Goal: Task Accomplishment & Management: Use online tool/utility

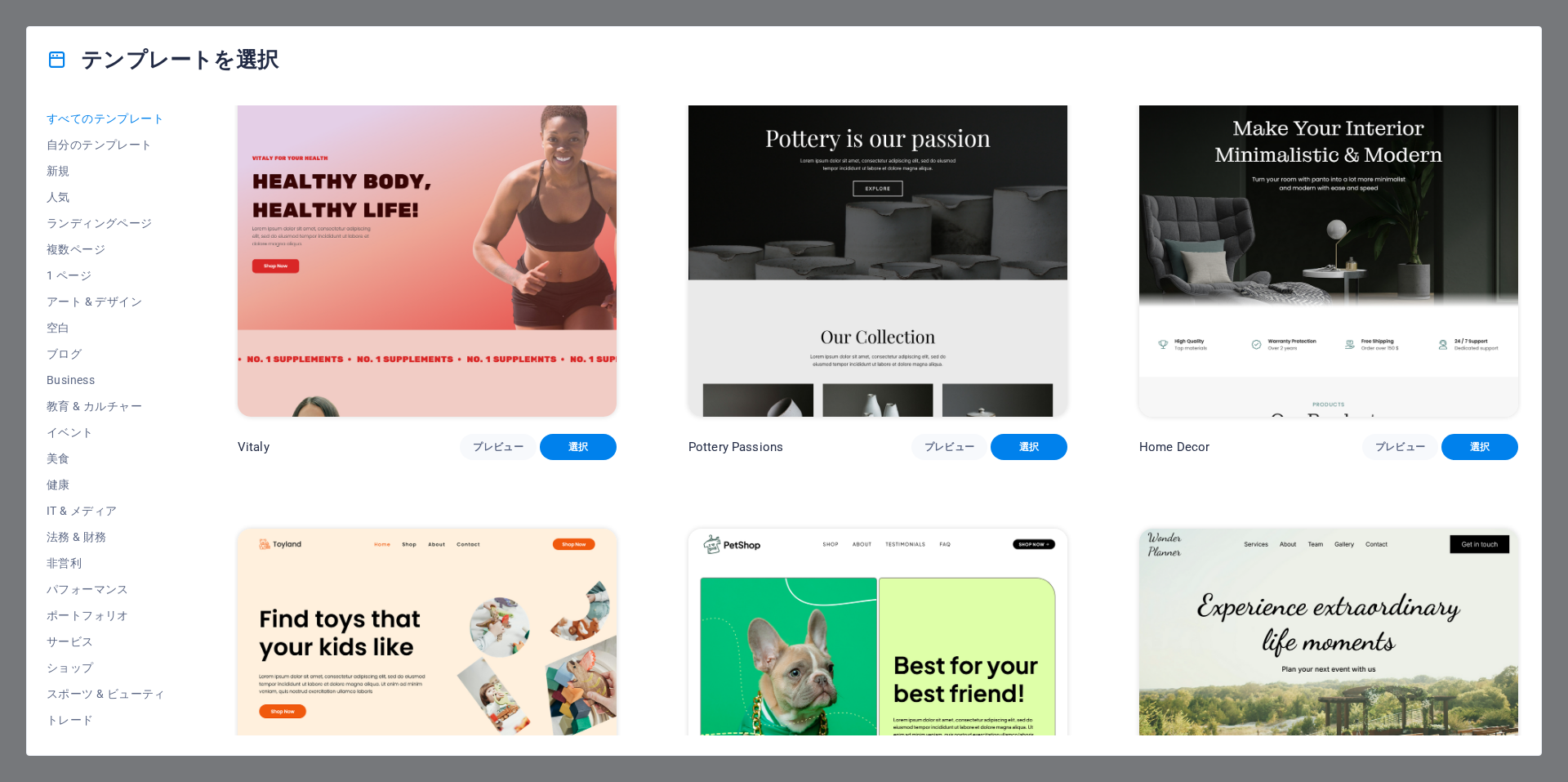
scroll to position [1062, 0]
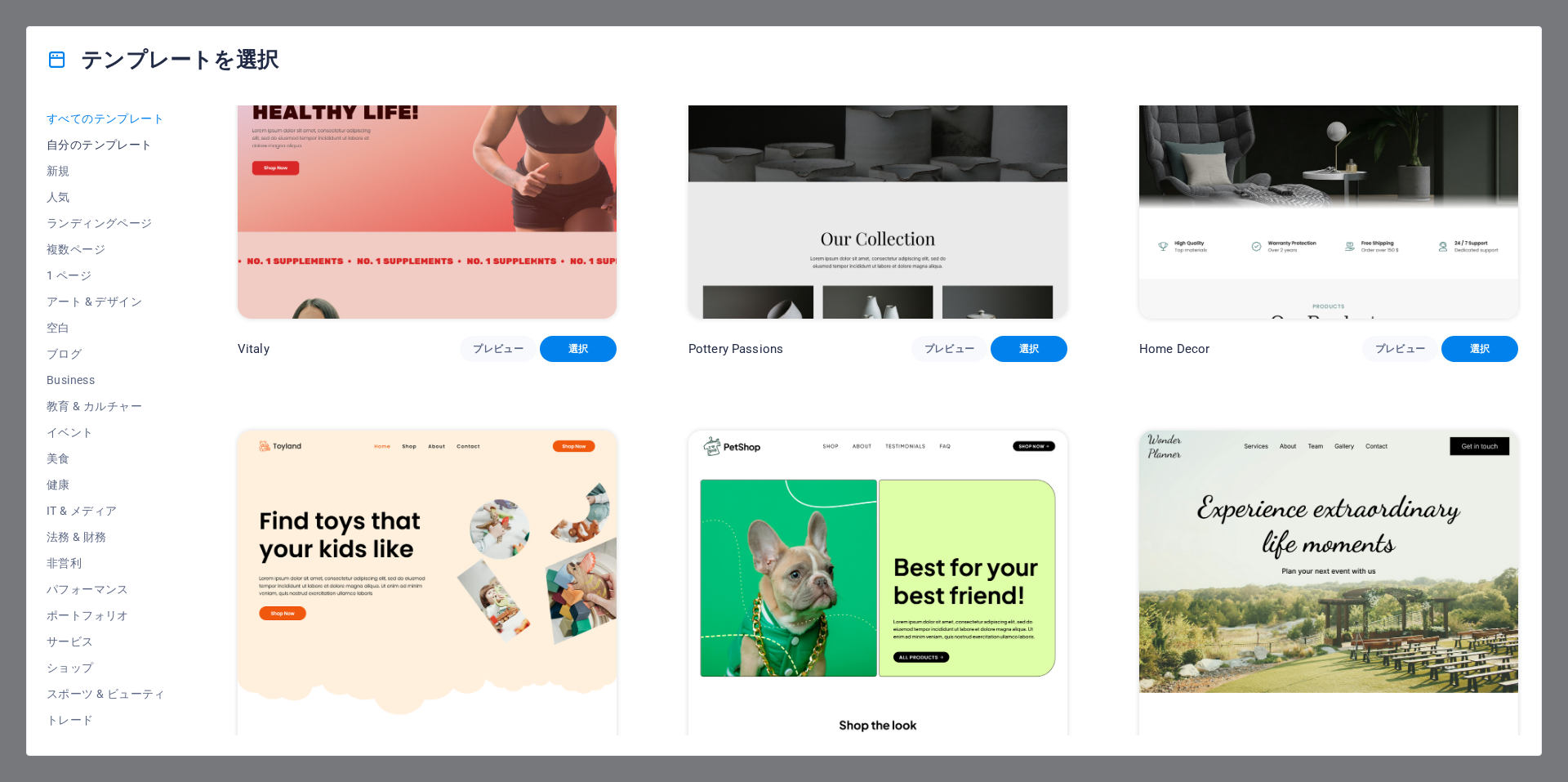
click at [133, 132] on button "自分のテンプレート" at bounding box center [106, 144] width 119 height 26
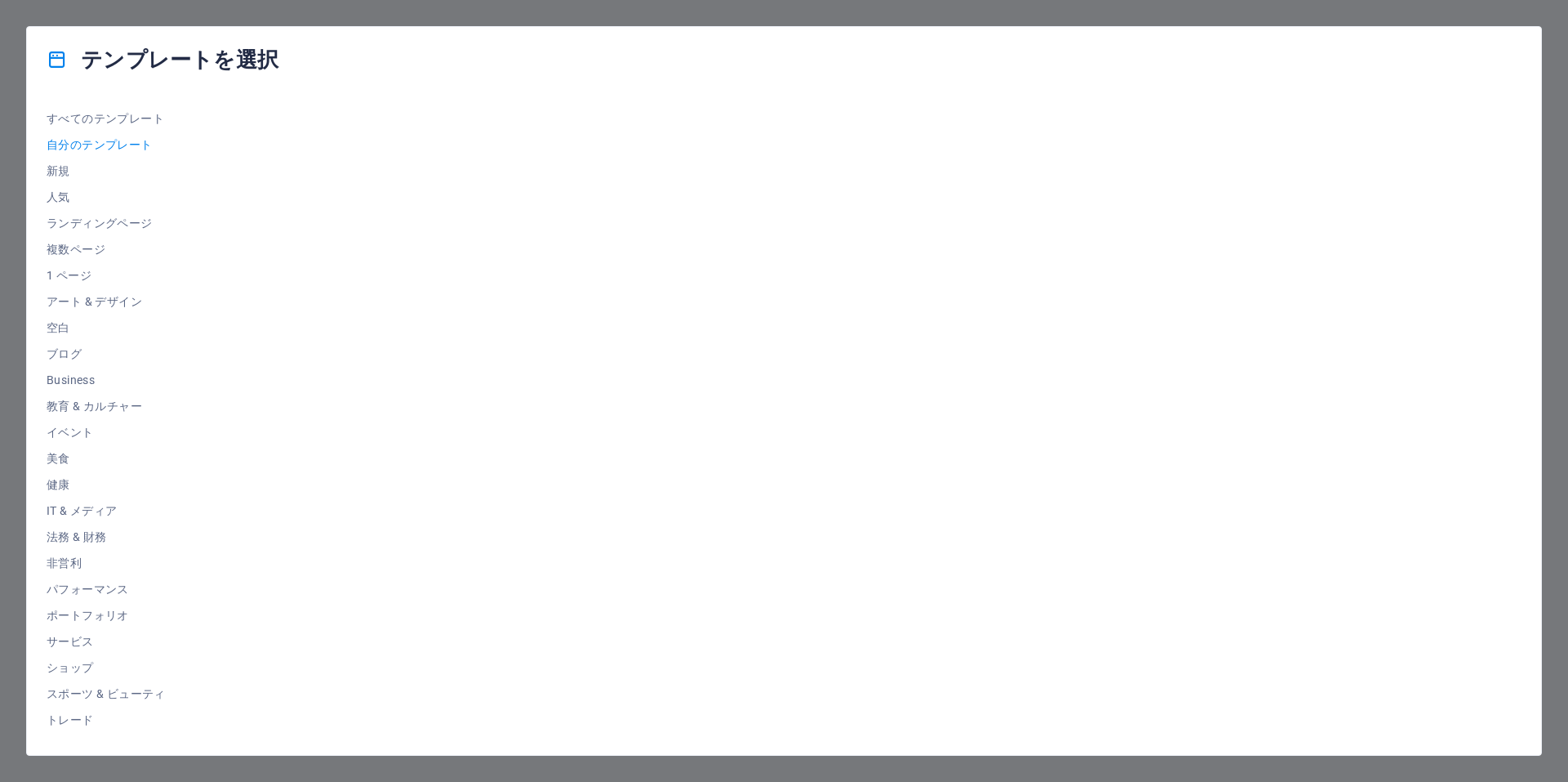
scroll to position [0, 0]
click at [103, 111] on span "すべてのテンプレート" at bounding box center [106, 117] width 119 height 13
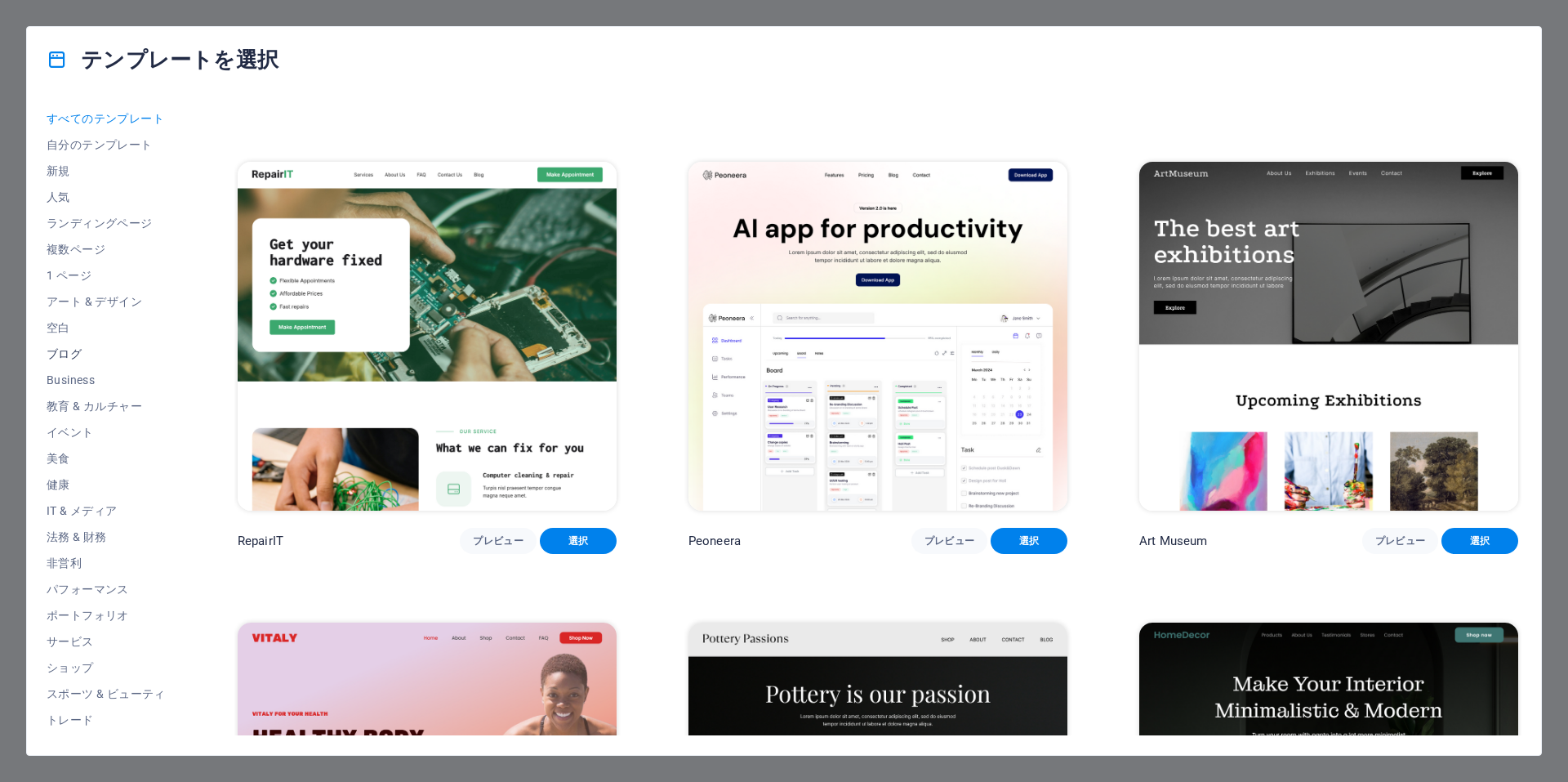
drag, startPoint x: 80, startPoint y: 330, endPoint x: 76, endPoint y: 341, distance: 11.7
drag, startPoint x: 76, startPoint y: 341, endPoint x: 52, endPoint y: 354, distance: 27.3
click at [52, 354] on span "ブログ" at bounding box center [106, 353] width 119 height 13
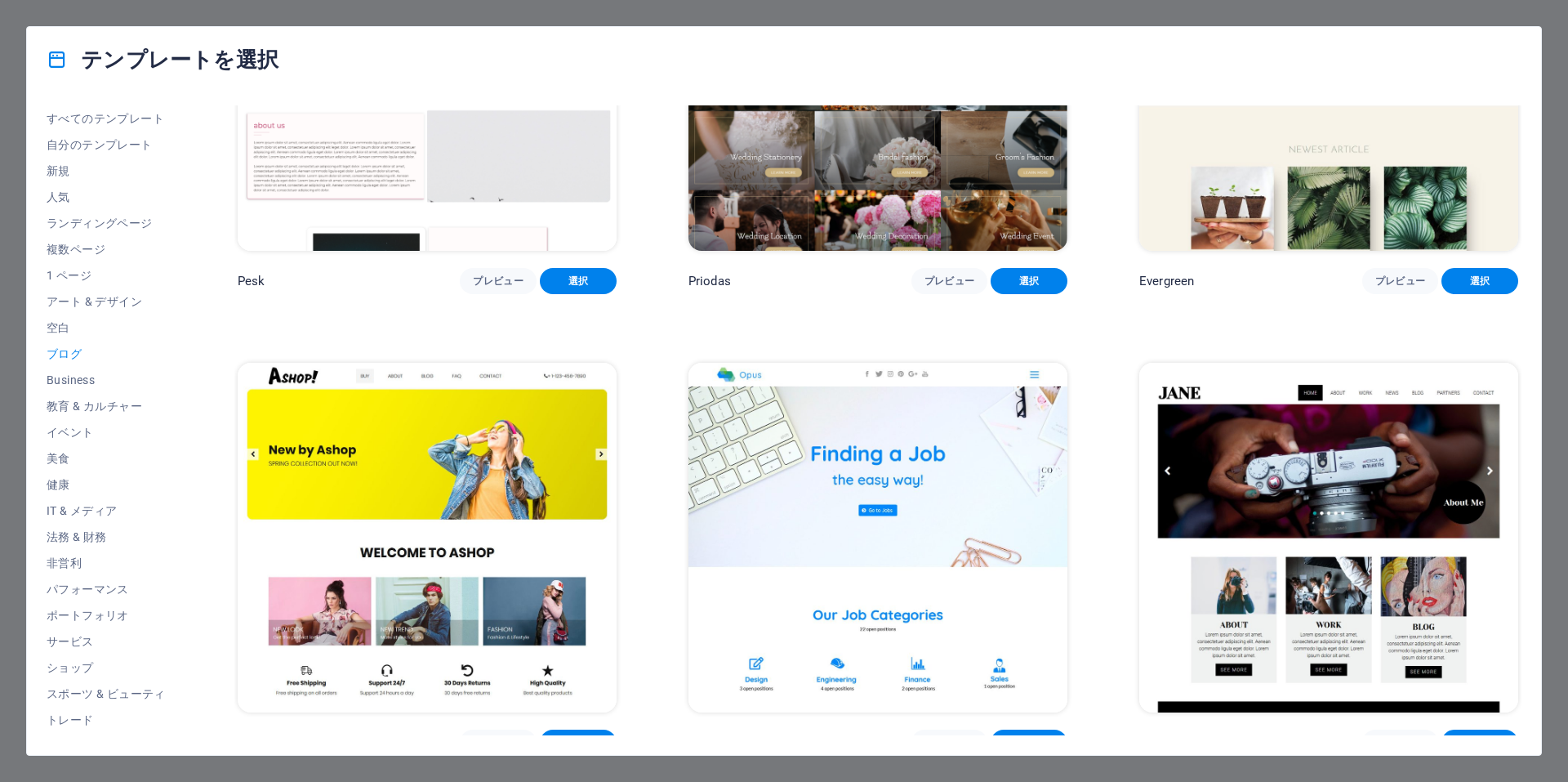
scroll to position [3437, 0]
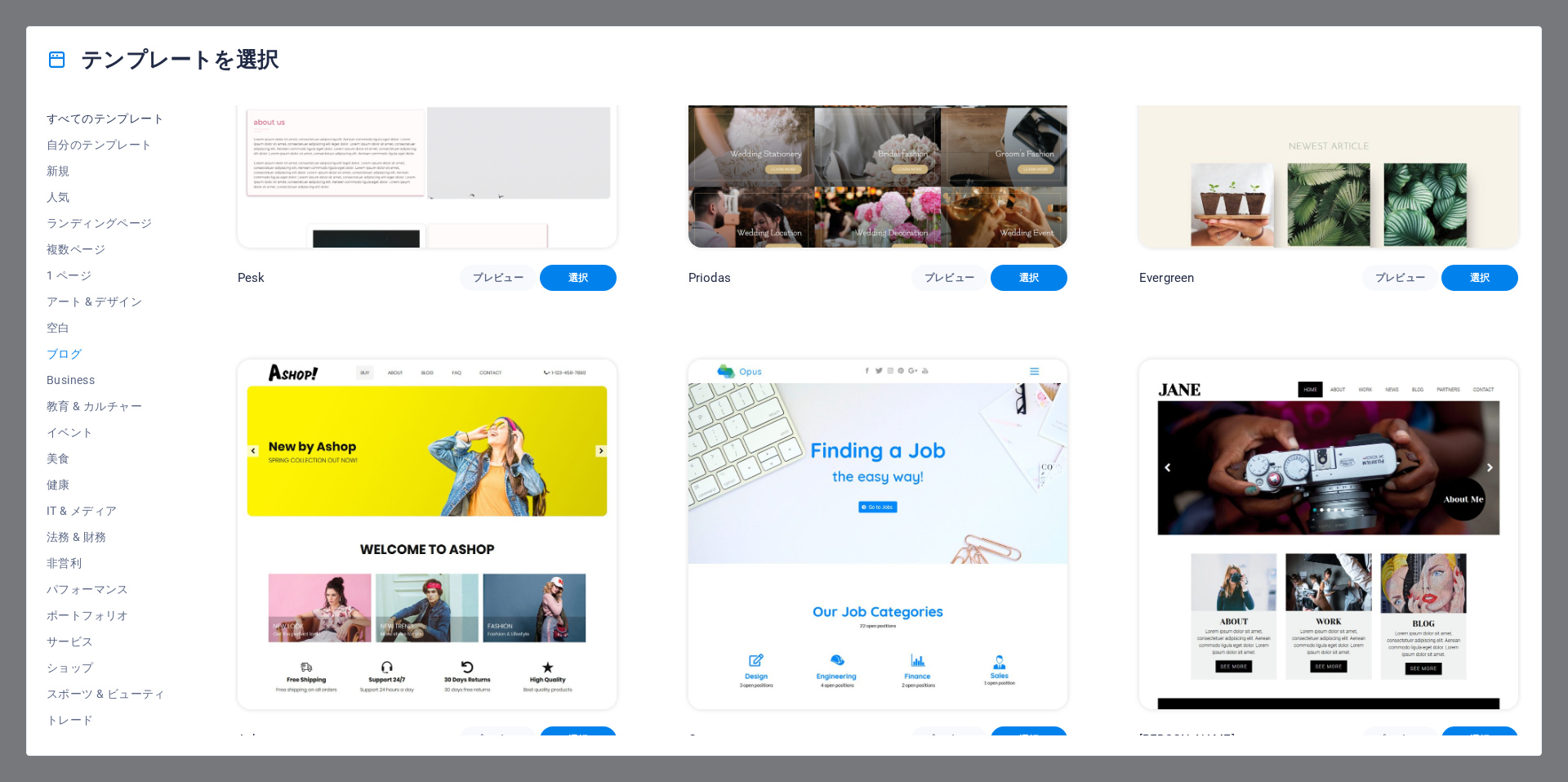
click at [136, 111] on span "すべてのテンプレート" at bounding box center [106, 117] width 119 height 13
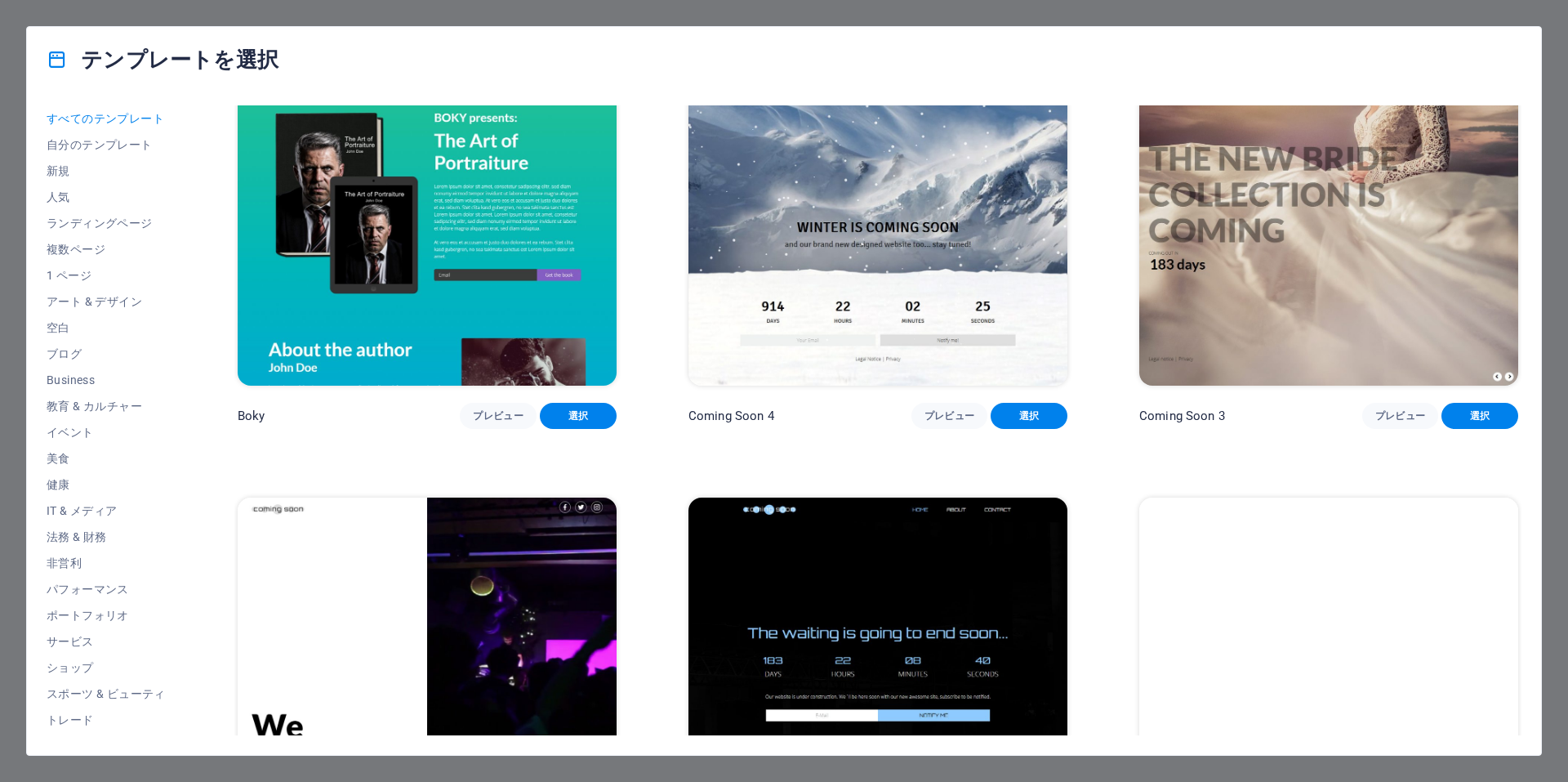
scroll to position [26397, 0]
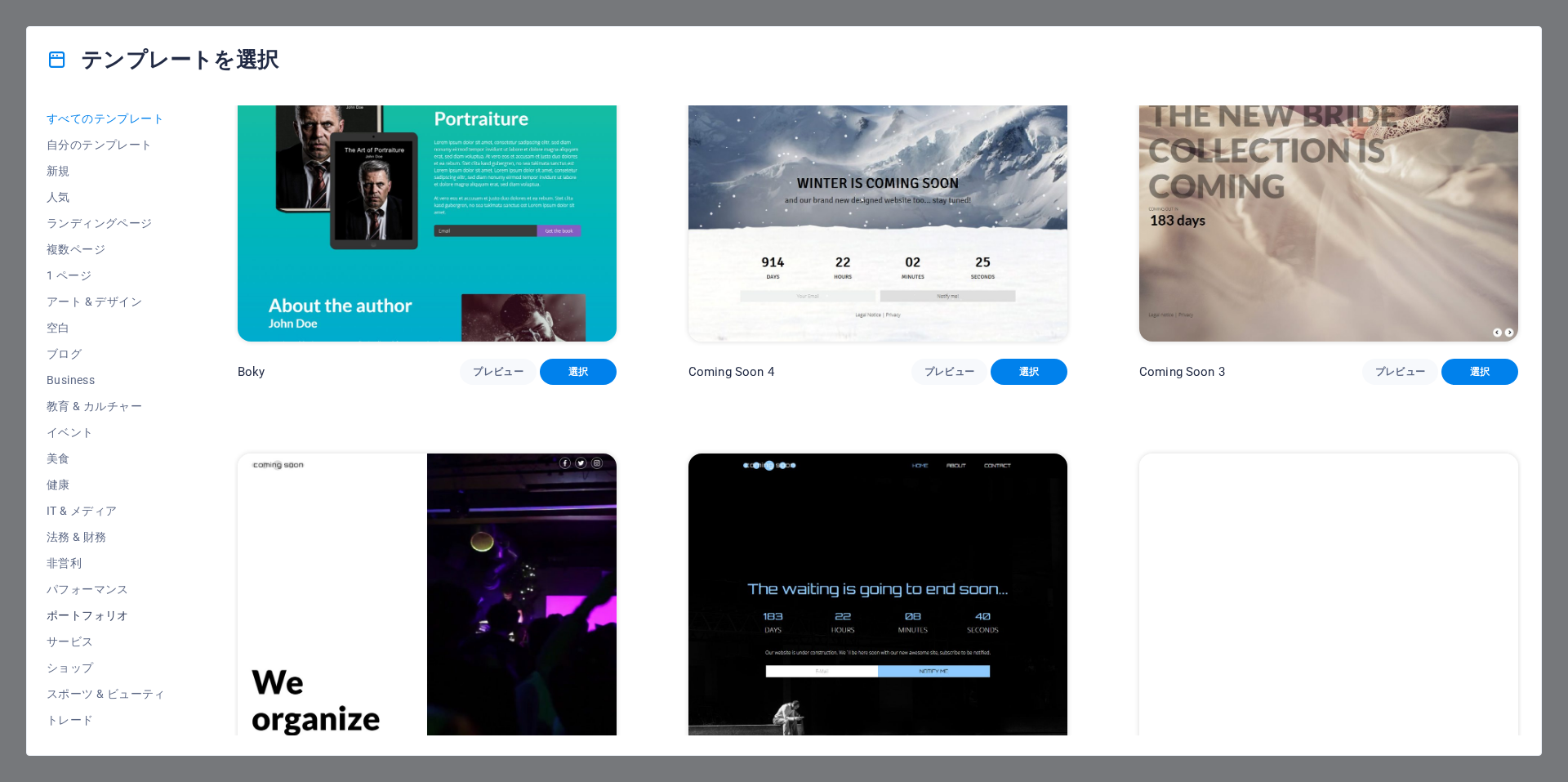
click at [111, 609] on span "ポートフォリオ" at bounding box center [106, 615] width 119 height 13
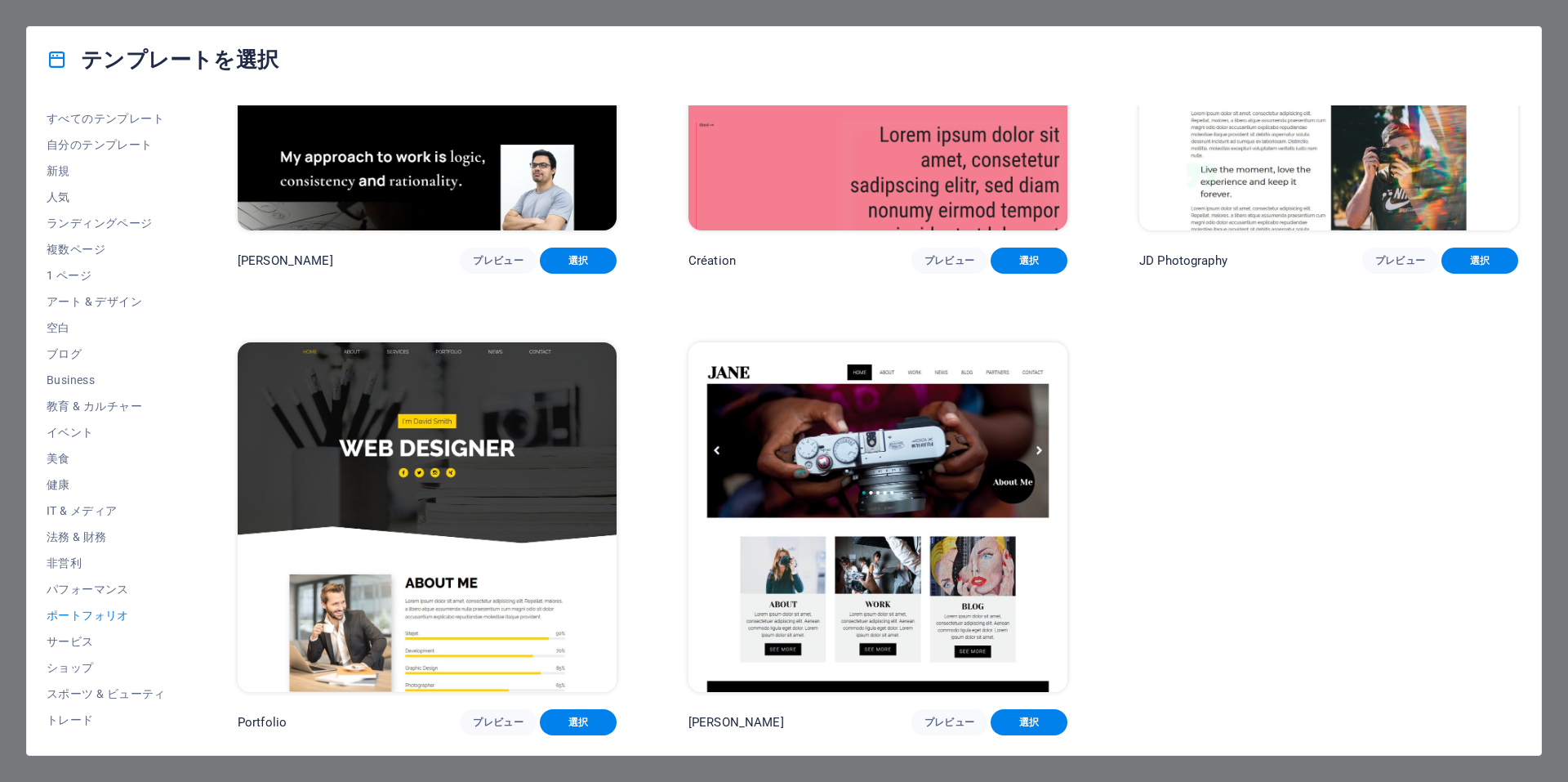
scroll to position [683, 0]
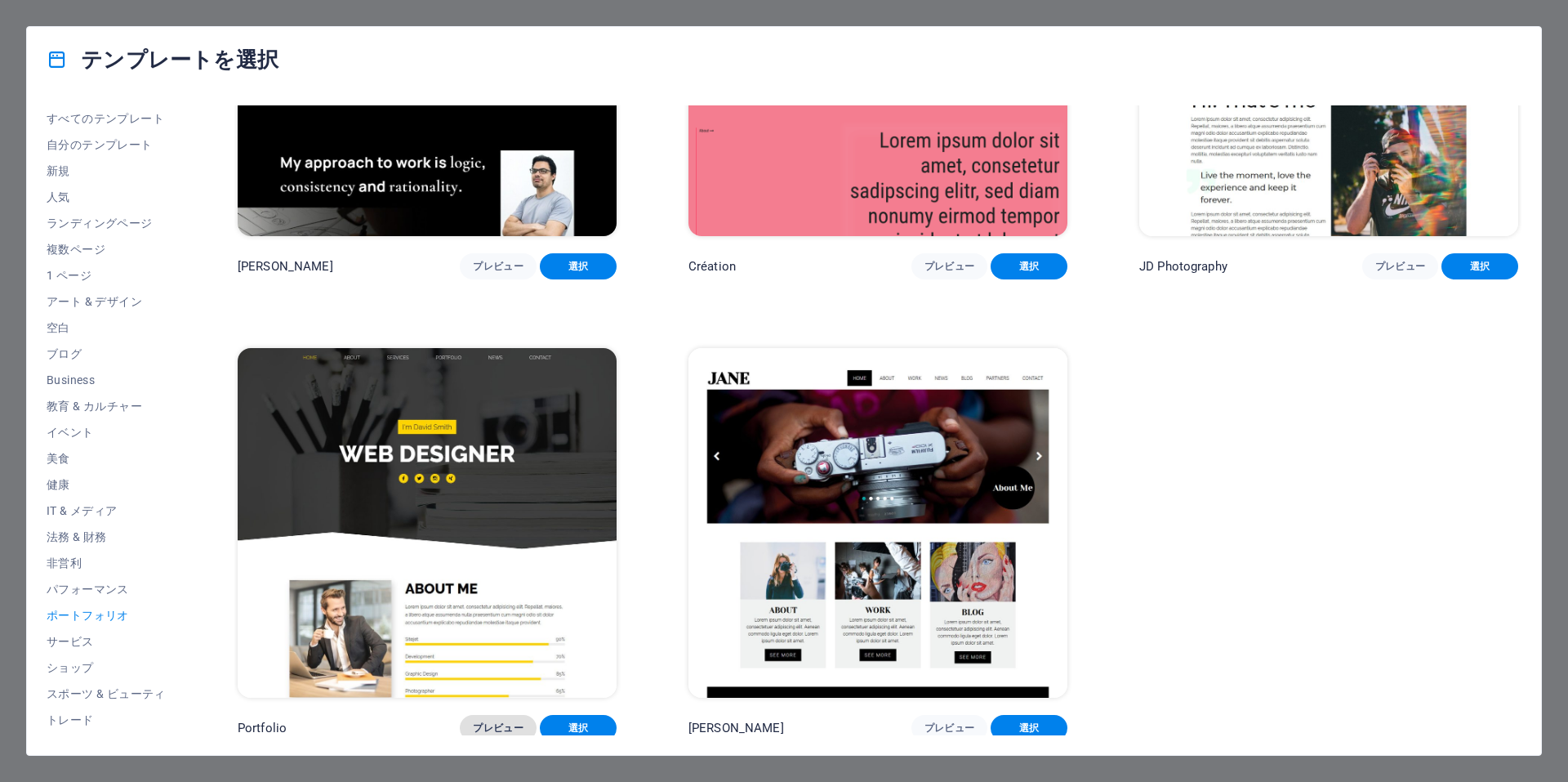
click at [495, 722] on span "プレビュー" at bounding box center [497, 727] width 51 height 13
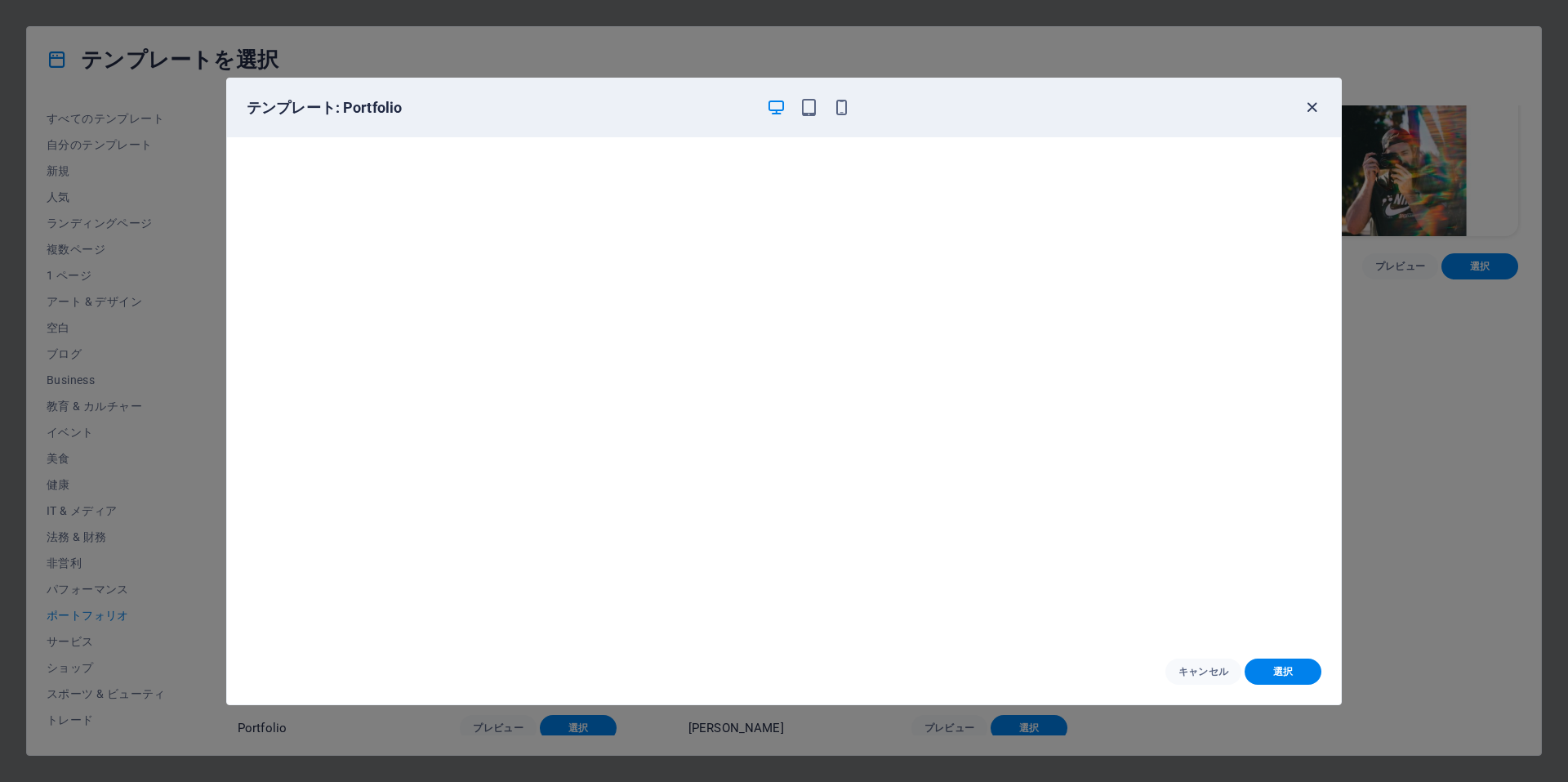
click at [1304, 105] on icon "button" at bounding box center [1311, 107] width 19 height 19
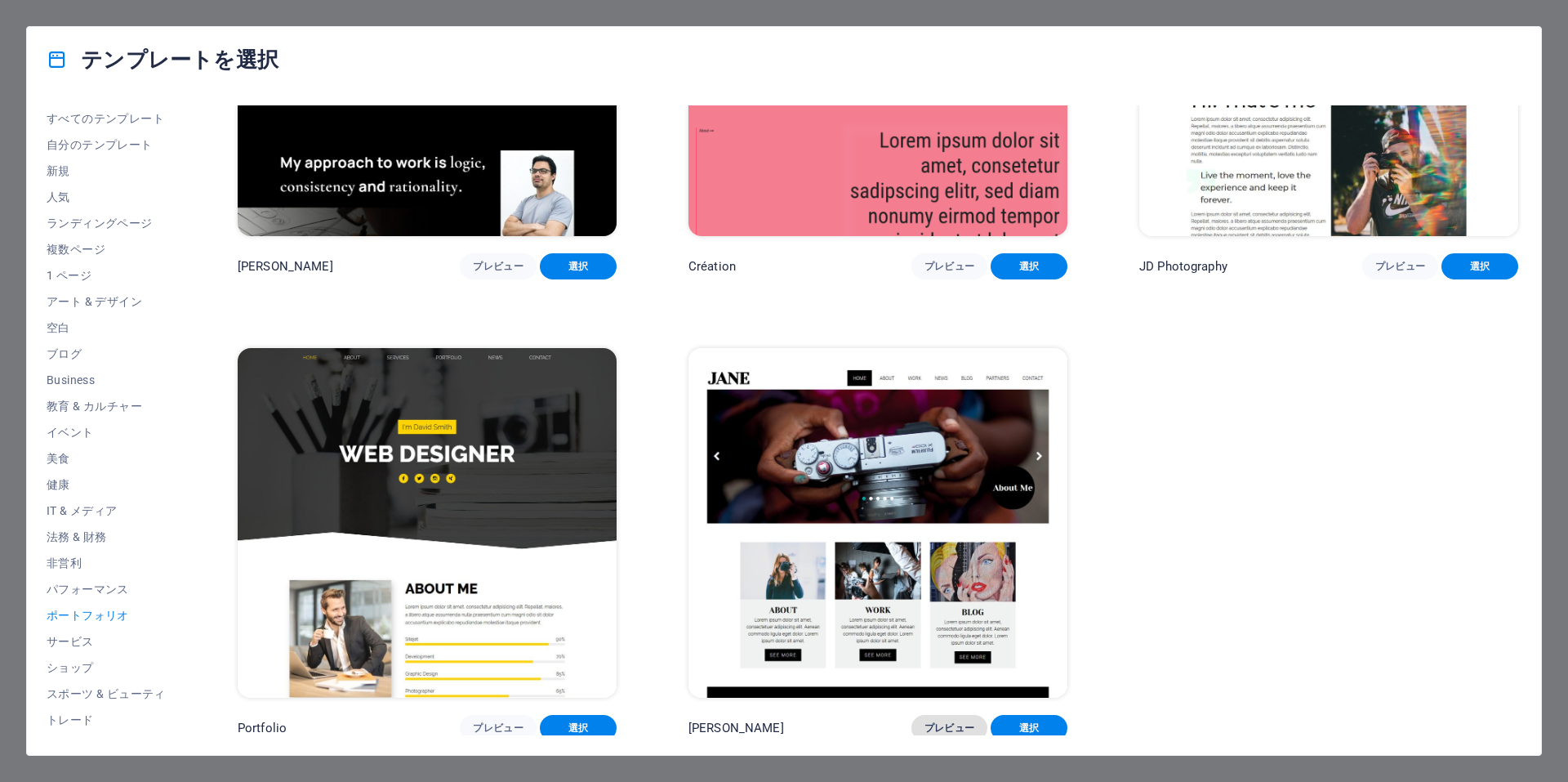
click at [937, 727] on span "プレビュー" at bounding box center [949, 727] width 51 height 13
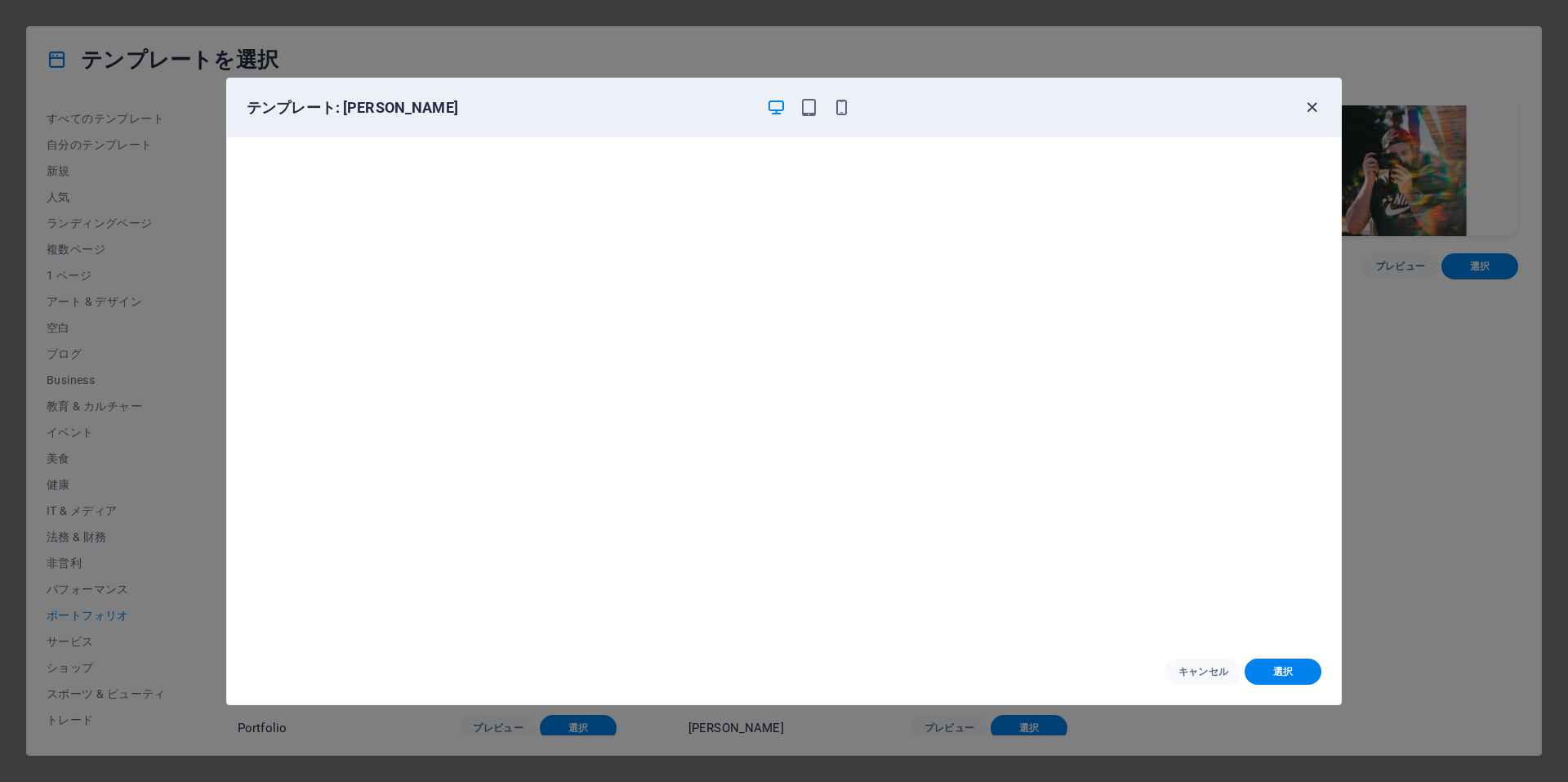
click at [1306, 103] on icon "button" at bounding box center [1311, 107] width 19 height 19
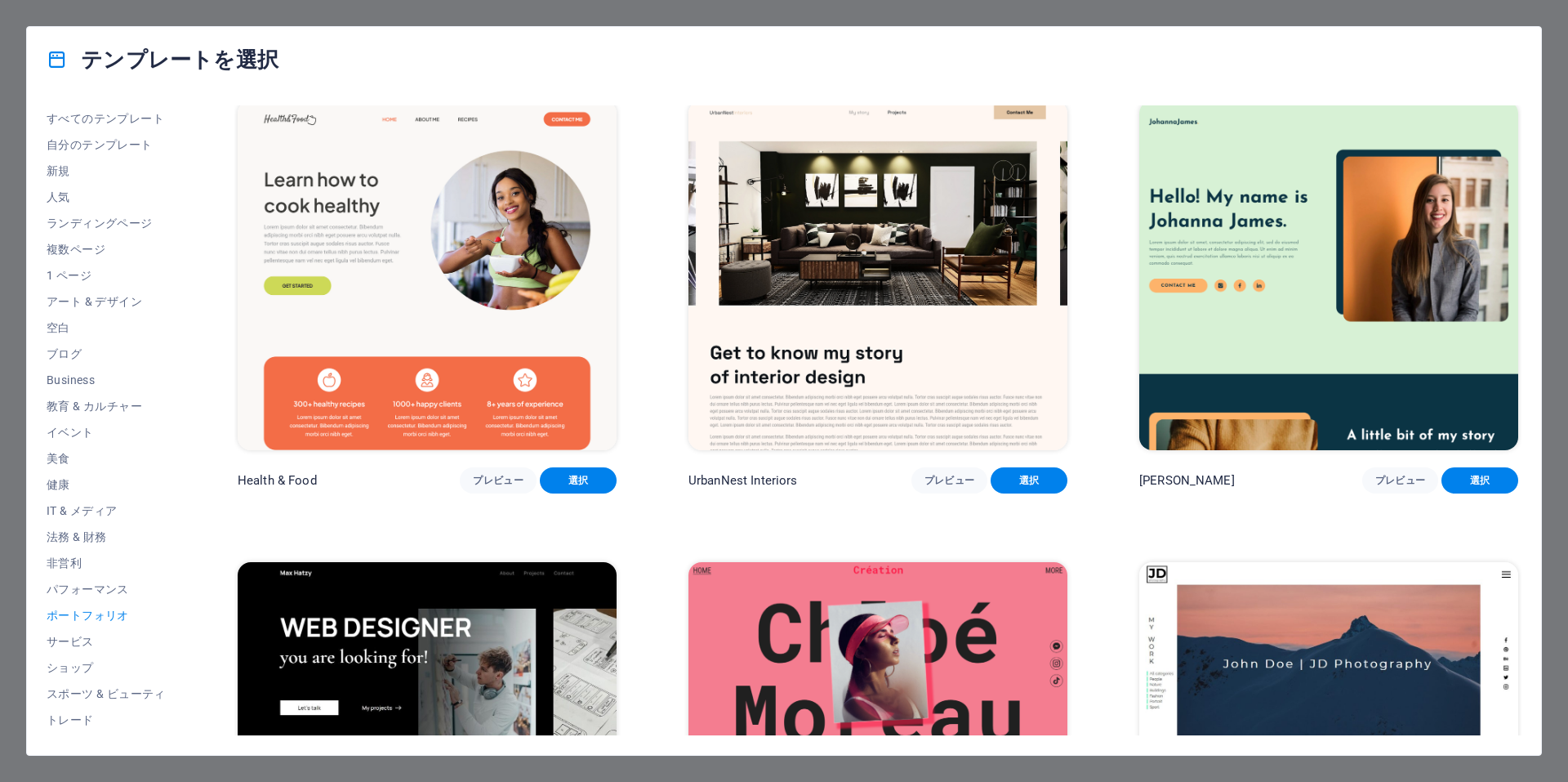
scroll to position [0, 0]
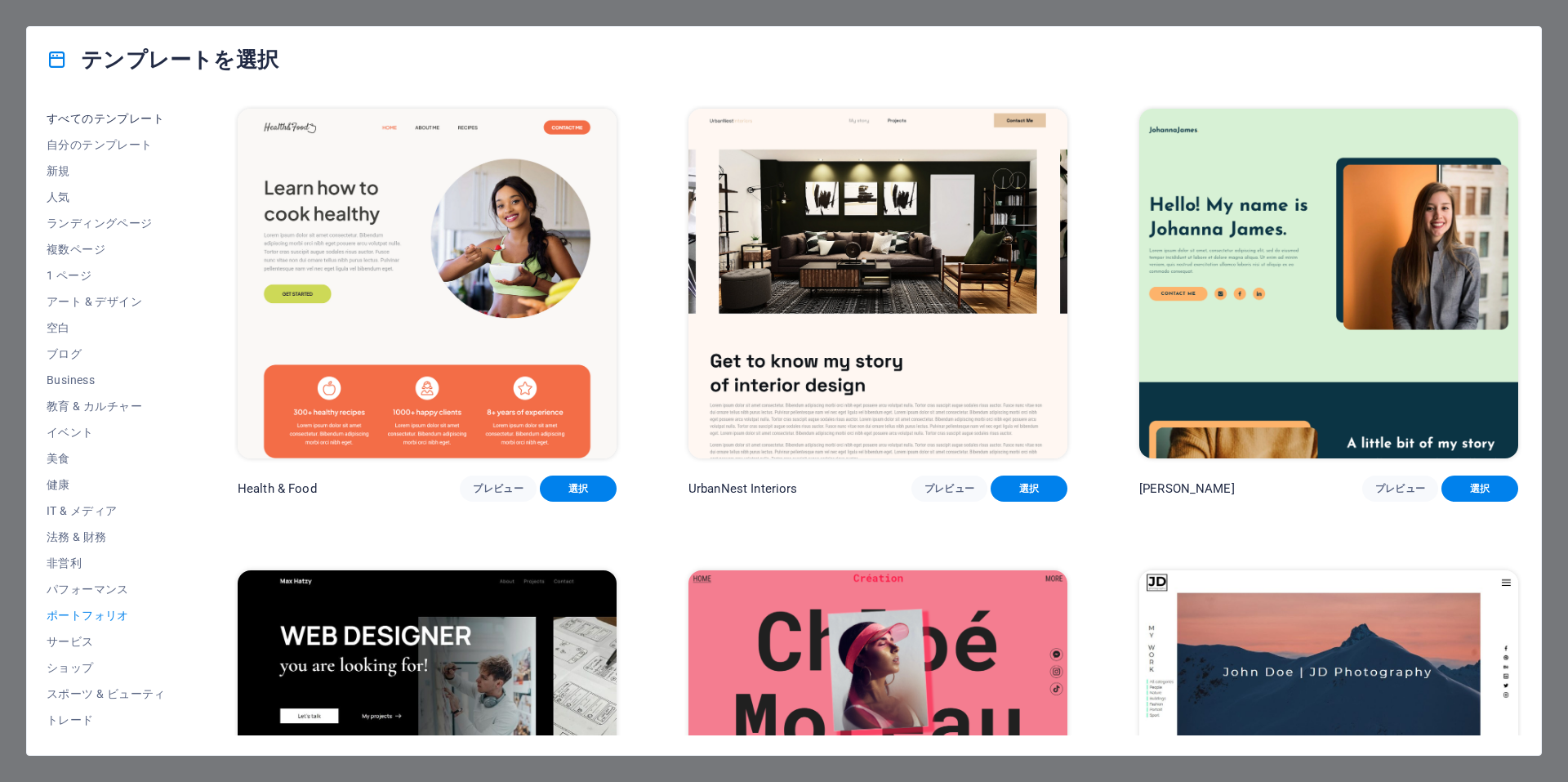
click at [56, 117] on span "すべてのテンプレート" at bounding box center [106, 117] width 119 height 13
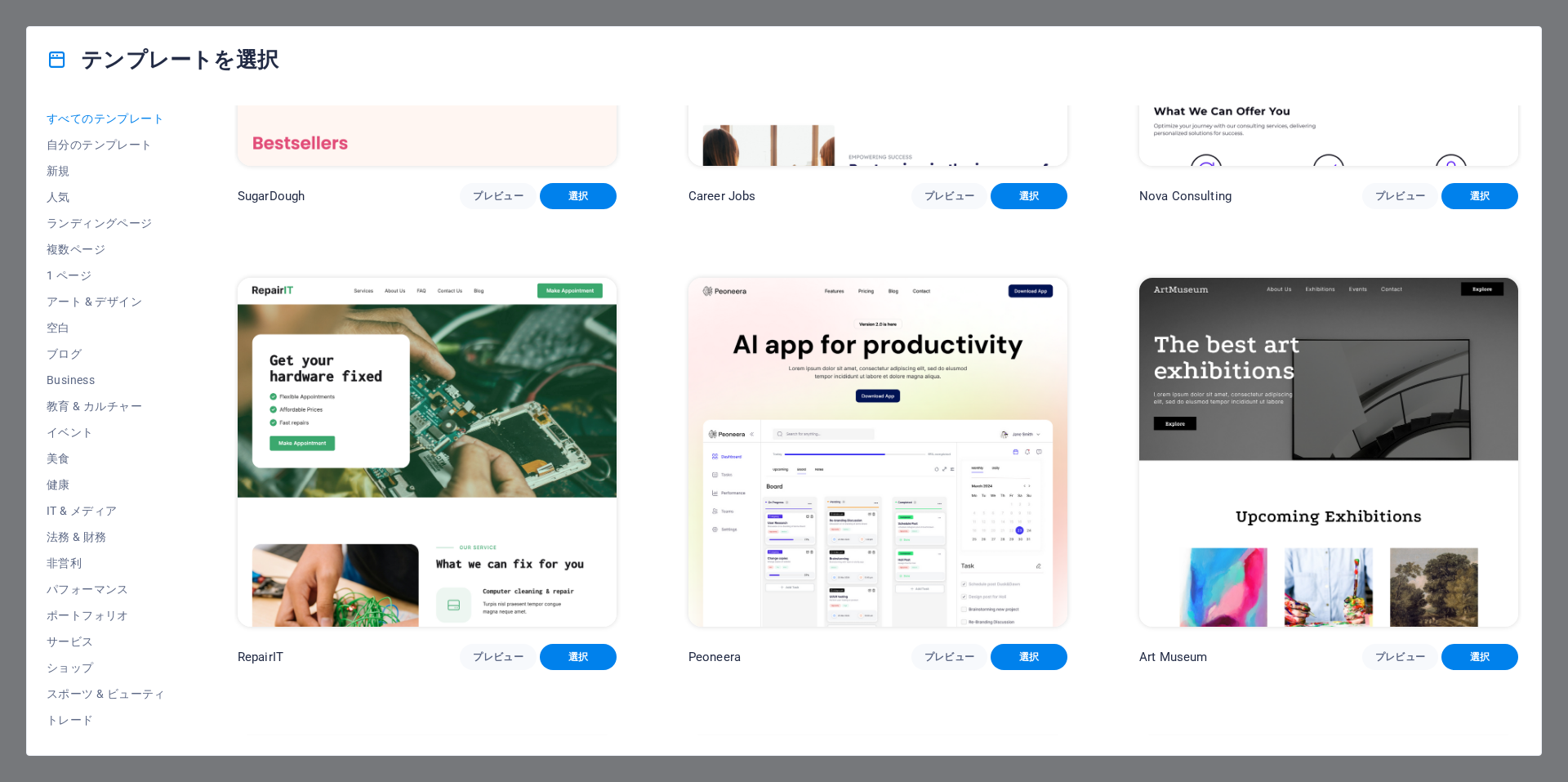
scroll to position [408, 0]
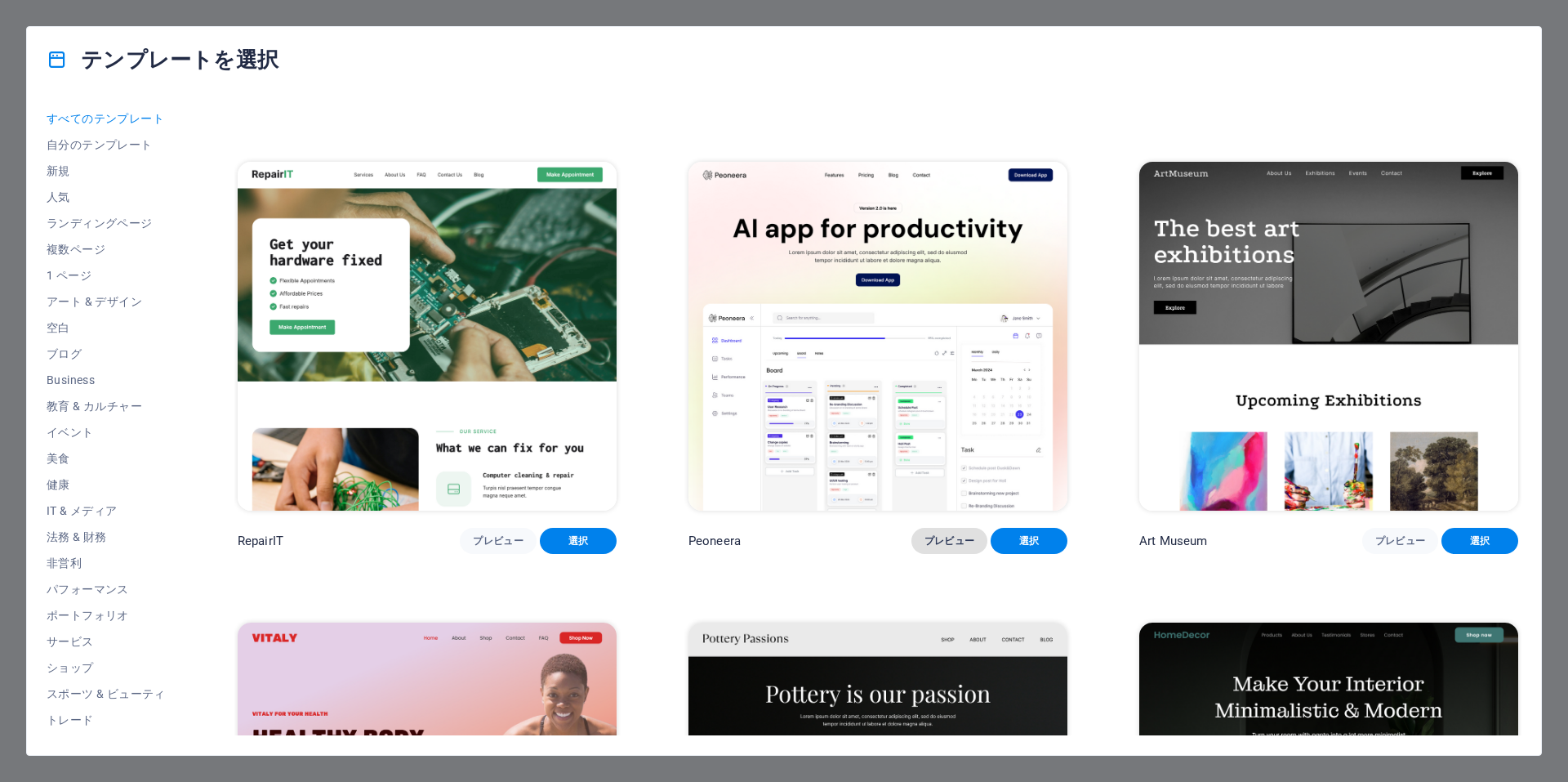
click at [947, 539] on span "プレビュー" at bounding box center [949, 540] width 51 height 13
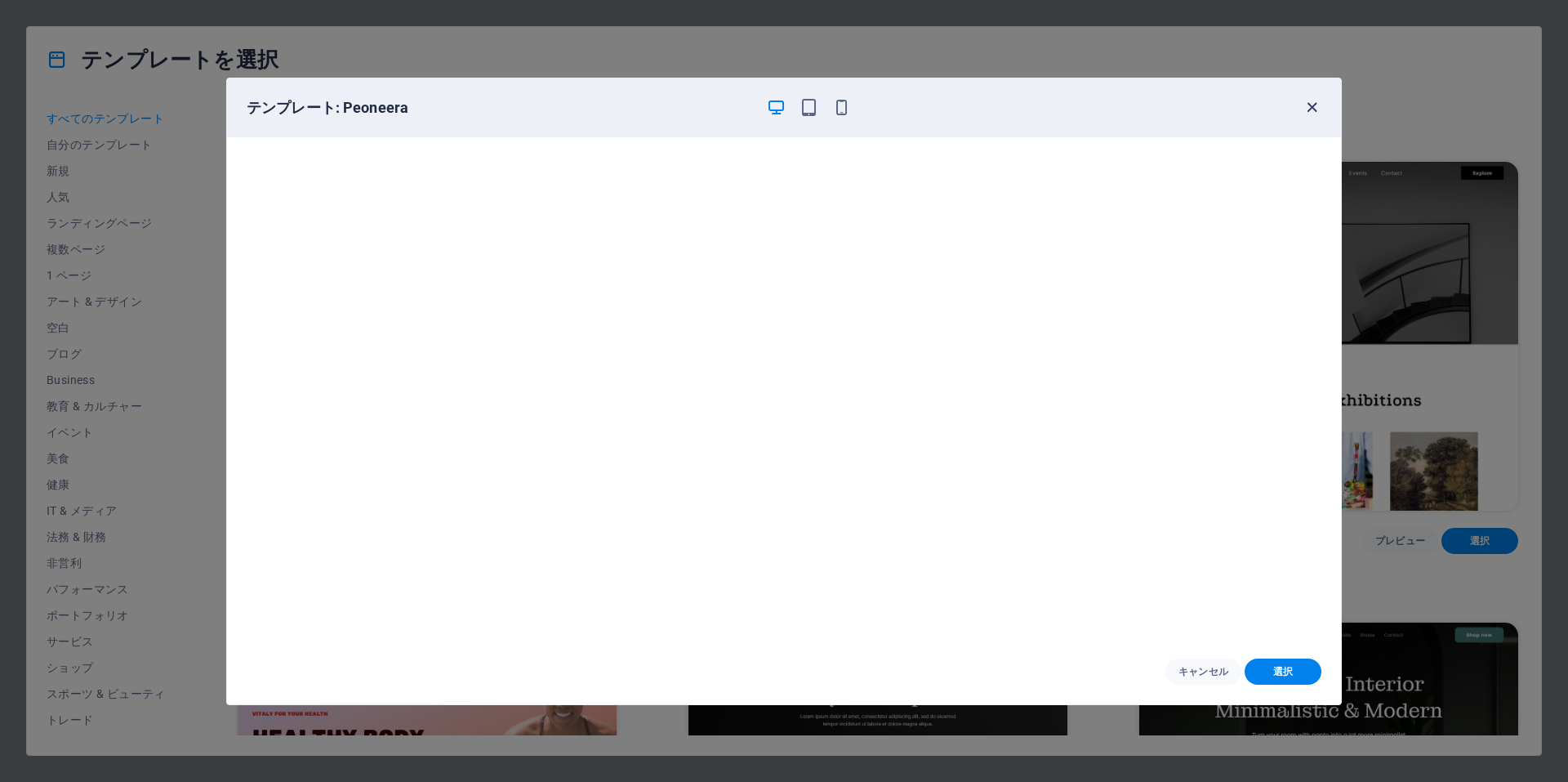
click at [1307, 102] on icon "button" at bounding box center [1311, 107] width 19 height 19
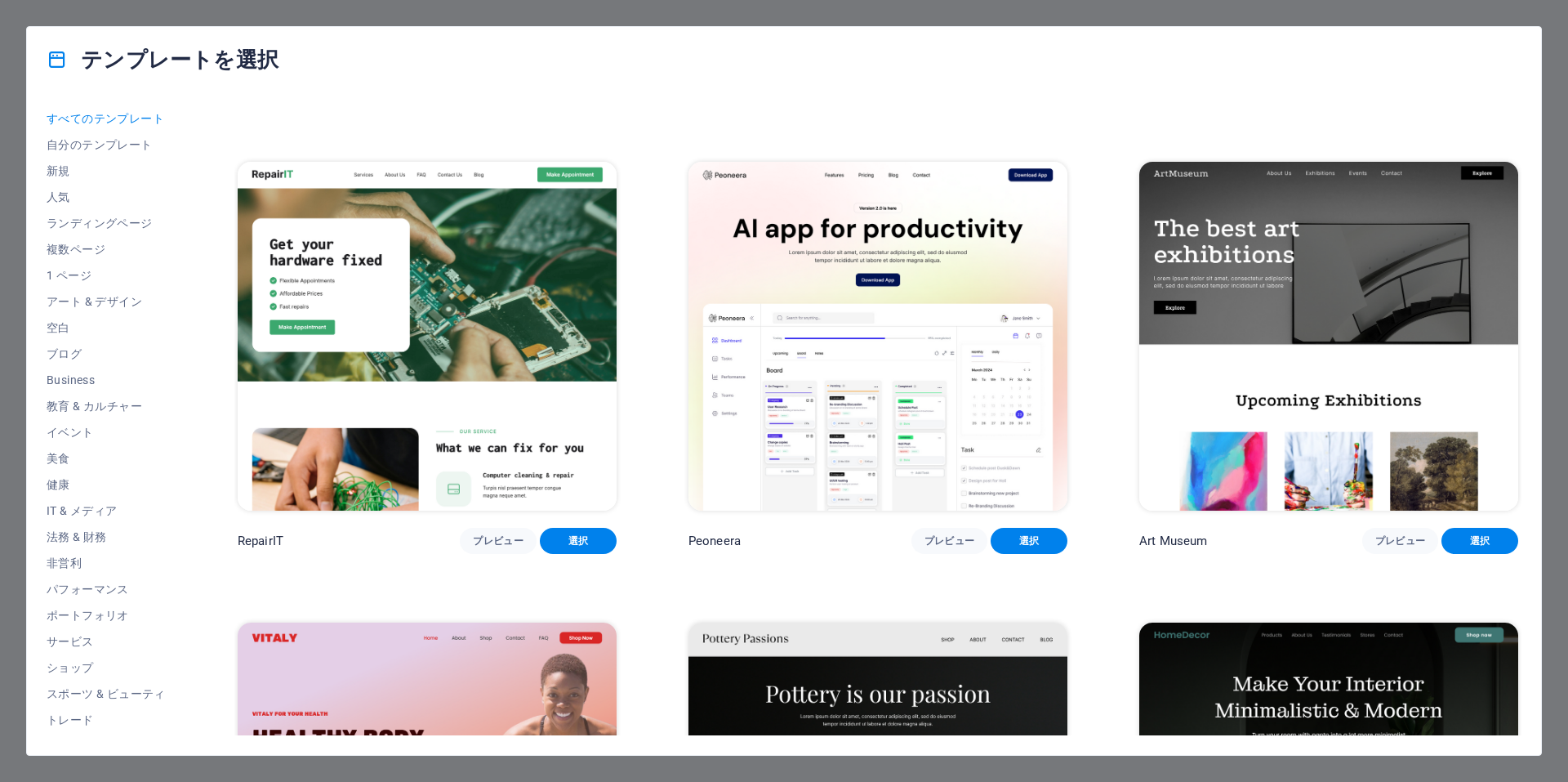
click at [1179, 544] on p "Art Museum" at bounding box center [1173, 540] width 68 height 16
click at [1243, 390] on img at bounding box center [1328, 336] width 379 height 349
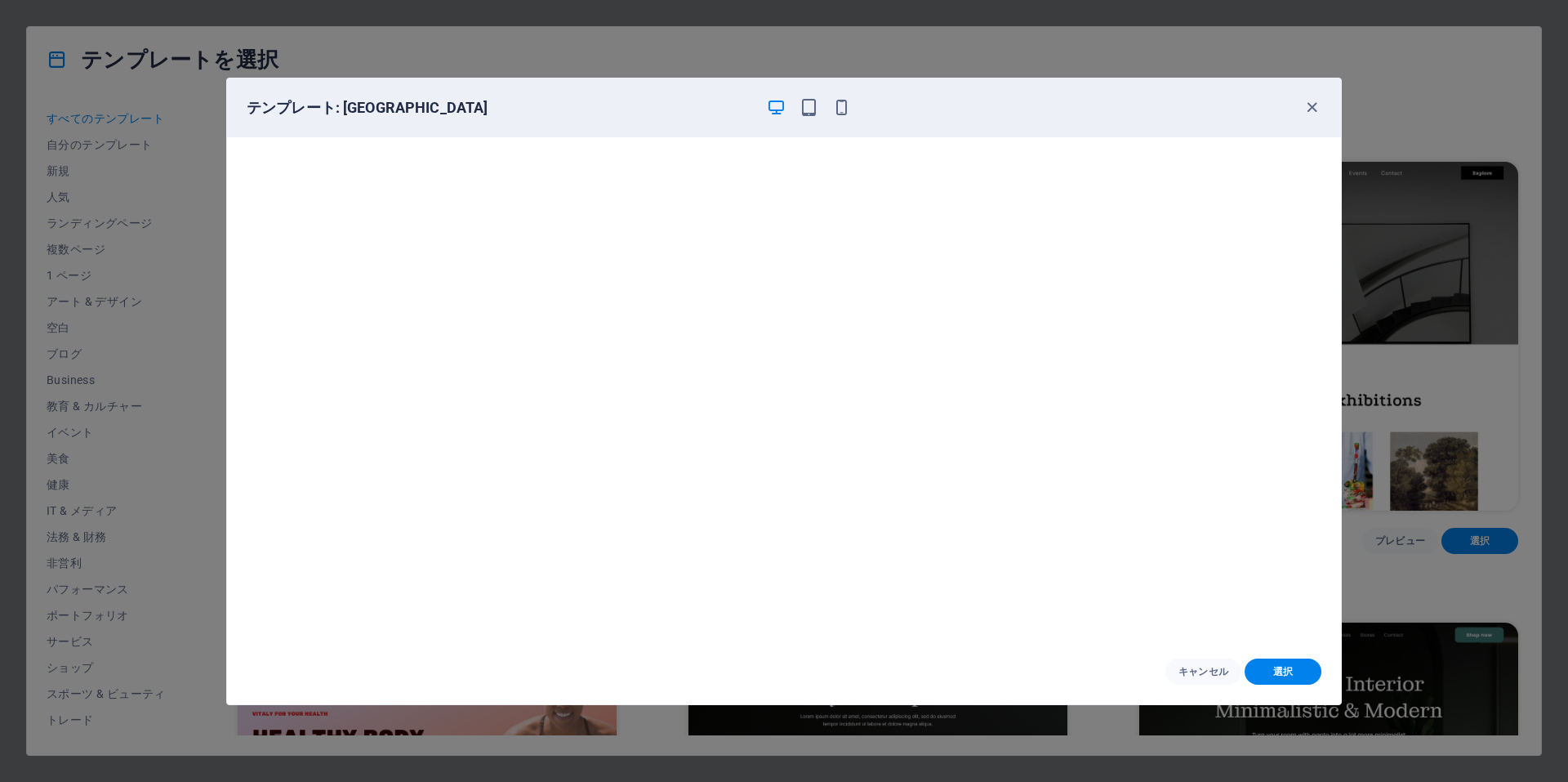
click at [1305, 96] on div "テンプレート: Art Museum" at bounding box center [784, 107] width 1114 height 59
click at [1308, 104] on icon "button" at bounding box center [1311, 107] width 19 height 19
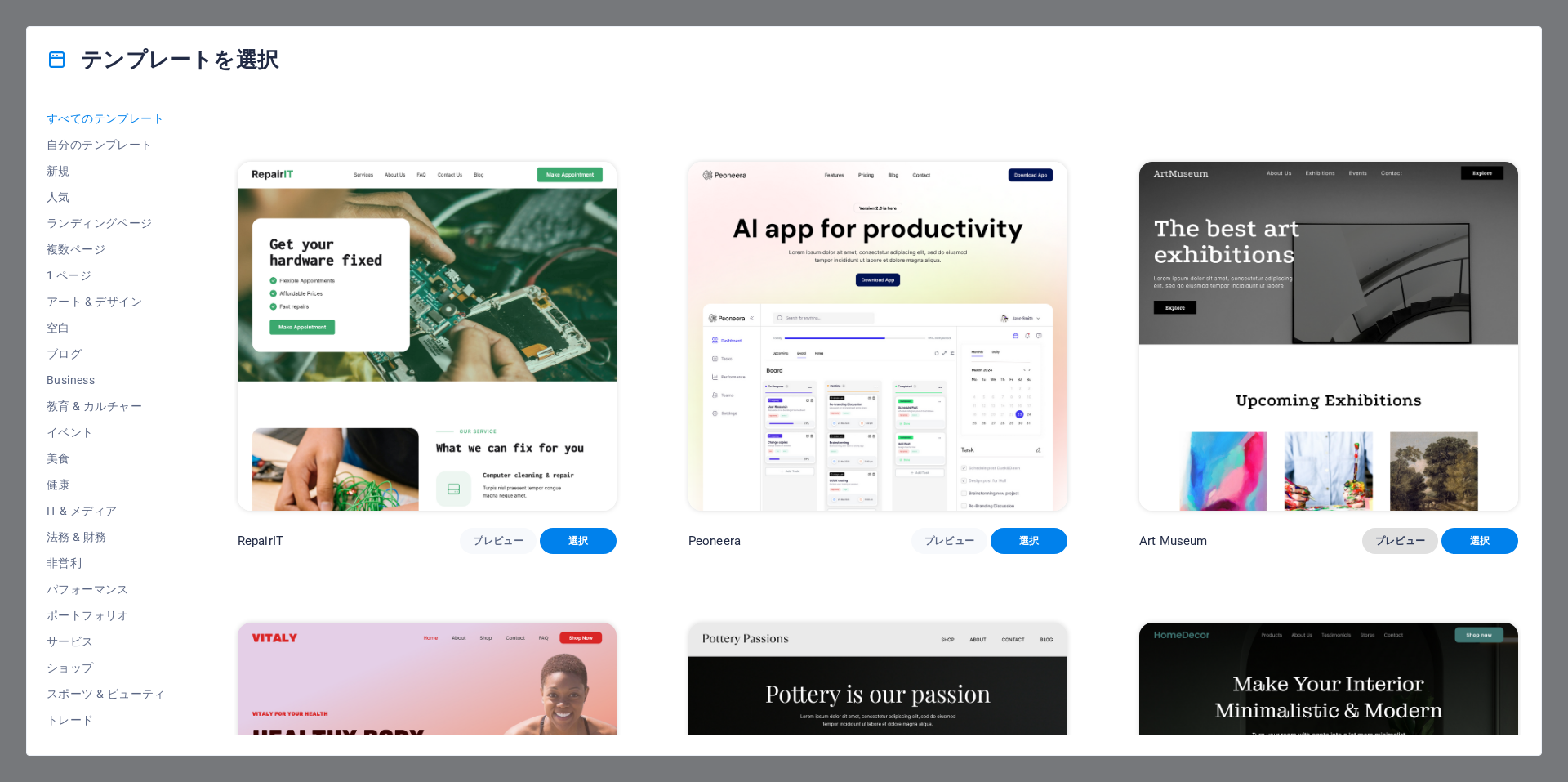
click at [1389, 536] on span "プレビュー" at bounding box center [1400, 540] width 51 height 13
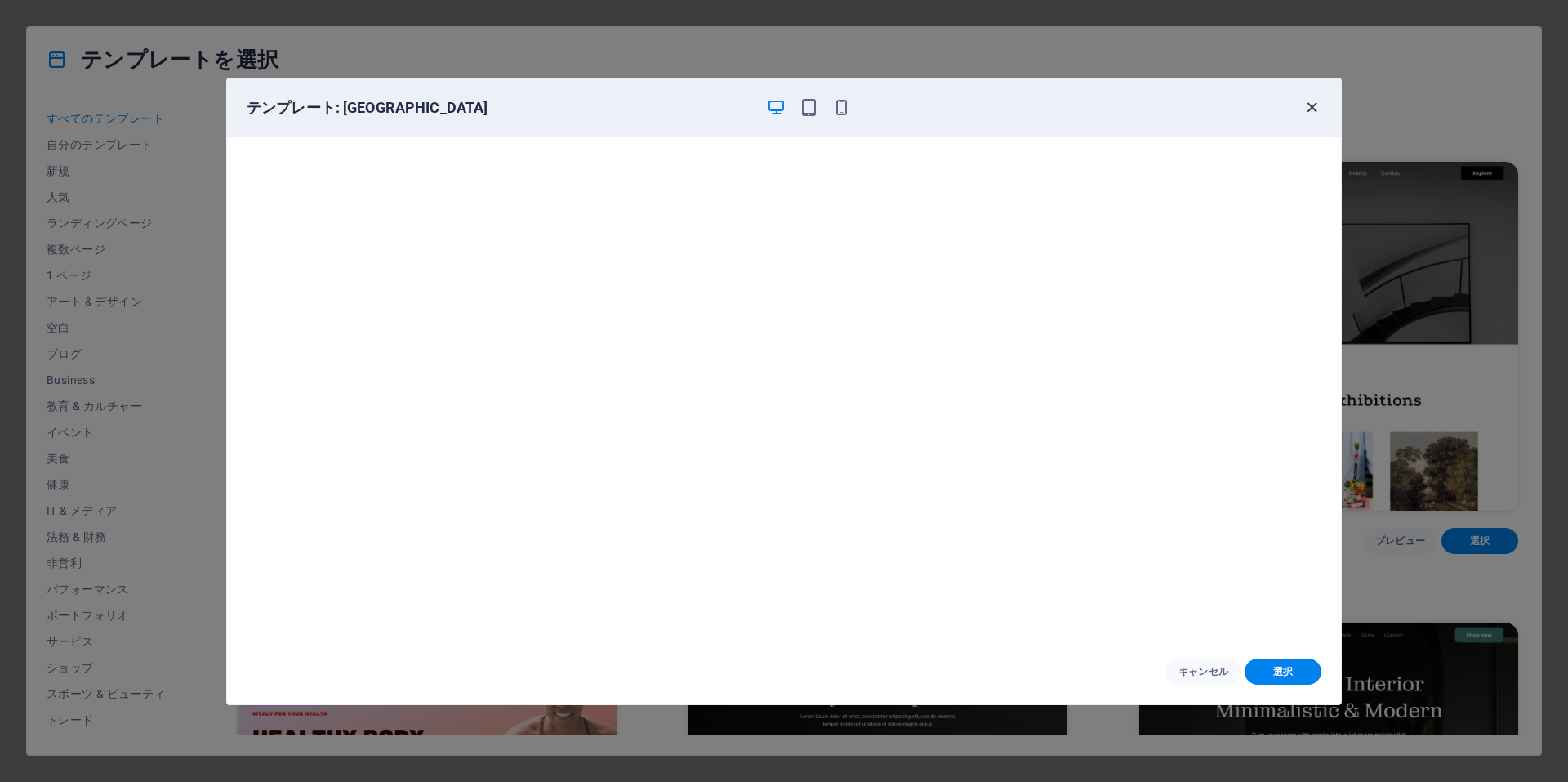
click at [1312, 105] on icon "button" at bounding box center [1311, 107] width 19 height 19
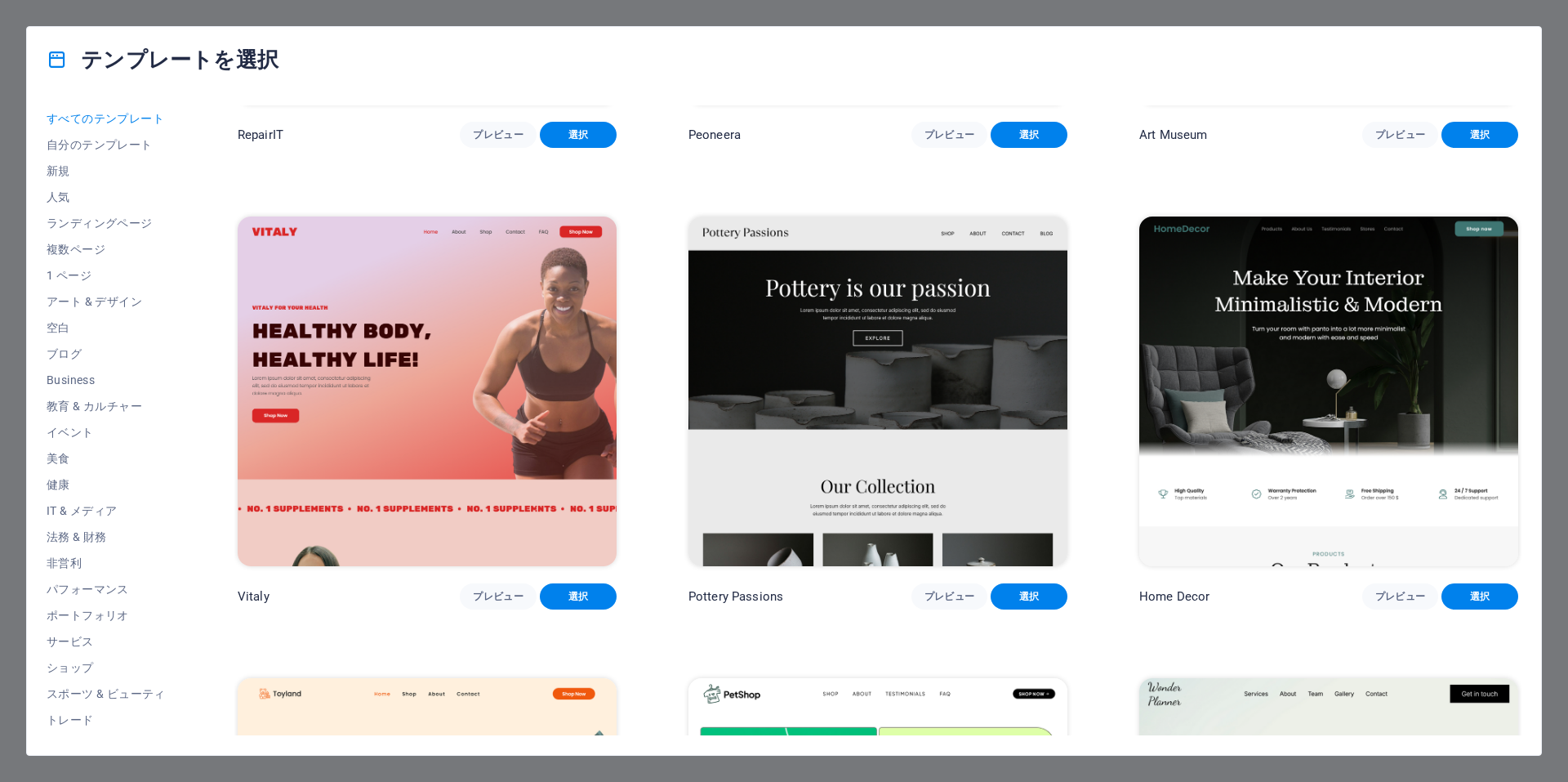
scroll to position [817, 0]
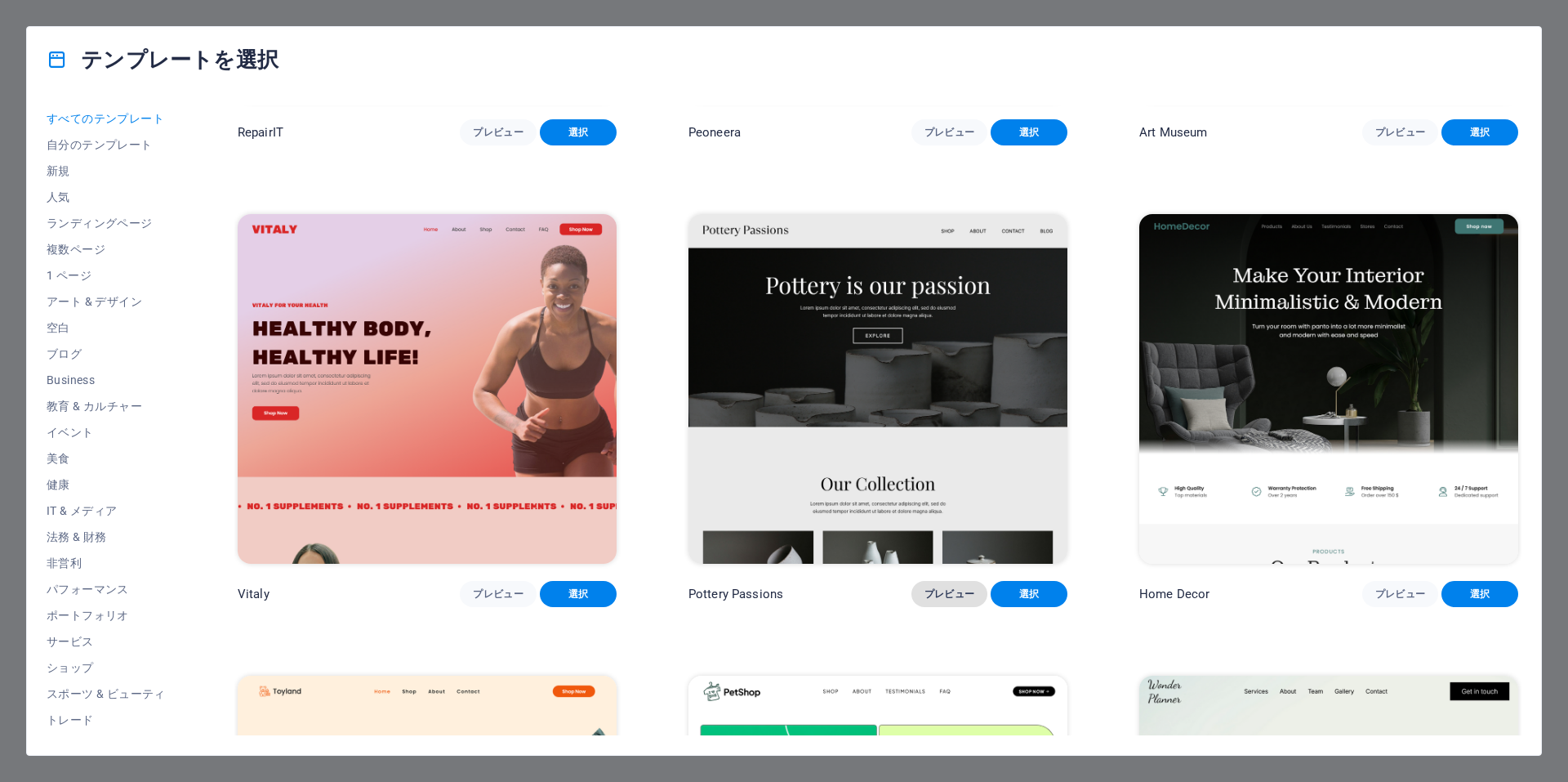
click at [958, 587] on span "プレビュー" at bounding box center [949, 593] width 51 height 13
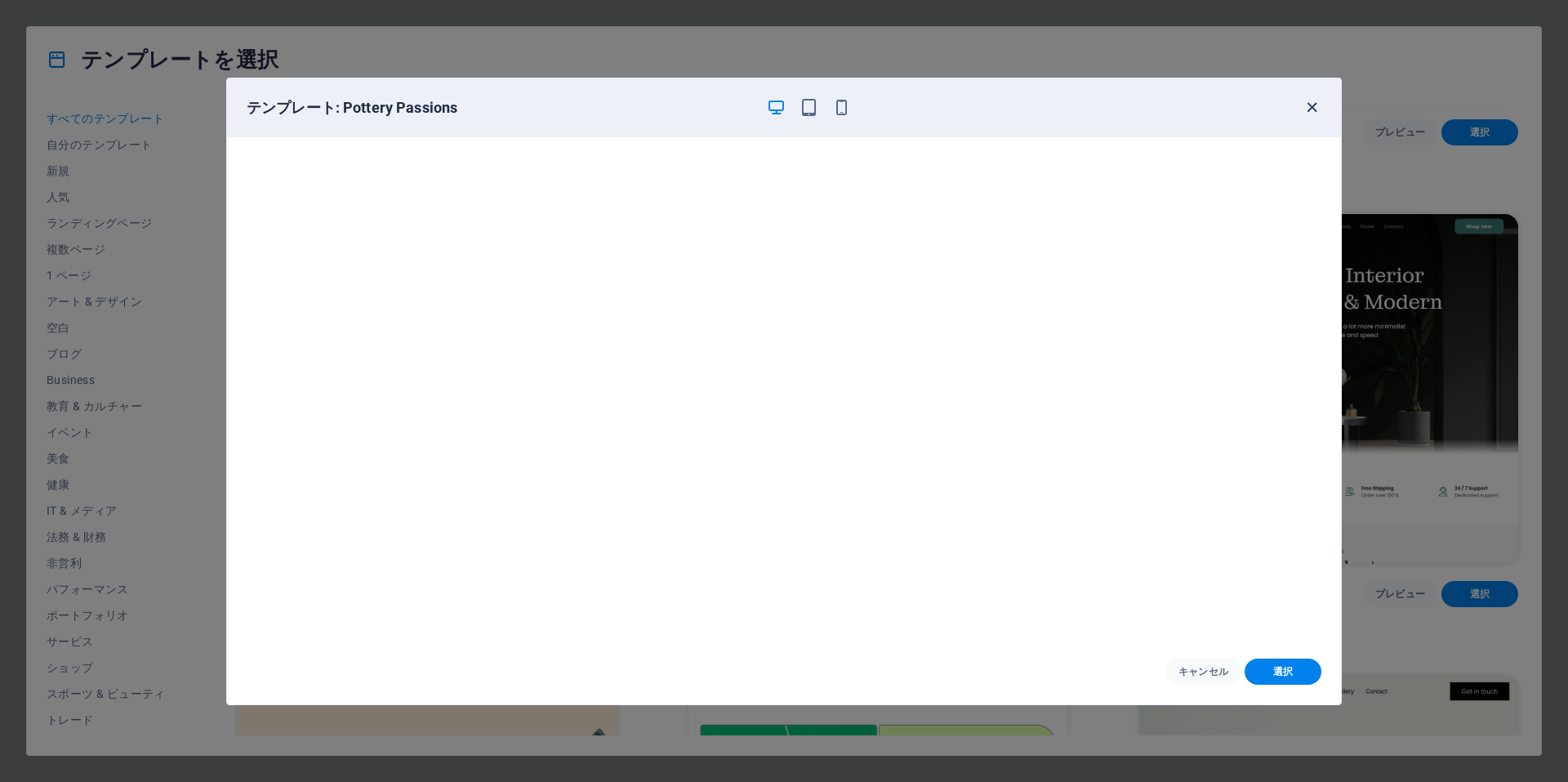
click at [1311, 108] on icon "button" at bounding box center [1311, 107] width 19 height 19
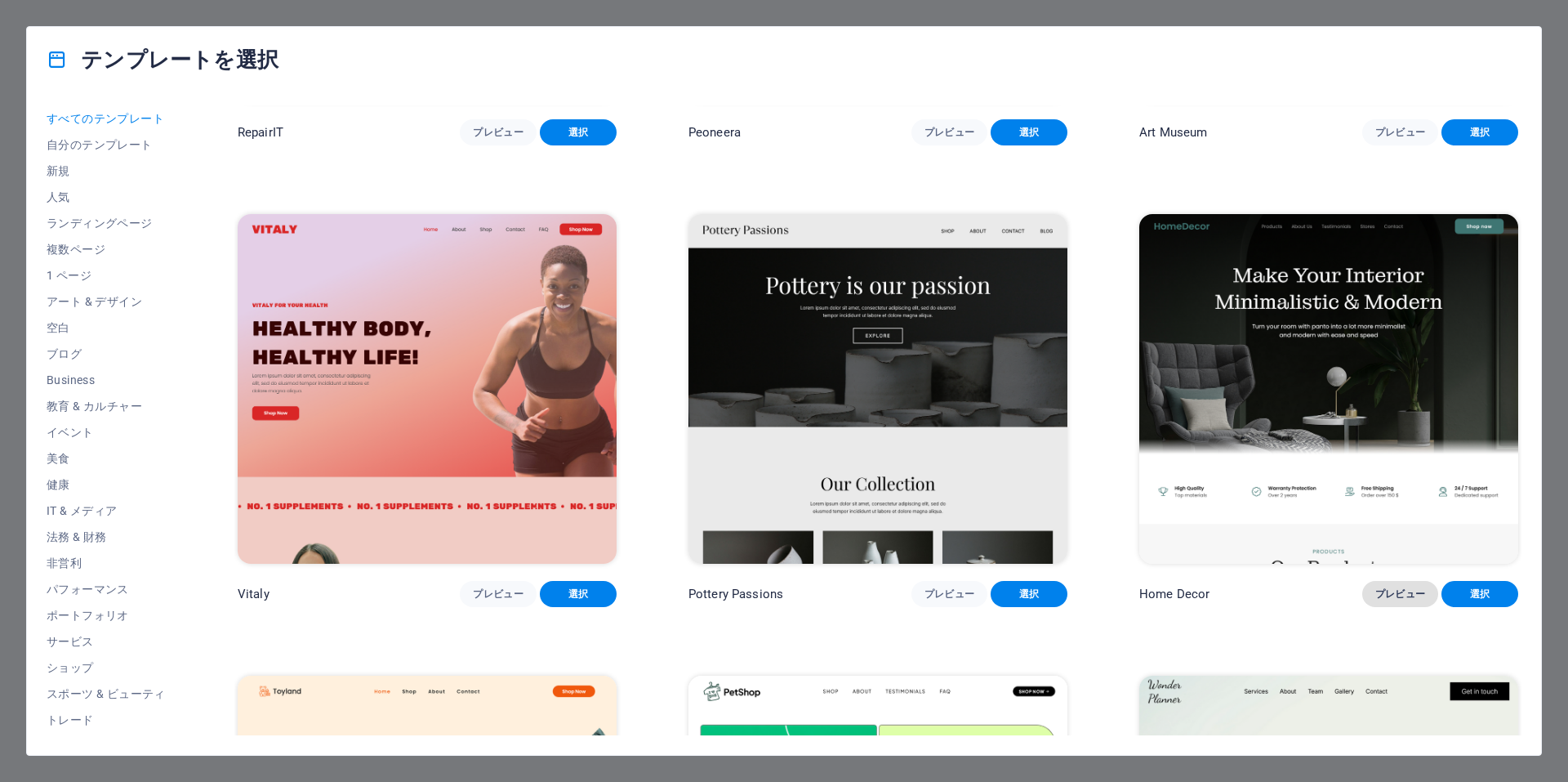
click at [1382, 591] on span "プレビュー" at bounding box center [1400, 593] width 51 height 13
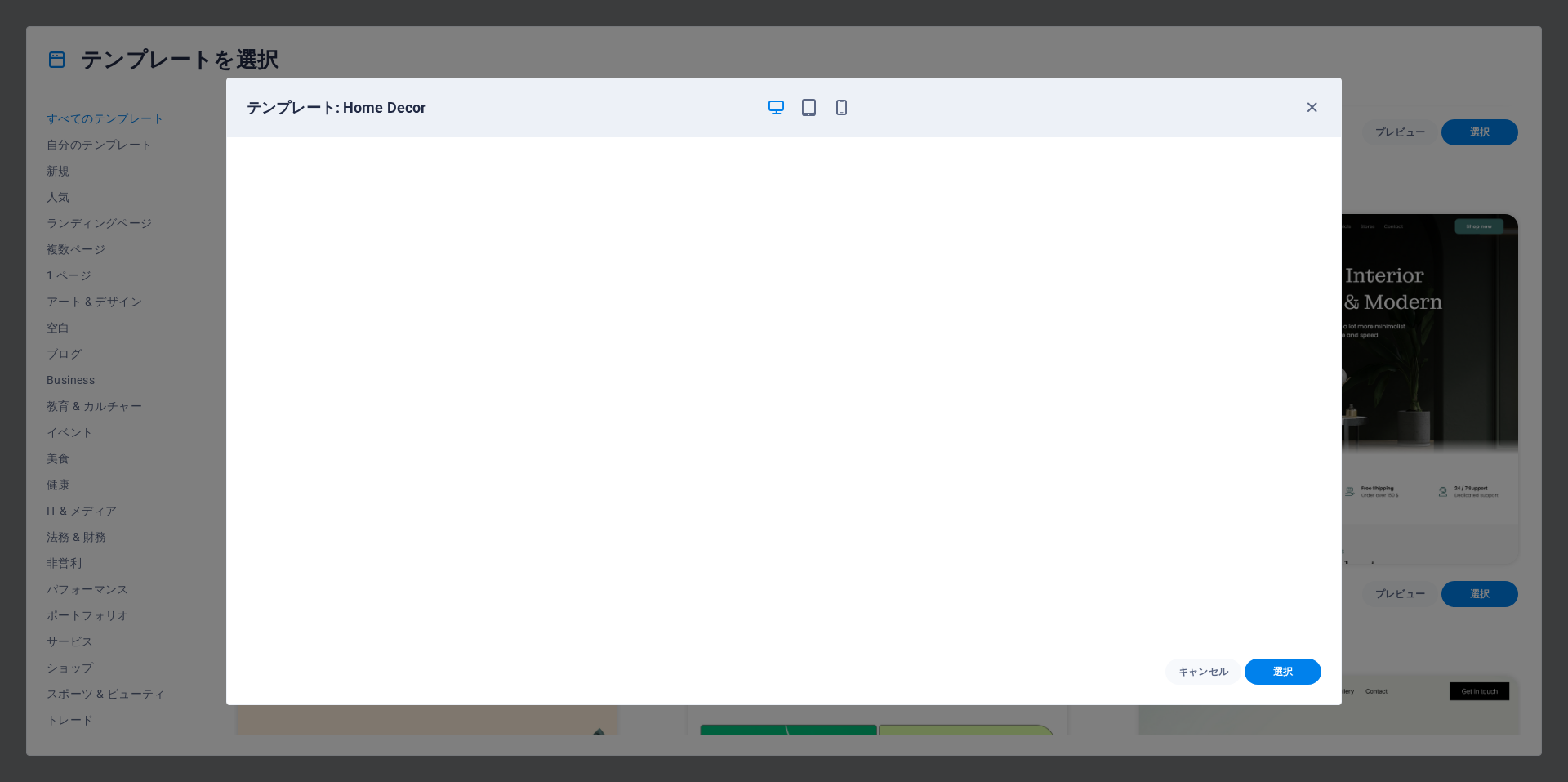
click at [1297, 105] on div "テンプレート: Home Decor" at bounding box center [774, 108] width 1056 height 20
click at [1301, 105] on div "テンプレート: Home Decor" at bounding box center [774, 108] width 1056 height 20
click at [1307, 106] on icon "button" at bounding box center [1311, 107] width 19 height 19
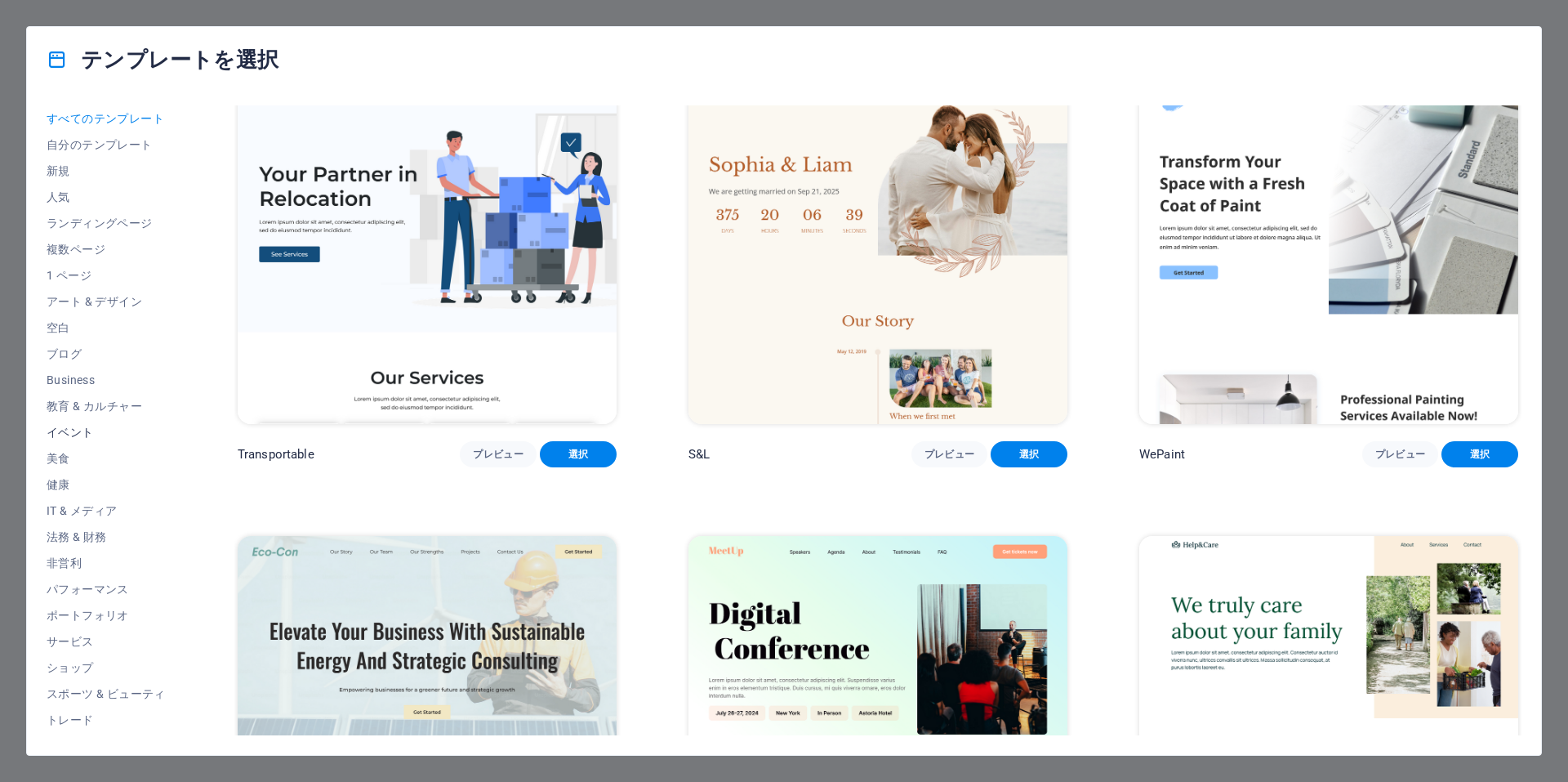
scroll to position [50, 0]
click at [92, 505] on button "非営利" at bounding box center [106, 512] width 119 height 26
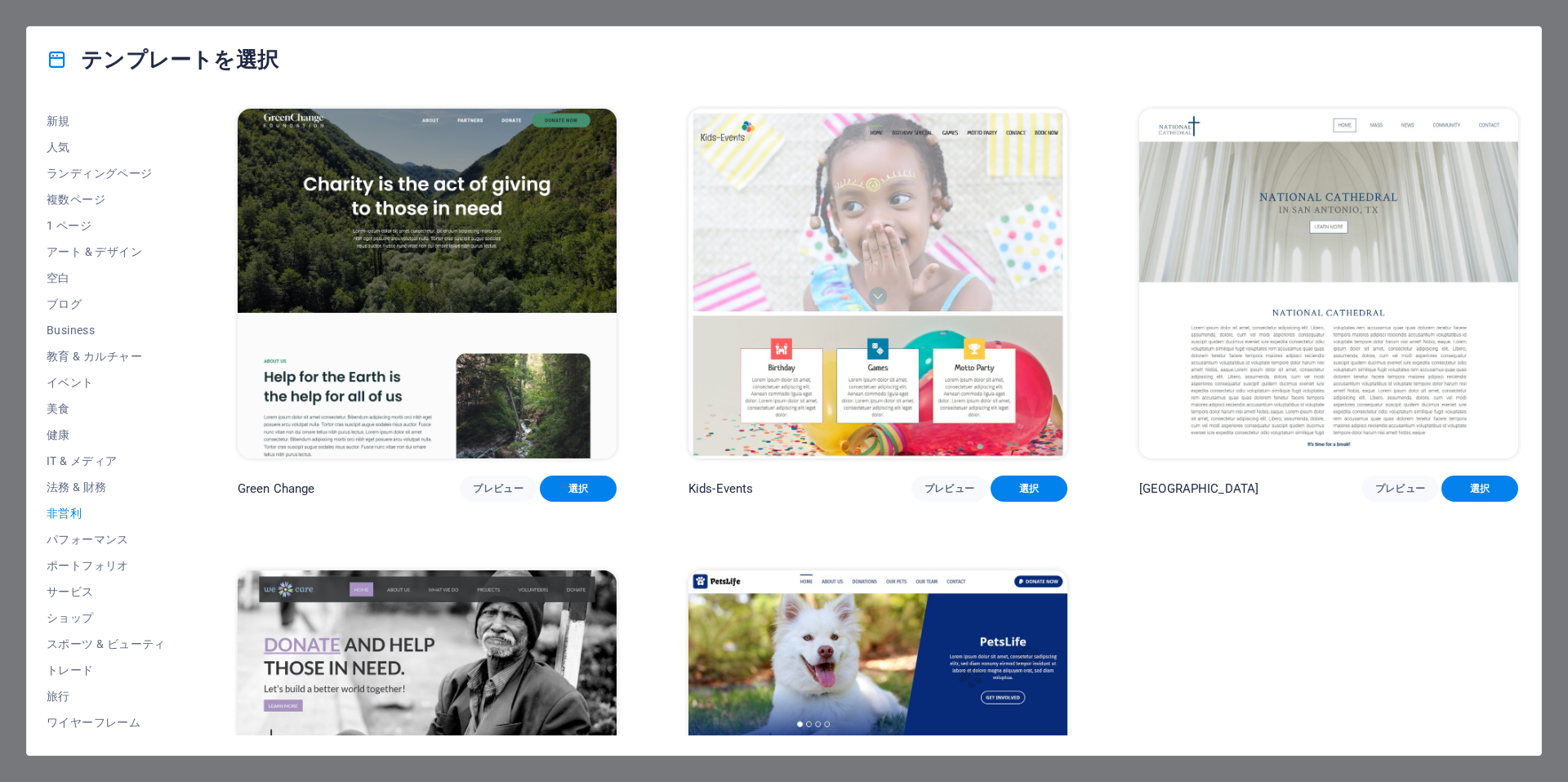
scroll to position [223, 0]
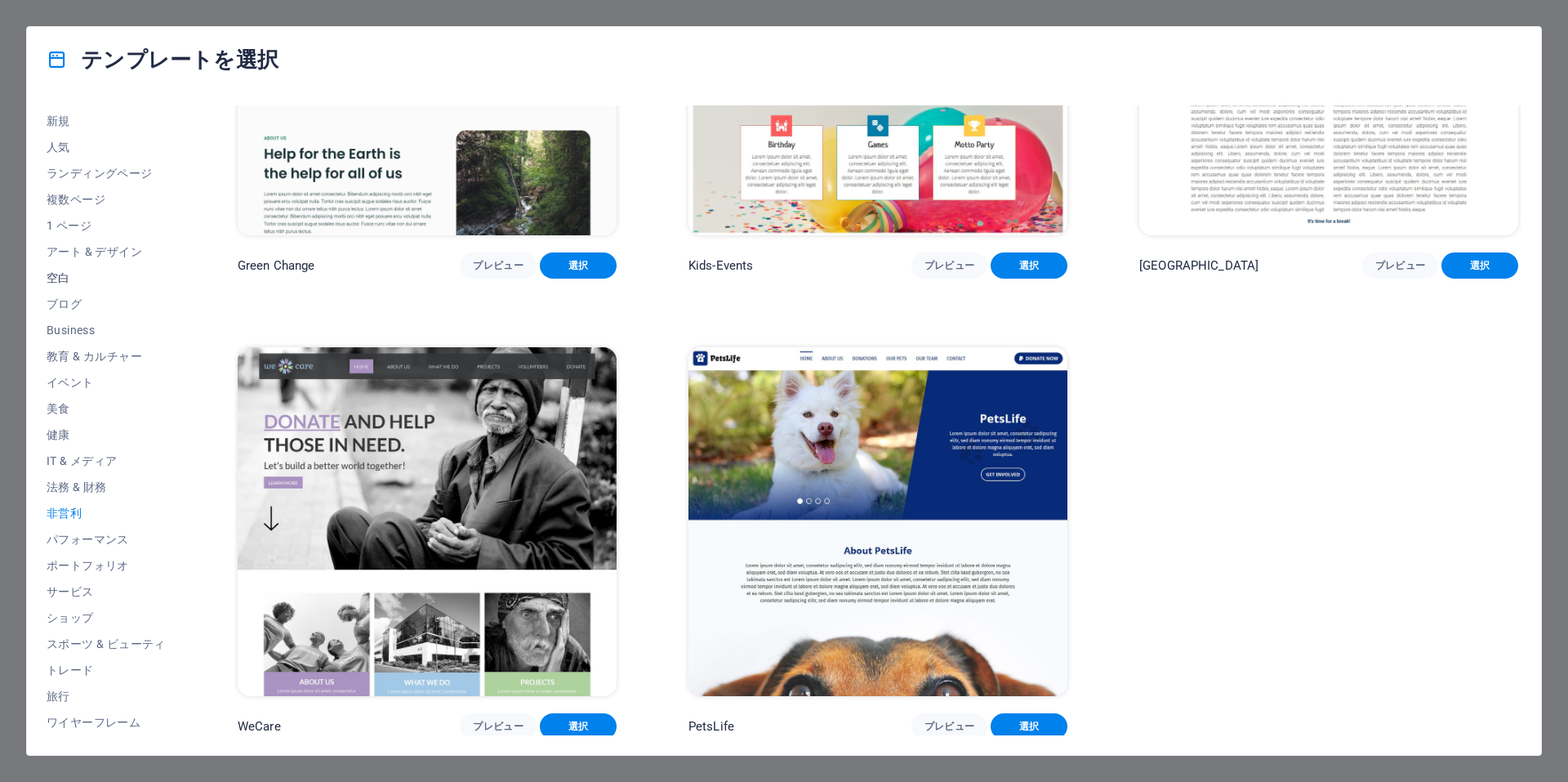
click at [65, 279] on span "空白" at bounding box center [106, 278] width 119 height 13
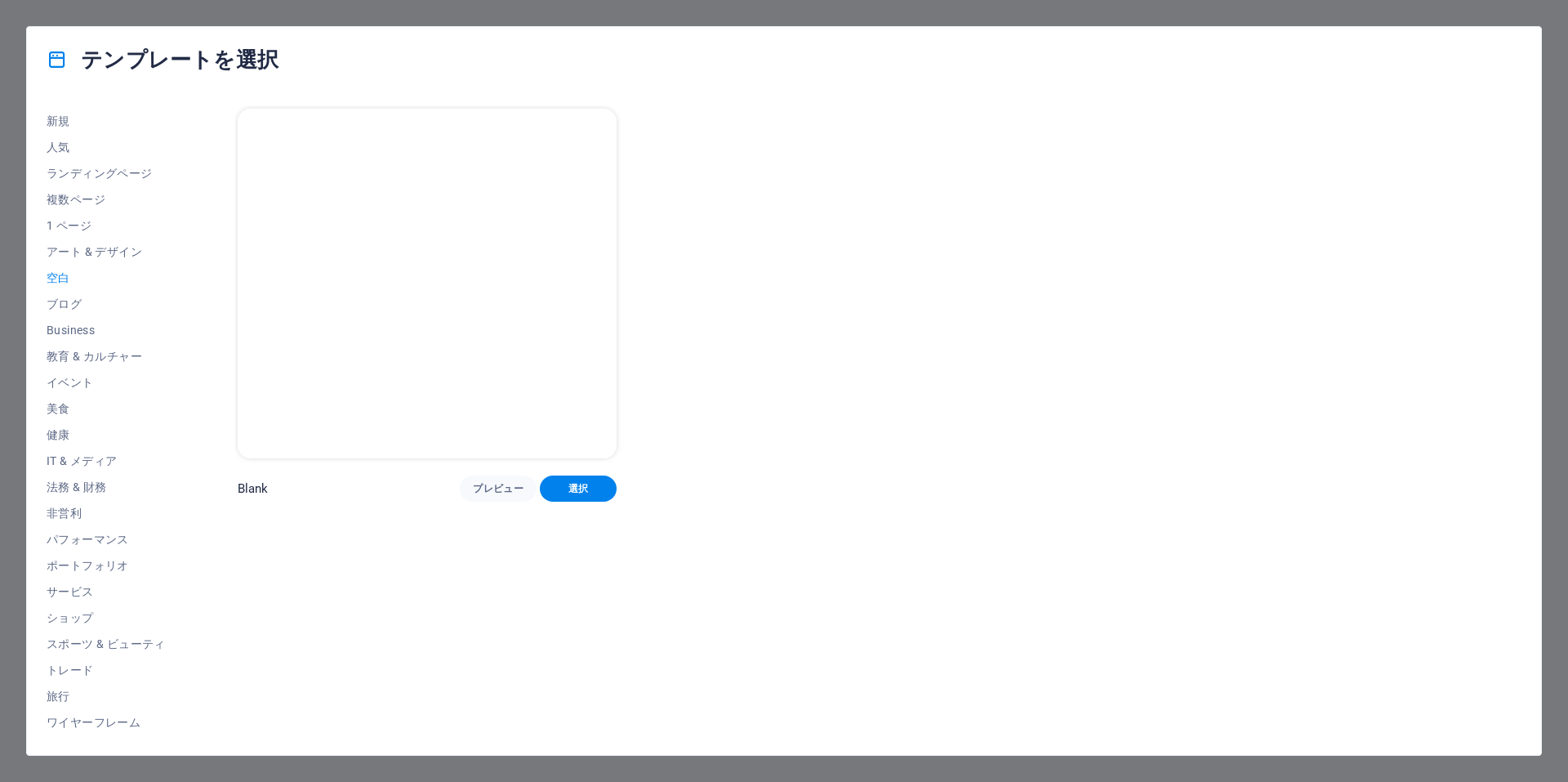
scroll to position [0, 0]
click at [490, 494] on button "プレビュー" at bounding box center [497, 489] width 77 height 26
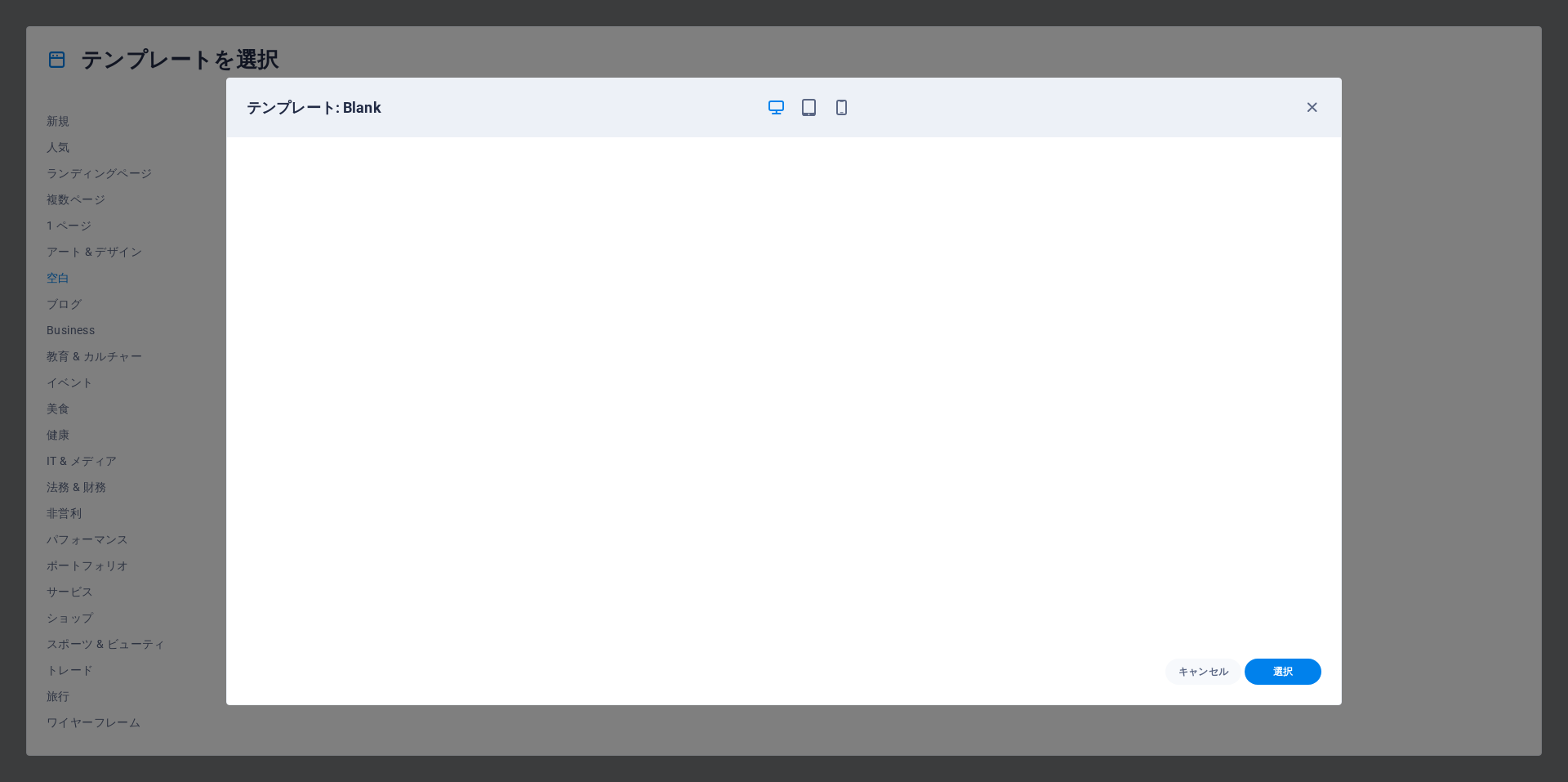
scroll to position [4, 0]
click at [1311, 107] on icon "button" at bounding box center [1311, 107] width 19 height 19
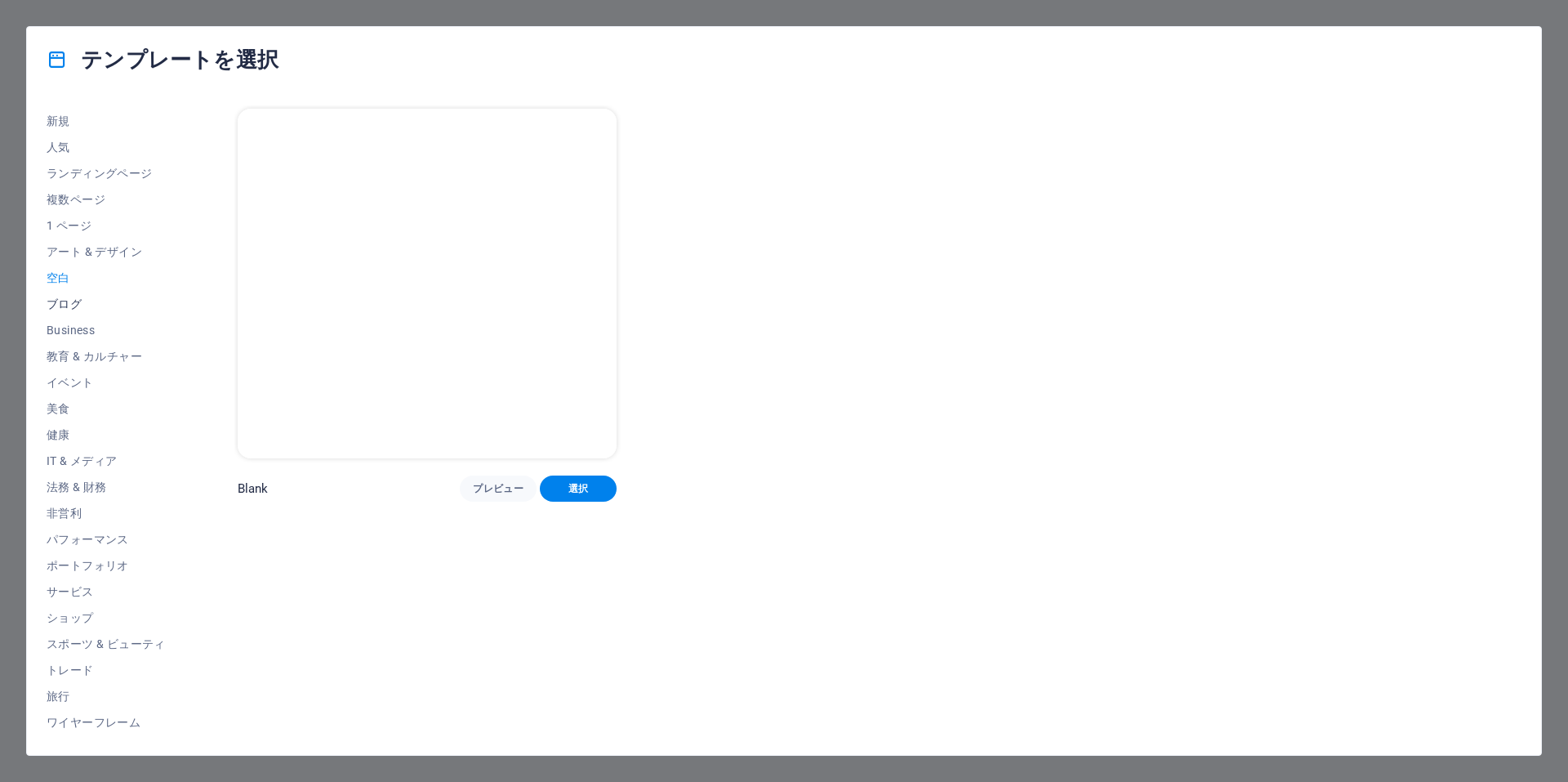
click at [66, 298] on span "ブログ" at bounding box center [106, 303] width 119 height 13
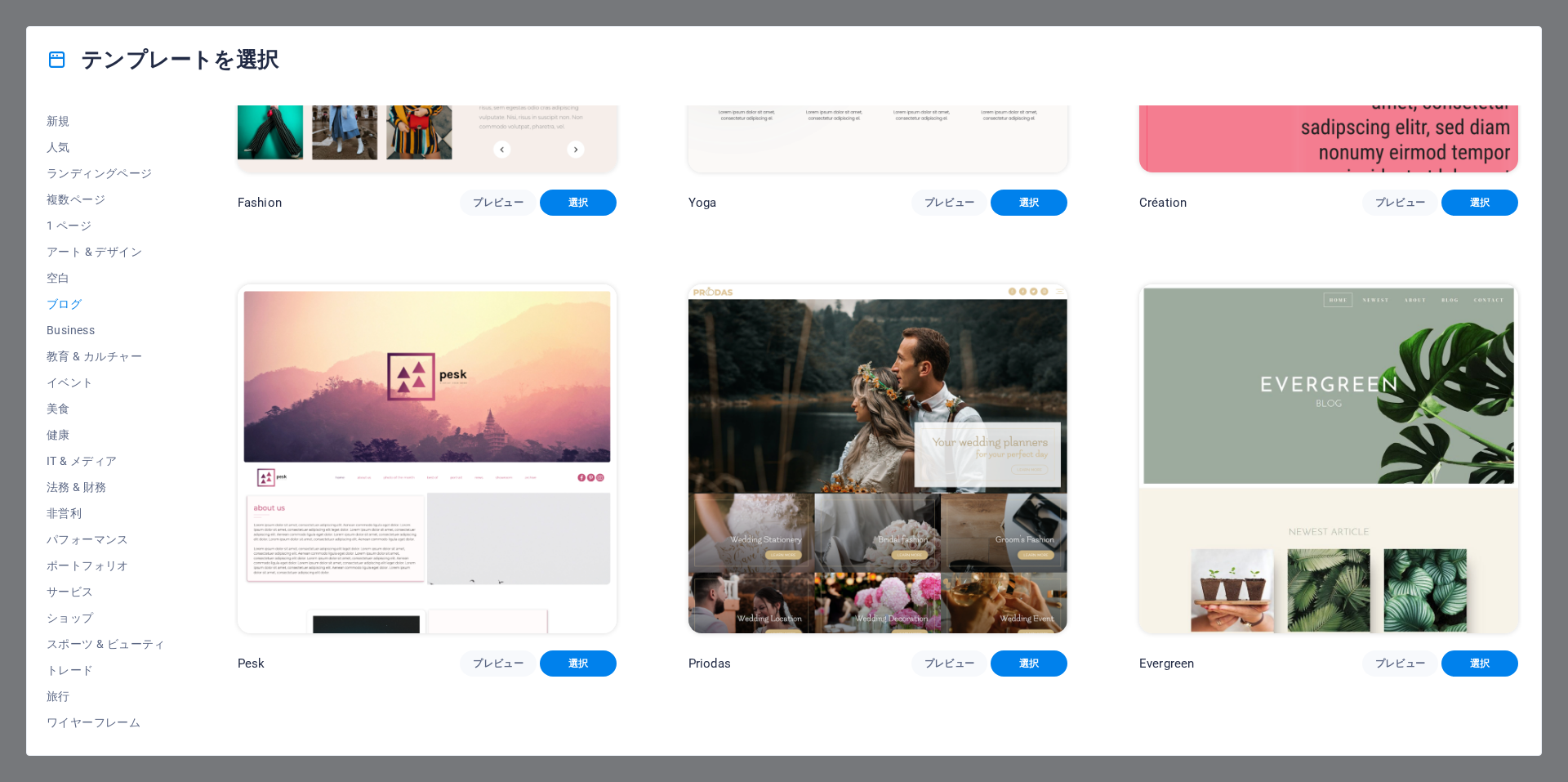
scroll to position [3185, 0]
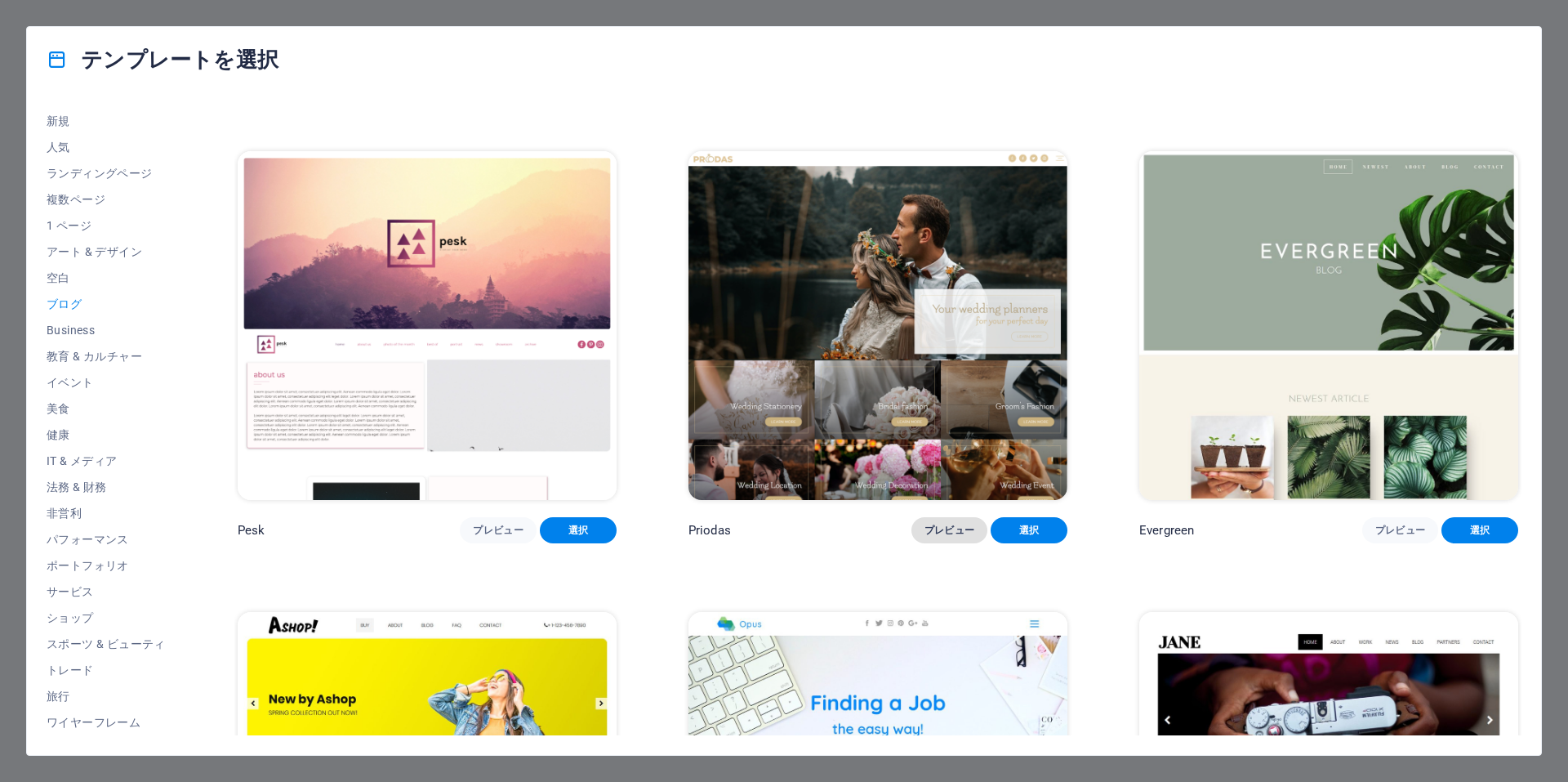
click at [931, 517] on button "プレビュー" at bounding box center [949, 530] width 77 height 26
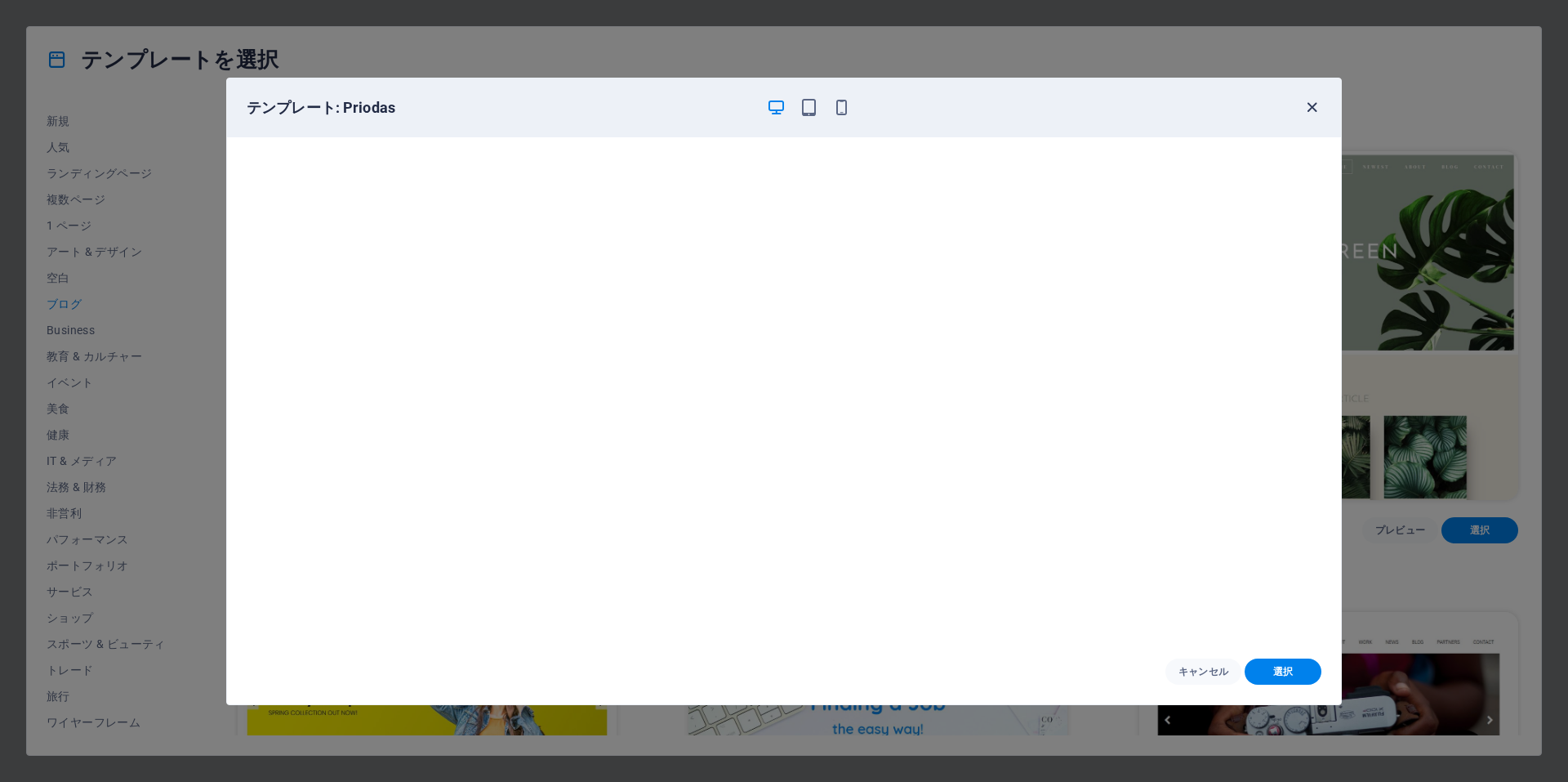
click at [1309, 110] on icon "button" at bounding box center [1311, 107] width 19 height 19
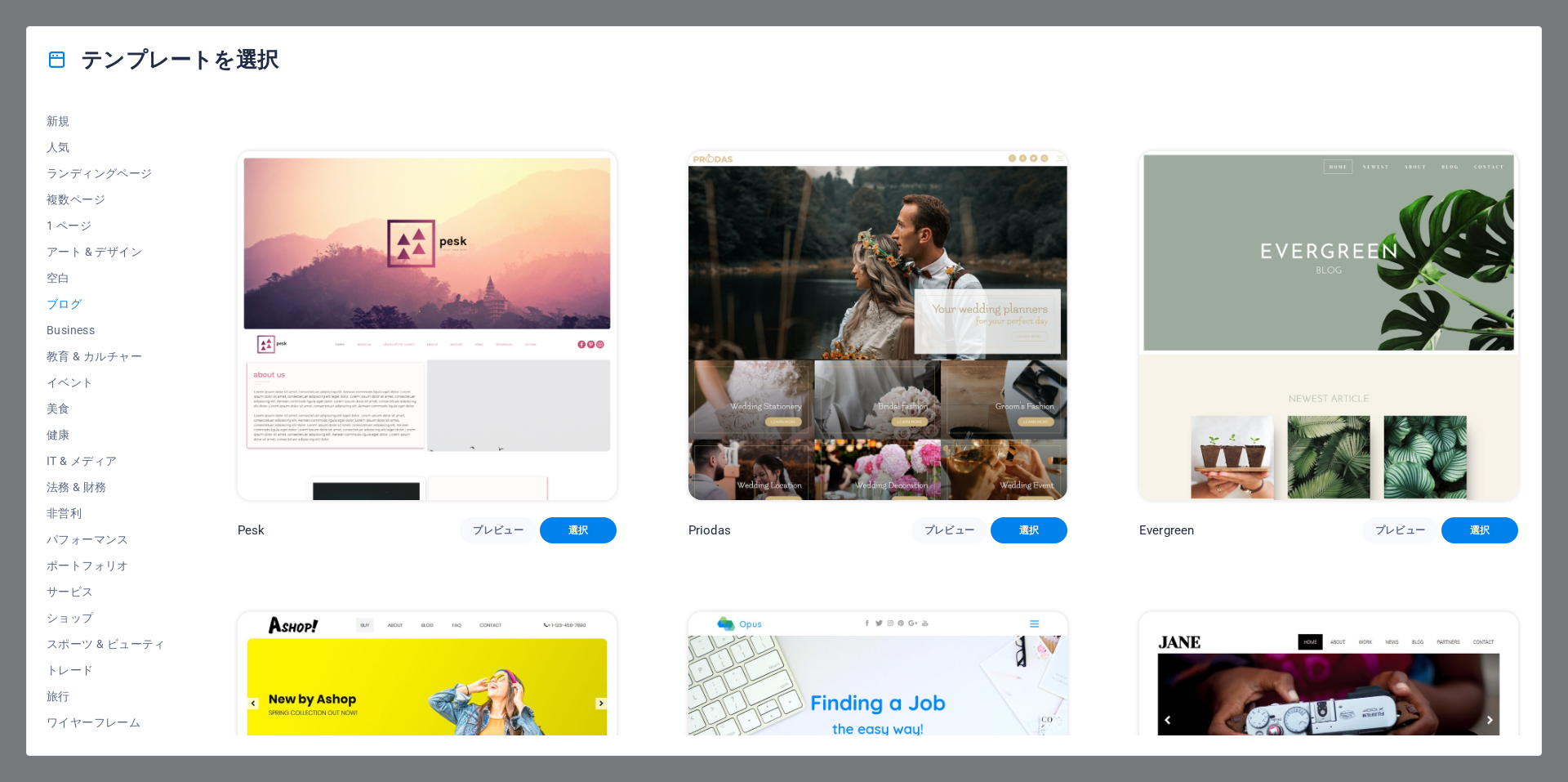
click at [1174, 522] on p "Evergreen" at bounding box center [1166, 530] width 55 height 16
click at [1399, 523] on span "プレビュー" at bounding box center [1400, 529] width 51 height 13
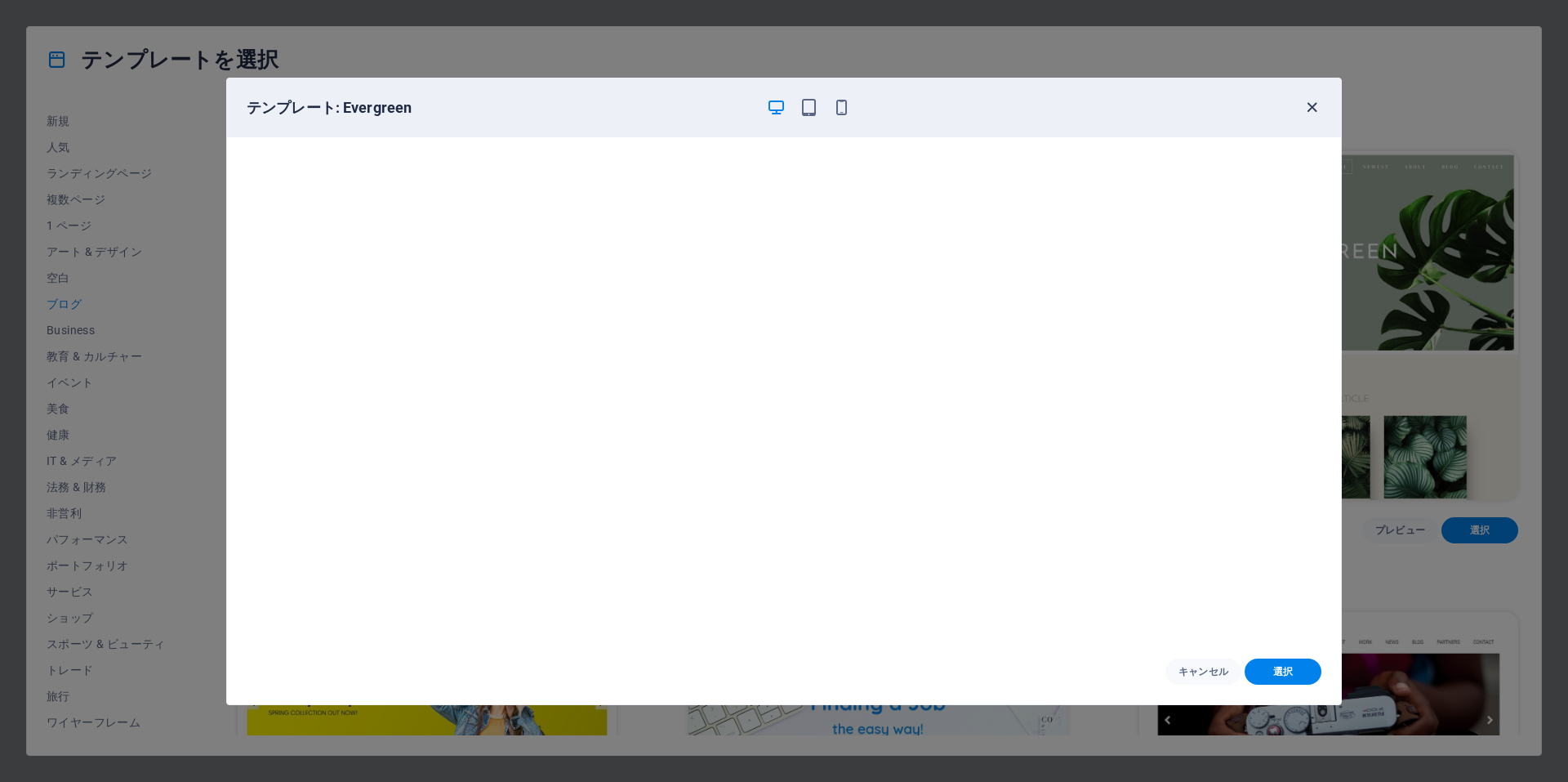
click at [1311, 107] on icon "button" at bounding box center [1311, 107] width 19 height 19
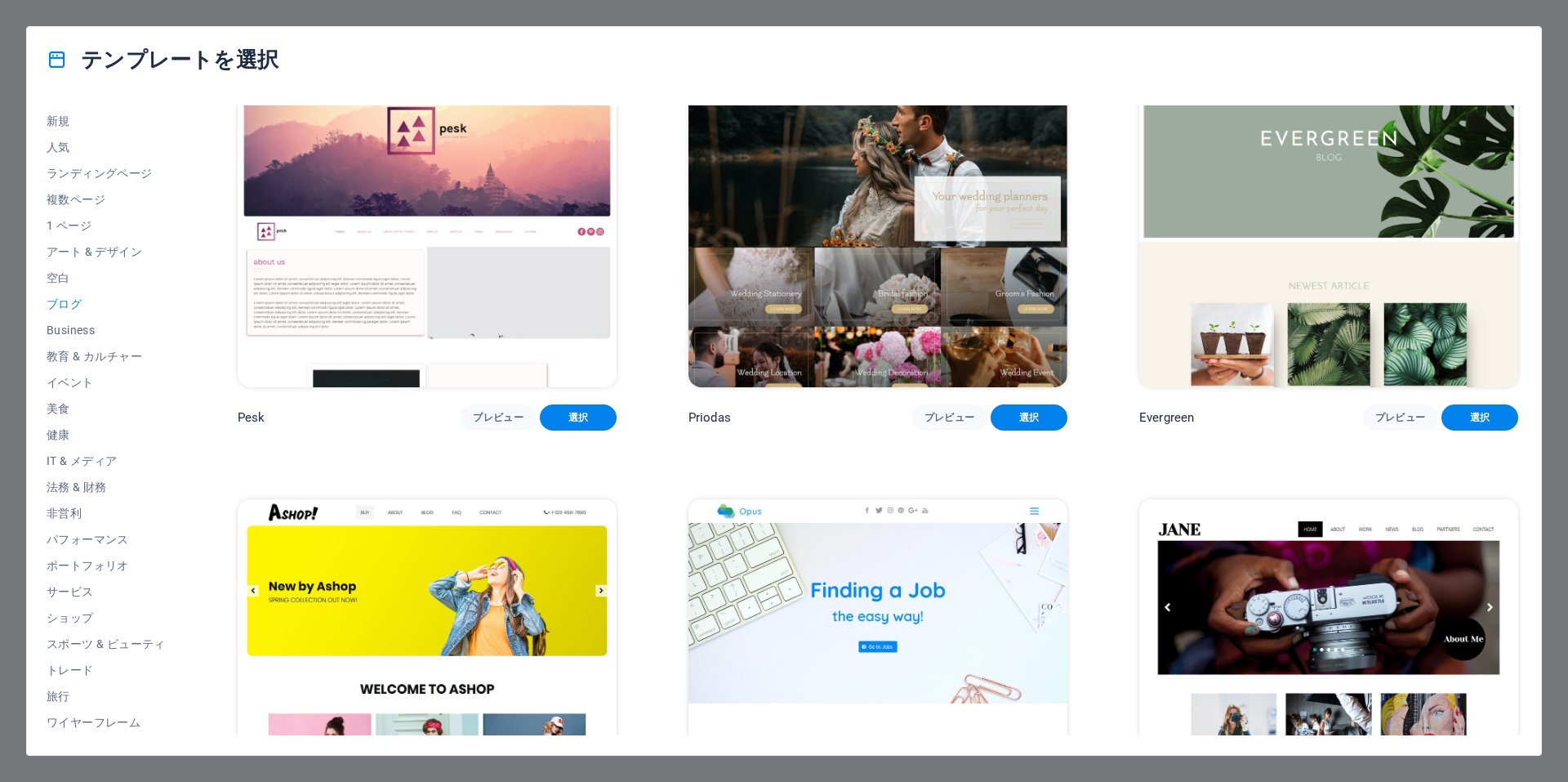
scroll to position [3437, 0]
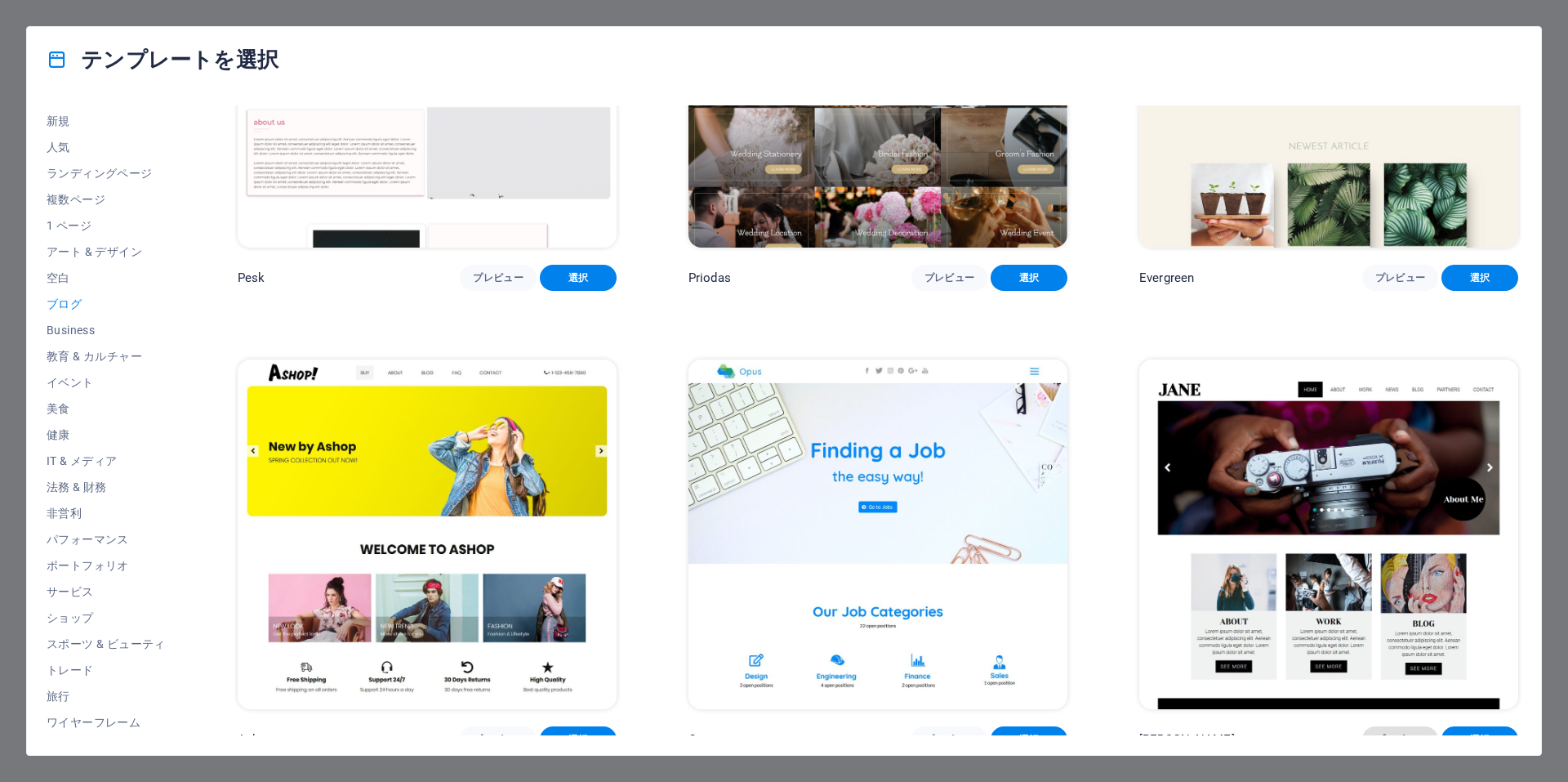
click at [1381, 732] on span "プレビュー" at bounding box center [1400, 738] width 51 height 13
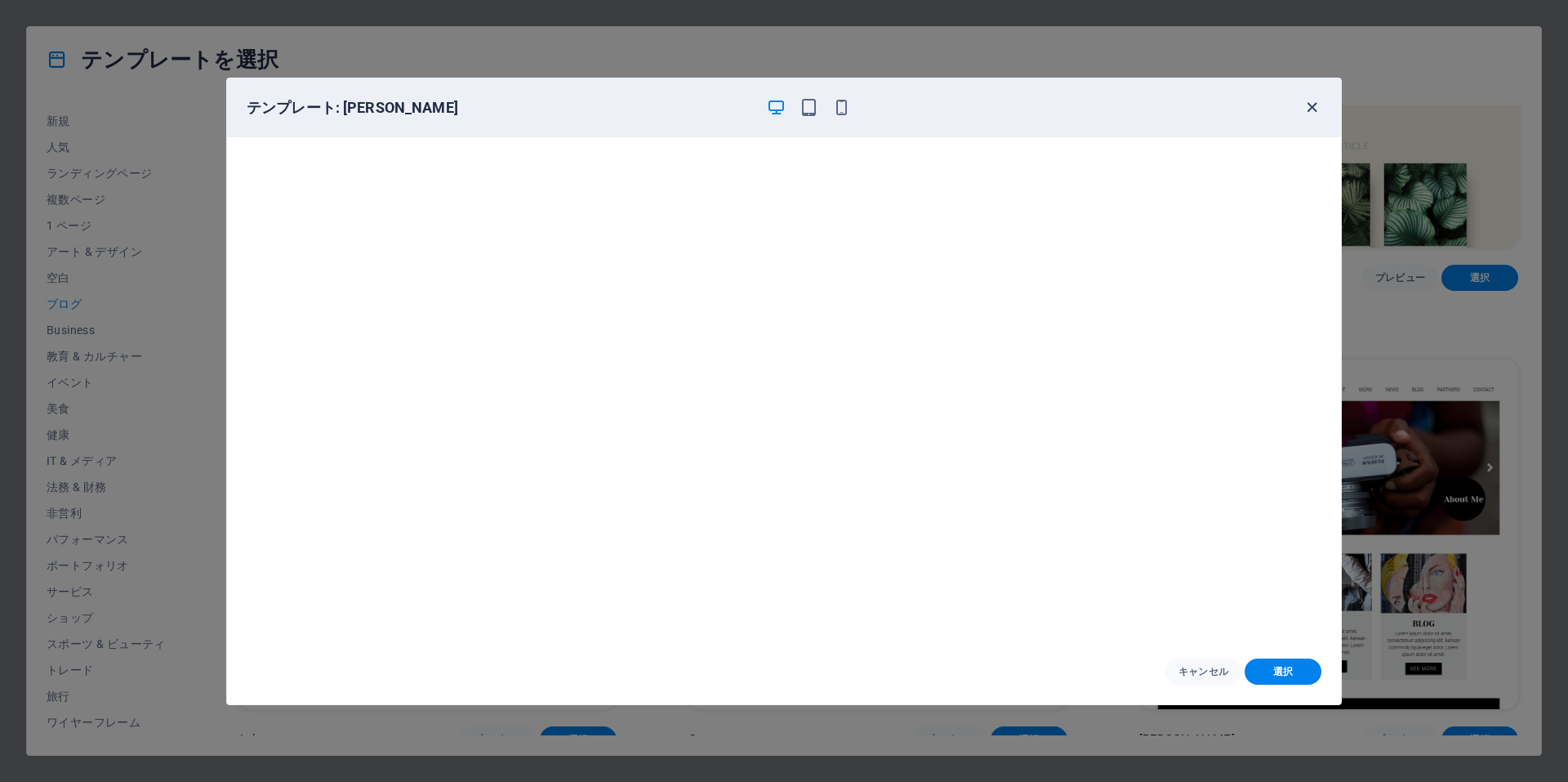
click at [1313, 106] on icon "button" at bounding box center [1311, 107] width 19 height 19
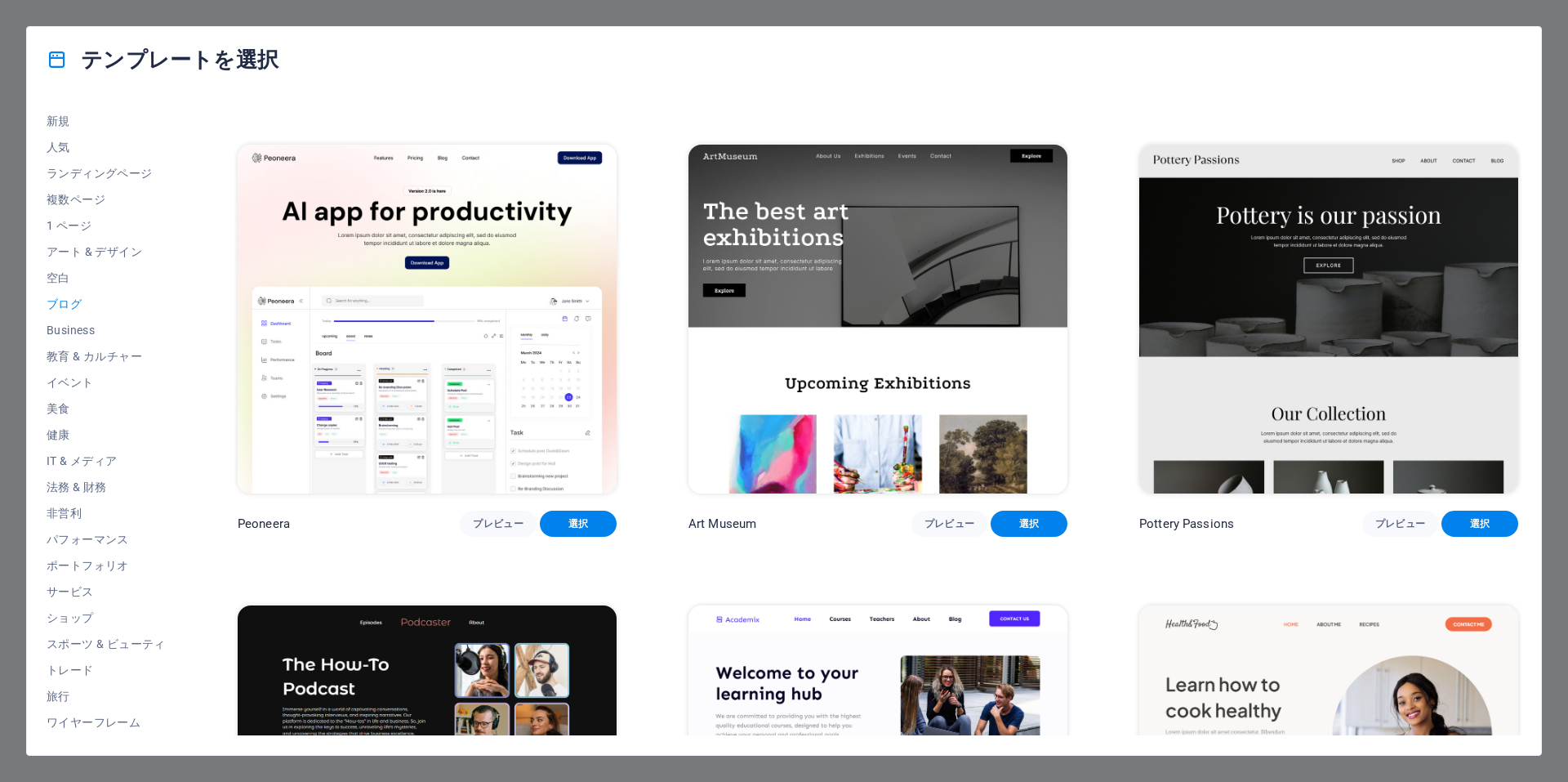
scroll to position [416, 0]
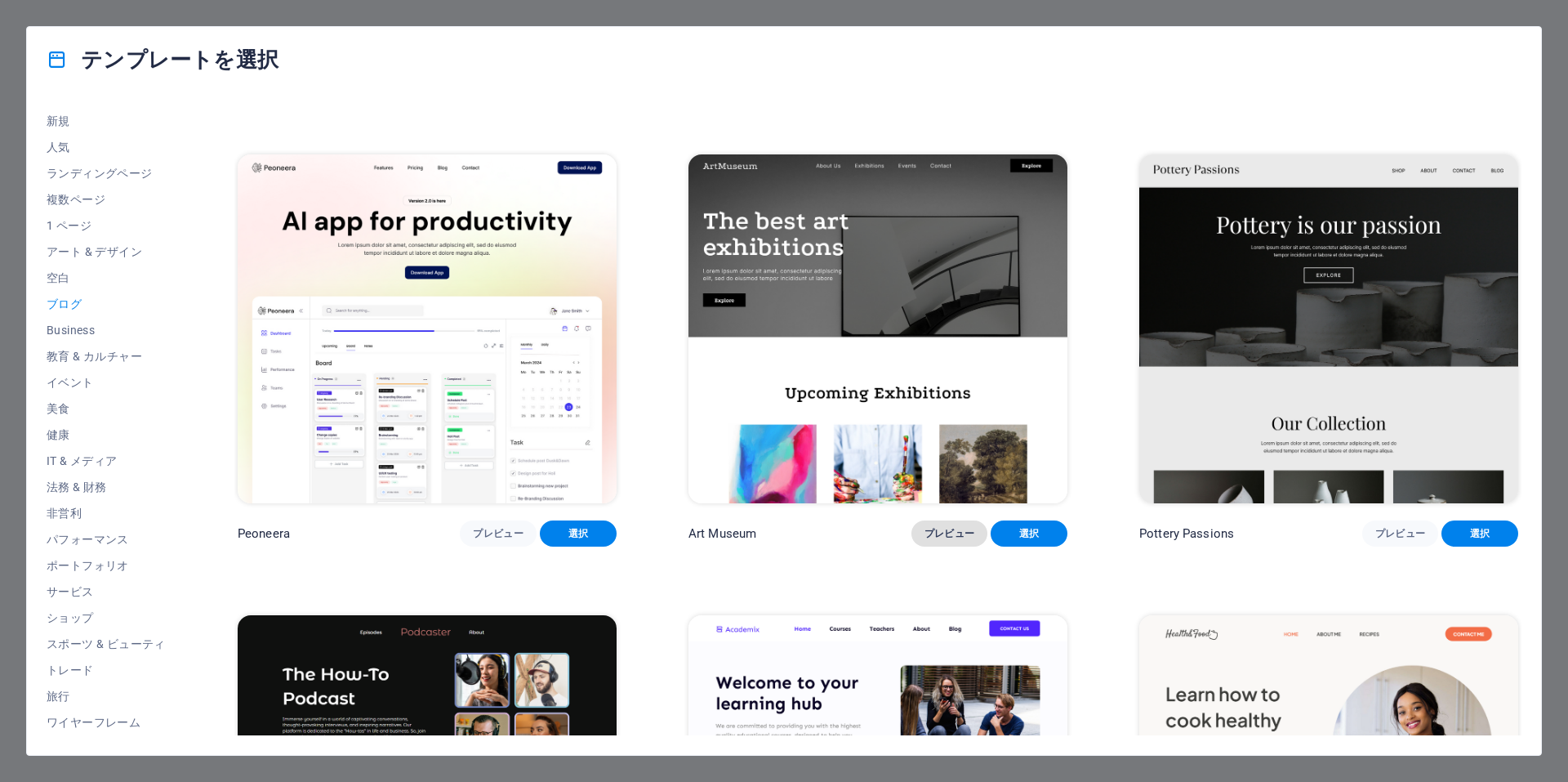
click at [941, 531] on span "プレビュー" at bounding box center [949, 532] width 51 height 13
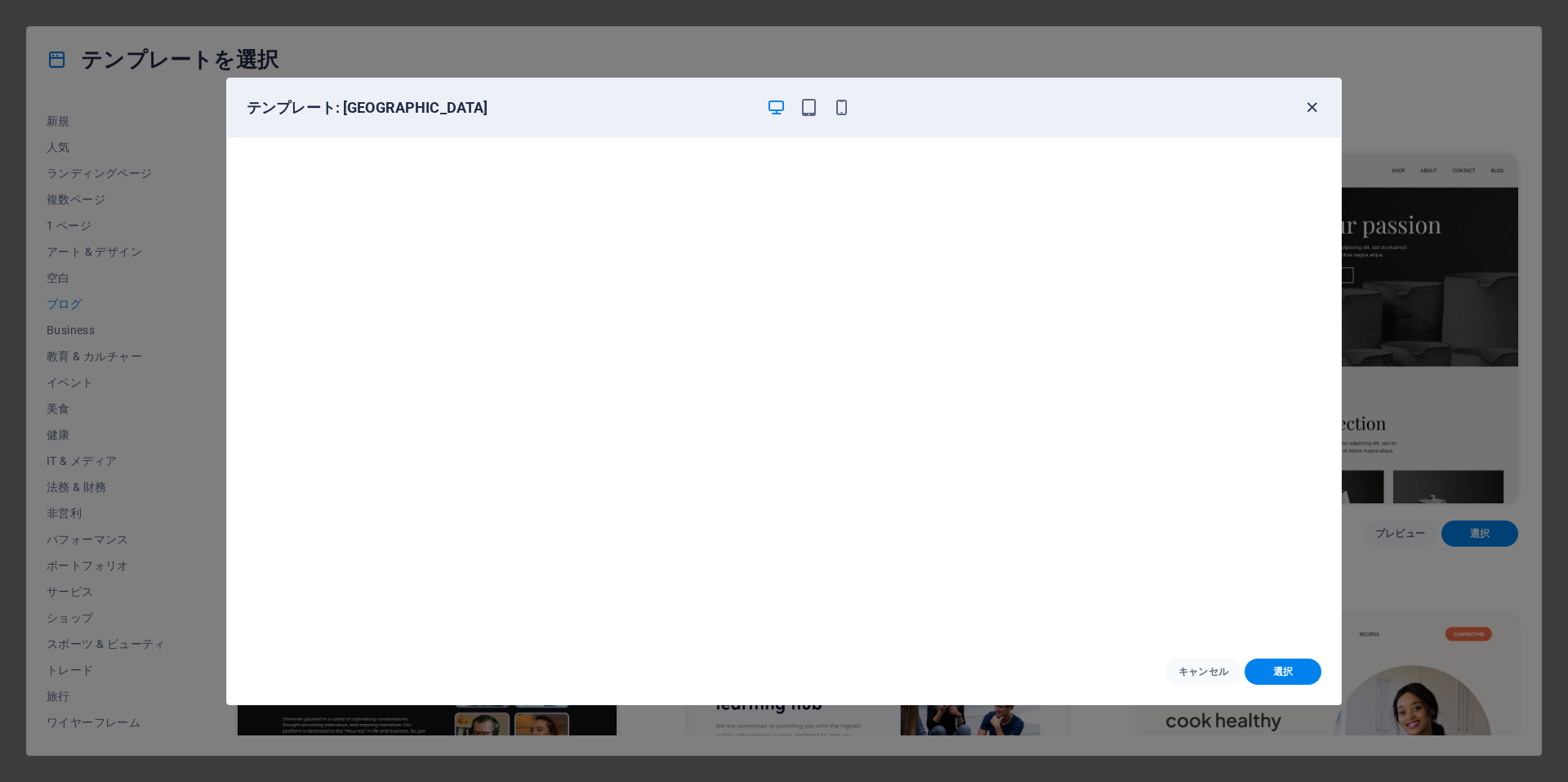
click at [1312, 103] on icon "button" at bounding box center [1311, 107] width 19 height 19
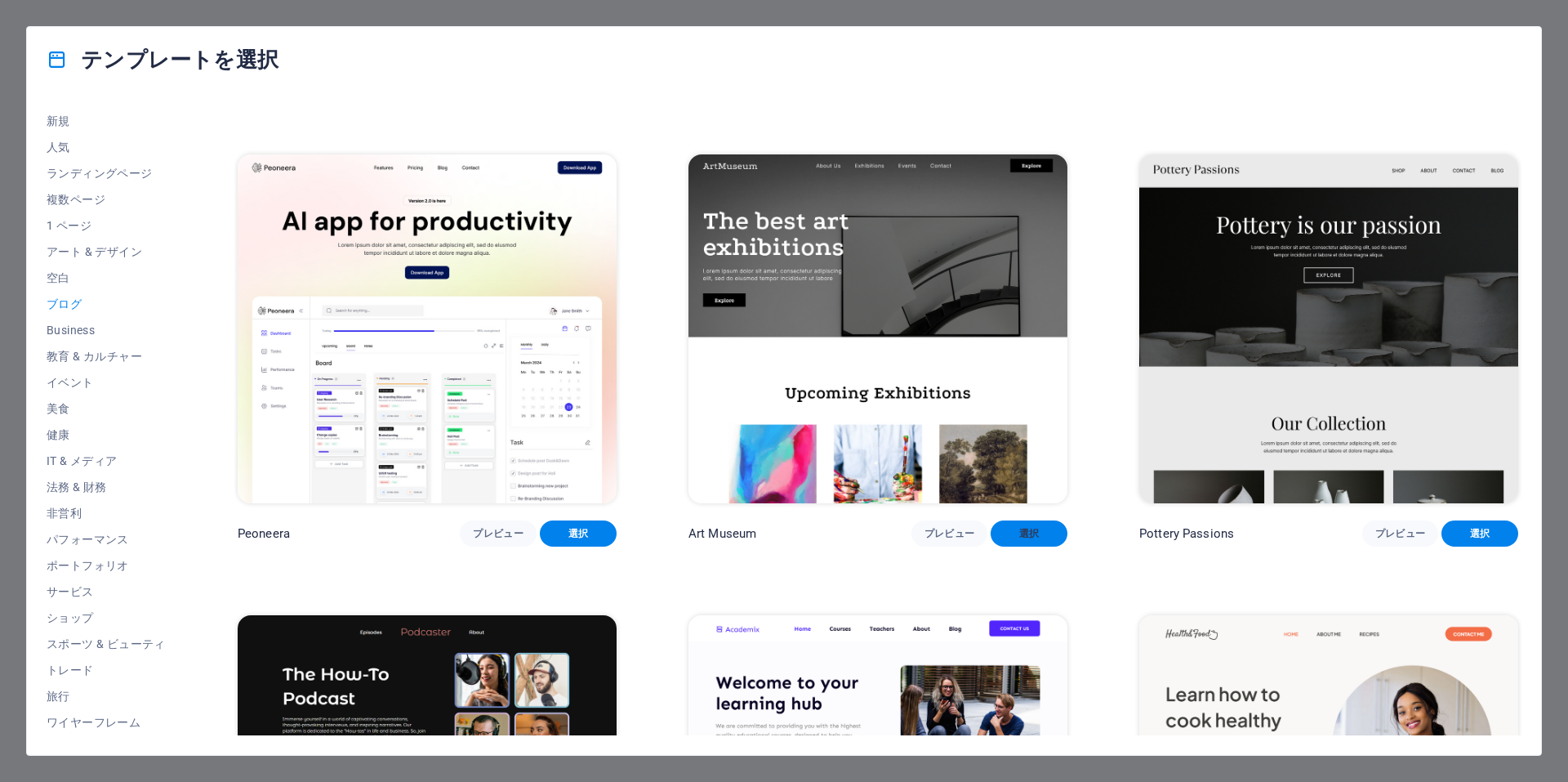
click at [1024, 526] on span "選択" at bounding box center [1029, 532] width 51 height 13
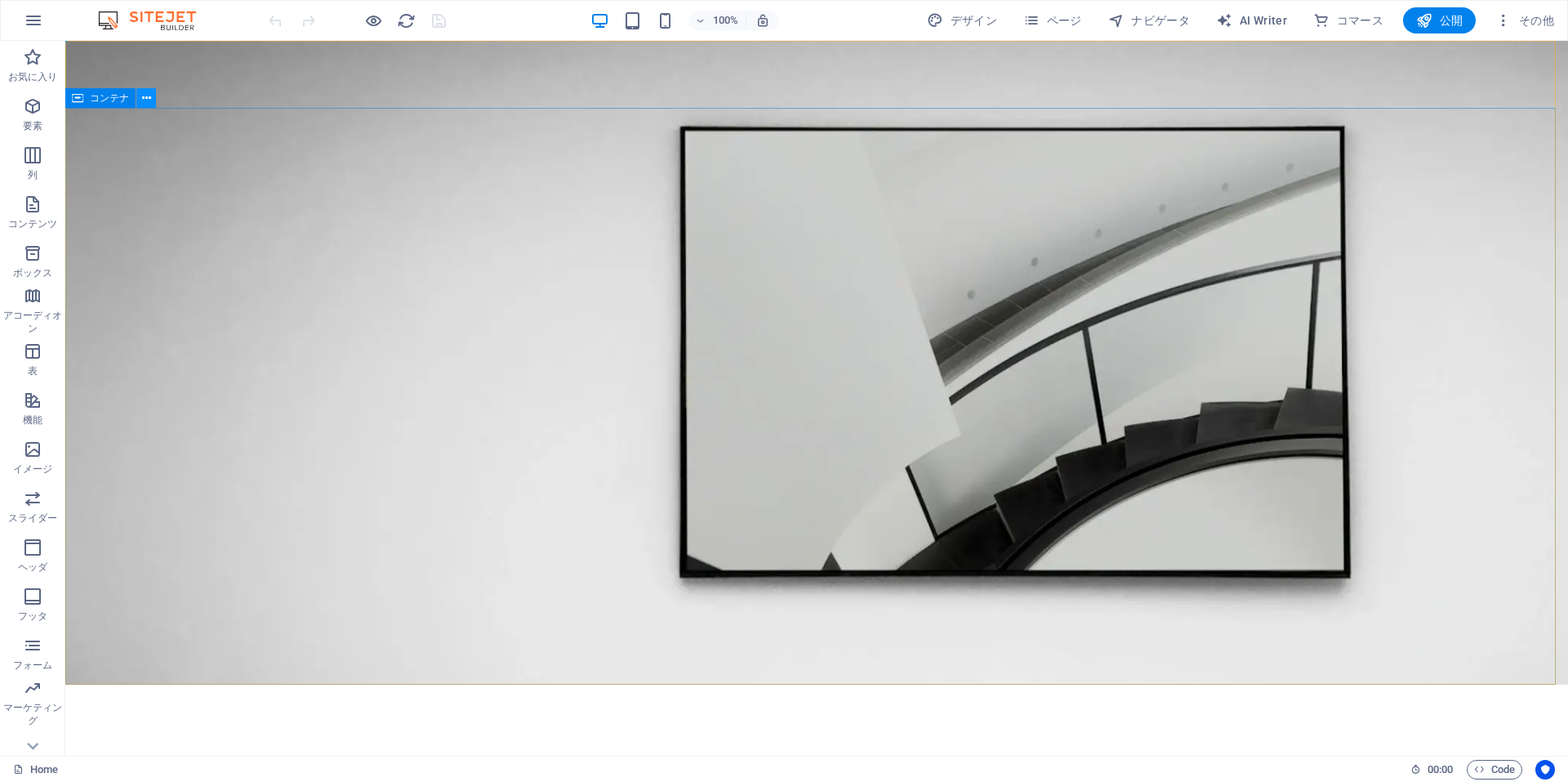
click at [143, 98] on icon at bounding box center [146, 98] width 9 height 17
click at [372, 249] on icon at bounding box center [374, 247] width 9 height 17
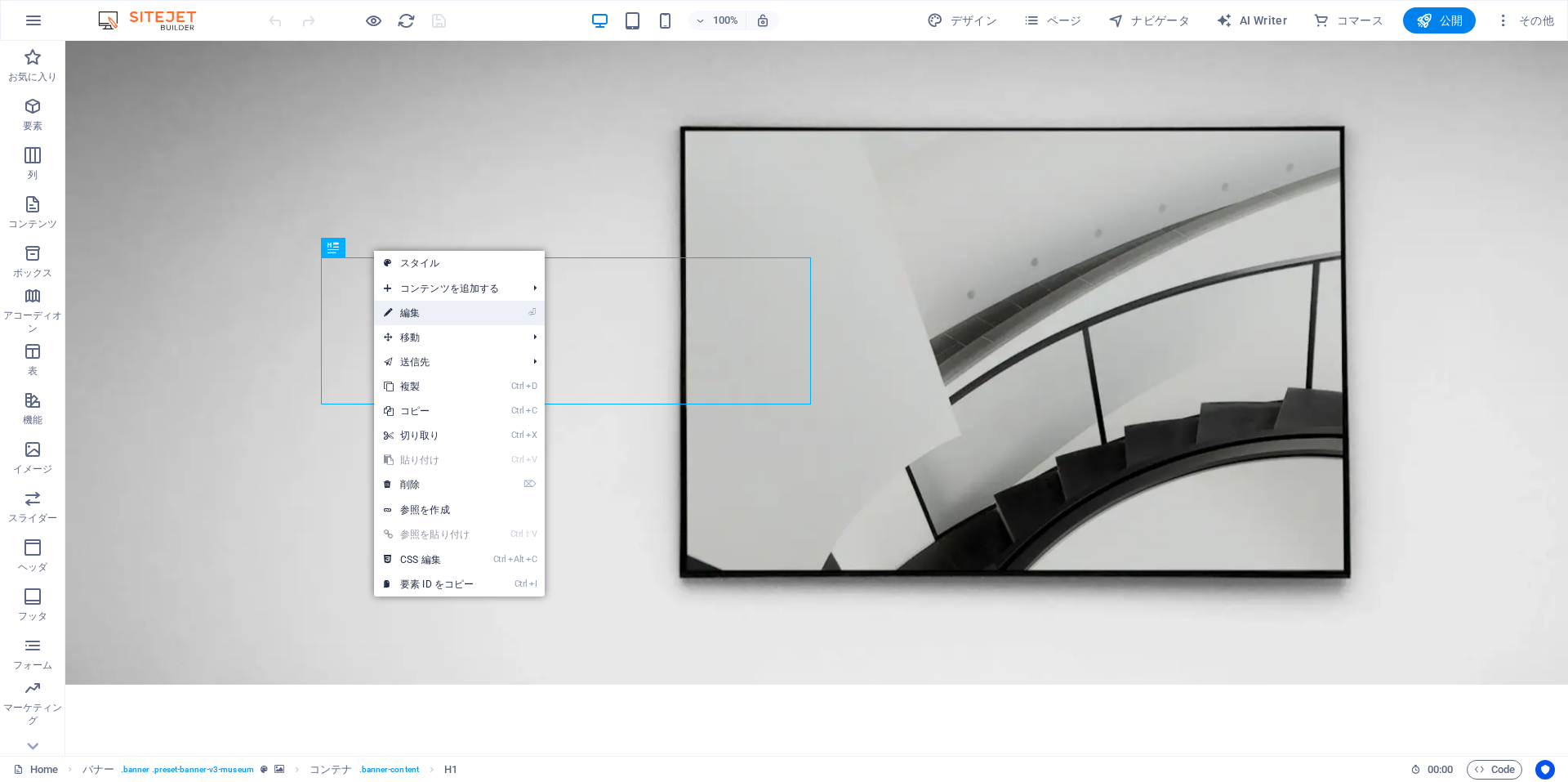
click at [468, 315] on link "⏎ 編集" at bounding box center [429, 312] width 109 height 25
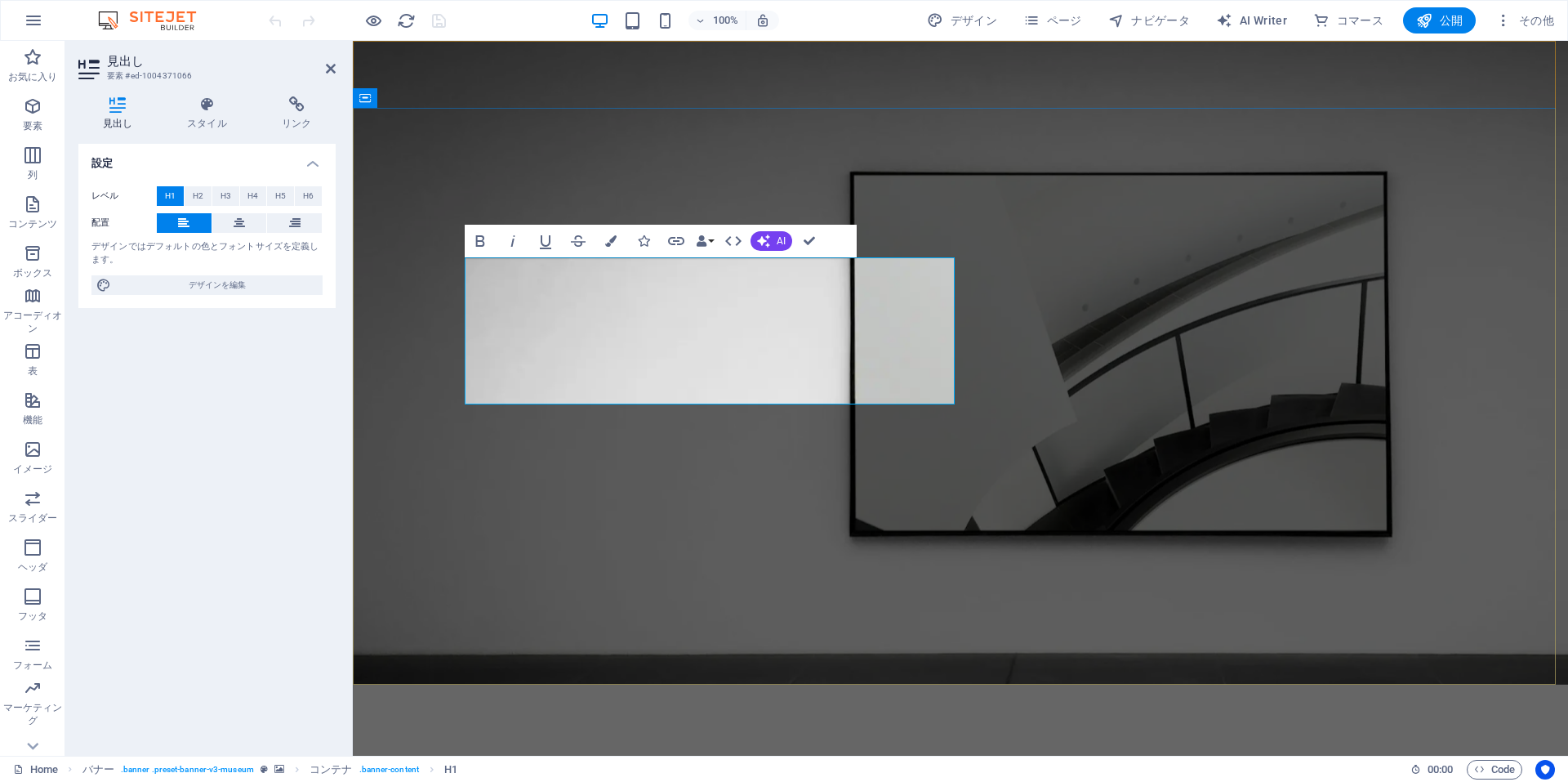
drag, startPoint x: 540, startPoint y: 361, endPoint x: 481, endPoint y: 297, distance: 87.0
drag, startPoint x: 507, startPoint y: 293, endPoint x: 780, endPoint y: 377, distance: 285.6
click at [478, 245] on icon "button" at bounding box center [480, 240] width 9 height 11
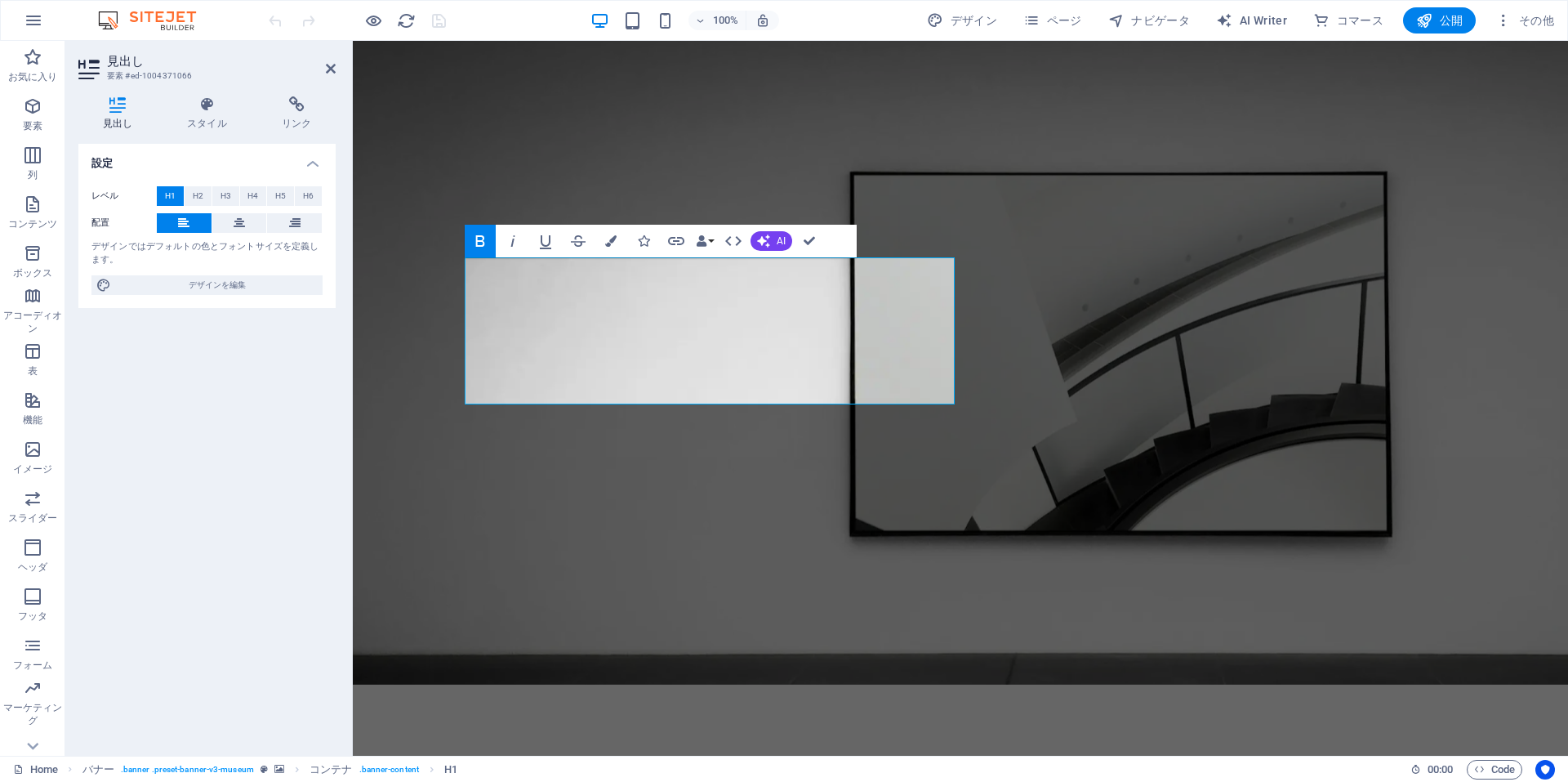
click at [478, 245] on icon "button" at bounding box center [480, 240] width 9 height 11
click at [477, 244] on icon "button" at bounding box center [480, 240] width 9 height 11
click at [474, 242] on icon "button" at bounding box center [481, 241] width 20 height 20
click at [212, 103] on icon at bounding box center [207, 104] width 89 height 16
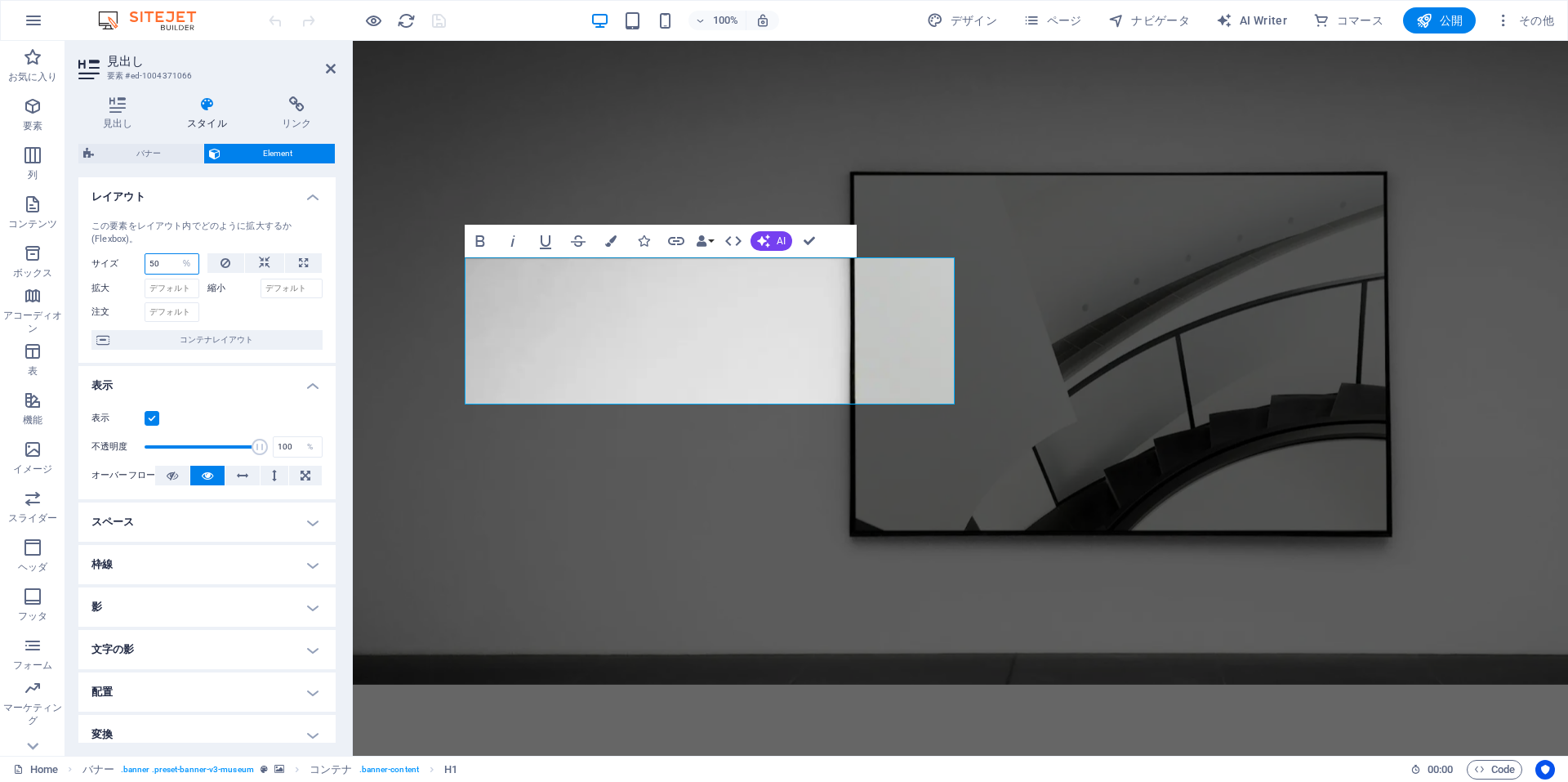
click at [162, 268] on input "50" at bounding box center [171, 264] width 53 height 20
type input "5"
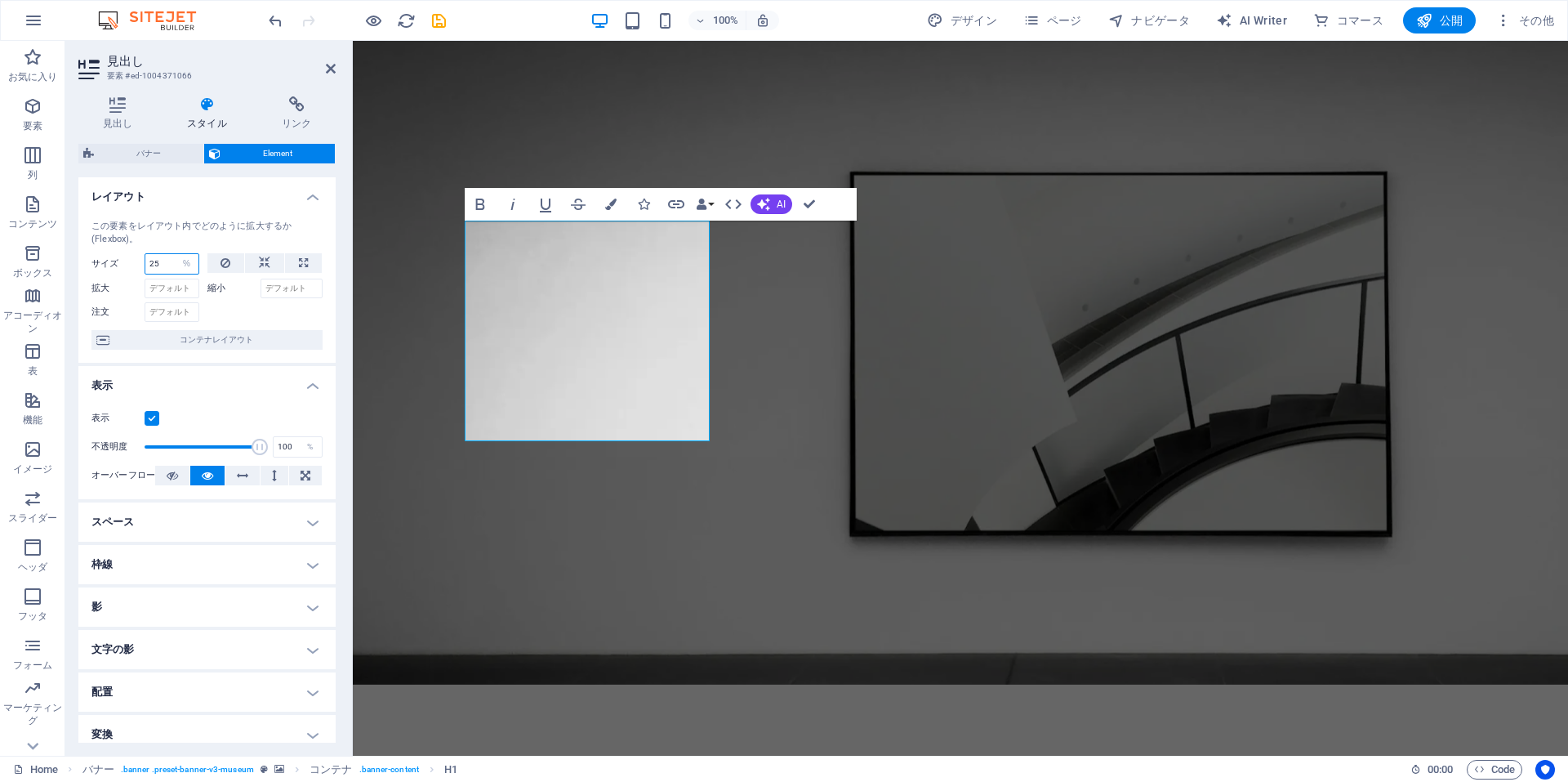
type input "2"
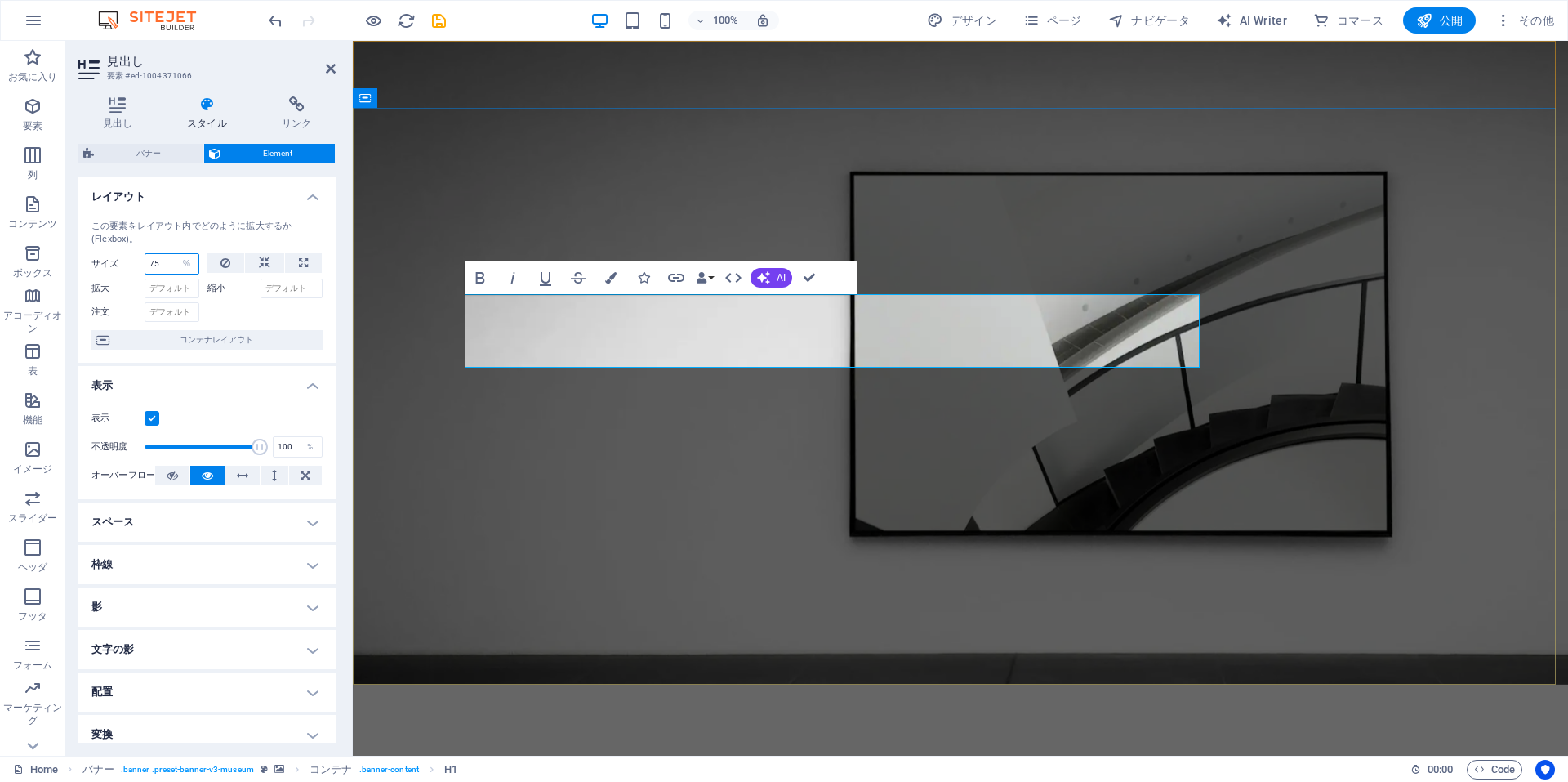
type input "75"
drag, startPoint x: 1198, startPoint y: 328, endPoint x: 1096, endPoint y: 323, distance: 102.1
drag, startPoint x: 467, startPoint y: 321, endPoint x: 459, endPoint y: 298, distance: 24.4
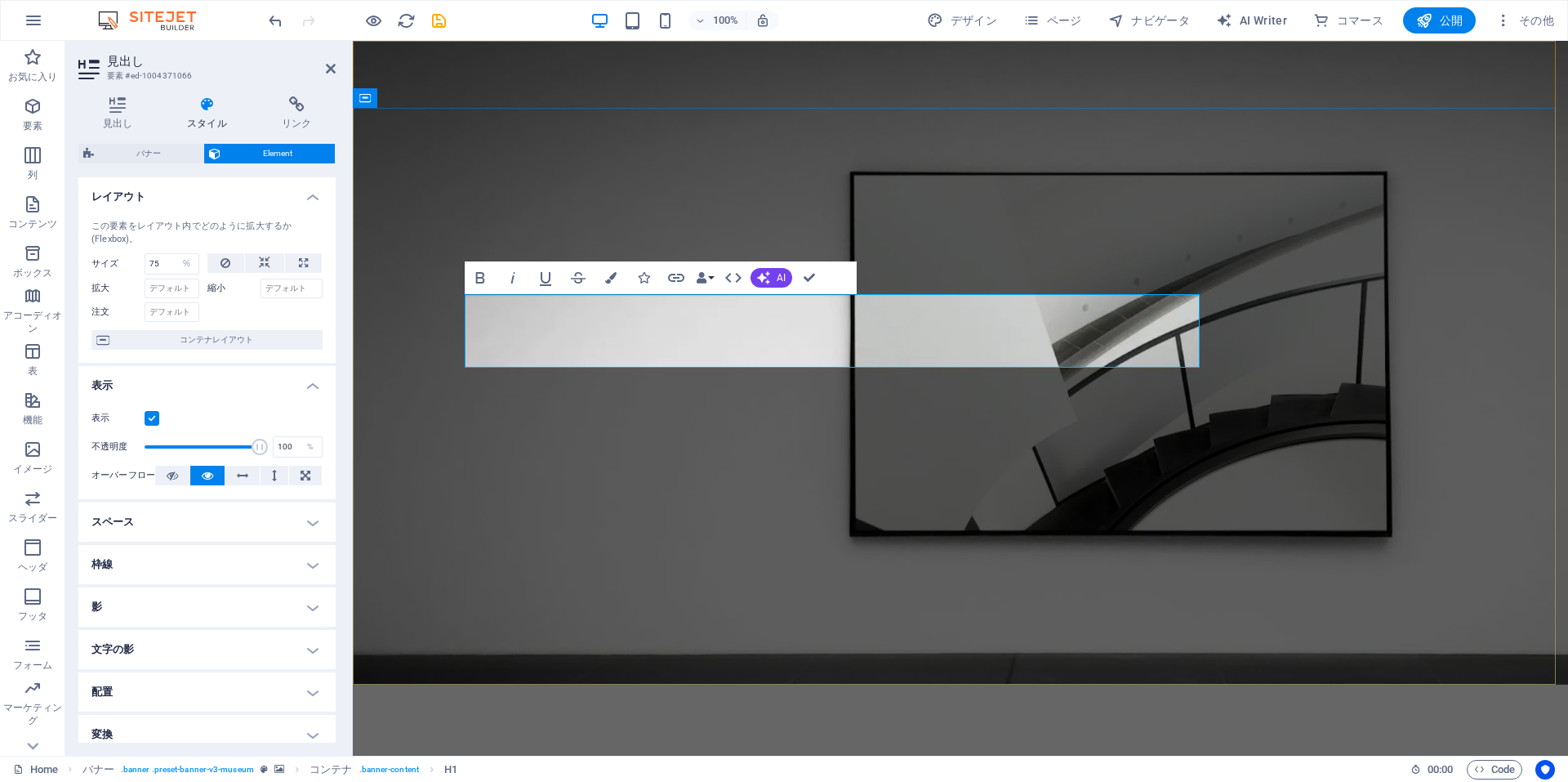
drag, startPoint x: 835, startPoint y: 341, endPoint x: 811, endPoint y: 330, distance: 26.4
click at [118, 106] on icon at bounding box center [117, 104] width 79 height 16
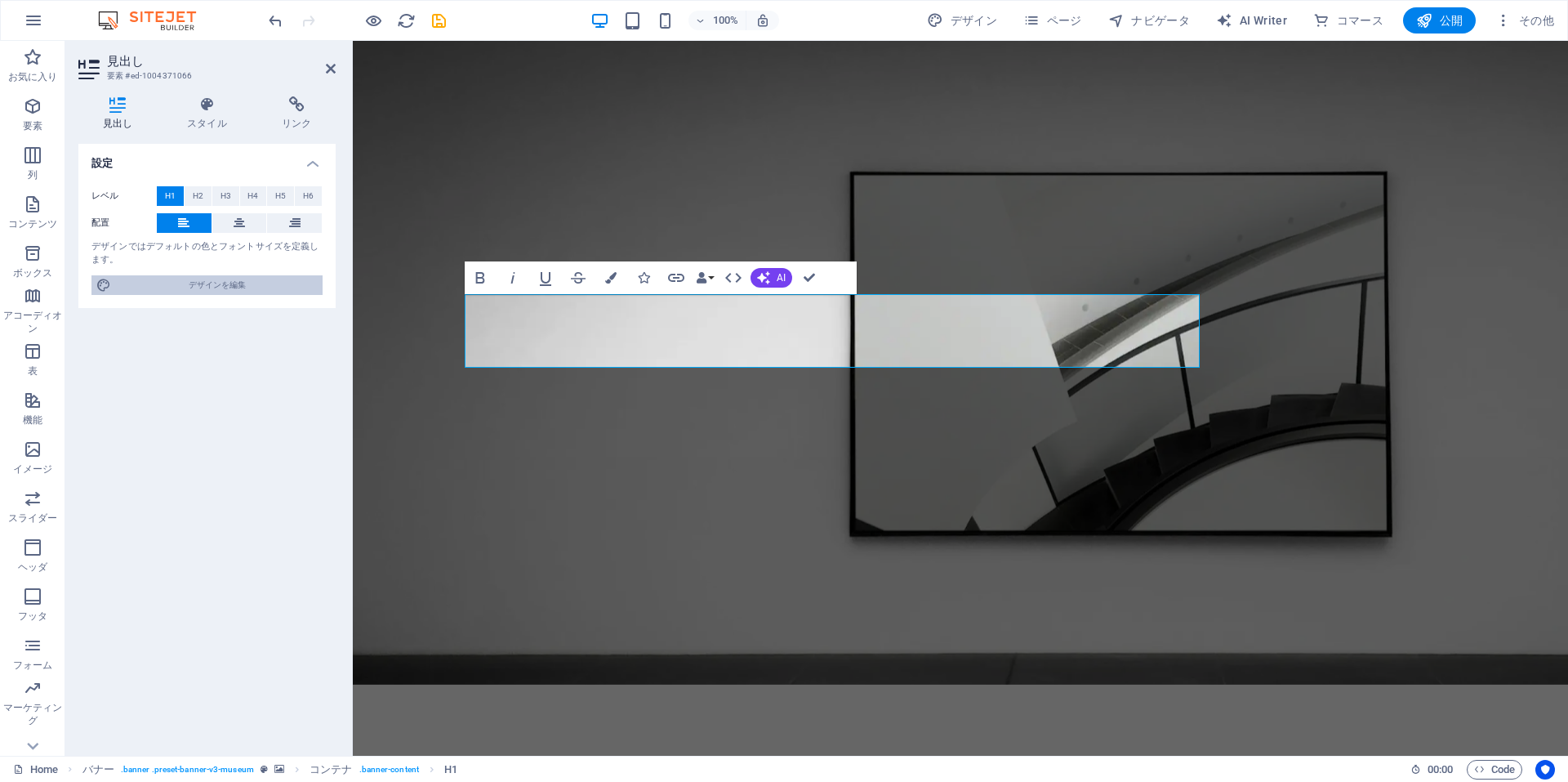
click at [231, 290] on span "デザインを編集" at bounding box center [217, 286] width 202 height 20
select select "px"
select select "300"
select select "px"
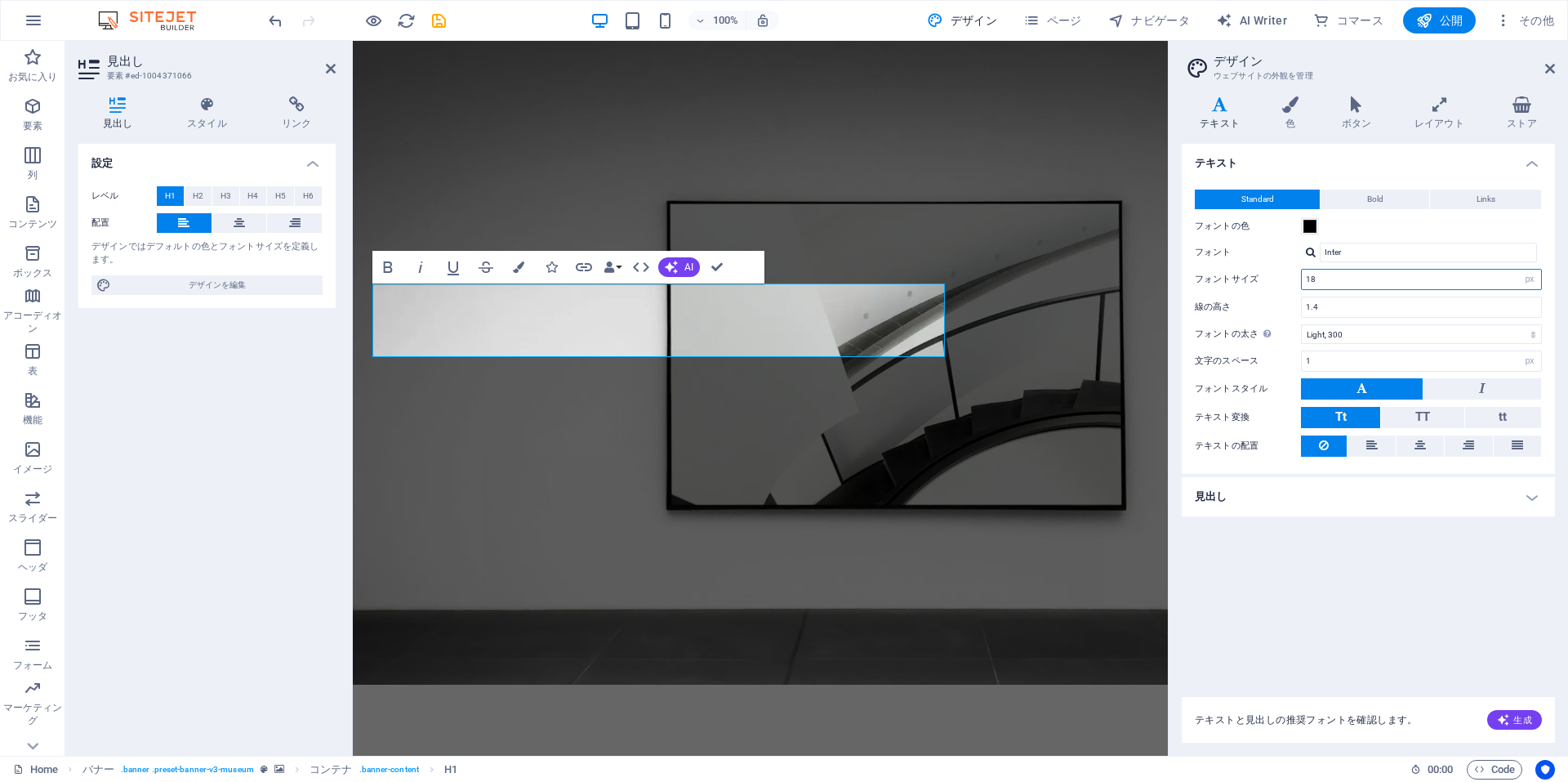
click at [1329, 282] on input "18" at bounding box center [1421, 280] width 240 height 20
type input "1"
type input "9"
click at [1332, 307] on input "1.4" at bounding box center [1421, 307] width 240 height 20
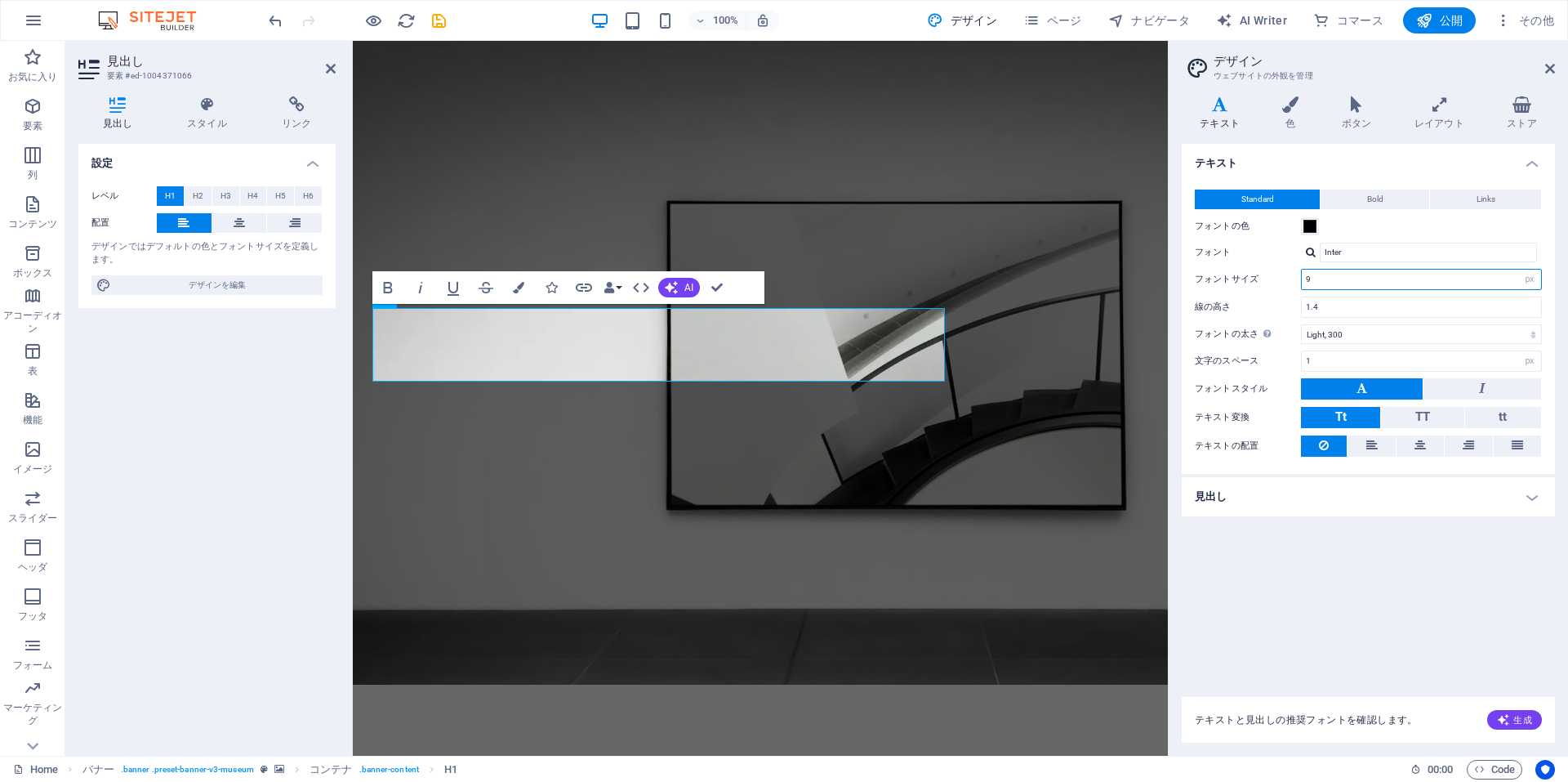
click at [1328, 288] on input "9" at bounding box center [1421, 280] width 240 height 20
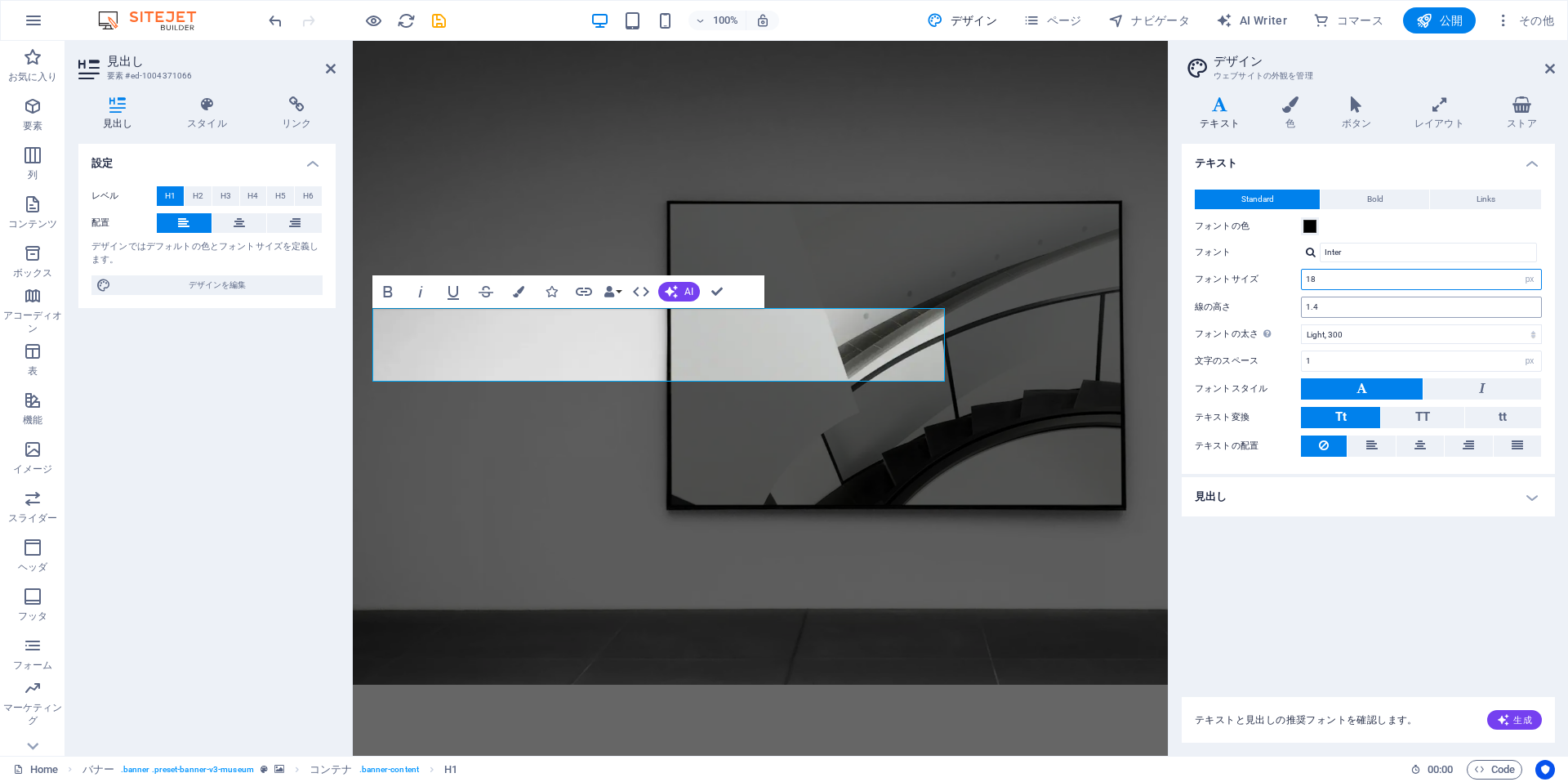
type input "18"
click at [1341, 306] on input "1.4" at bounding box center [1421, 307] width 240 height 20
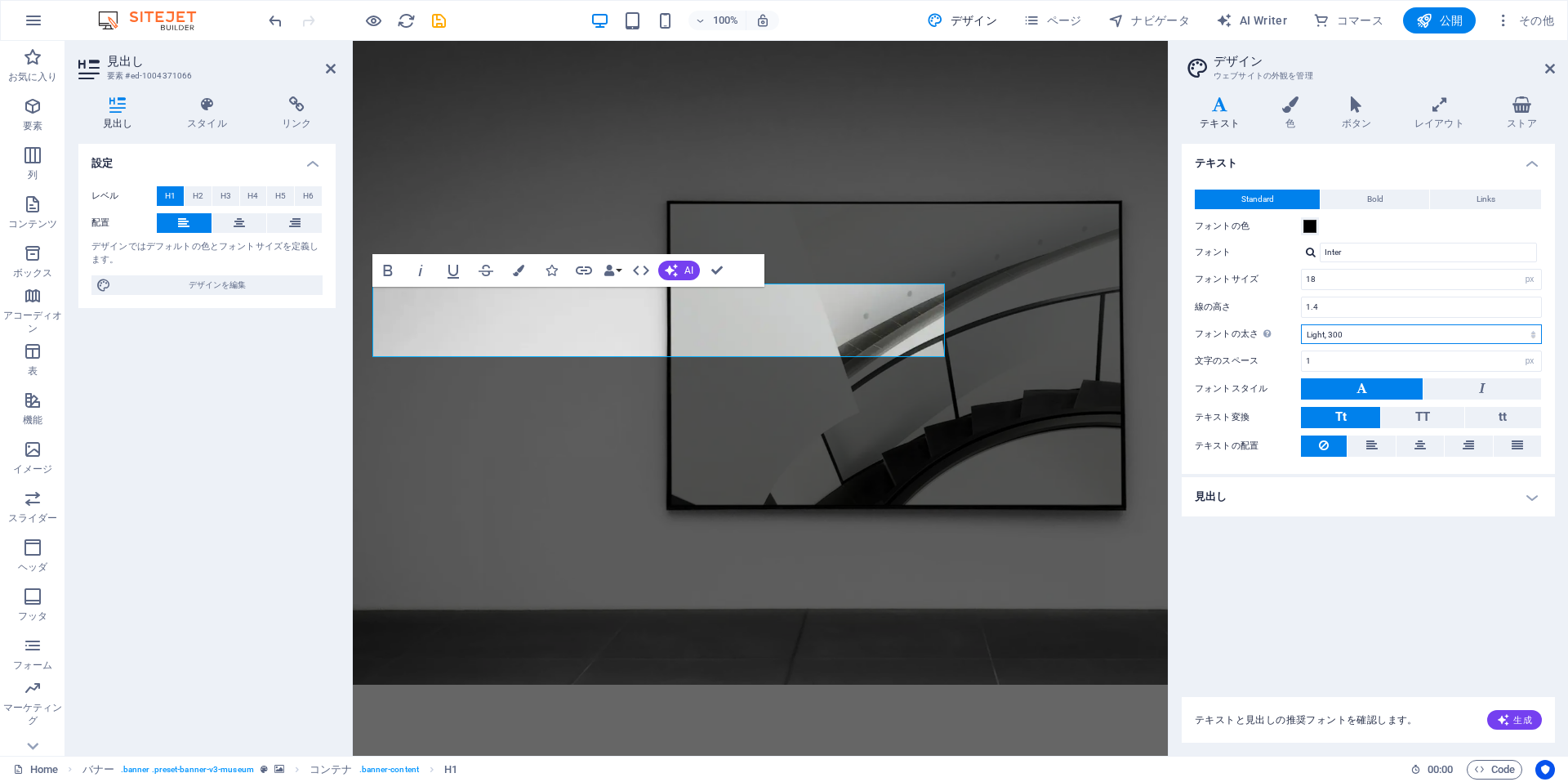
click at [1349, 330] on select "Thin, 100 Extra-light, 200 Light, 300 Regular, 400 Medium, 500 Semi-bold, 600 B…" at bounding box center [1422, 334] width 241 height 20
click at [1301, 324] on select "Thin, 100 Extra-light, 200 Light, 300 Regular, 400 Medium, 500 Semi-bold, 600 B…" at bounding box center [1422, 334] width 241 height 20
click at [1355, 357] on input "1" at bounding box center [1421, 361] width 240 height 20
click at [1357, 330] on select "Thin, 100 Extra-light, 200 Light, 300 Regular, 400 Medium, 500 Semi-bold, 600 B…" at bounding box center [1422, 334] width 241 height 20
select select "200"
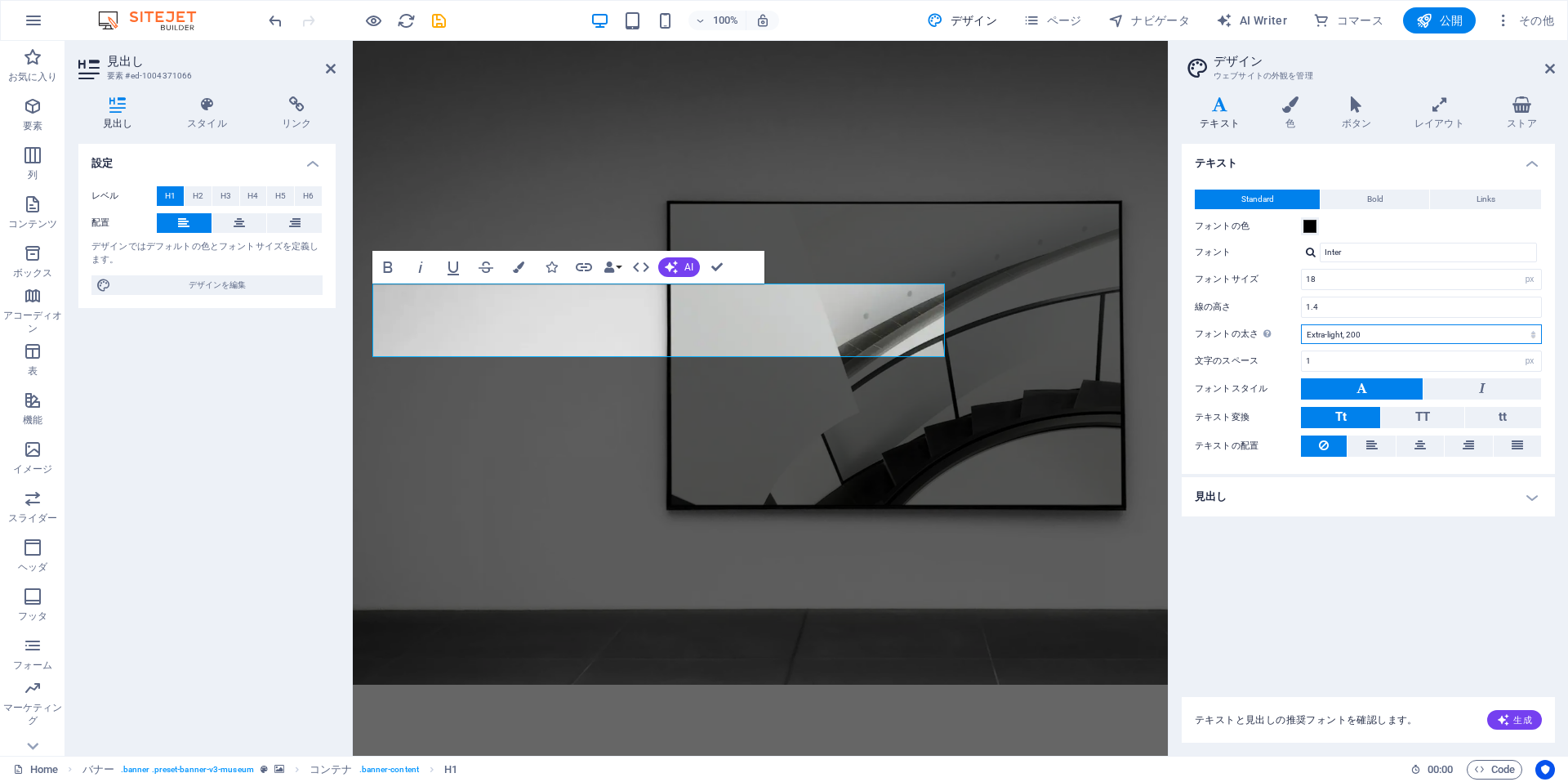
click at [1301, 324] on select "Thin, 100 Extra-light, 200 Light, 300 Regular, 400 Medium, 500 Semi-bold, 600 B…" at bounding box center [1422, 334] width 241 height 20
click at [1376, 252] on input "Inter" at bounding box center [1429, 253] width 217 height 20
click at [1378, 202] on span "Bold" at bounding box center [1375, 199] width 16 height 20
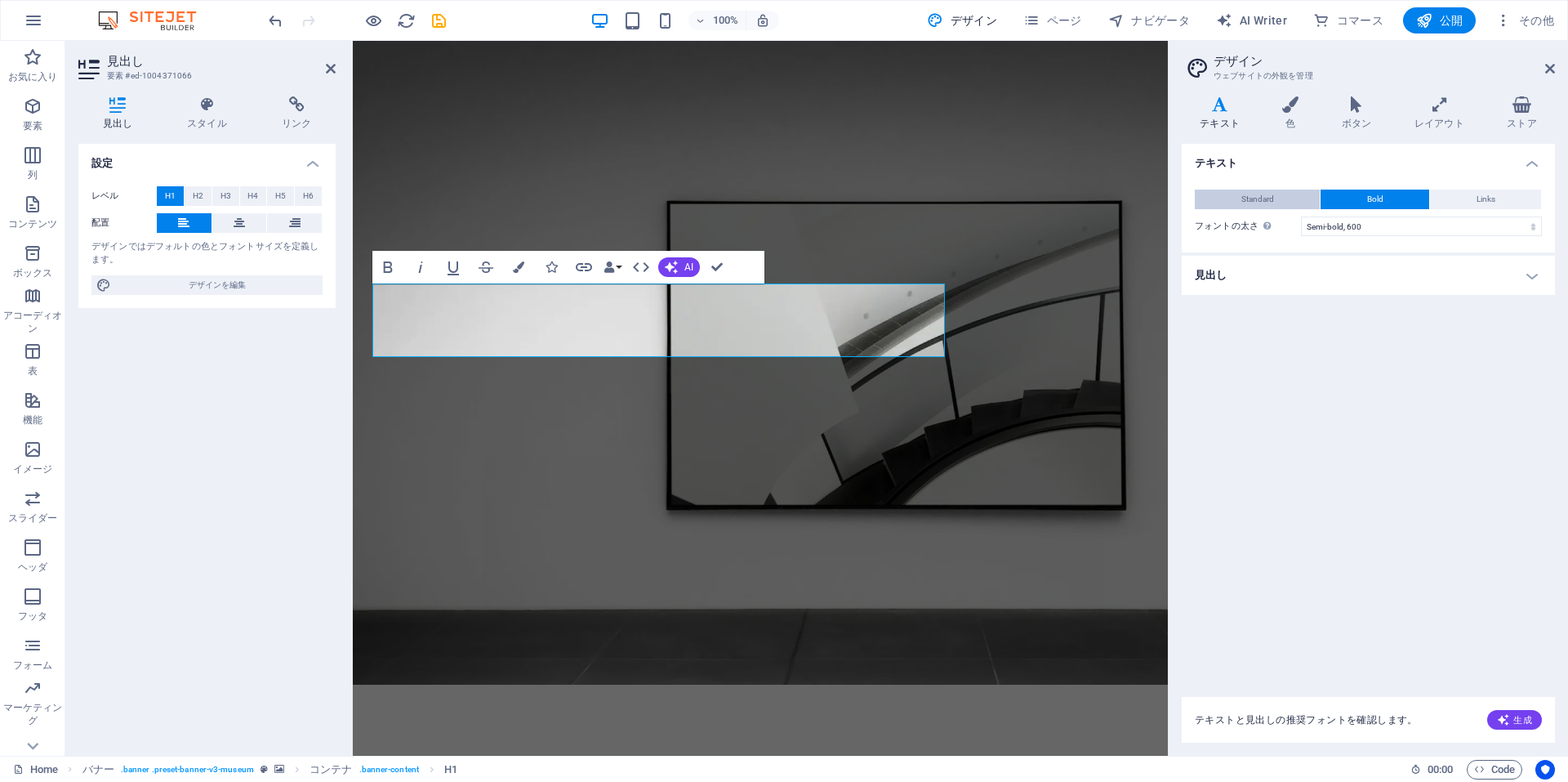
click at [1278, 204] on button "Standard" at bounding box center [1258, 199] width 125 height 20
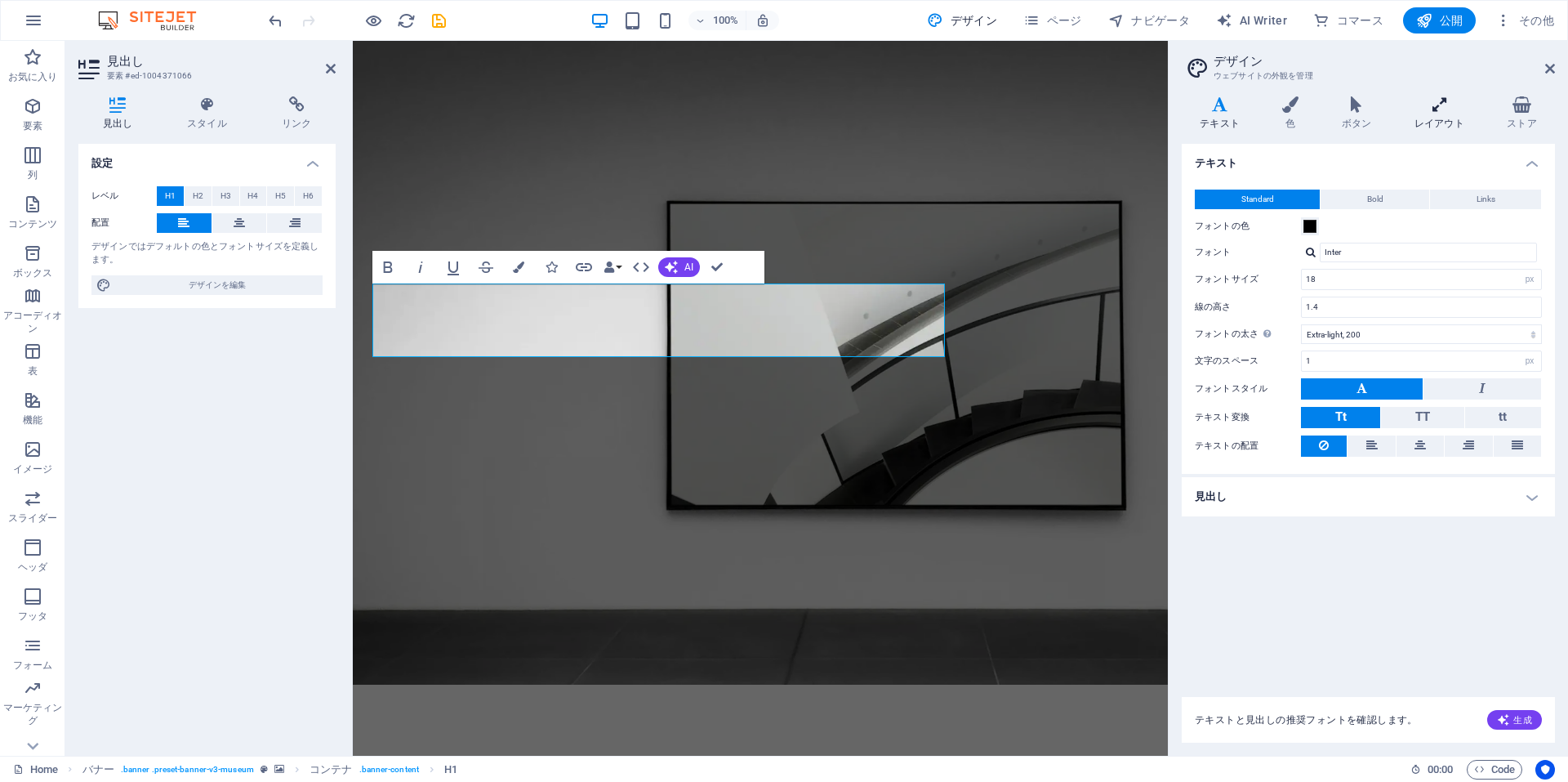
click at [1423, 106] on icon at bounding box center [1440, 104] width 86 height 16
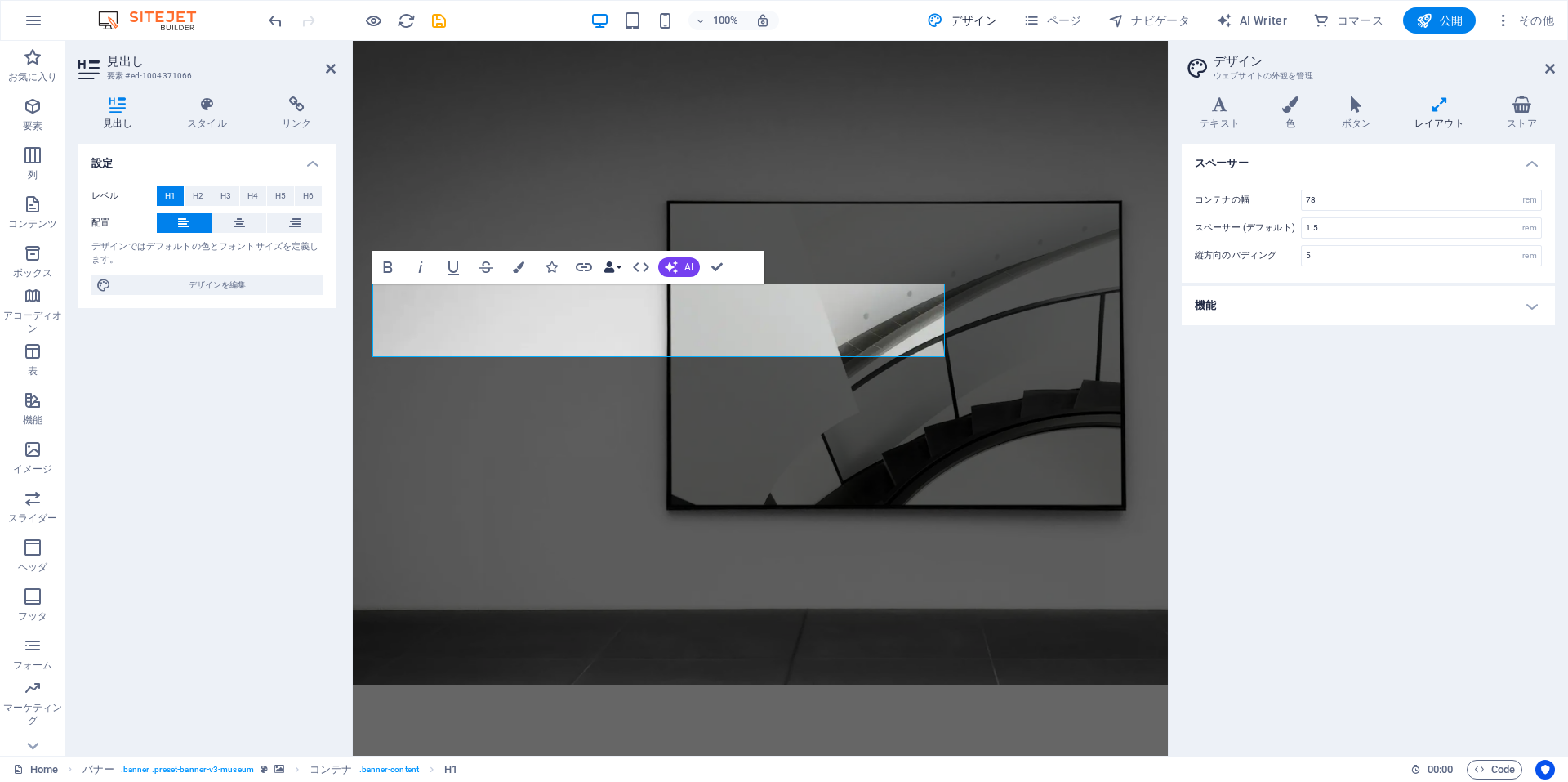
click at [618, 266] on button "Data Bindings" at bounding box center [612, 267] width 23 height 33
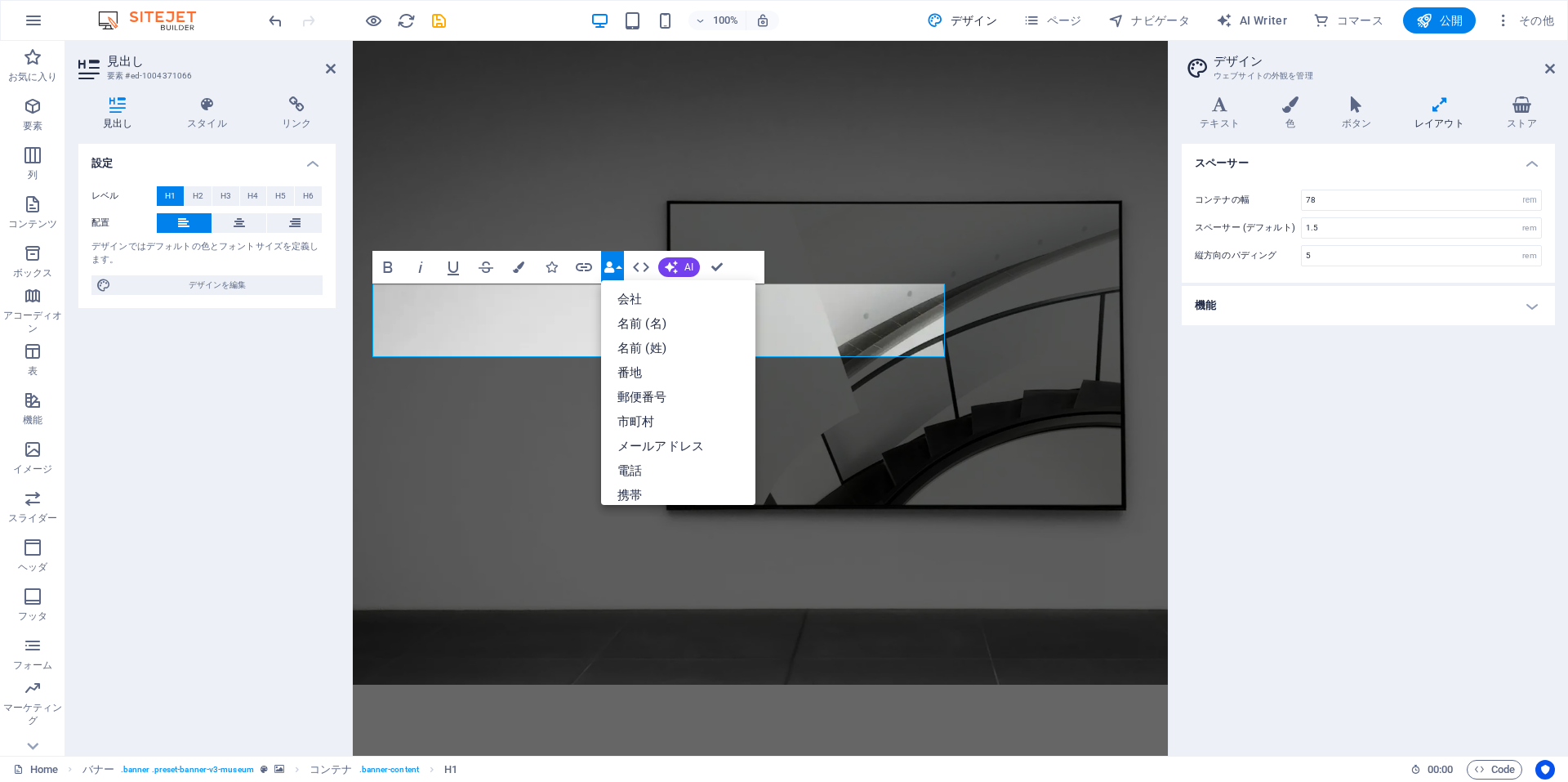
click at [618, 266] on button "Data Bindings" at bounding box center [612, 267] width 23 height 33
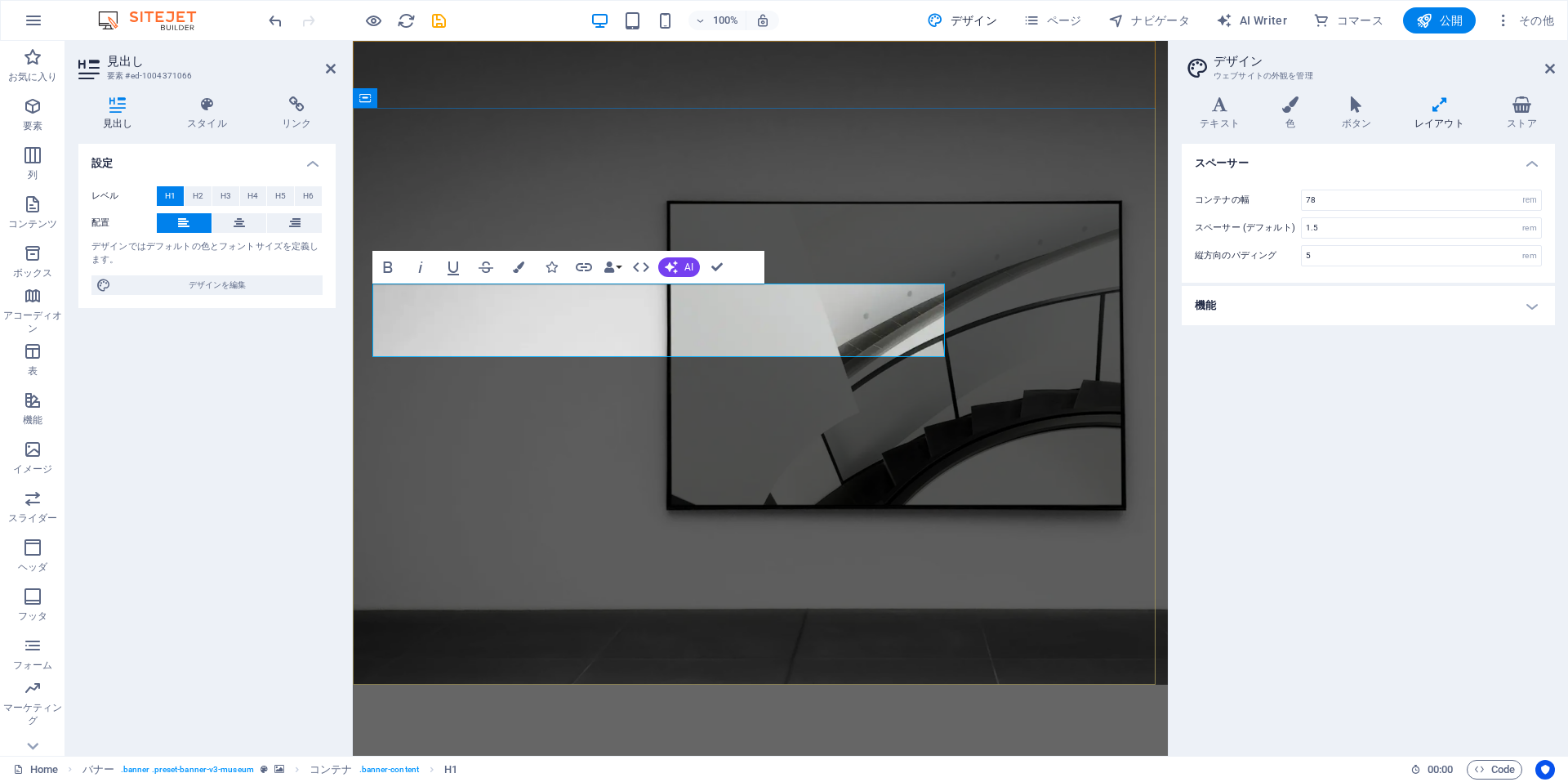
drag, startPoint x: 383, startPoint y: 314, endPoint x: 896, endPoint y: 334, distance: 513.4
click at [1520, 307] on h4 "機能" at bounding box center [1368, 304] width 373 height 39
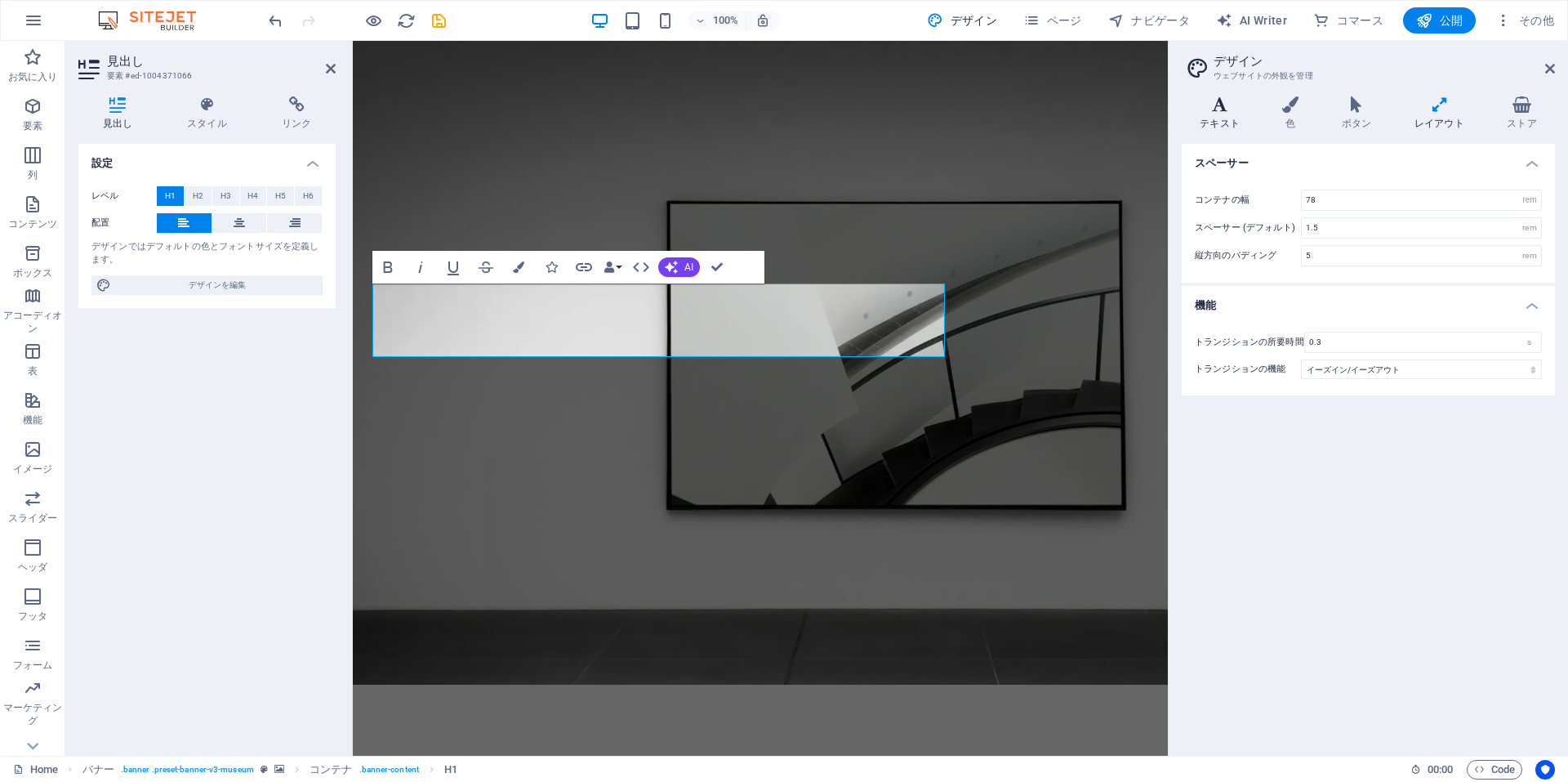
click at [1229, 114] on h4 "テキスト" at bounding box center [1223, 113] width 83 height 34
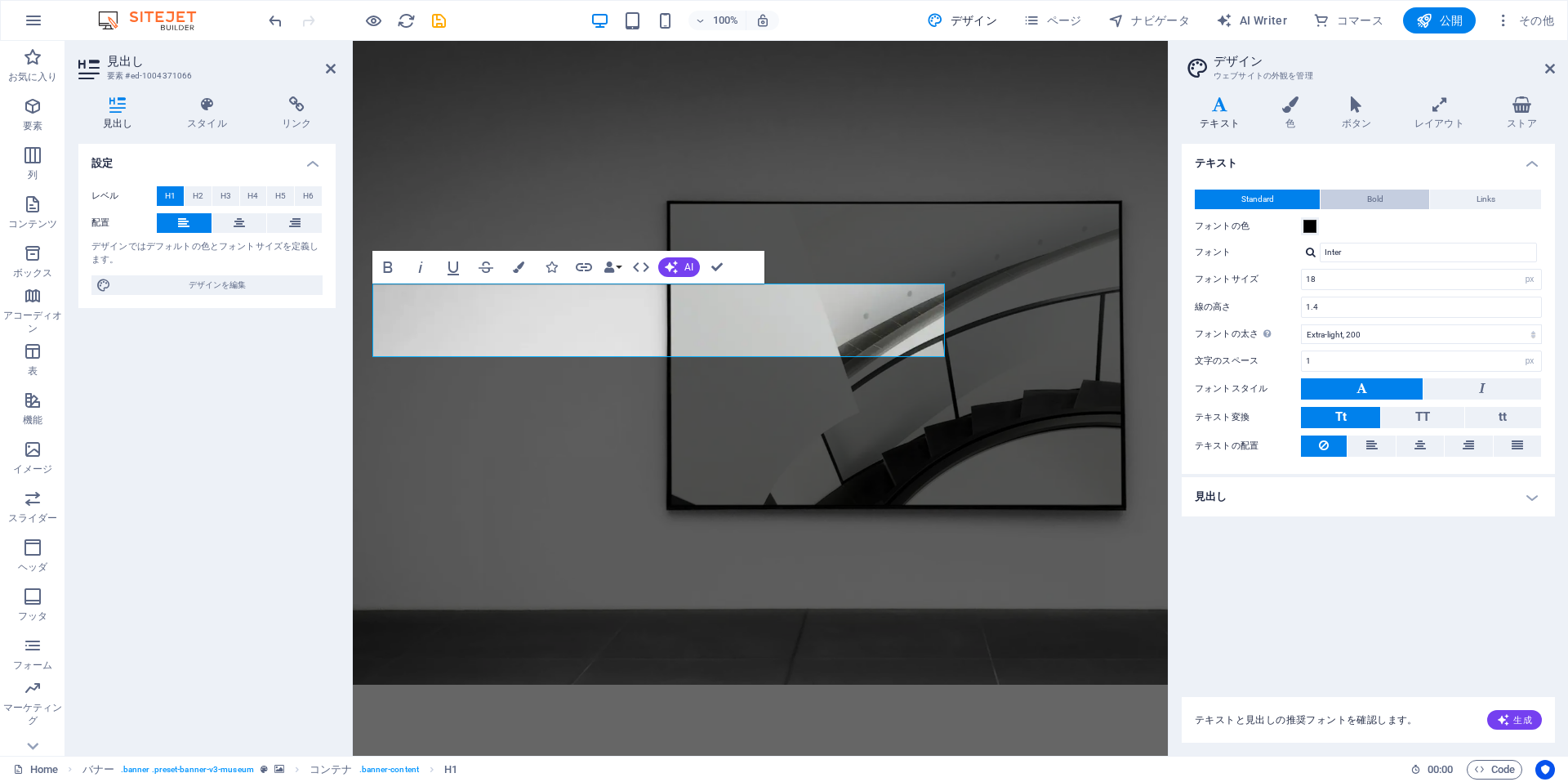
click at [1375, 194] on span "Bold" at bounding box center [1375, 199] width 16 height 20
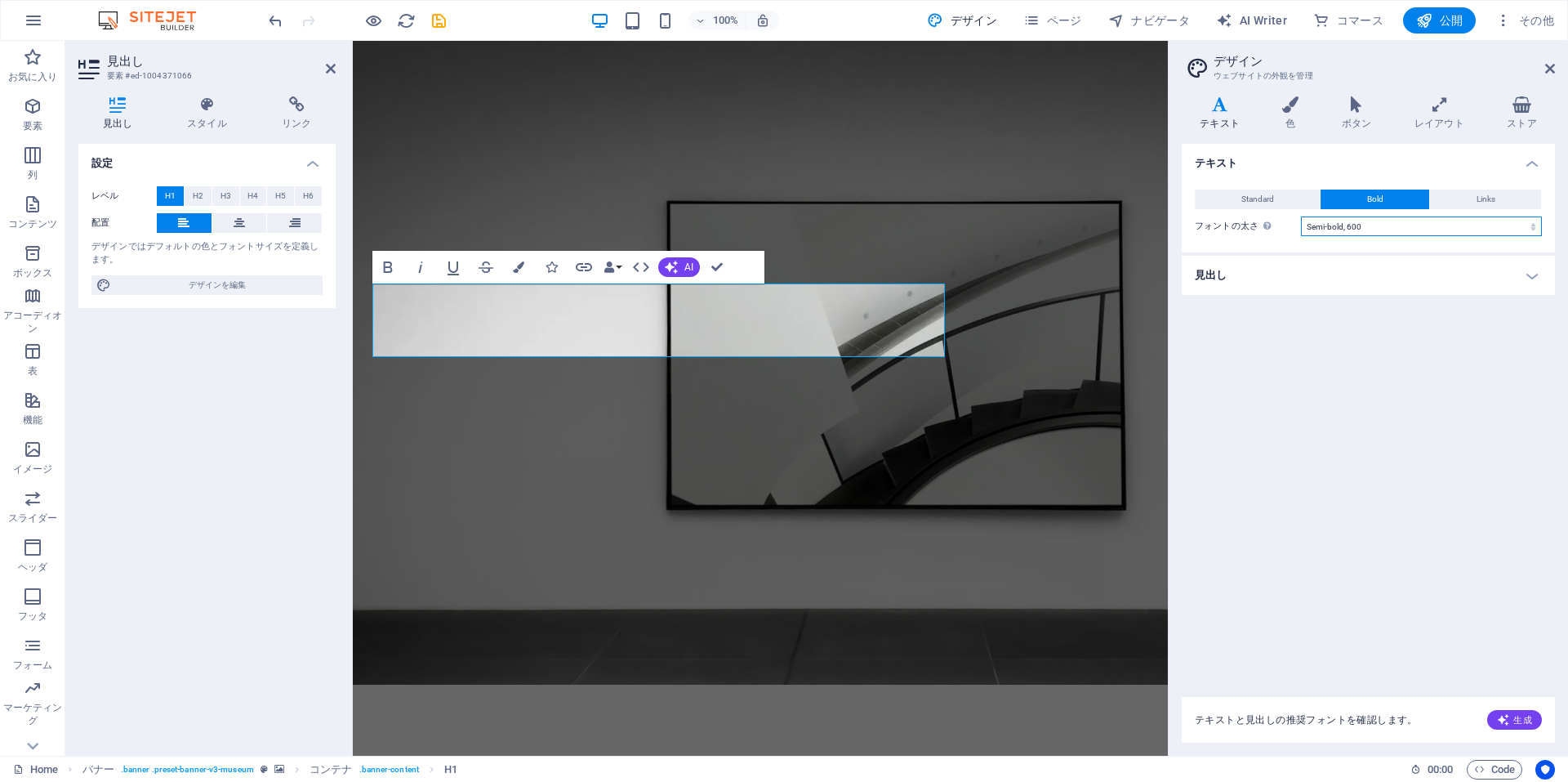
click at [1379, 225] on select "Thin, 100 Extra-light, 200 Light, 300 Regular, 400 Medium, 500 Semi-bold, 600 B…" at bounding box center [1422, 227] width 241 height 20
select select "100"
click at [1301, 217] on select "Thin, 100 Extra-light, 200 Light, 300 Regular, 400 Medium, 500 Semi-bold, 600 B…" at bounding box center [1422, 227] width 241 height 20
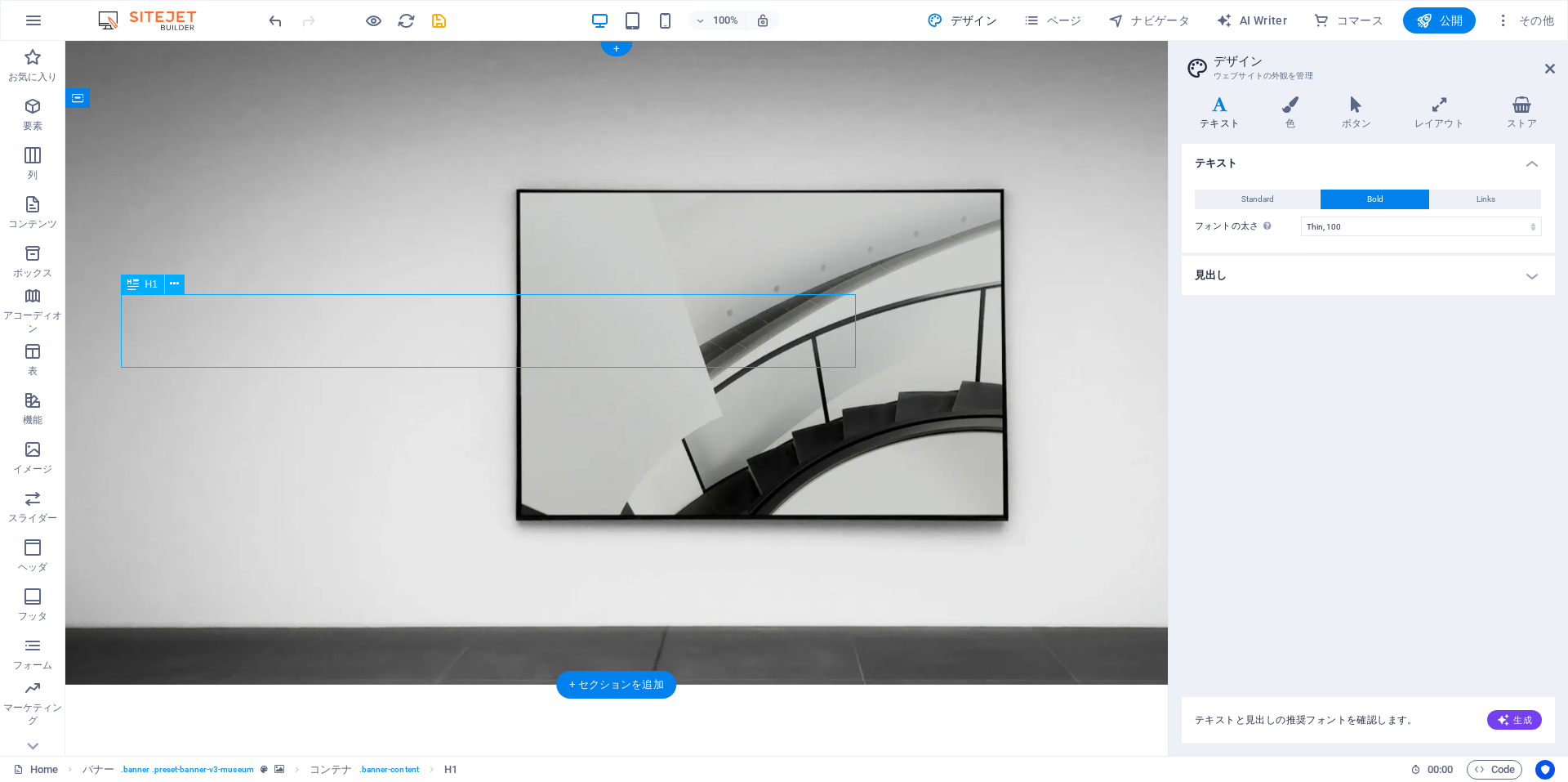
drag, startPoint x: 556, startPoint y: 336, endPoint x: 481, endPoint y: 306, distance: 80.8
click at [136, 287] on icon at bounding box center [132, 285] width 11 height 20
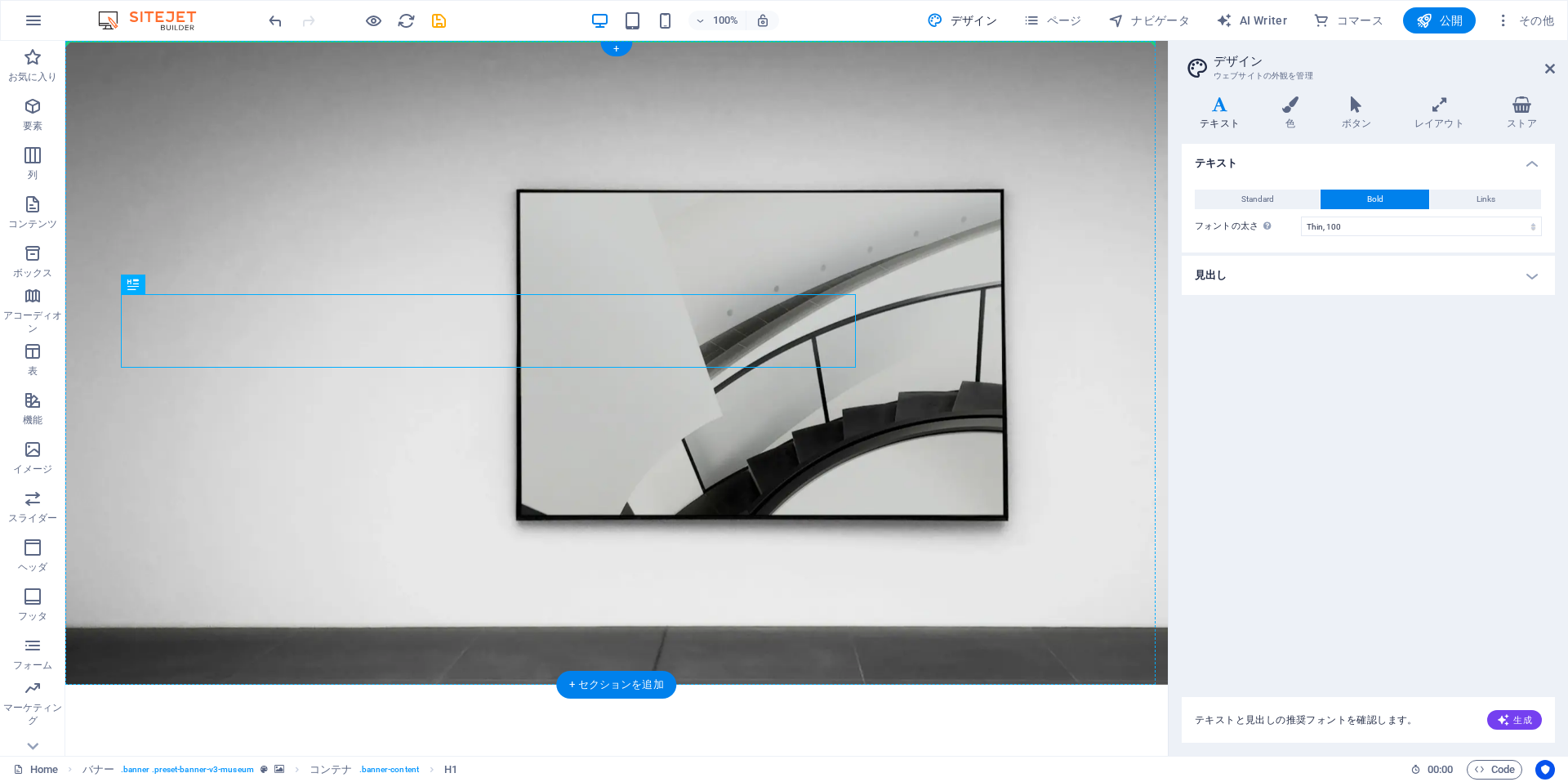
drag, startPoint x: 202, startPoint y: 327, endPoint x: 102, endPoint y: 158, distance: 196.4
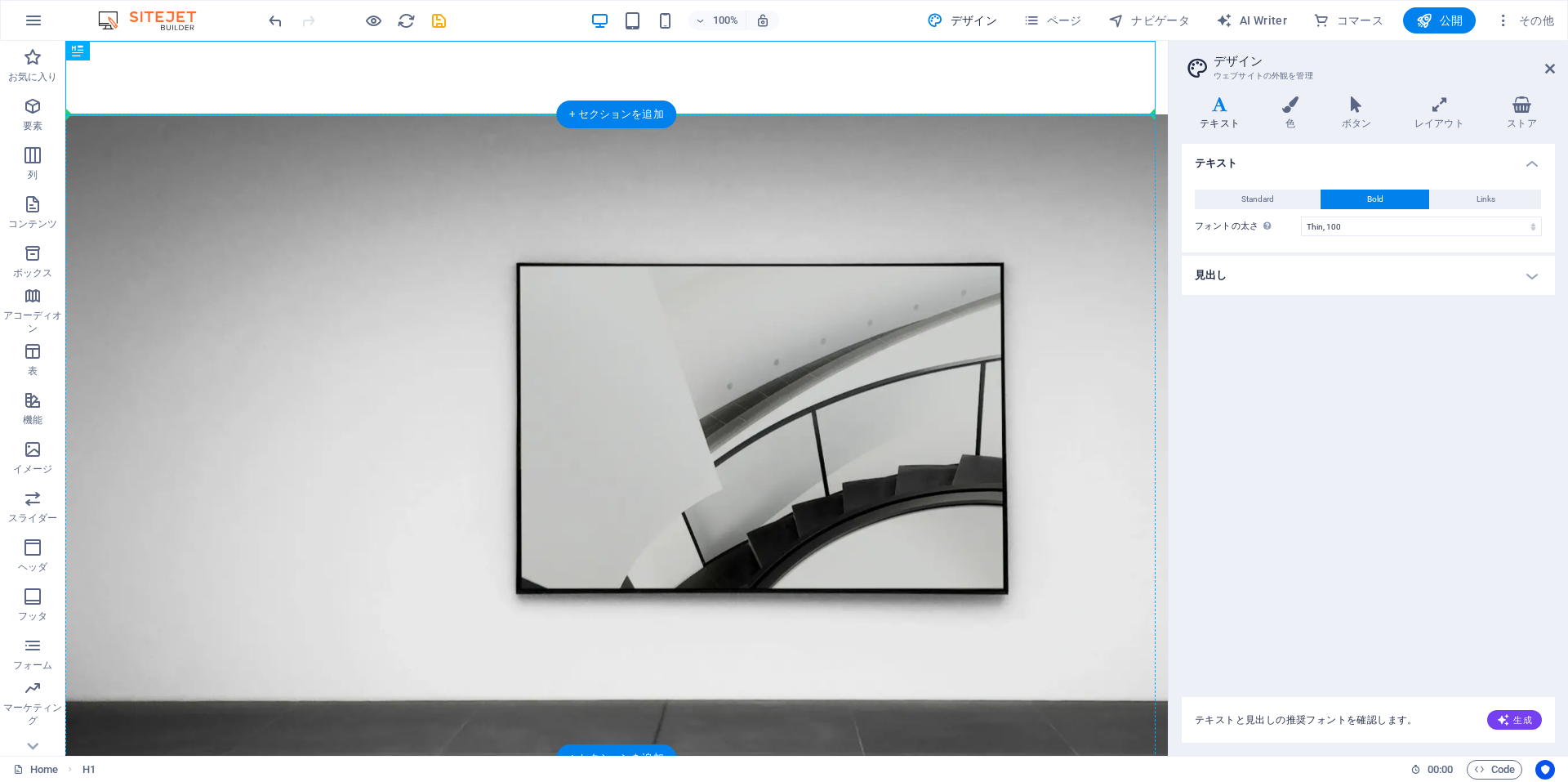
drag, startPoint x: 160, startPoint y: 89, endPoint x: 179, endPoint y: 213, distance: 125.4
drag, startPoint x: 143, startPoint y: 94, endPoint x: 369, endPoint y: 290, distance: 299.2
drag, startPoint x: 286, startPoint y: 79, endPoint x: 445, endPoint y: 333, distance: 299.7
click at [1549, 69] on icon at bounding box center [1550, 68] width 10 height 13
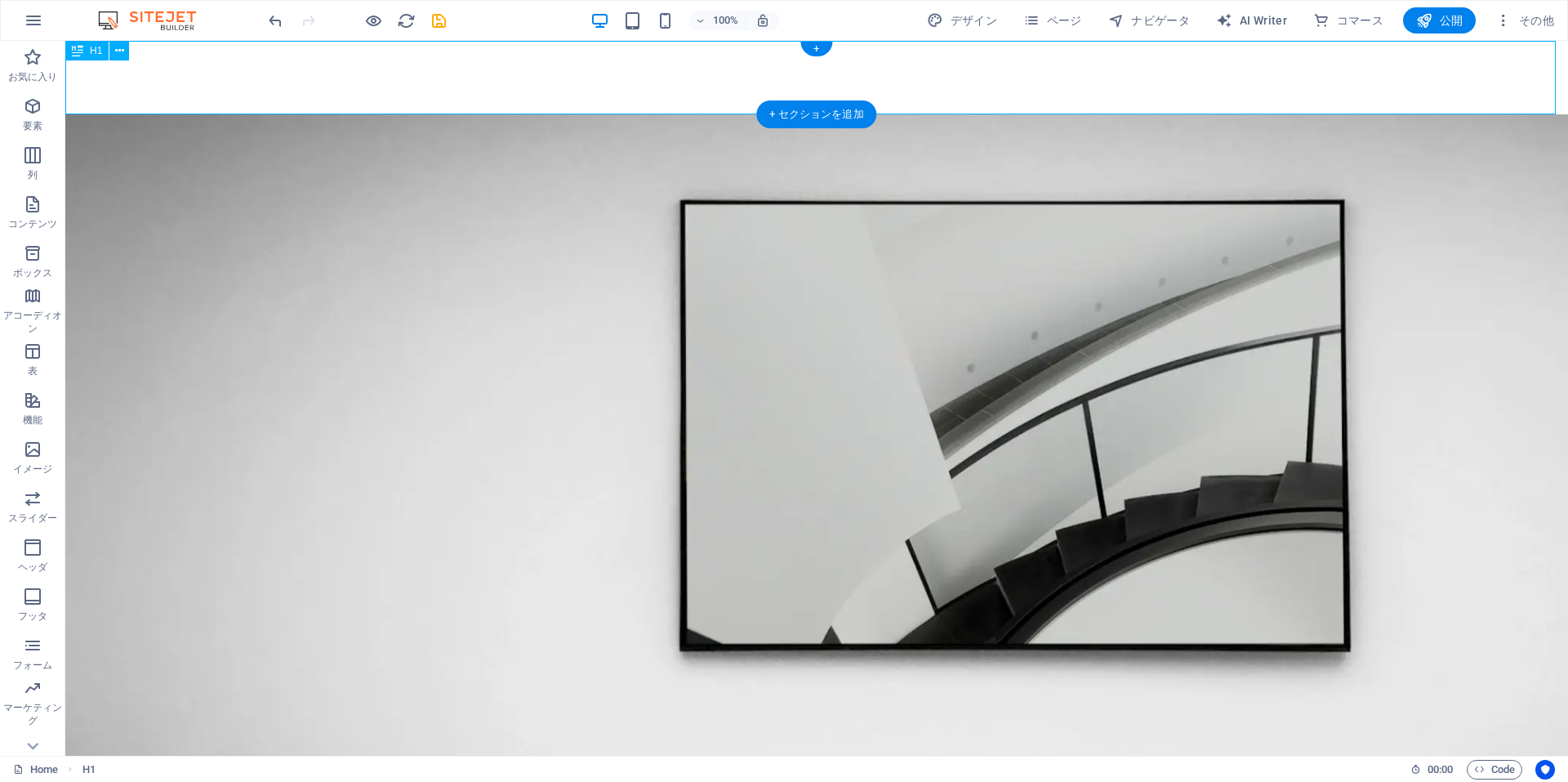
click at [345, 83] on div "フィギュアとか" at bounding box center [817, 78] width 1502 height 74
click at [116, 54] on icon at bounding box center [119, 51] width 9 height 17
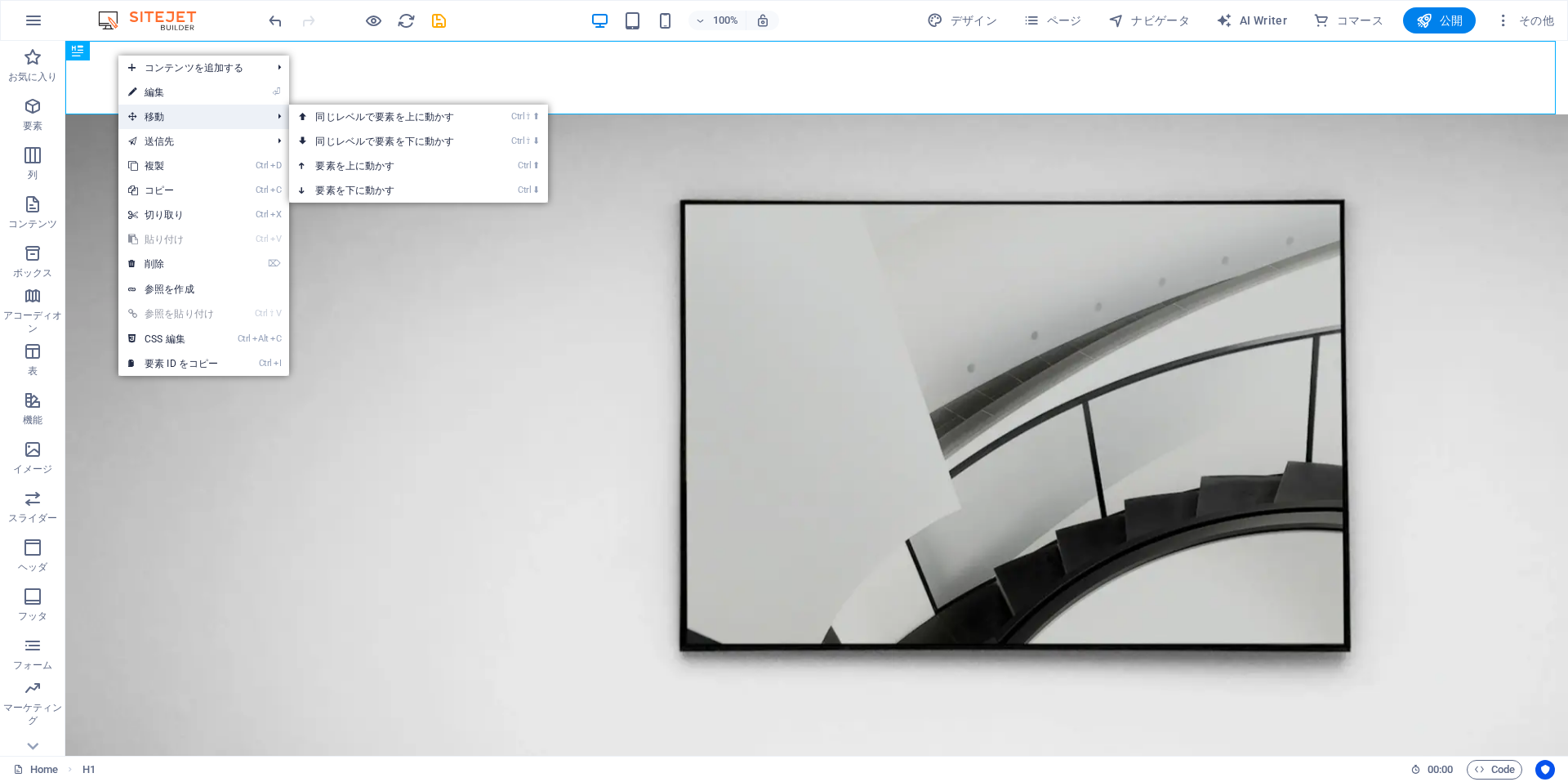
click at [152, 113] on span "移動" at bounding box center [191, 116] width 146 height 25
click at [335, 141] on link "Ctrl ⇧ ⬇ 同じレベルで要素を下に動かす" at bounding box center [388, 141] width 198 height 25
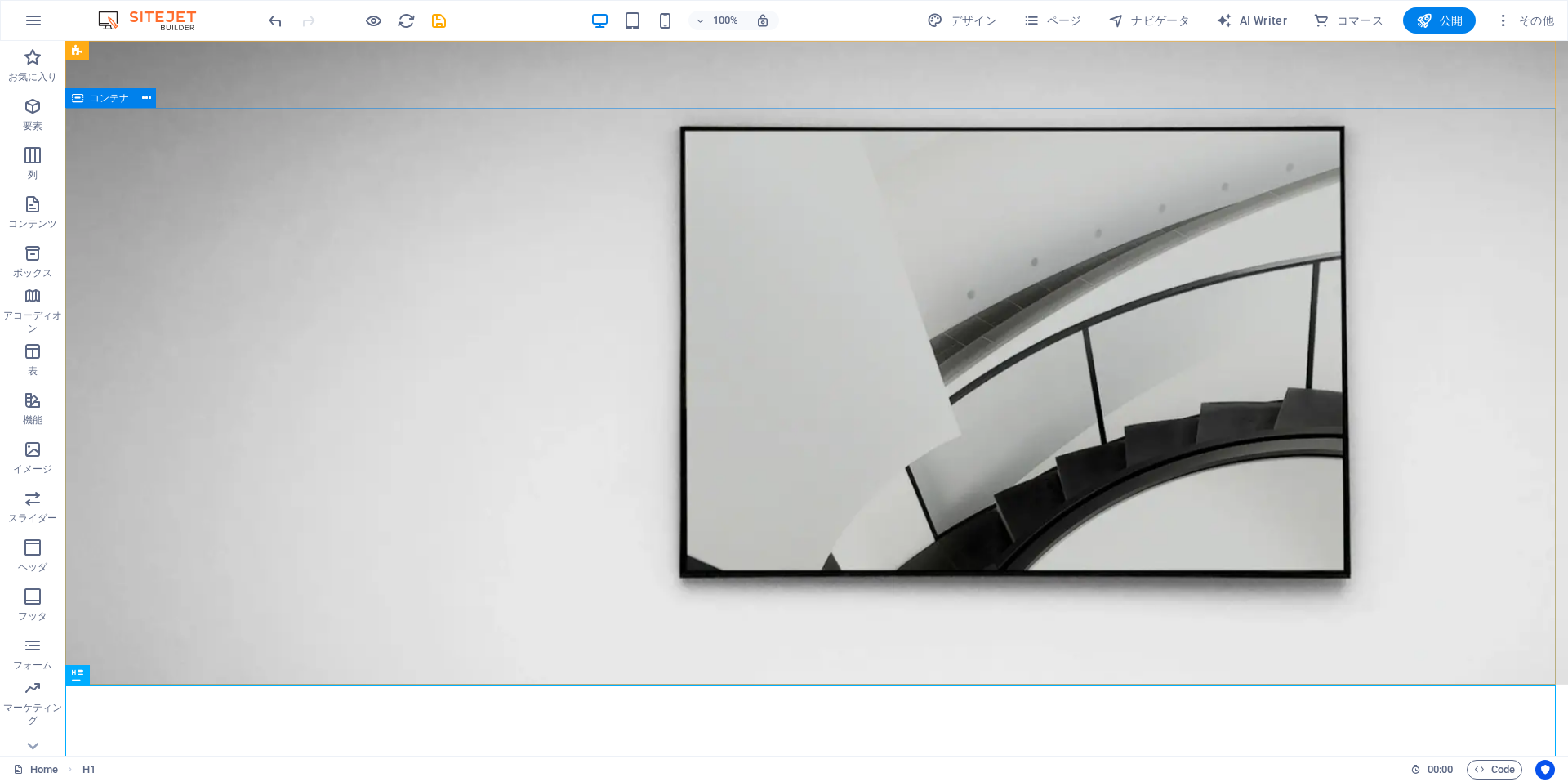
click at [111, 100] on span "コンテナ" at bounding box center [108, 98] width 39 height 10
click at [148, 99] on icon at bounding box center [146, 98] width 9 height 17
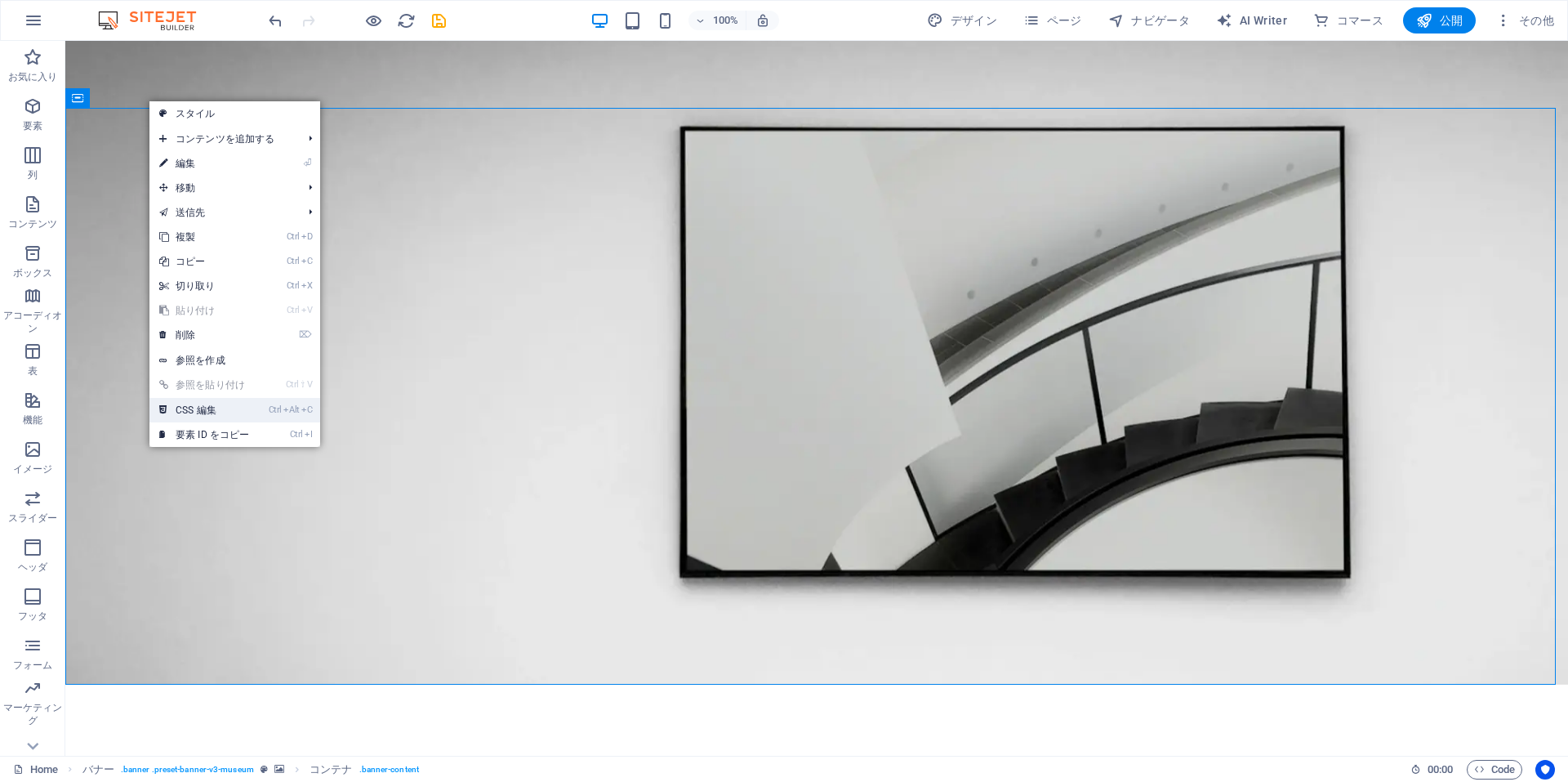
click at [177, 417] on link "Ctrl Alt C CSS 編集" at bounding box center [204, 410] width 109 height 25
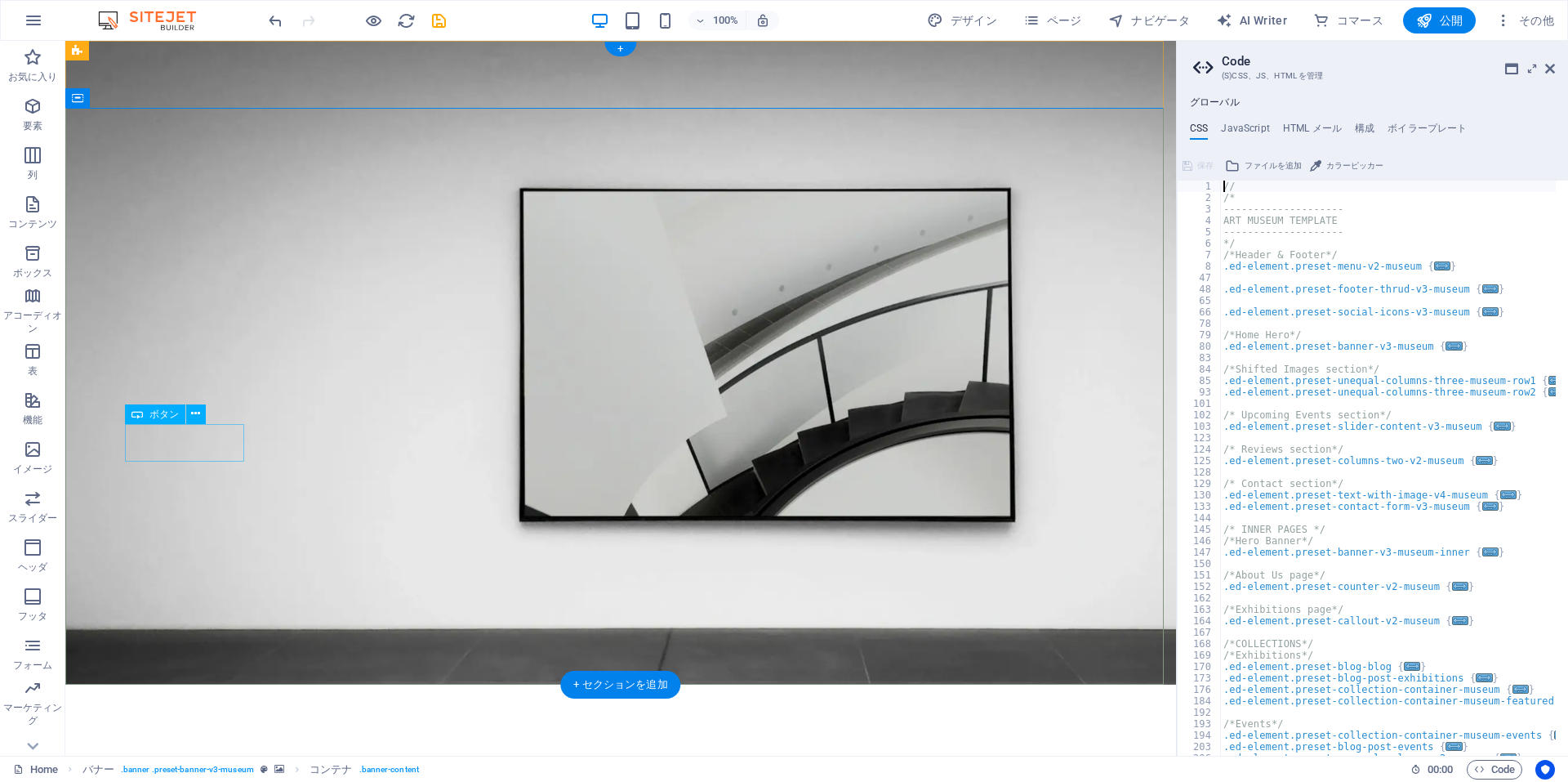
click at [195, 416] on icon at bounding box center [195, 413] width 9 height 17
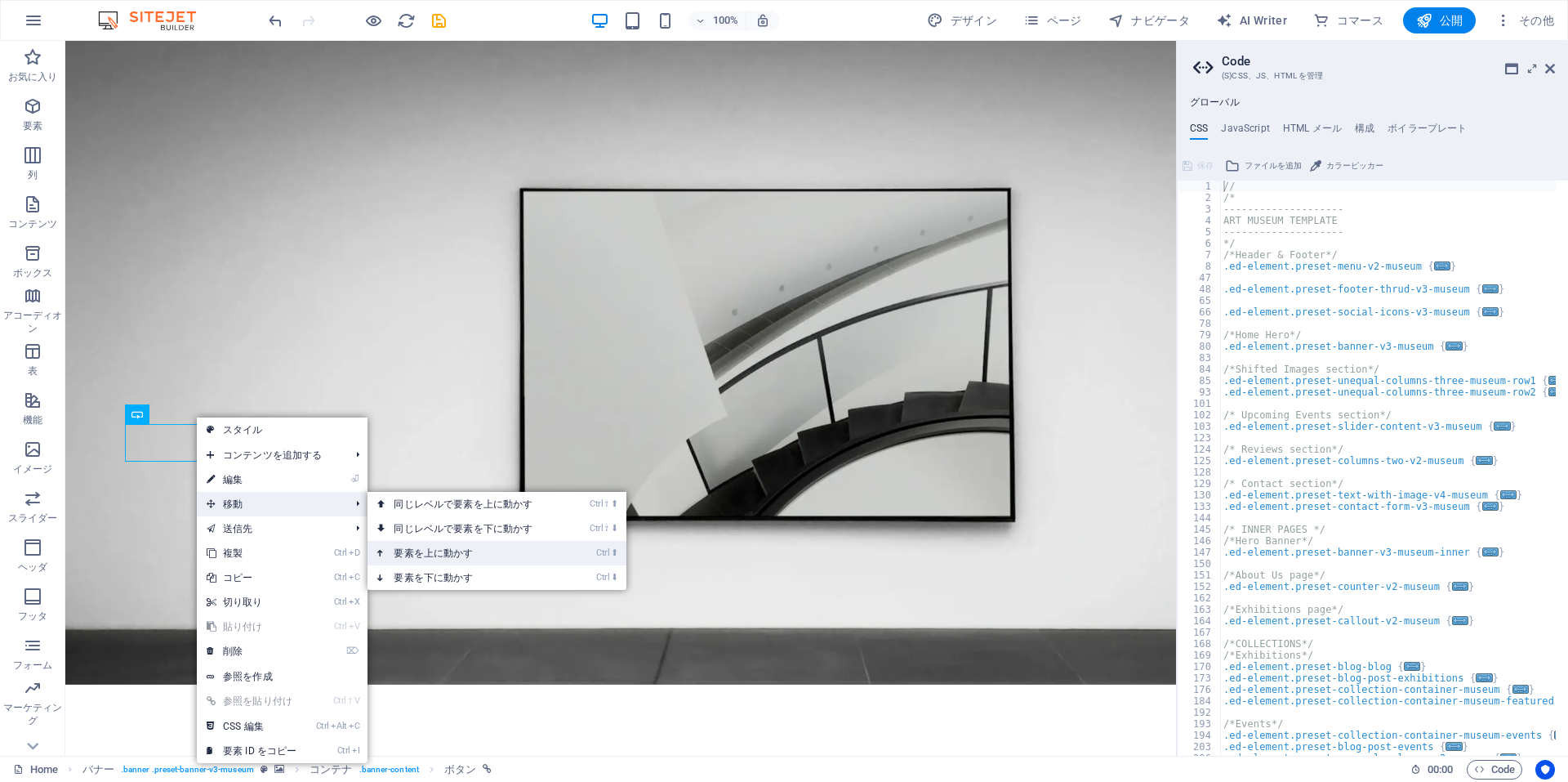
click at [416, 546] on link "Ctrl ⬆ 要素を上に動かす" at bounding box center [466, 552] width 198 height 25
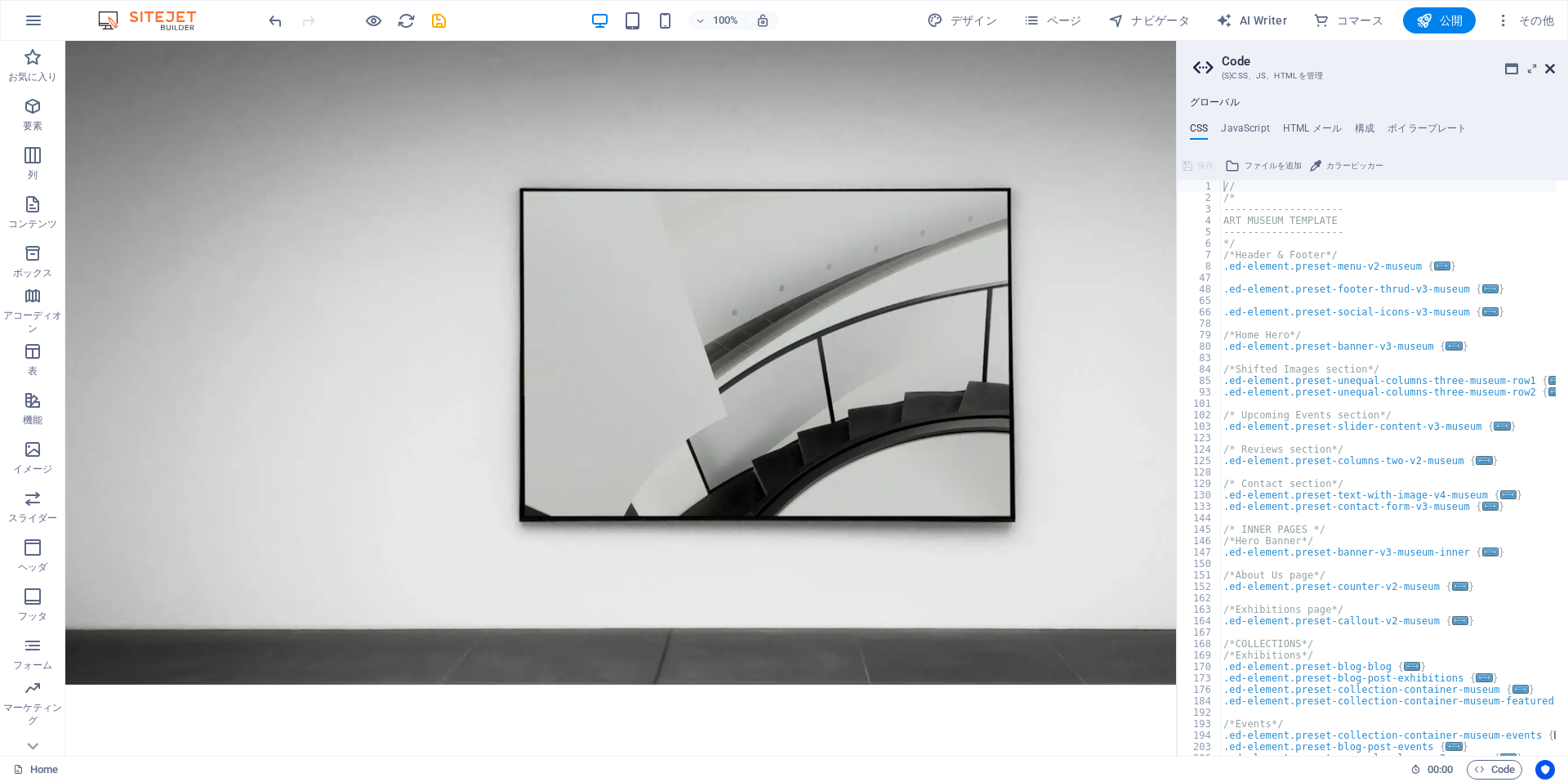
click at [1552, 71] on icon at bounding box center [1550, 68] width 10 height 13
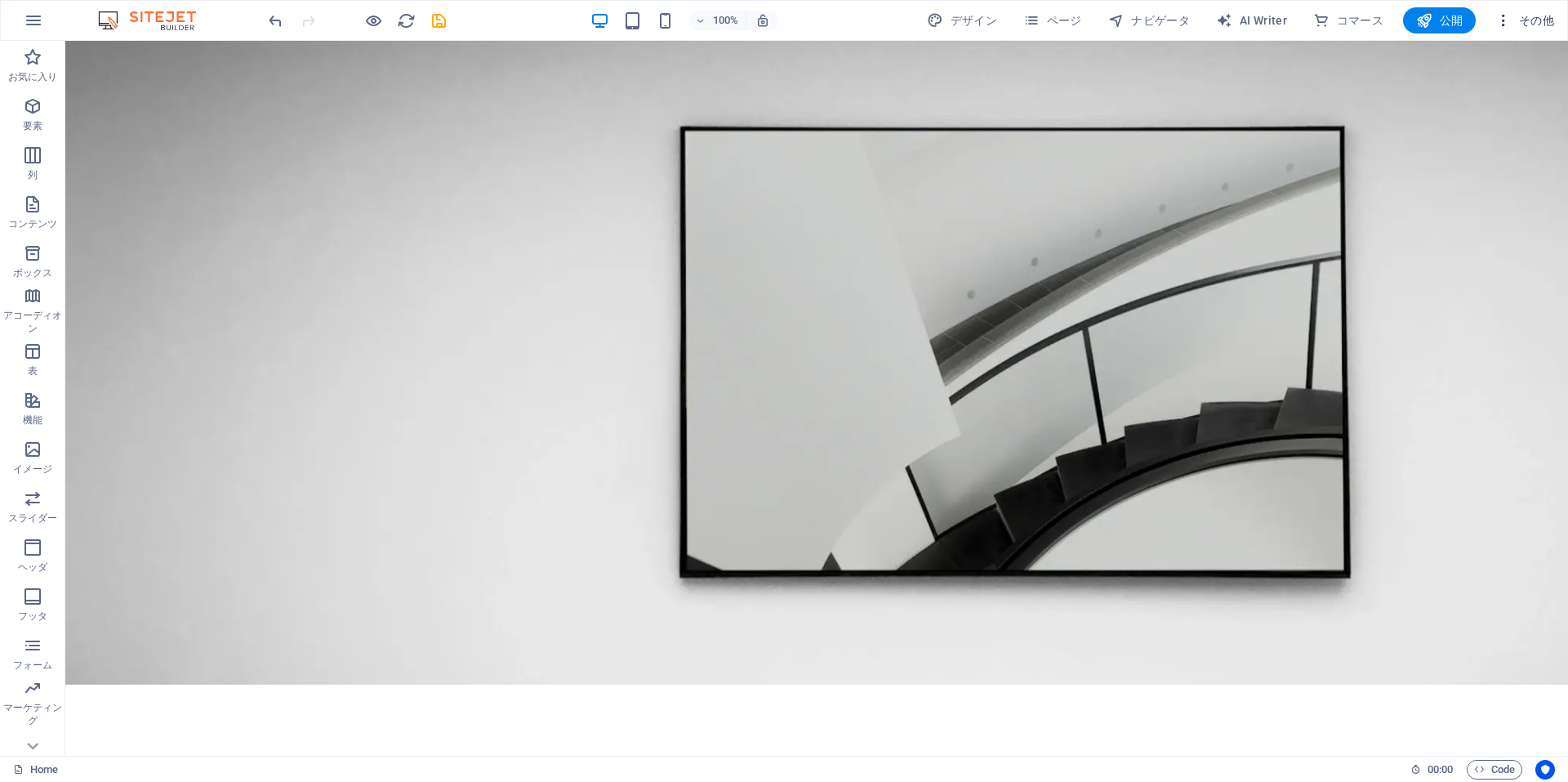
click at [1536, 23] on span "その他" at bounding box center [1524, 20] width 59 height 16
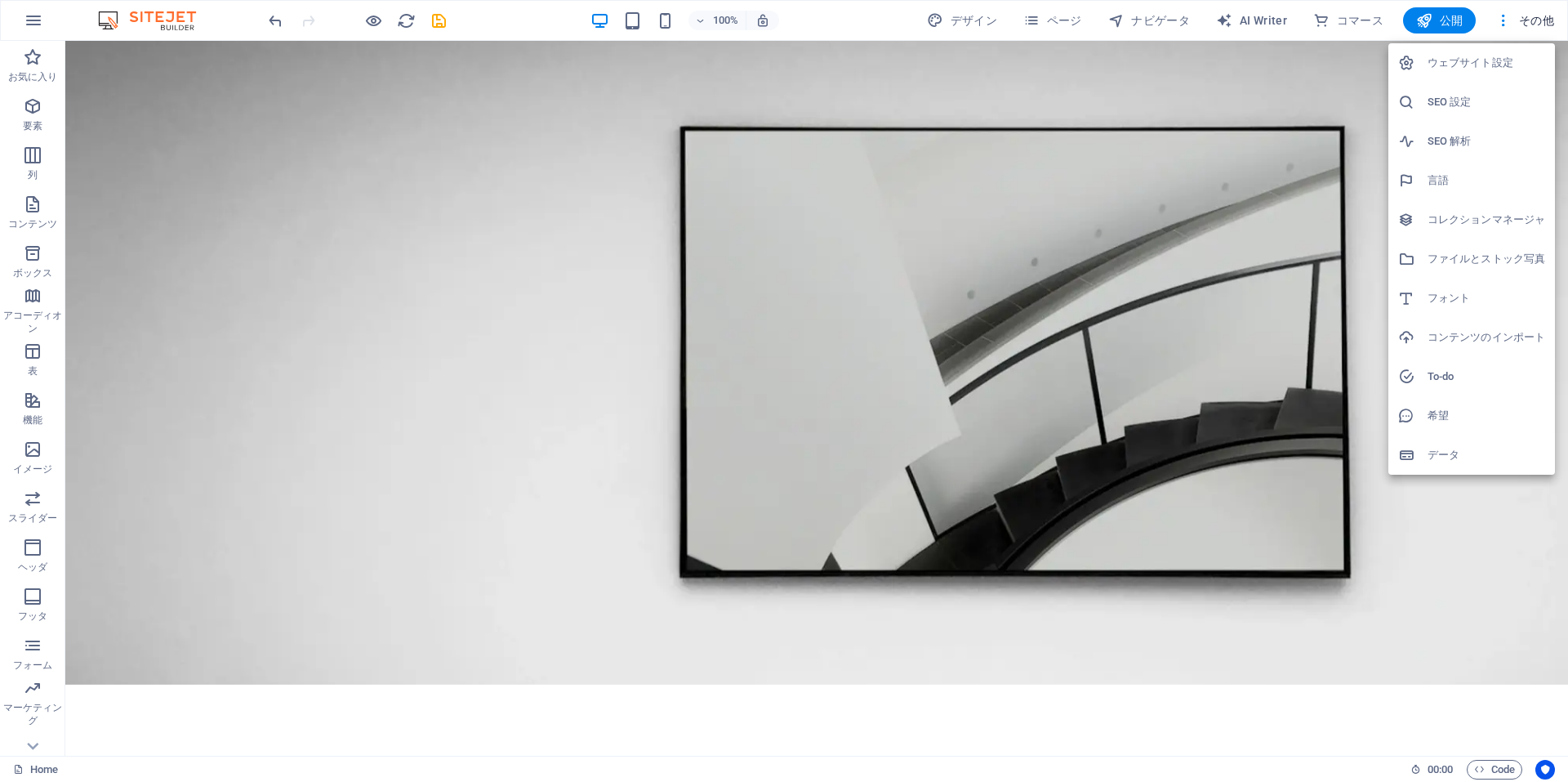
click at [1539, 21] on div at bounding box center [784, 391] width 1568 height 782
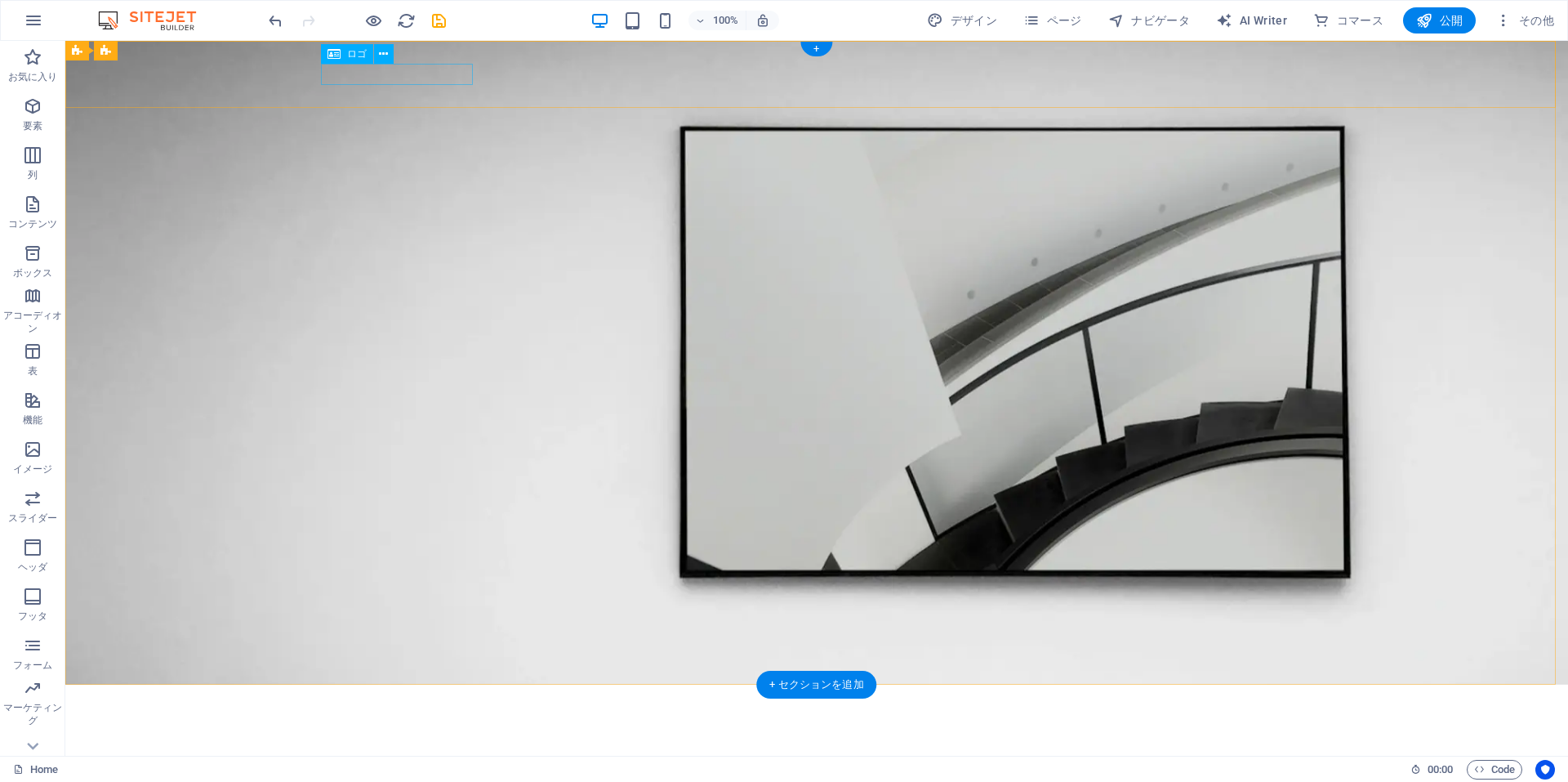
click at [359, 697] on div at bounding box center [816, 707] width 980 height 21
click at [389, 57] on button at bounding box center [384, 54] width 20 height 20
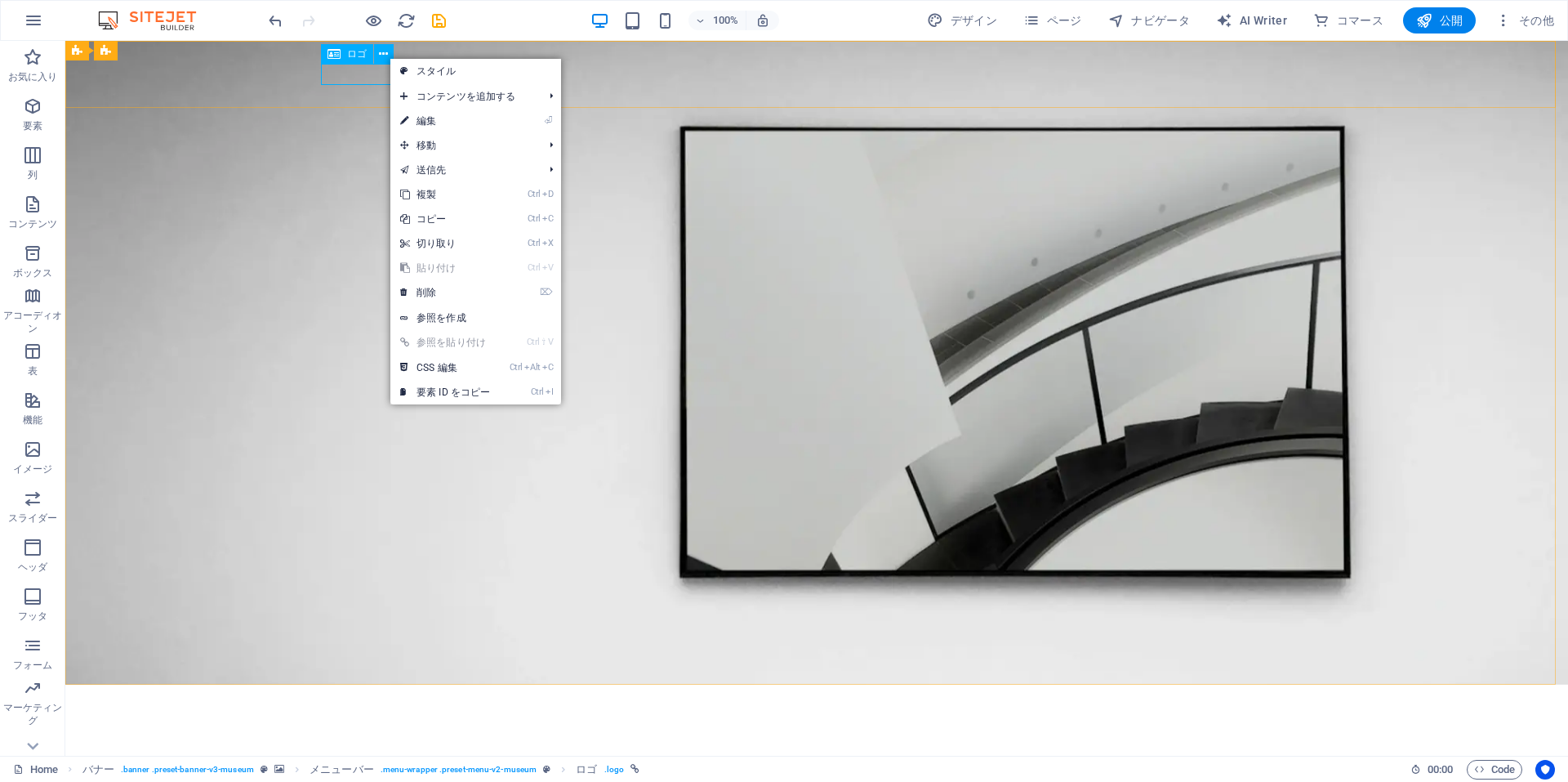
click at [330, 51] on icon at bounding box center [333, 54] width 13 height 20
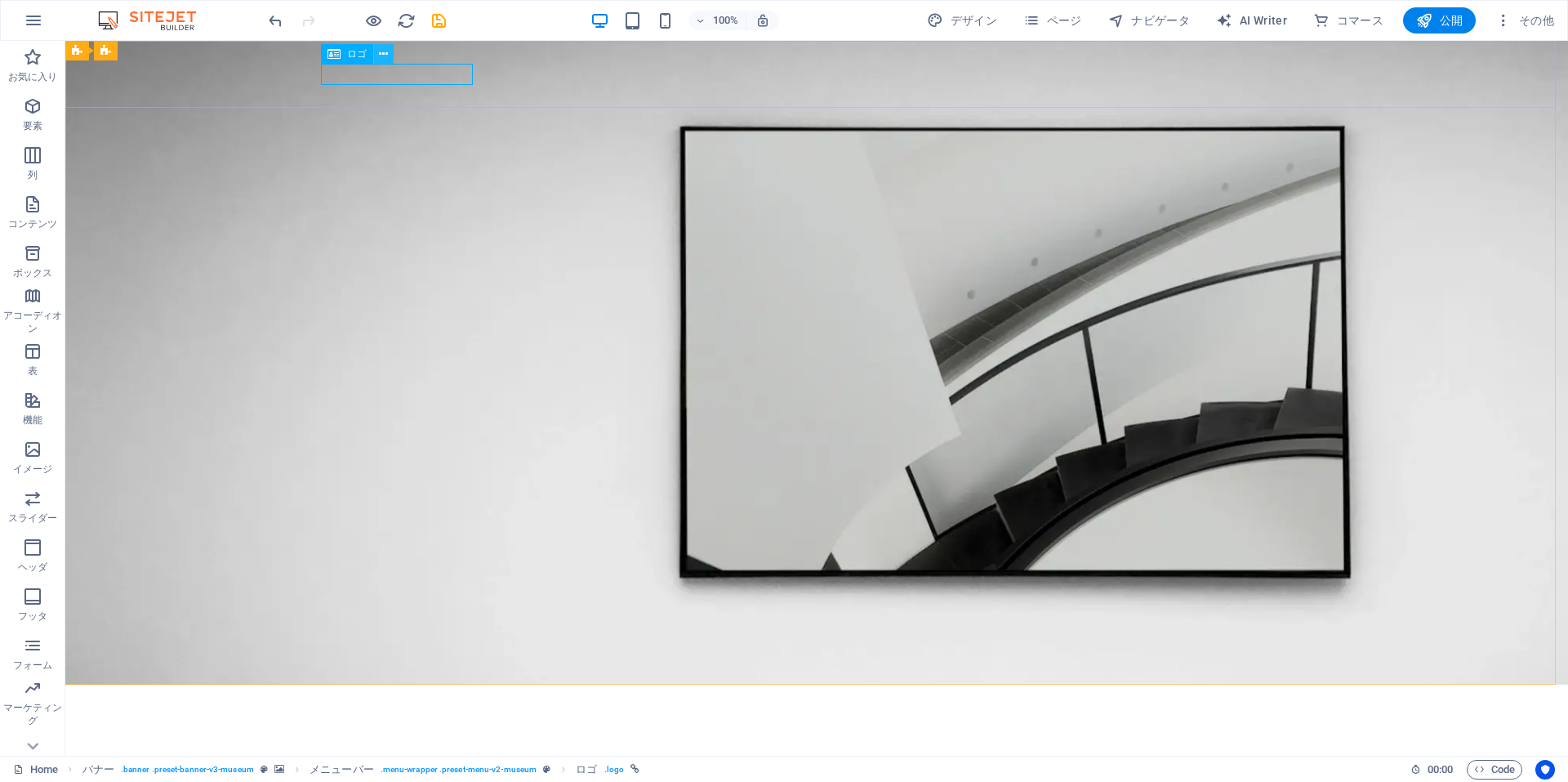
click at [390, 60] on button at bounding box center [384, 54] width 20 height 20
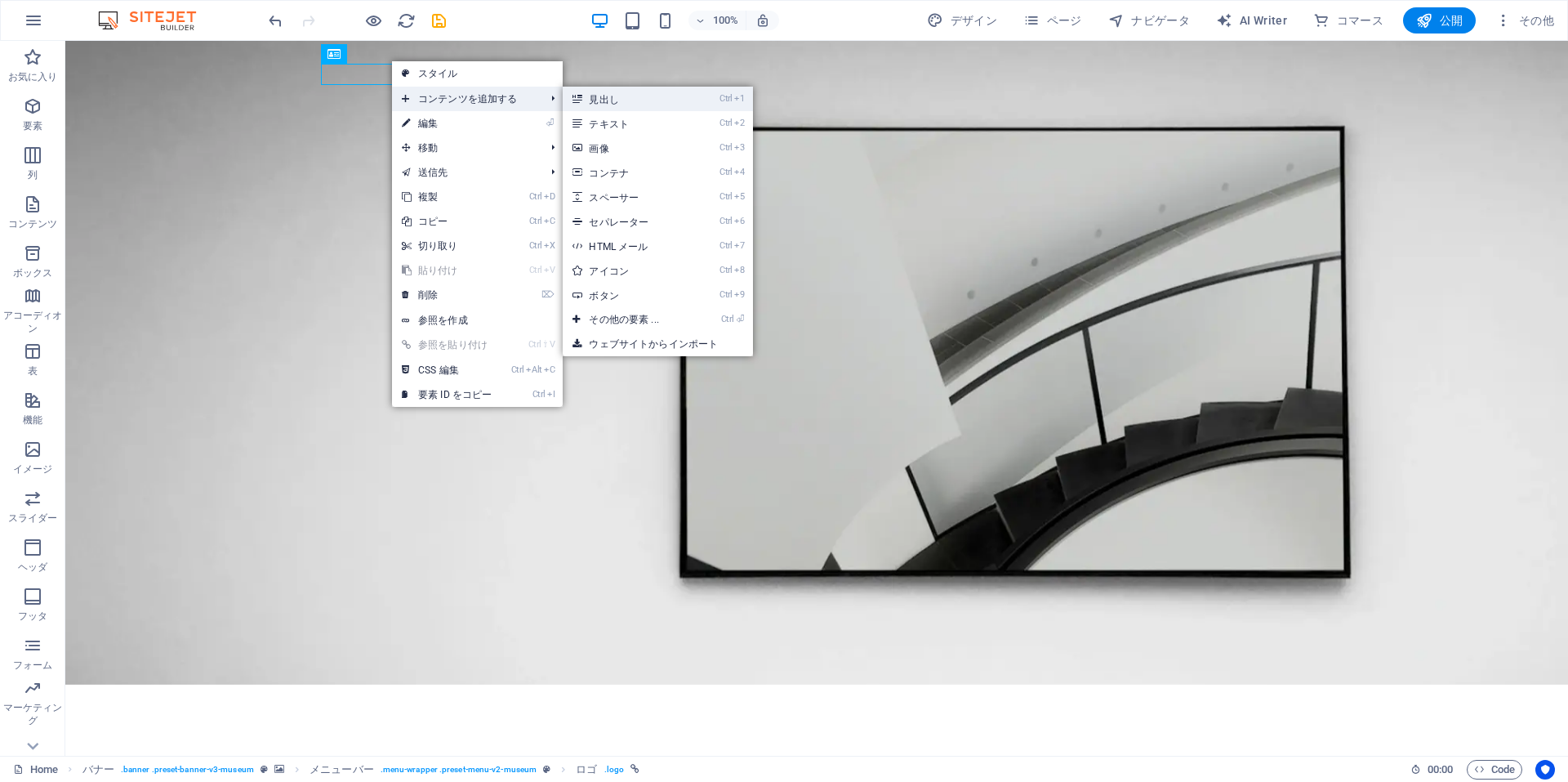
click at [593, 101] on link "Ctrl 1 見出し" at bounding box center [627, 98] width 128 height 25
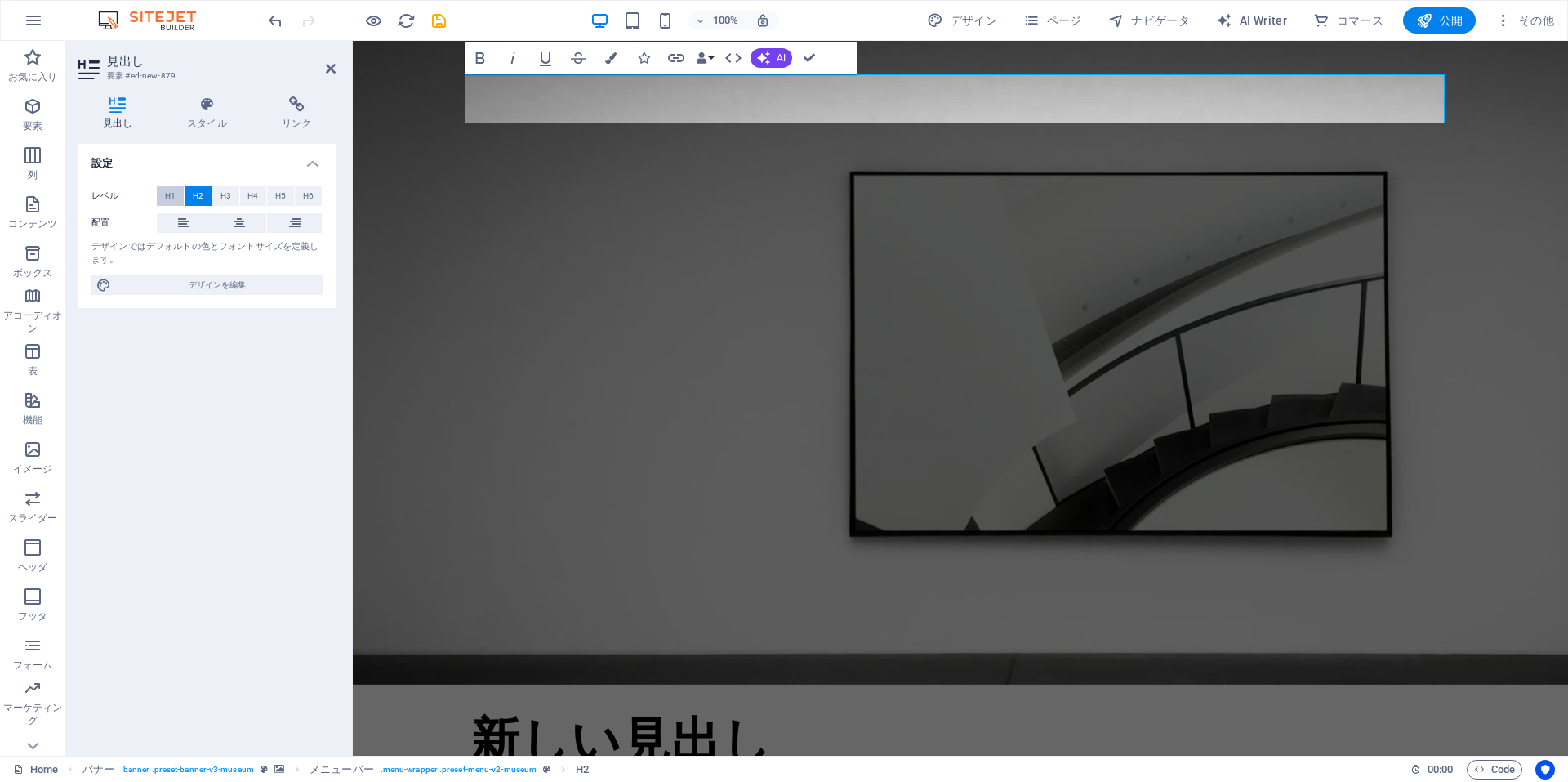
click at [170, 193] on span "H1" at bounding box center [170, 196] width 11 height 20
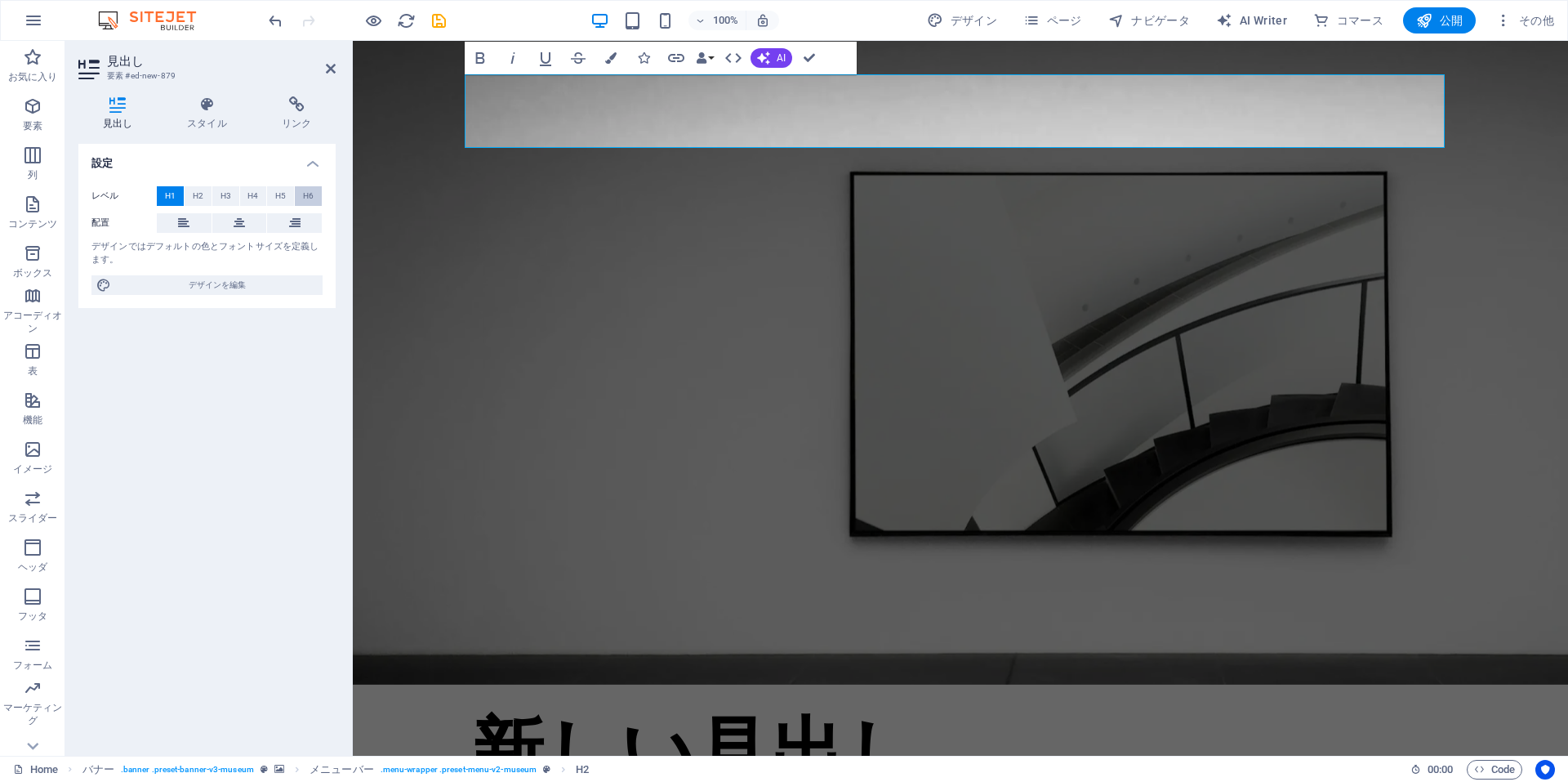
click at [312, 193] on span "H6" at bounding box center [308, 196] width 11 height 20
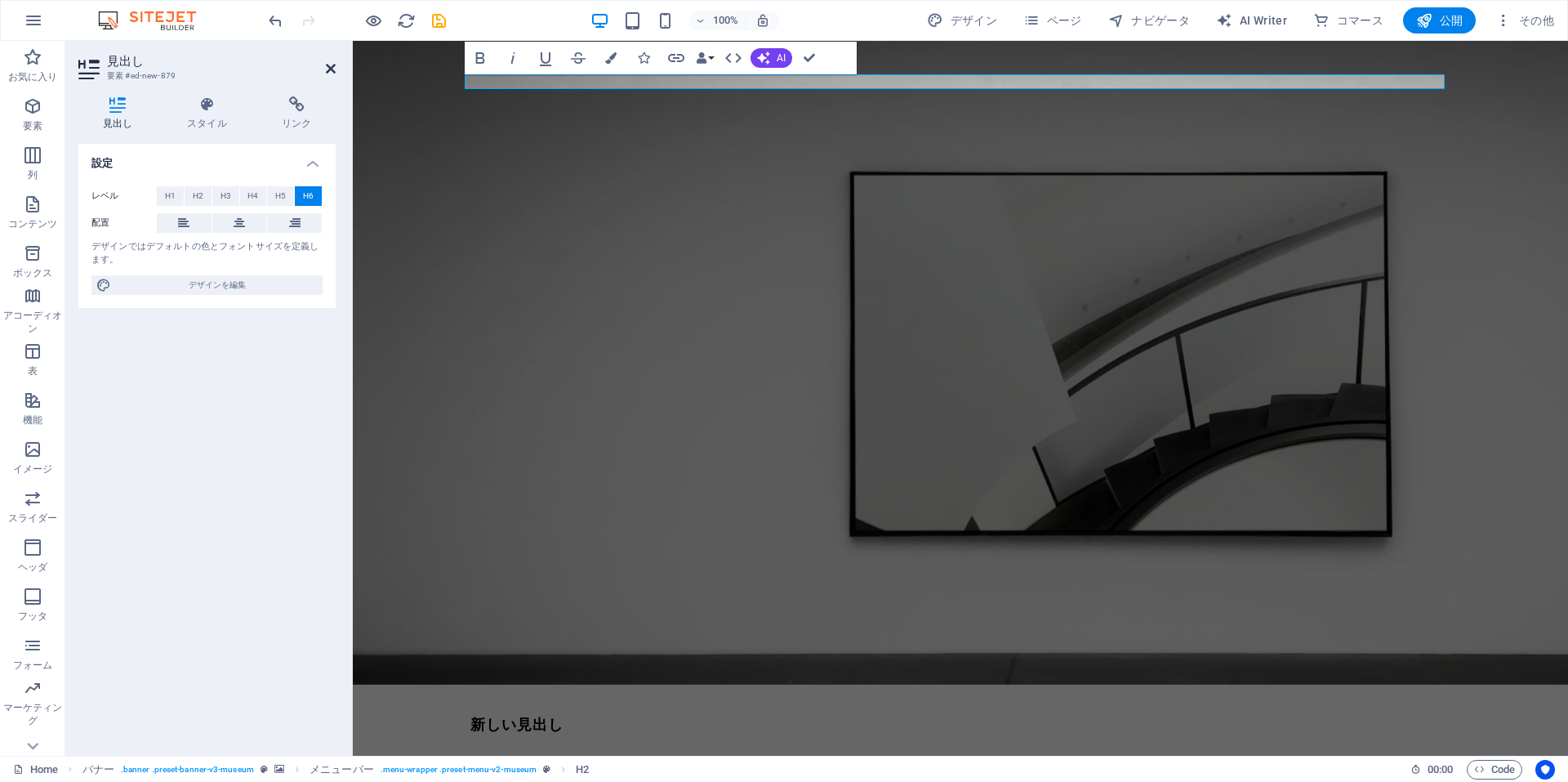
click at [326, 69] on icon at bounding box center [331, 68] width 10 height 13
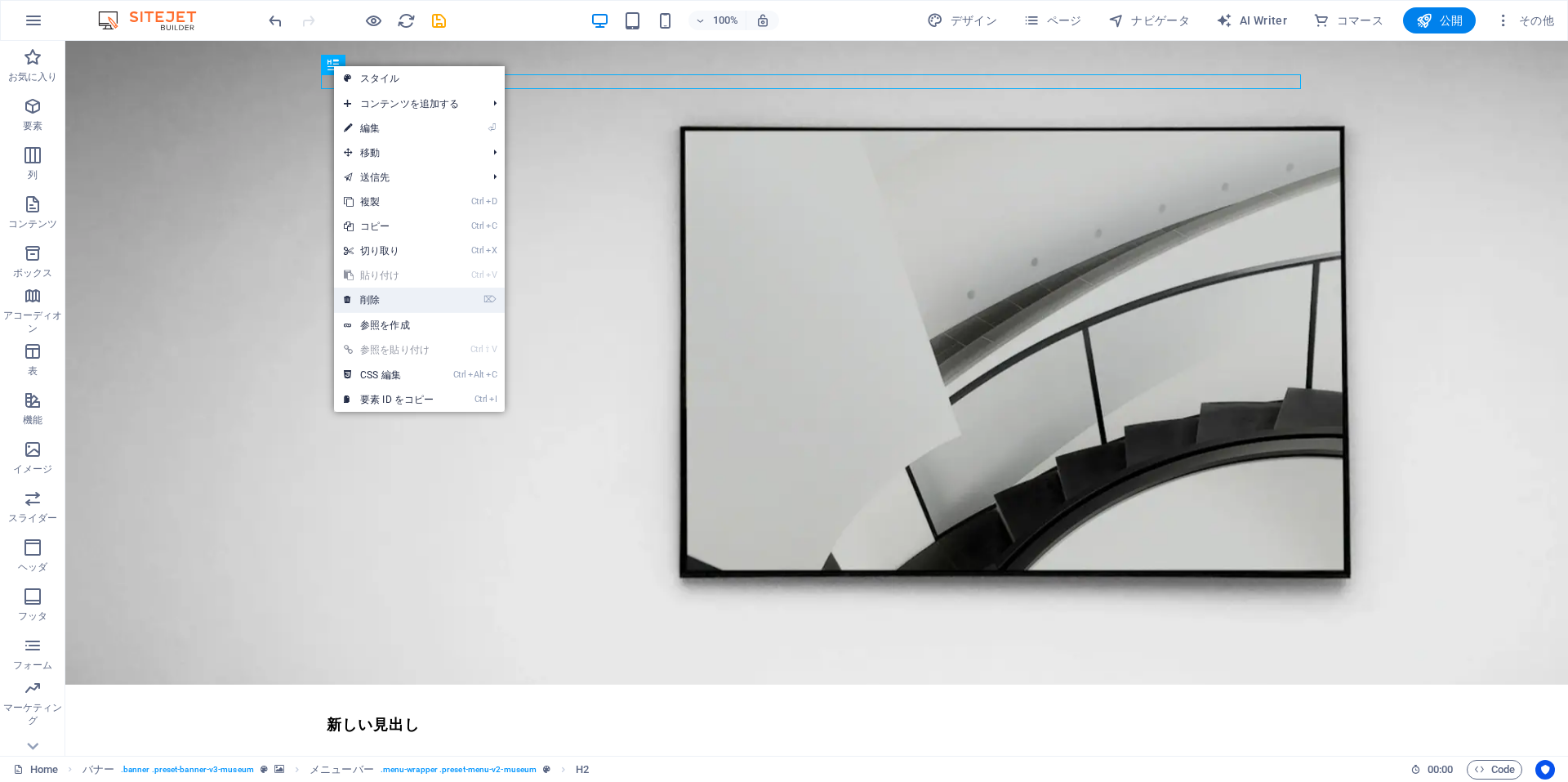
click at [369, 298] on link "⌦ 削除" at bounding box center [389, 299] width 109 height 25
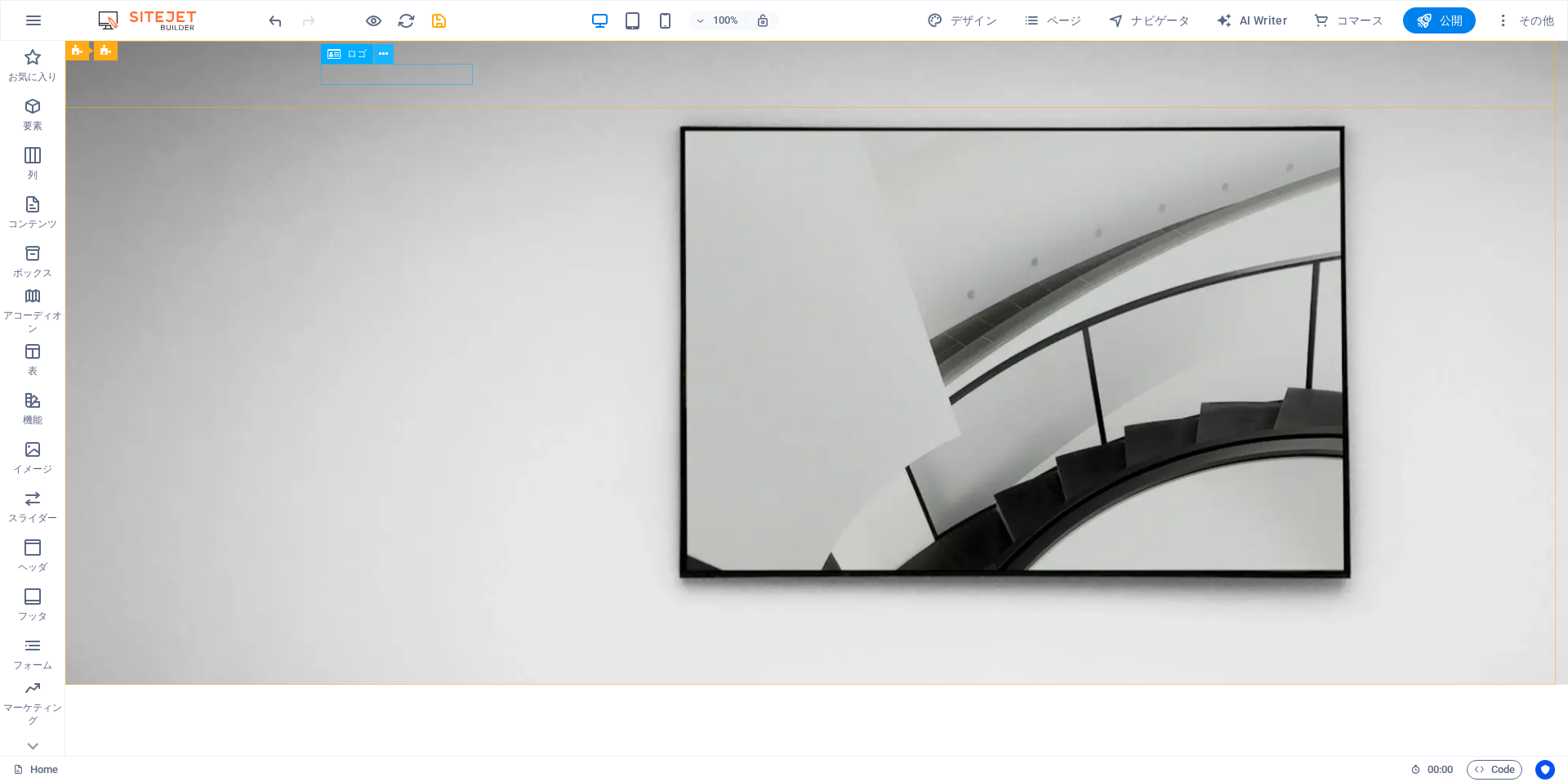
click at [384, 54] on icon at bounding box center [383, 54] width 9 height 17
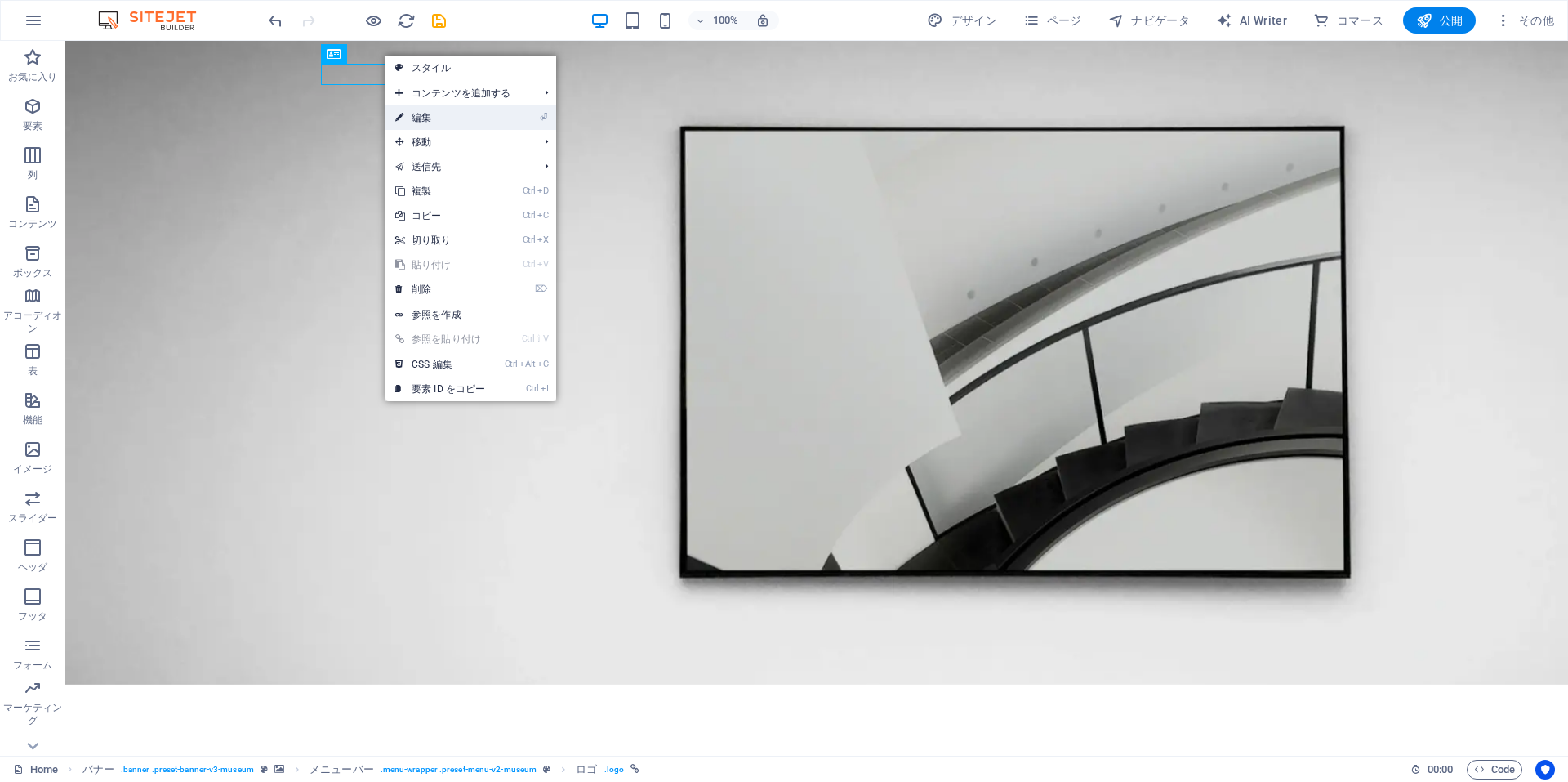
click at [417, 113] on link "⏎ 編集" at bounding box center [440, 117] width 109 height 25
select select "px"
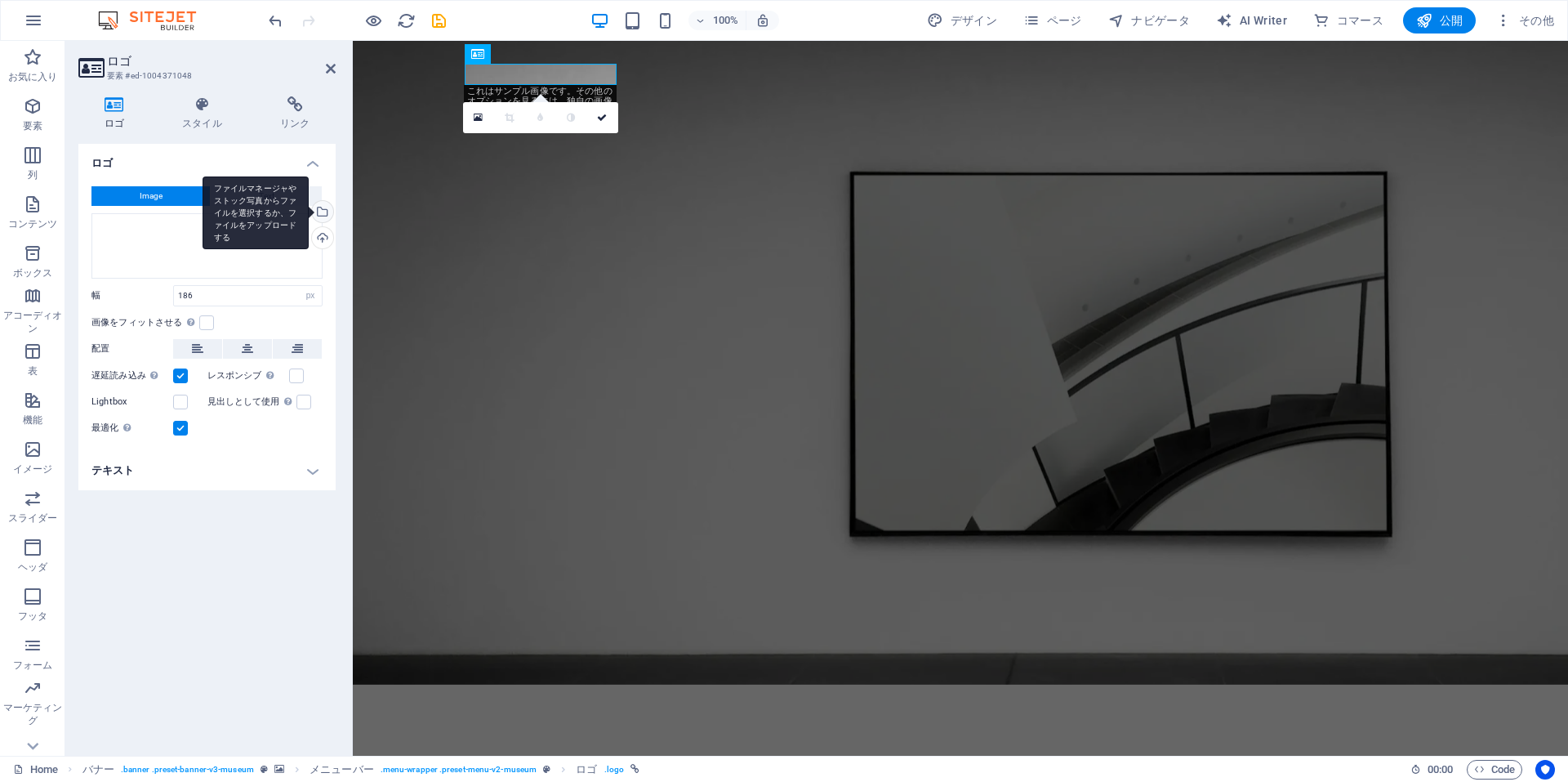
click at [258, 237] on div "ファイルマネージャやストック写真からファイルを選択するか、ファイルをアップロードする" at bounding box center [256, 213] width 106 height 74
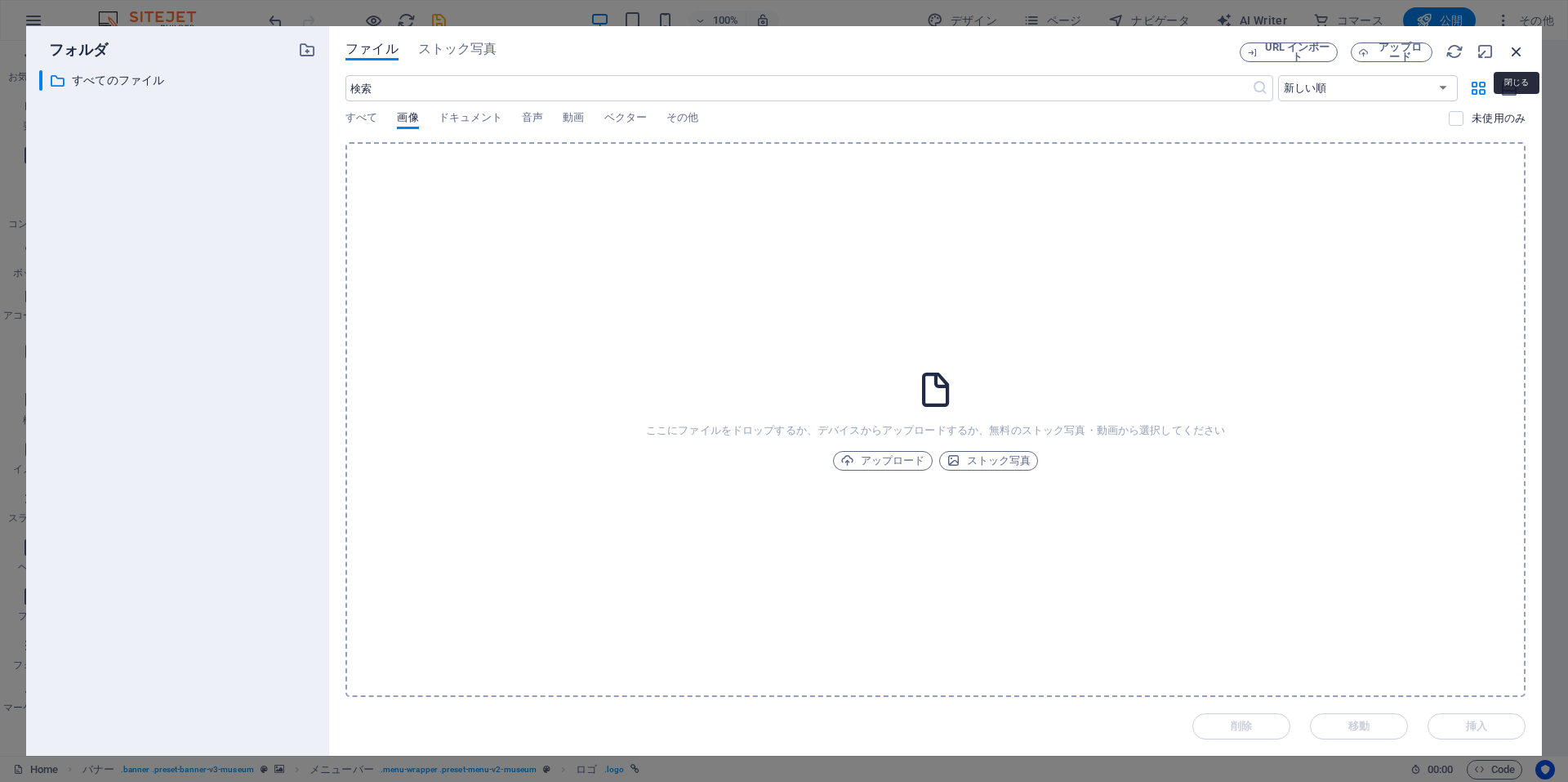
drag, startPoint x: 1520, startPoint y: 52, endPoint x: 1163, endPoint y: 11, distance: 359.3
click at [1520, 52] on icon "button" at bounding box center [1516, 52] width 18 height 18
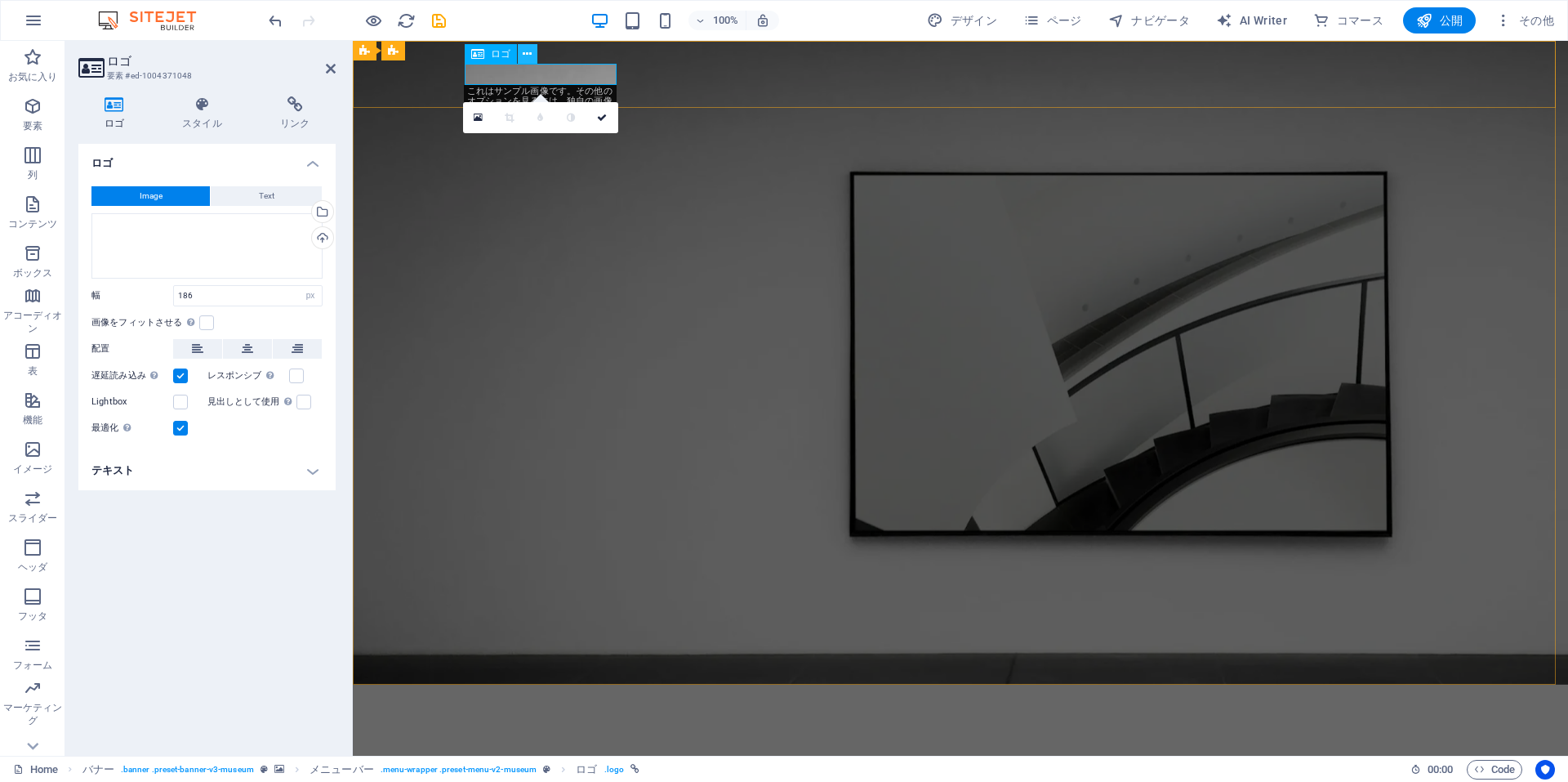
click at [522, 50] on button at bounding box center [527, 54] width 20 height 20
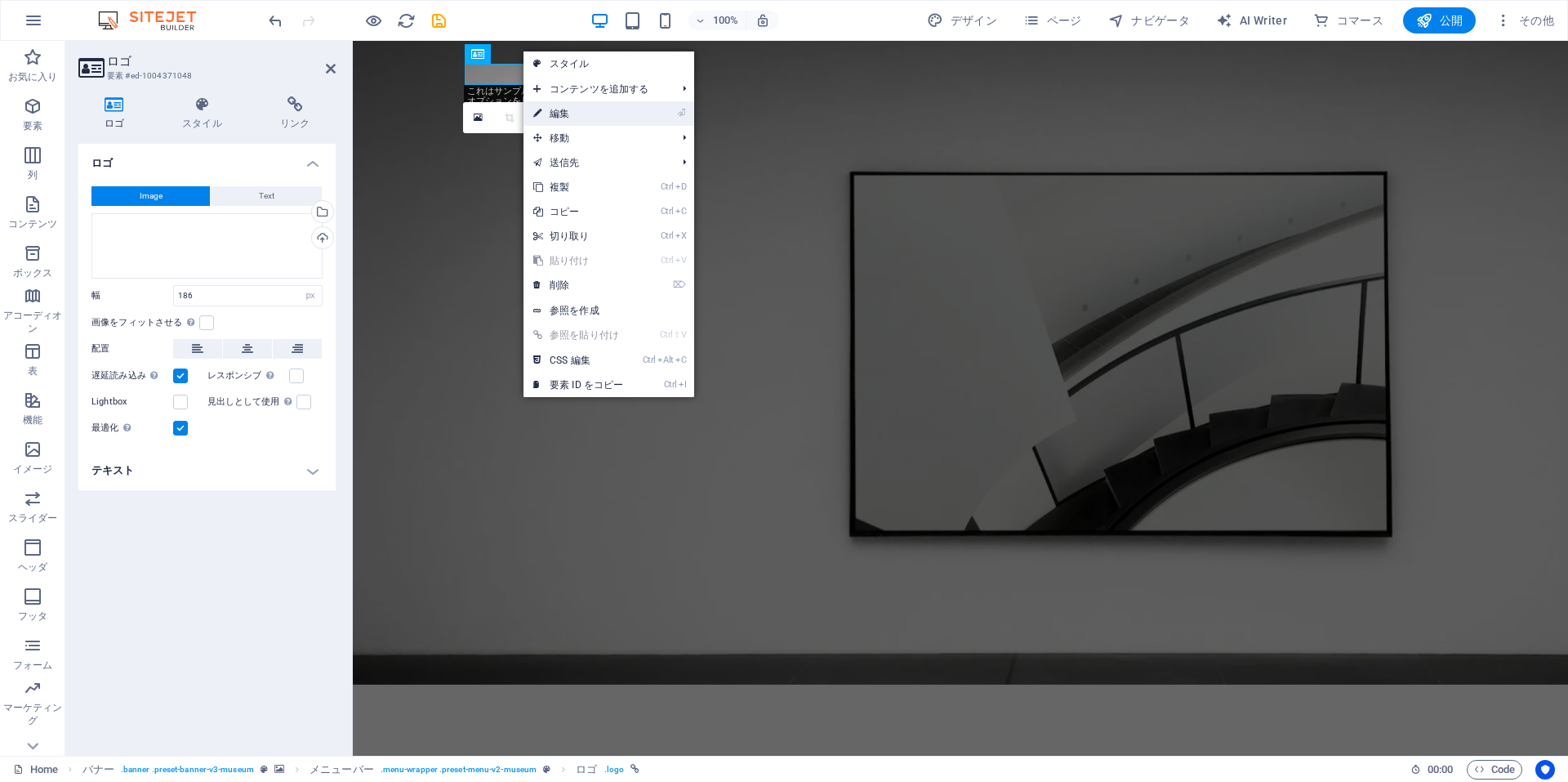
click at [555, 111] on link "⏎ 編集" at bounding box center [578, 113] width 109 height 25
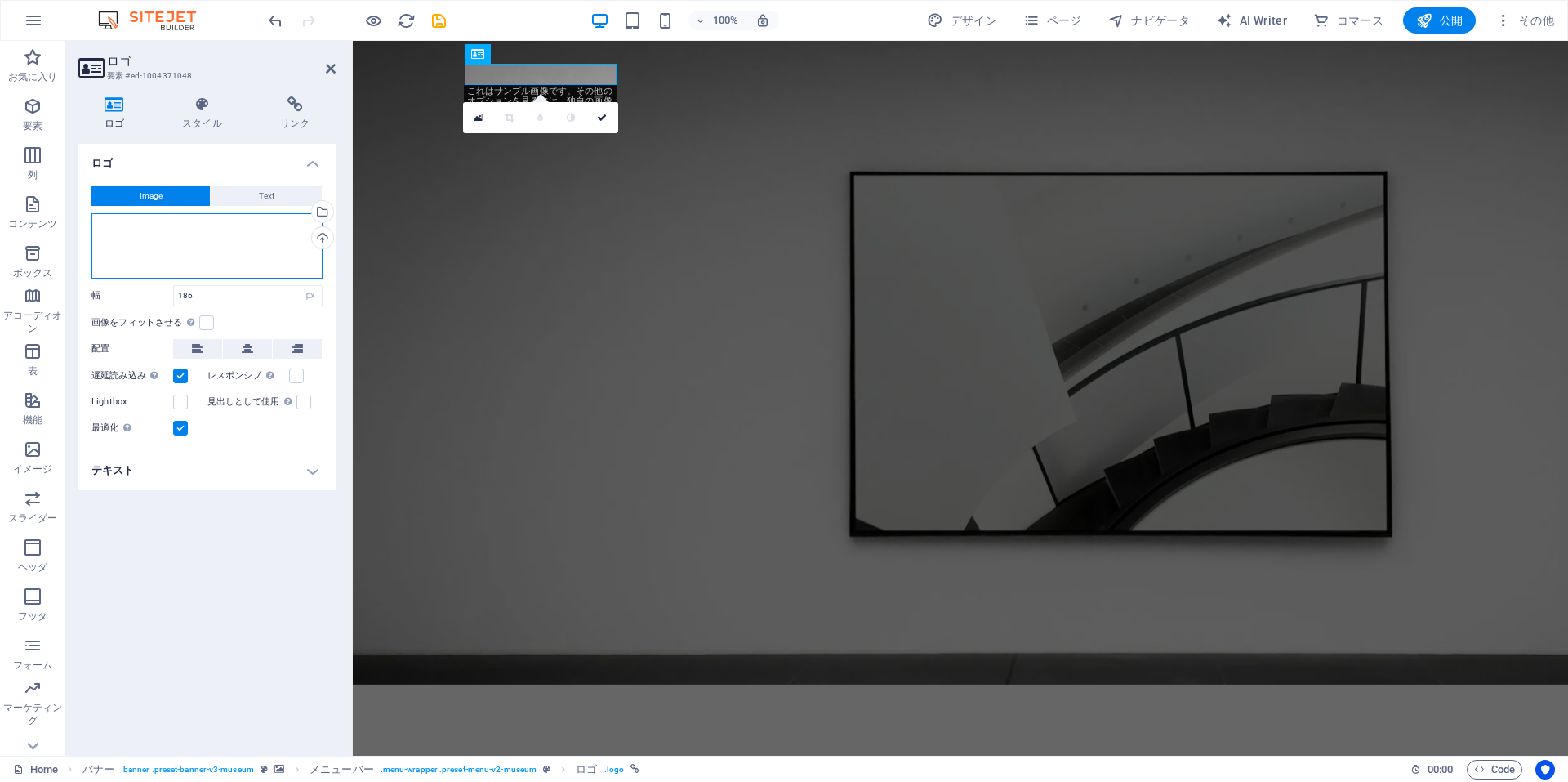
click at [215, 249] on div "ここにファイルをドラッグするか、クリックしてファイルを選択するか、 ［ファイル］または無料のストック写真・動画からファイルを選択 してください。" at bounding box center [207, 246] width 231 height 66
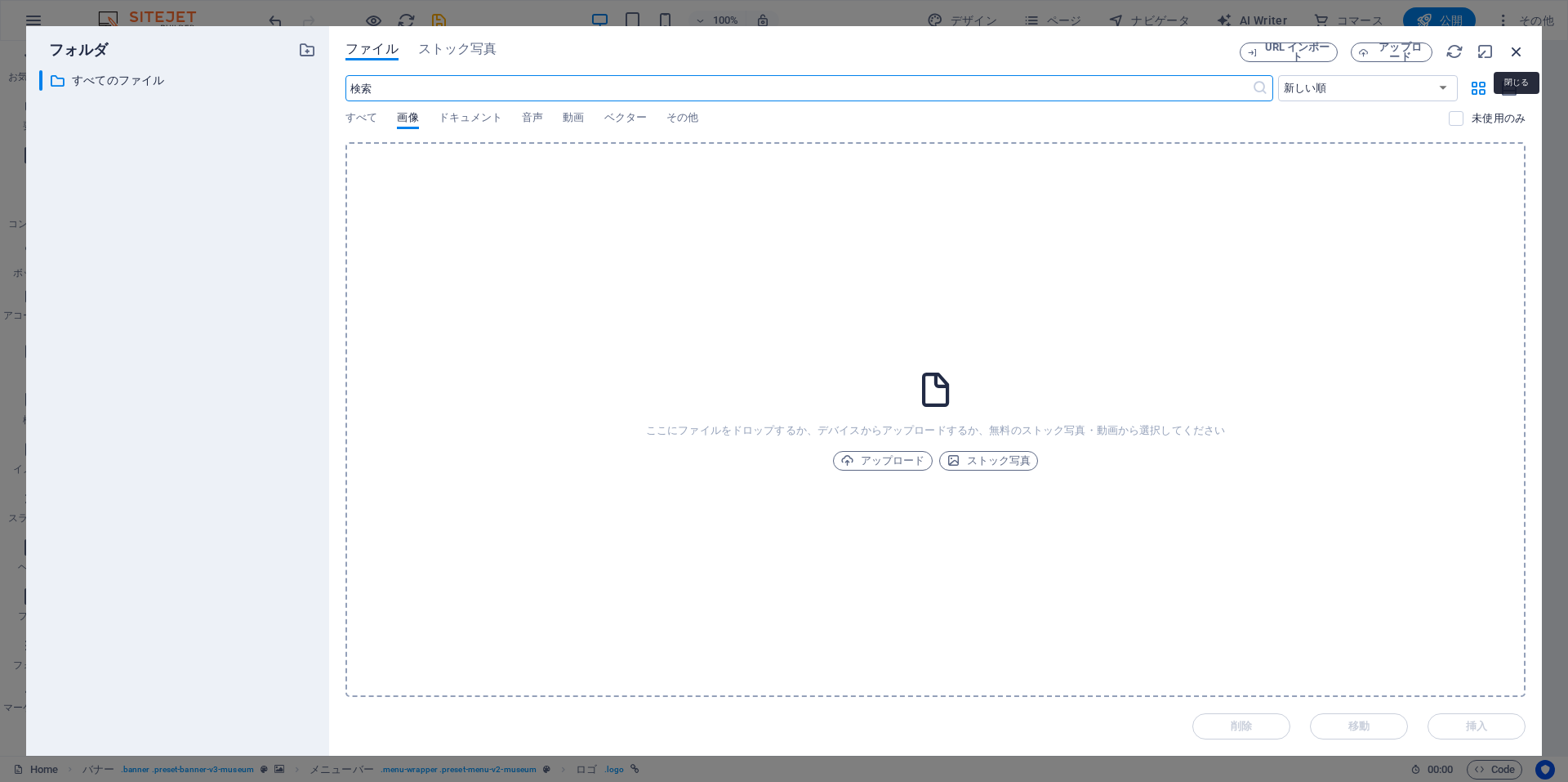
click at [1518, 57] on icon "button" at bounding box center [1516, 52] width 18 height 18
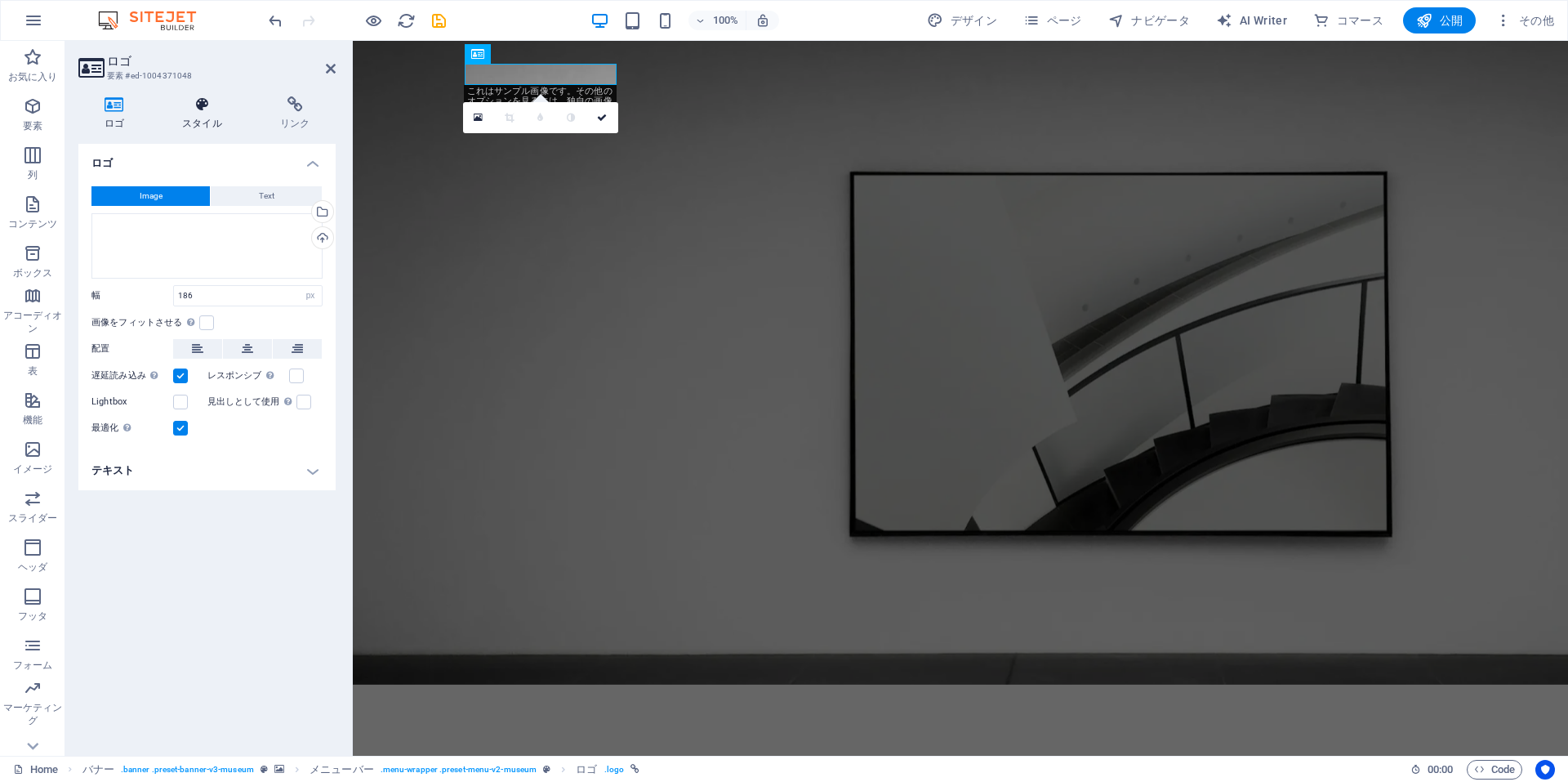
click at [209, 121] on h4 "スタイル" at bounding box center [206, 113] width 98 height 34
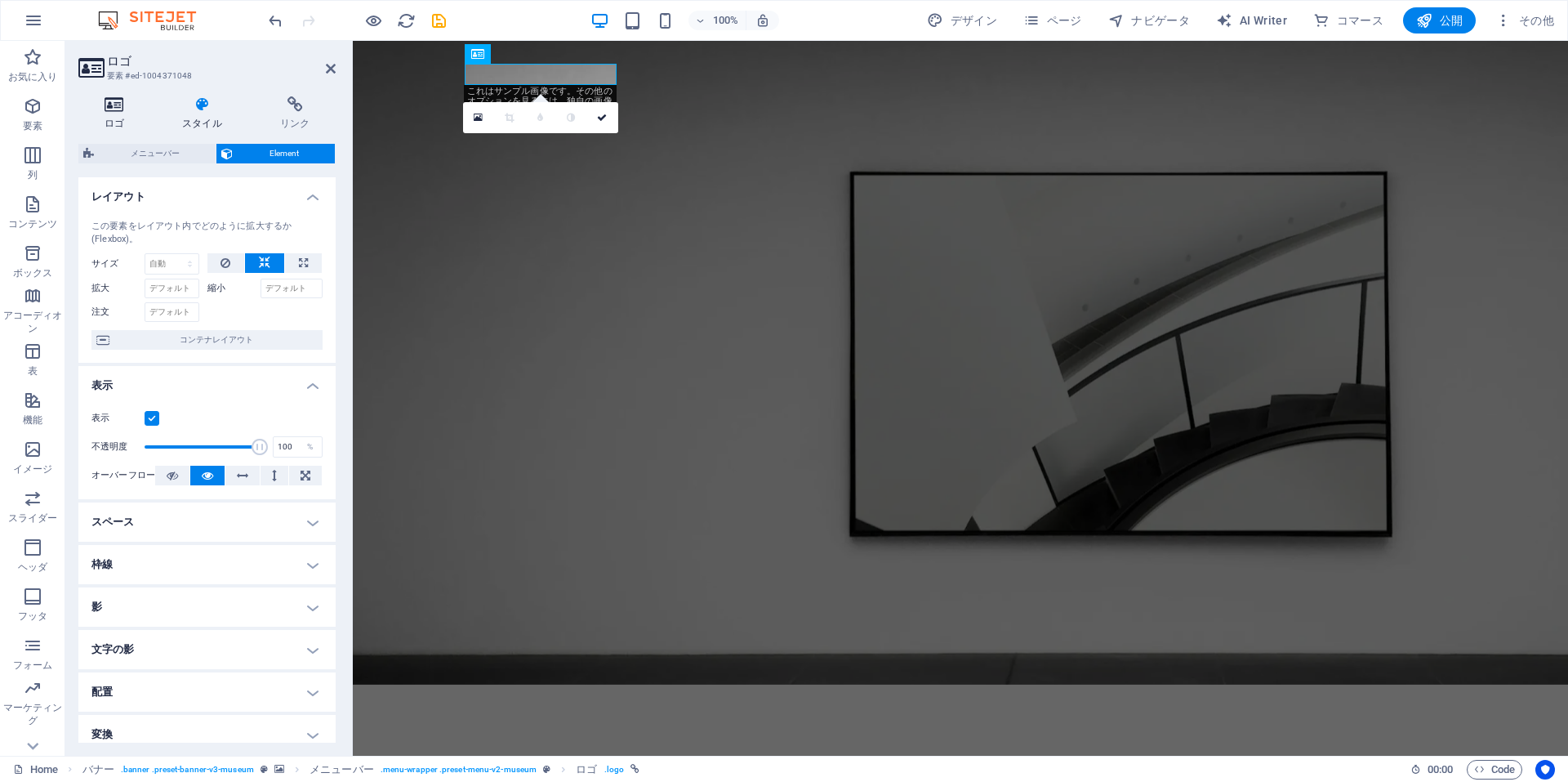
click at [115, 115] on h4 "ロゴ" at bounding box center [117, 113] width 79 height 34
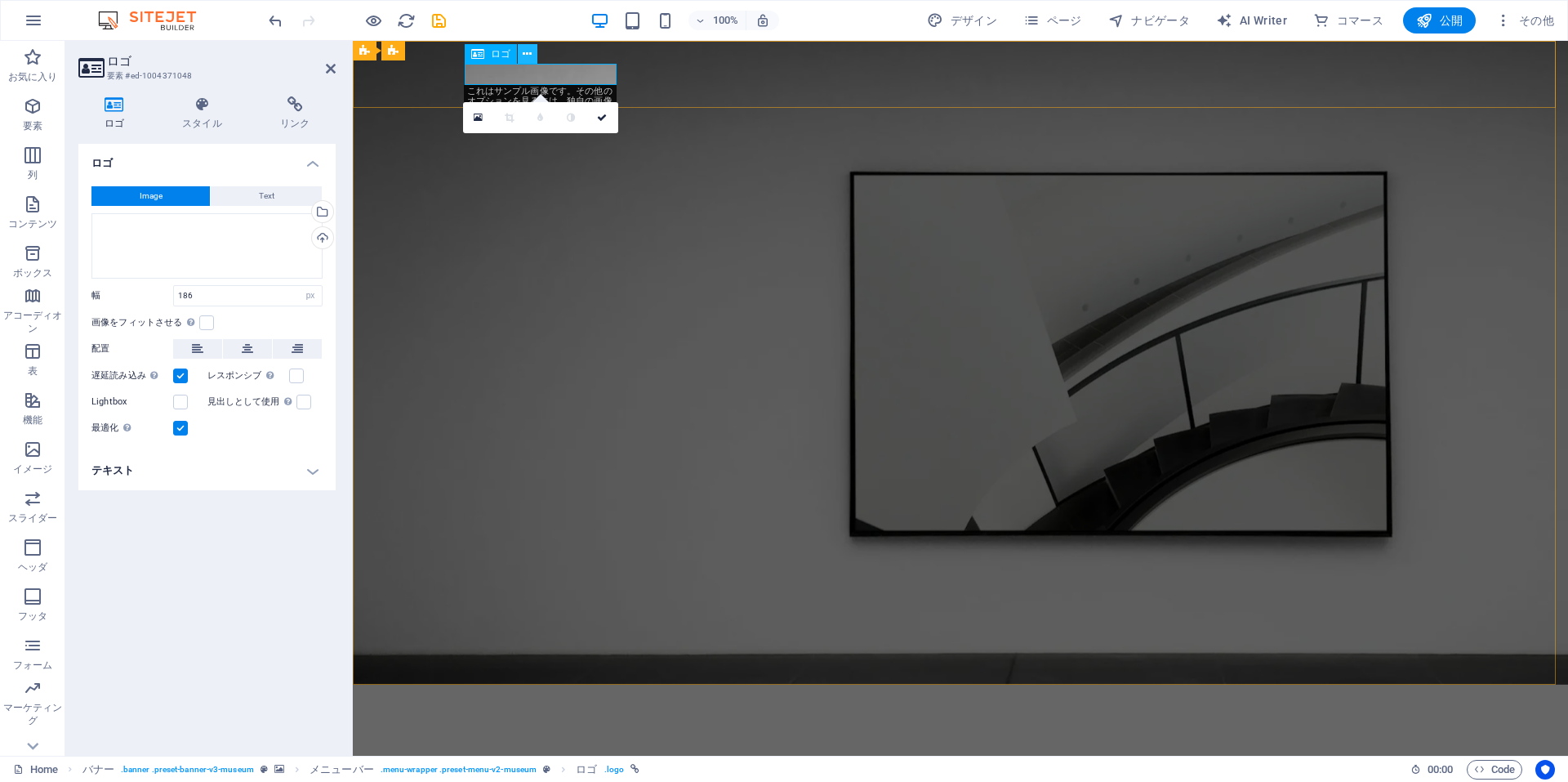
click at [523, 56] on icon at bounding box center [526, 54] width 9 height 17
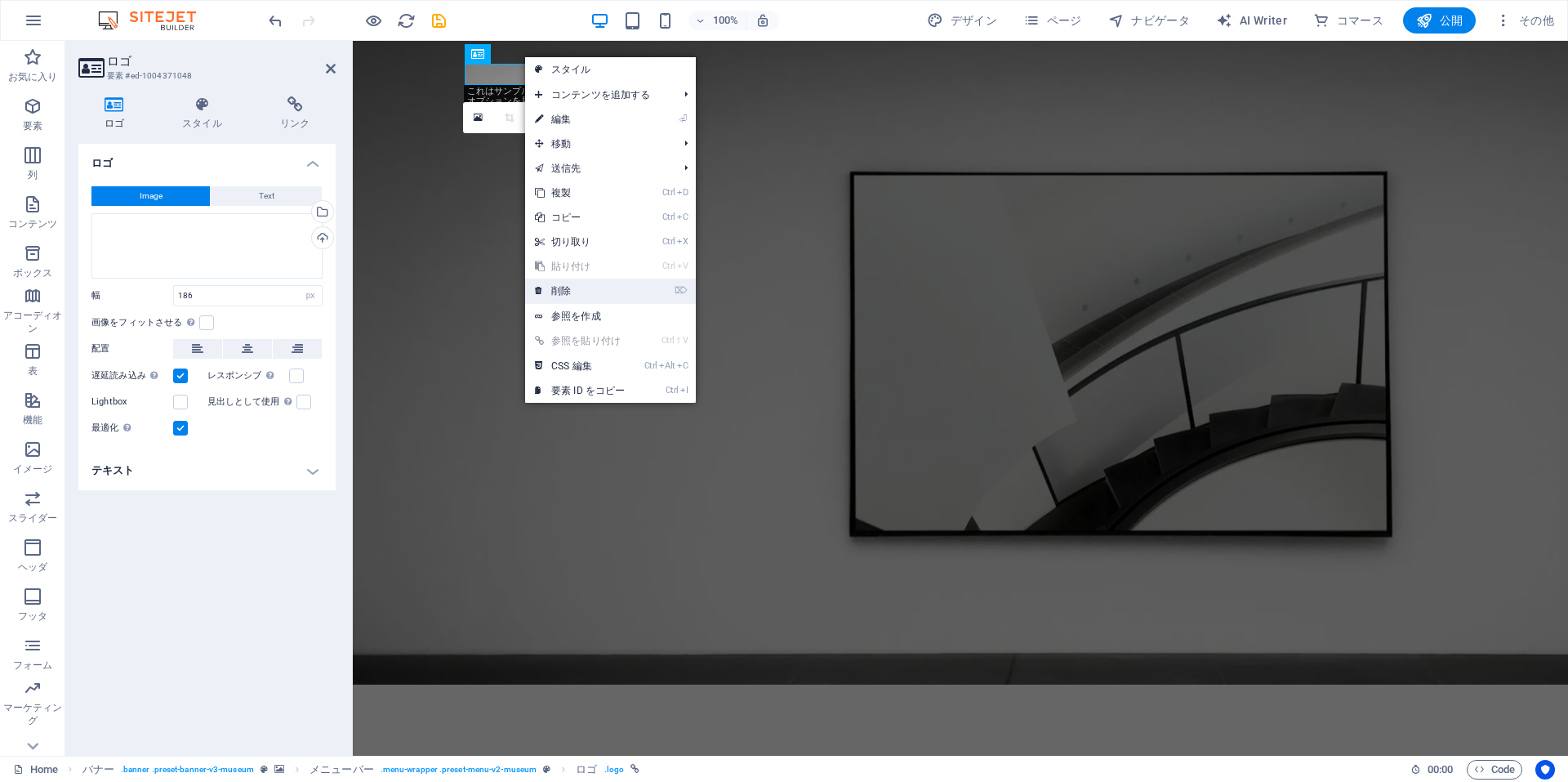
click at [572, 290] on link "⌦ 削除" at bounding box center [580, 291] width 109 height 25
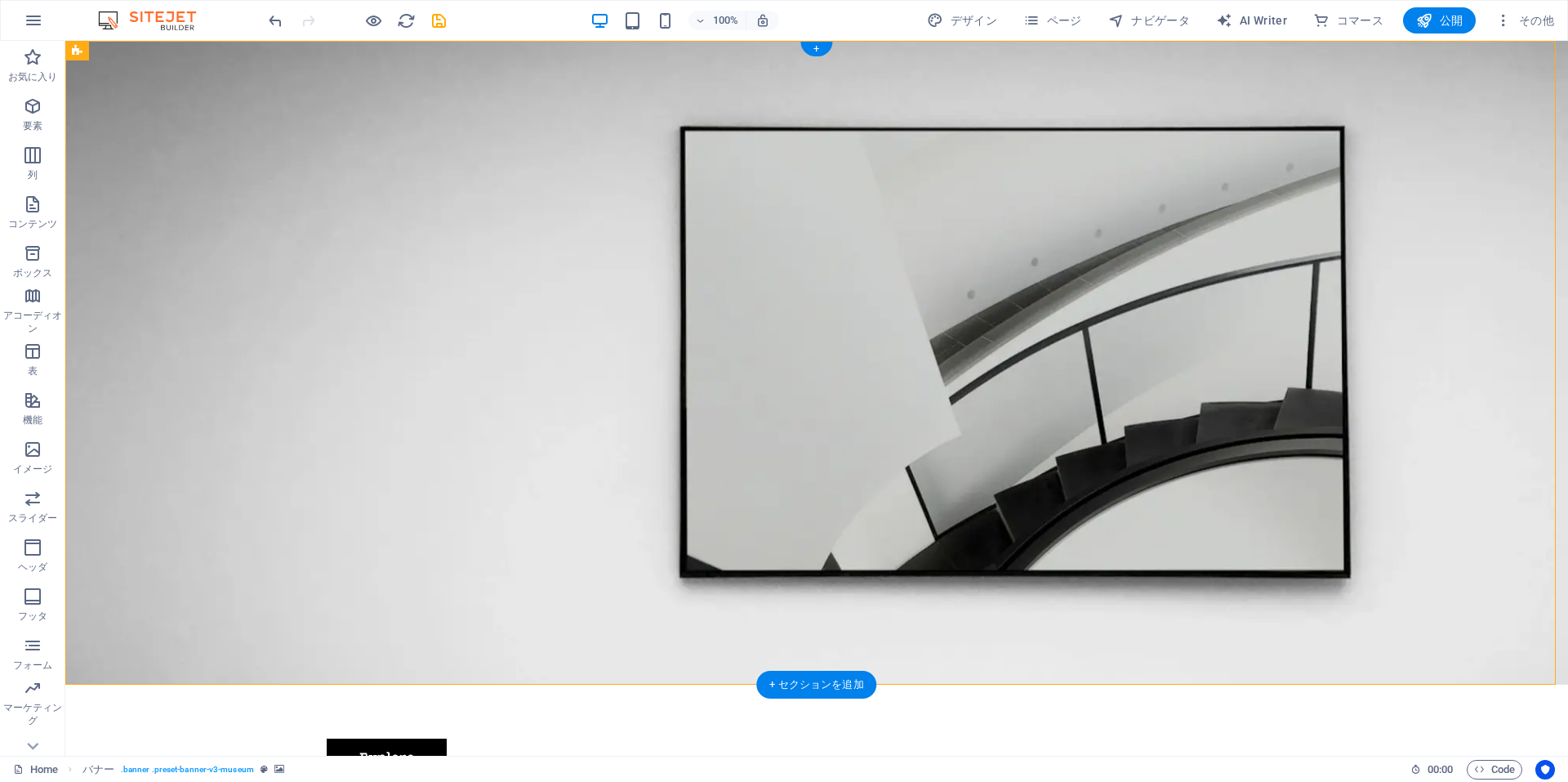
drag, startPoint x: 425, startPoint y: 399, endPoint x: 259, endPoint y: 226, distance: 239.8
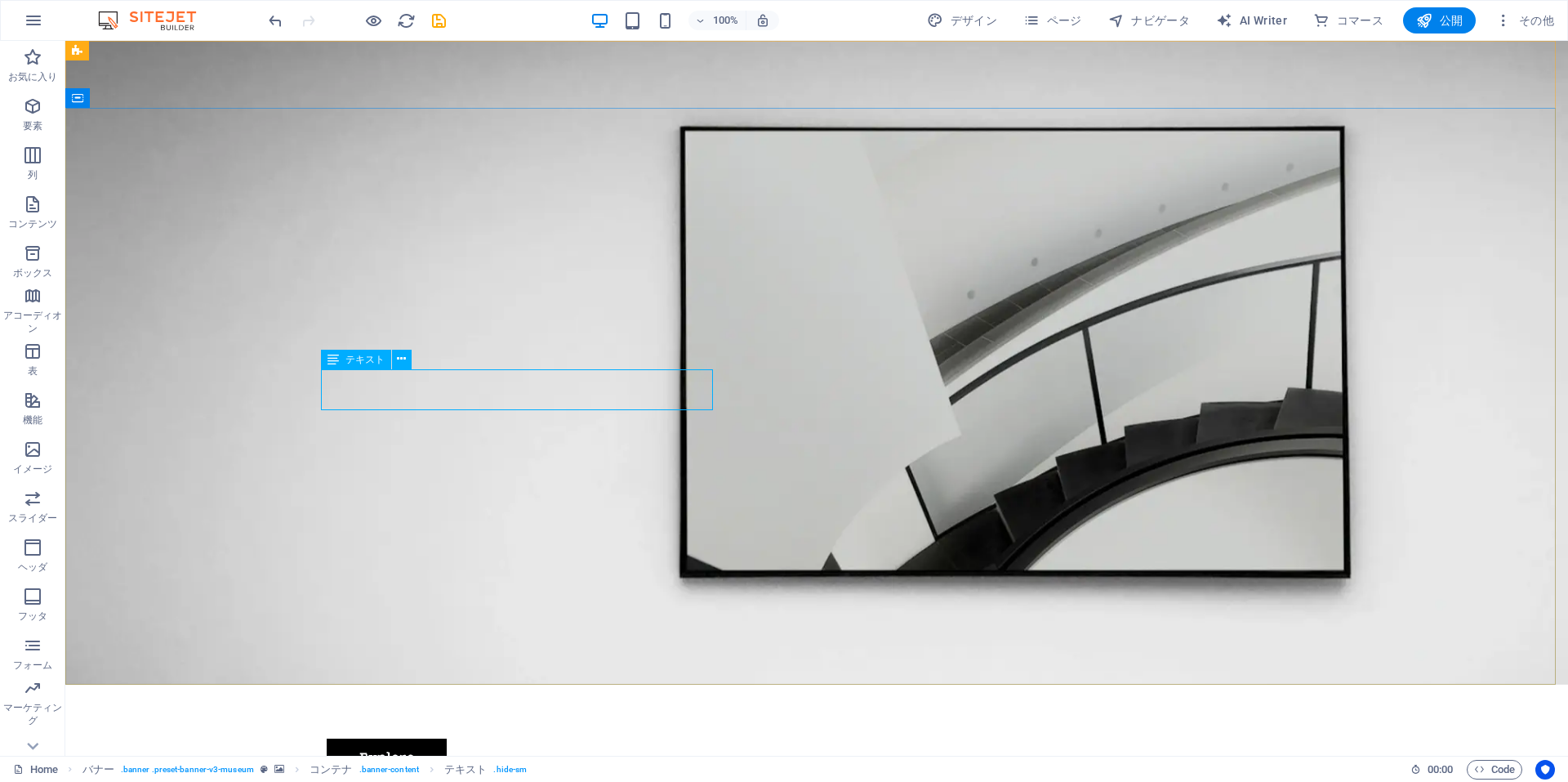
click at [328, 362] on icon at bounding box center [332, 359] width 11 height 20
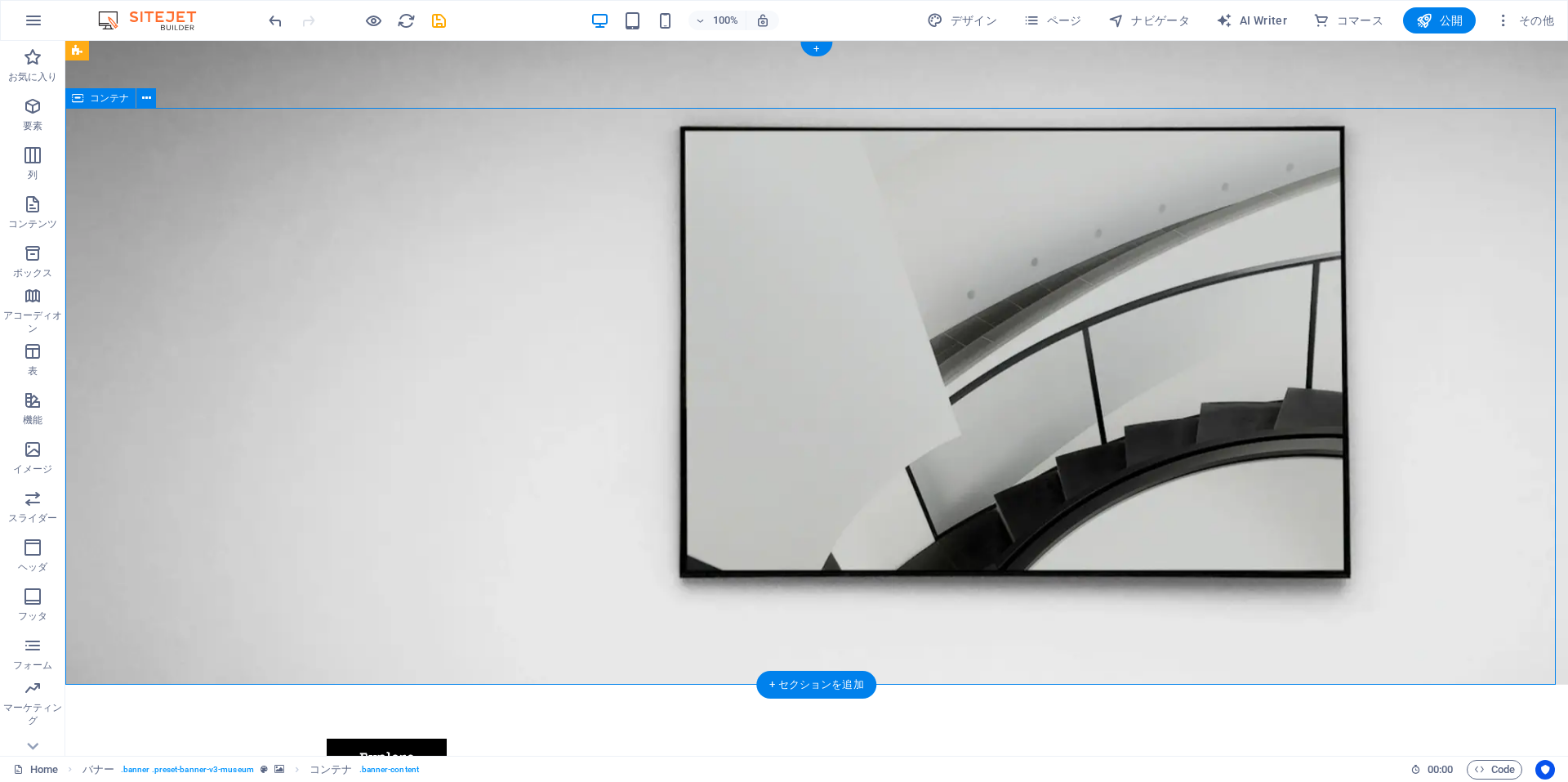
drag, startPoint x: 310, startPoint y: 377, endPoint x: 285, endPoint y: 377, distance: 25.0
click at [403, 362] on icon at bounding box center [401, 358] width 9 height 17
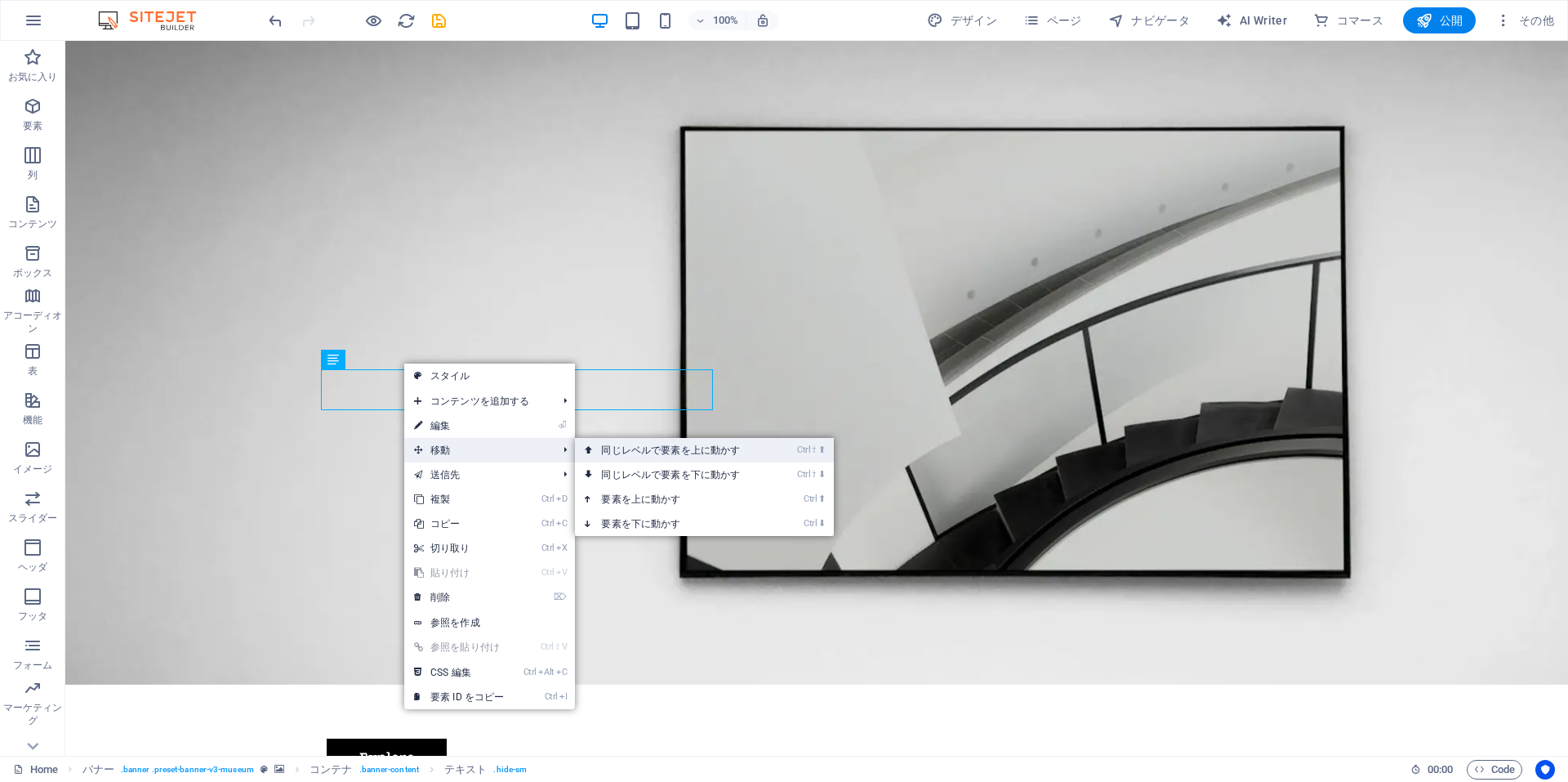
click at [626, 452] on link "Ctrl ⇧ ⬆ 同じレベルで要素を上に動かす" at bounding box center [674, 450] width 198 height 25
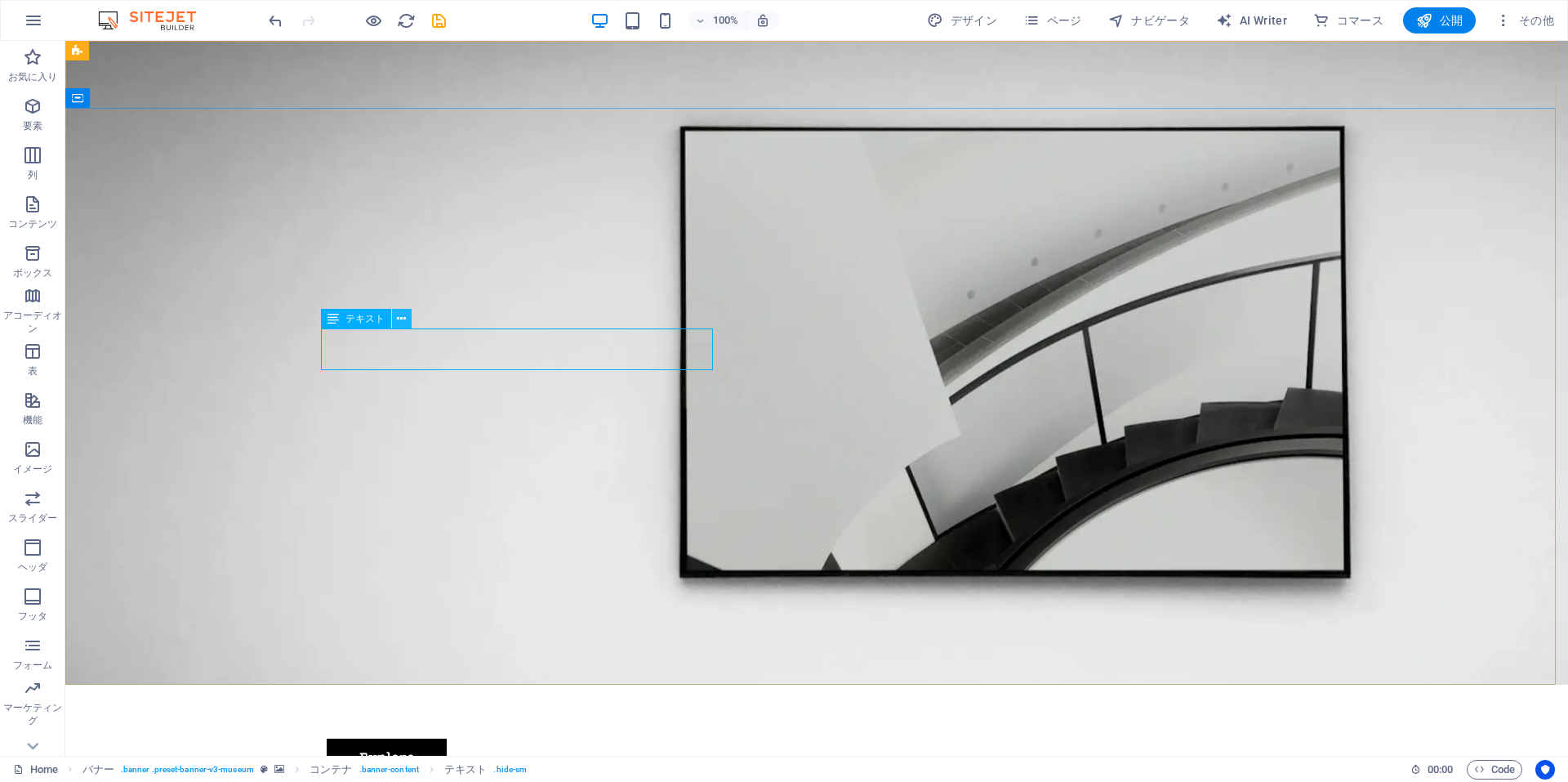
click at [398, 317] on icon at bounding box center [401, 318] width 9 height 17
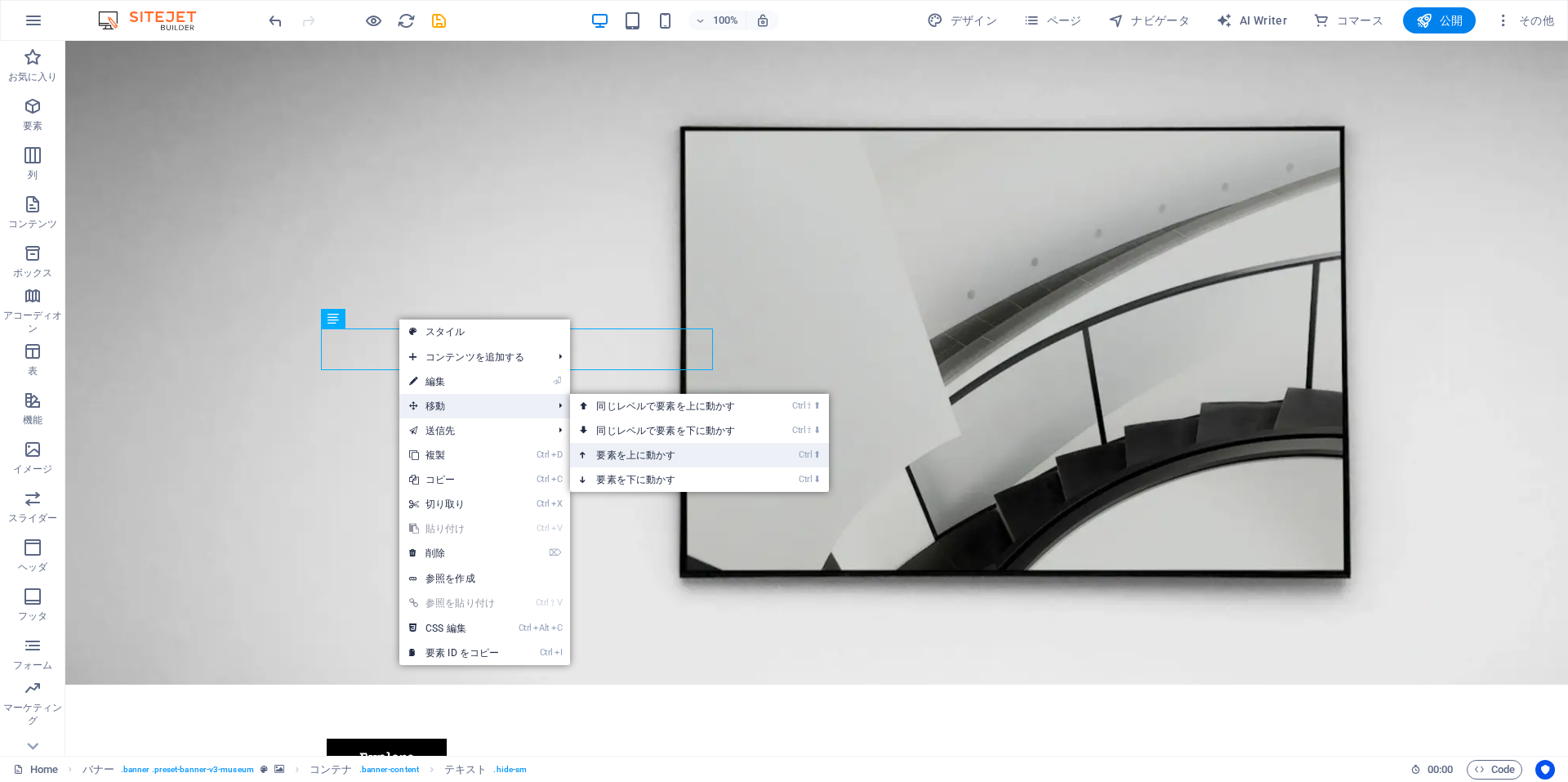
click at [624, 445] on link "Ctrl ⬆ 要素を上に動かす" at bounding box center [669, 455] width 198 height 25
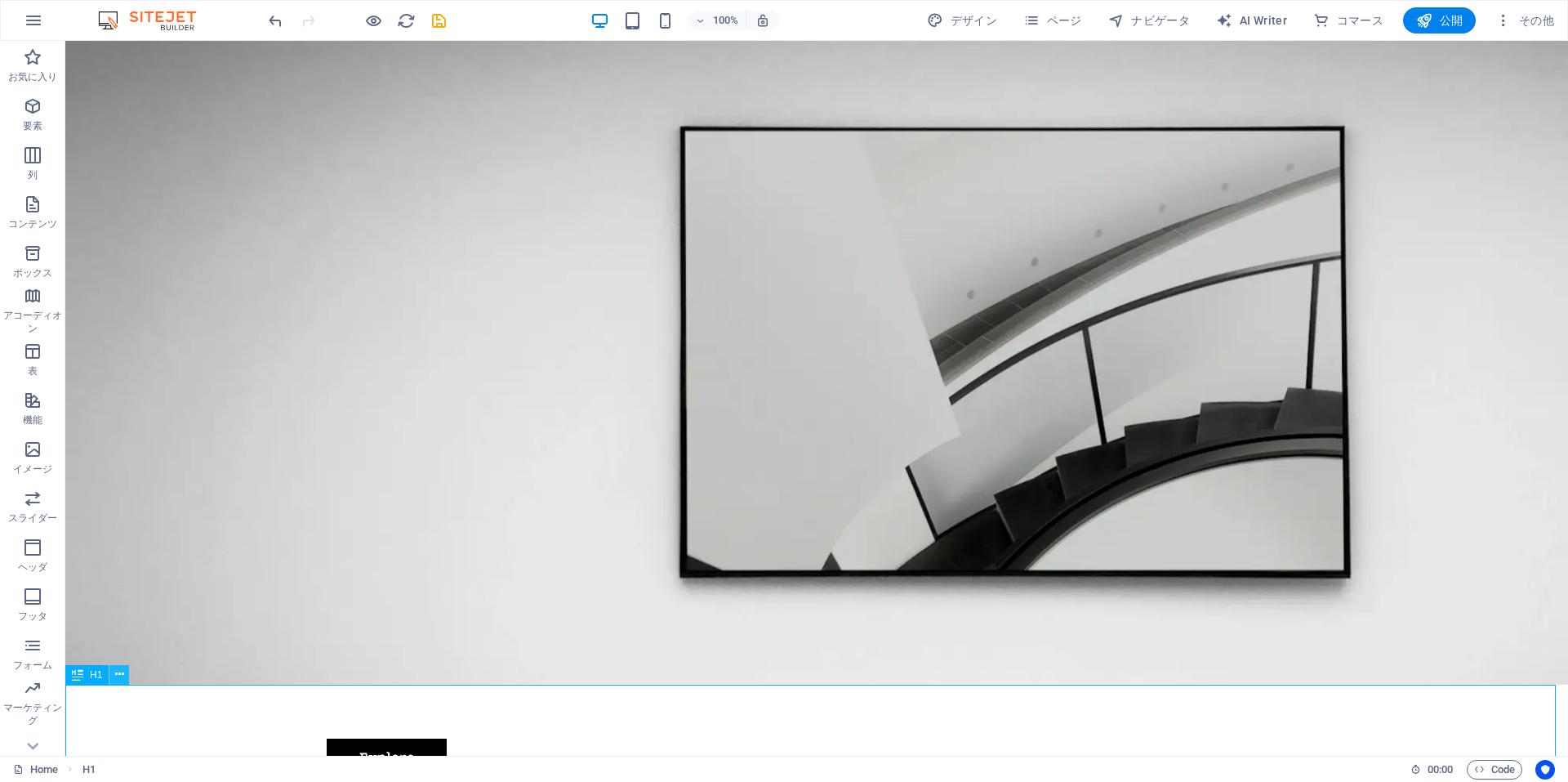
click at [116, 677] on icon at bounding box center [119, 674] width 9 height 17
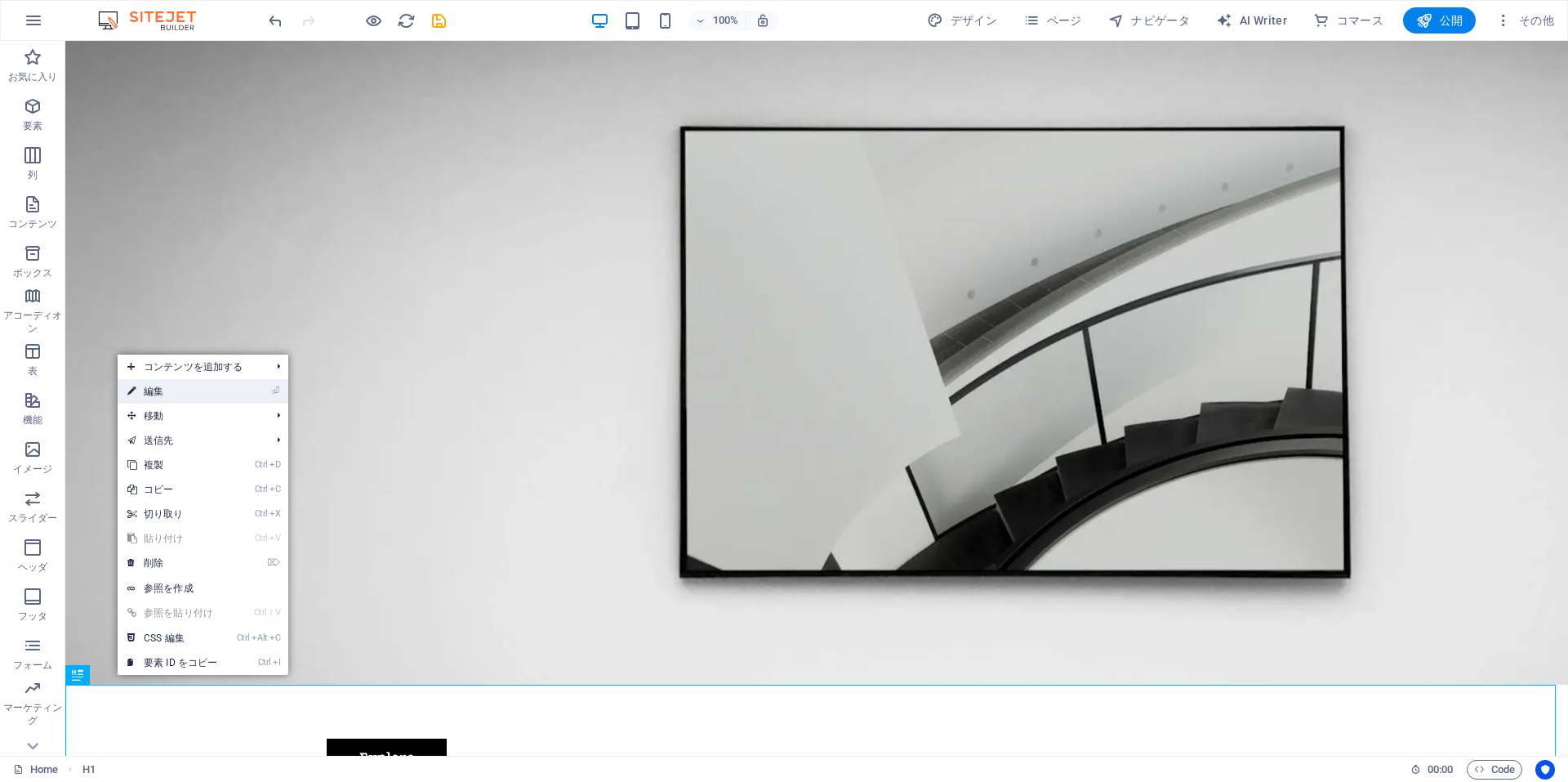
click at [213, 381] on link "⏎ 編集" at bounding box center [172, 391] width 109 height 25
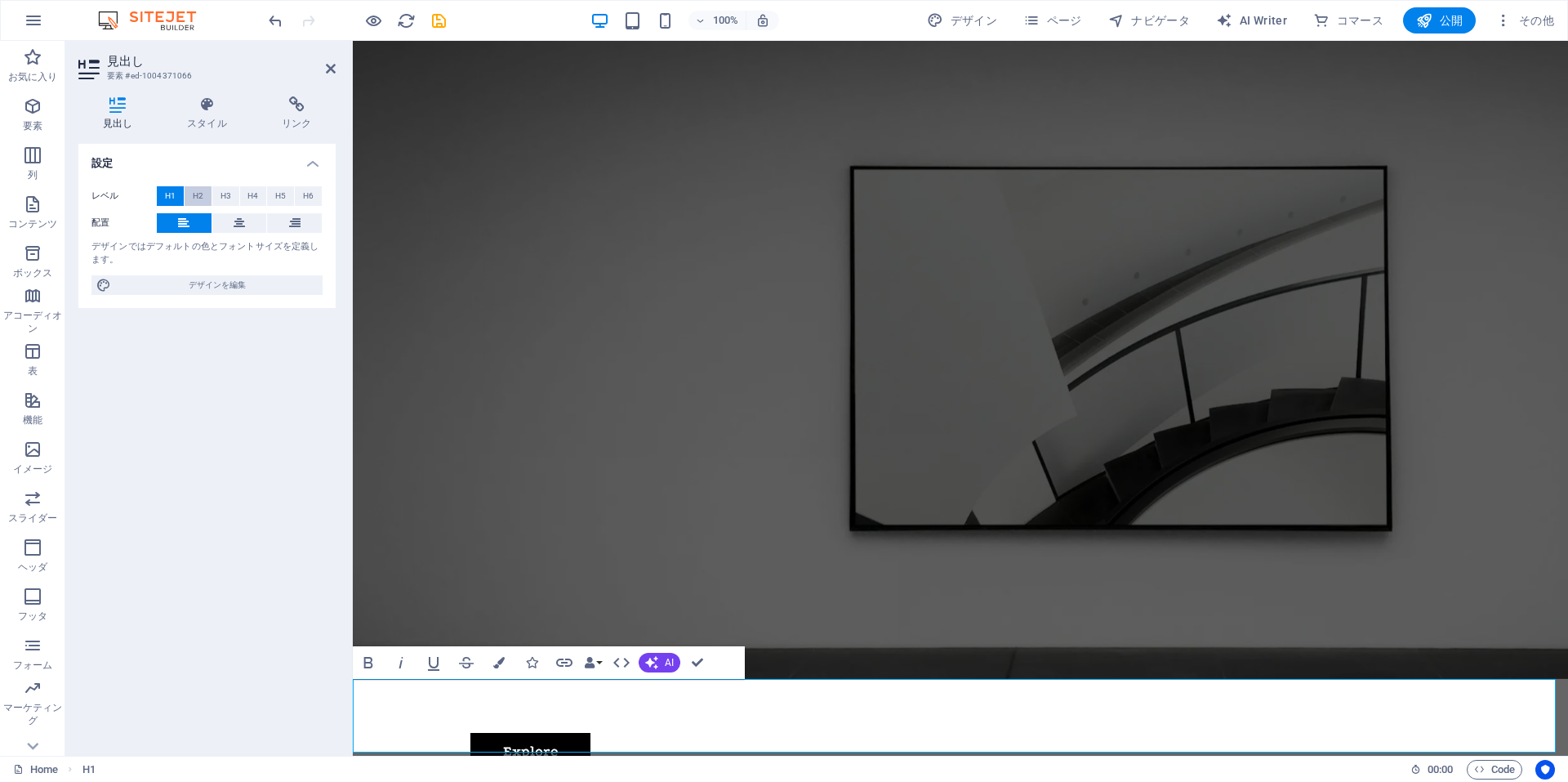
click at [198, 195] on span "H2" at bounding box center [198, 196] width 11 height 20
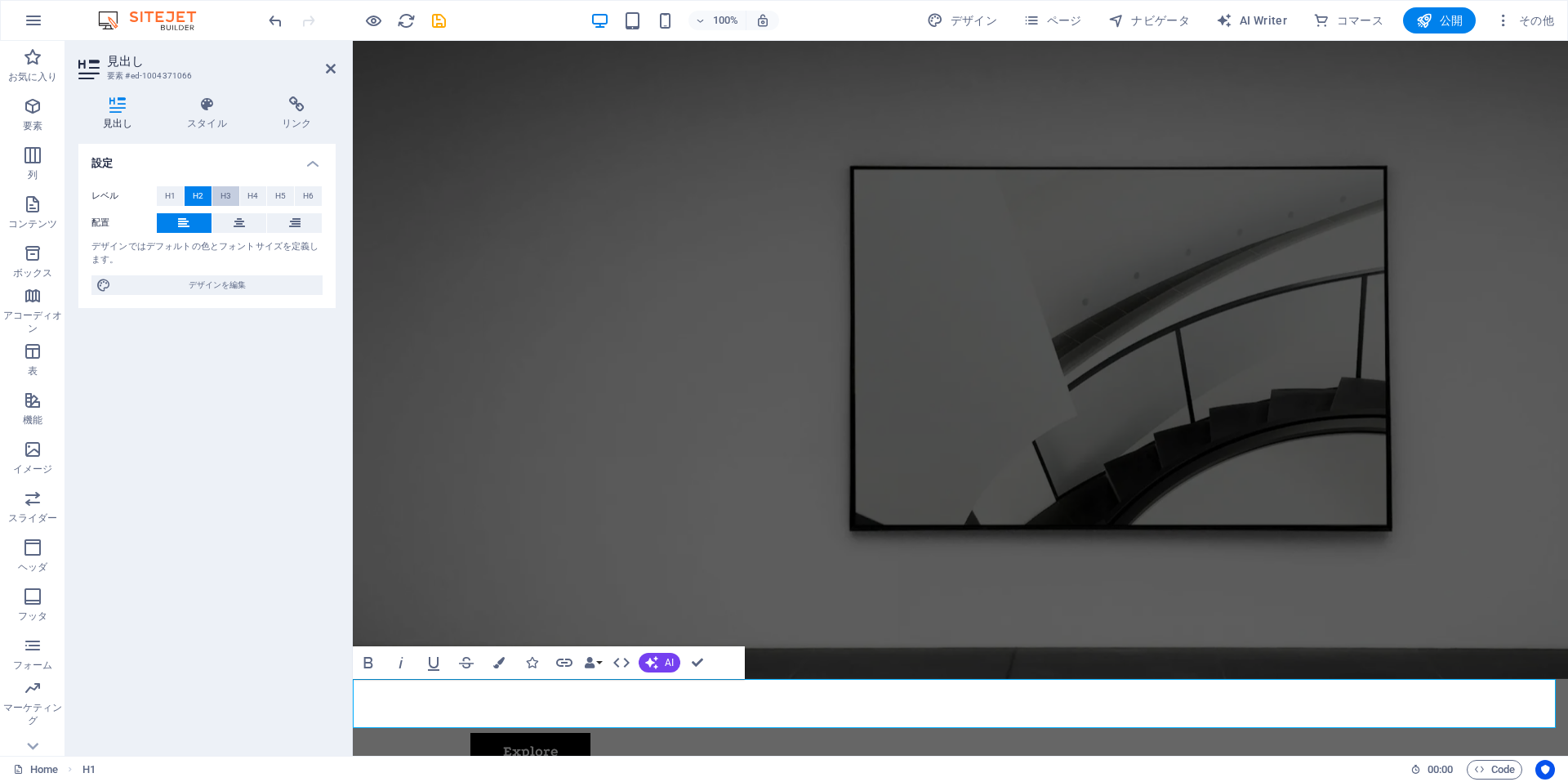
click at [223, 194] on span "H3" at bounding box center [226, 196] width 11 height 20
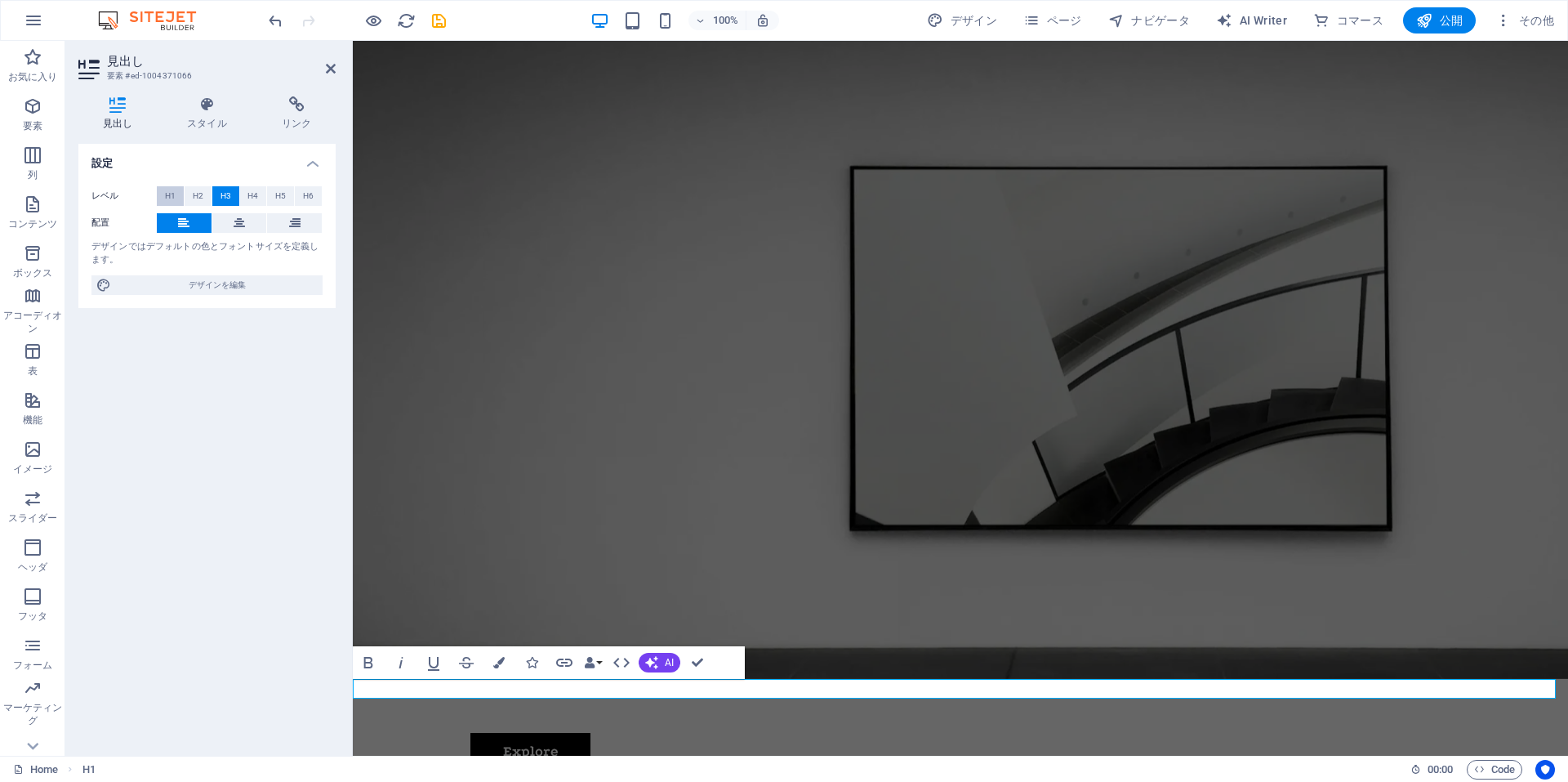
click at [177, 193] on button "H1" at bounding box center [170, 196] width 27 height 20
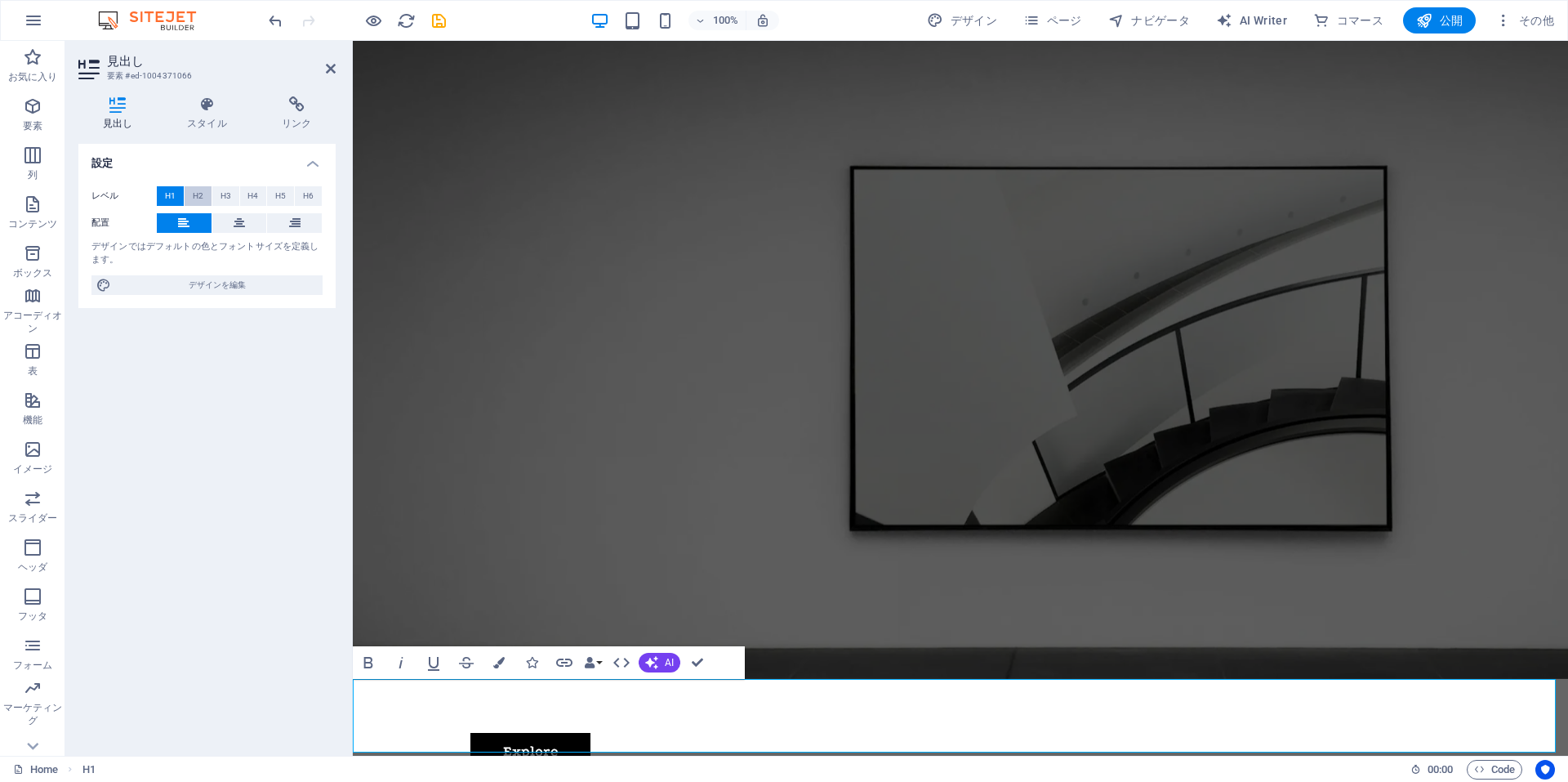
click at [199, 195] on span "H2" at bounding box center [198, 196] width 11 height 20
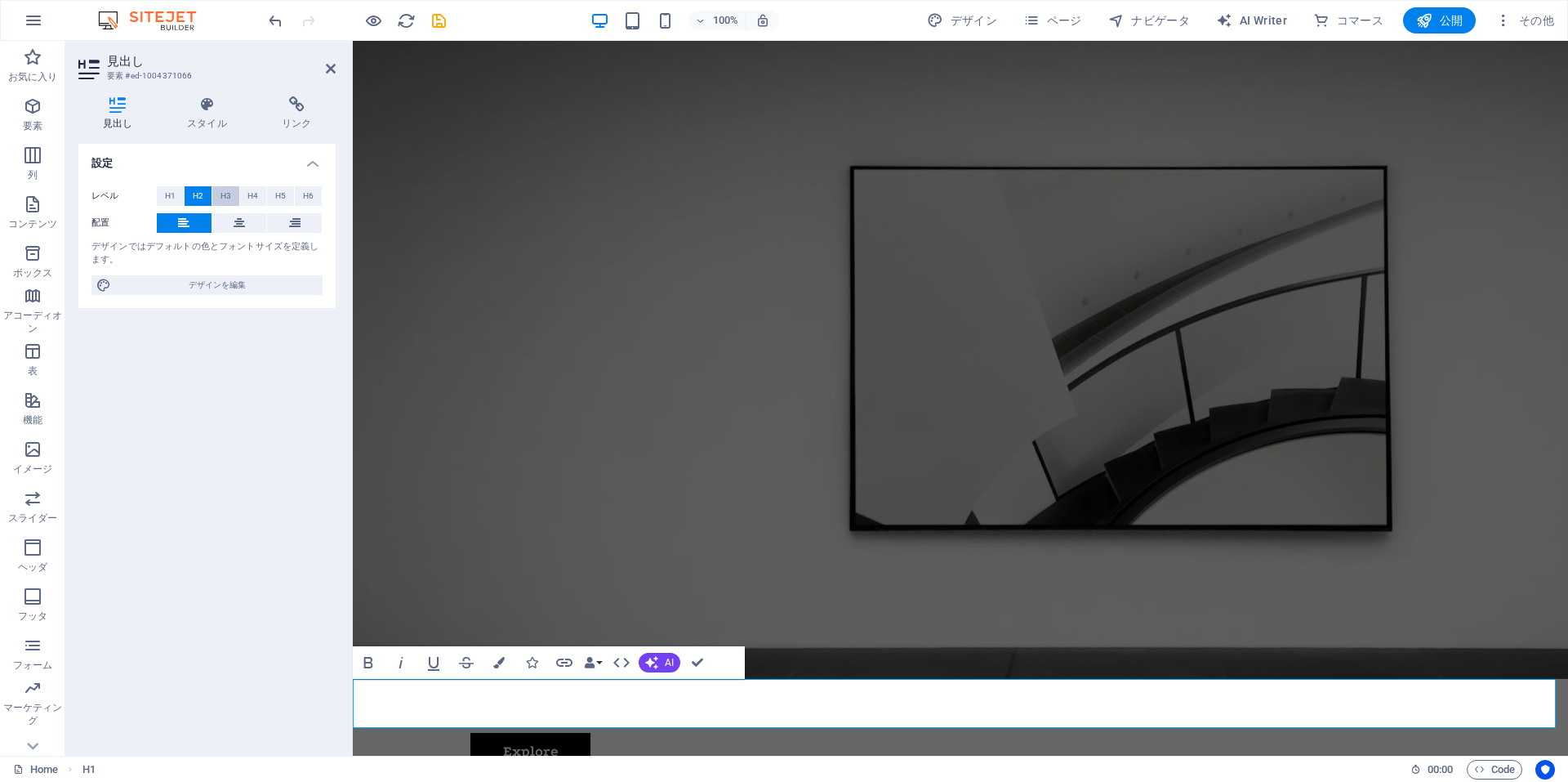
click at [230, 195] on span "H3" at bounding box center [226, 196] width 11 height 20
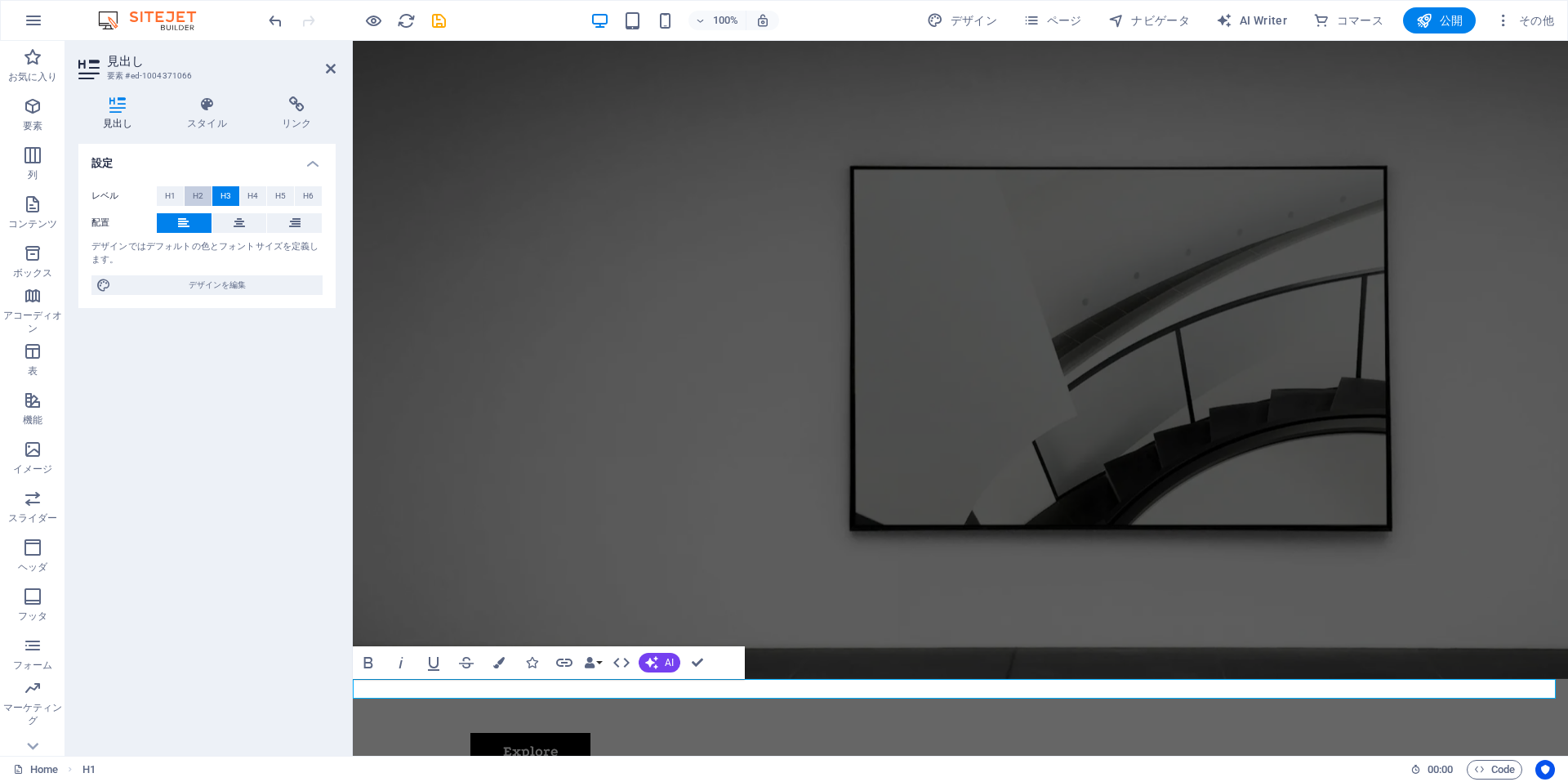
click at [201, 194] on span "H2" at bounding box center [198, 196] width 11 height 20
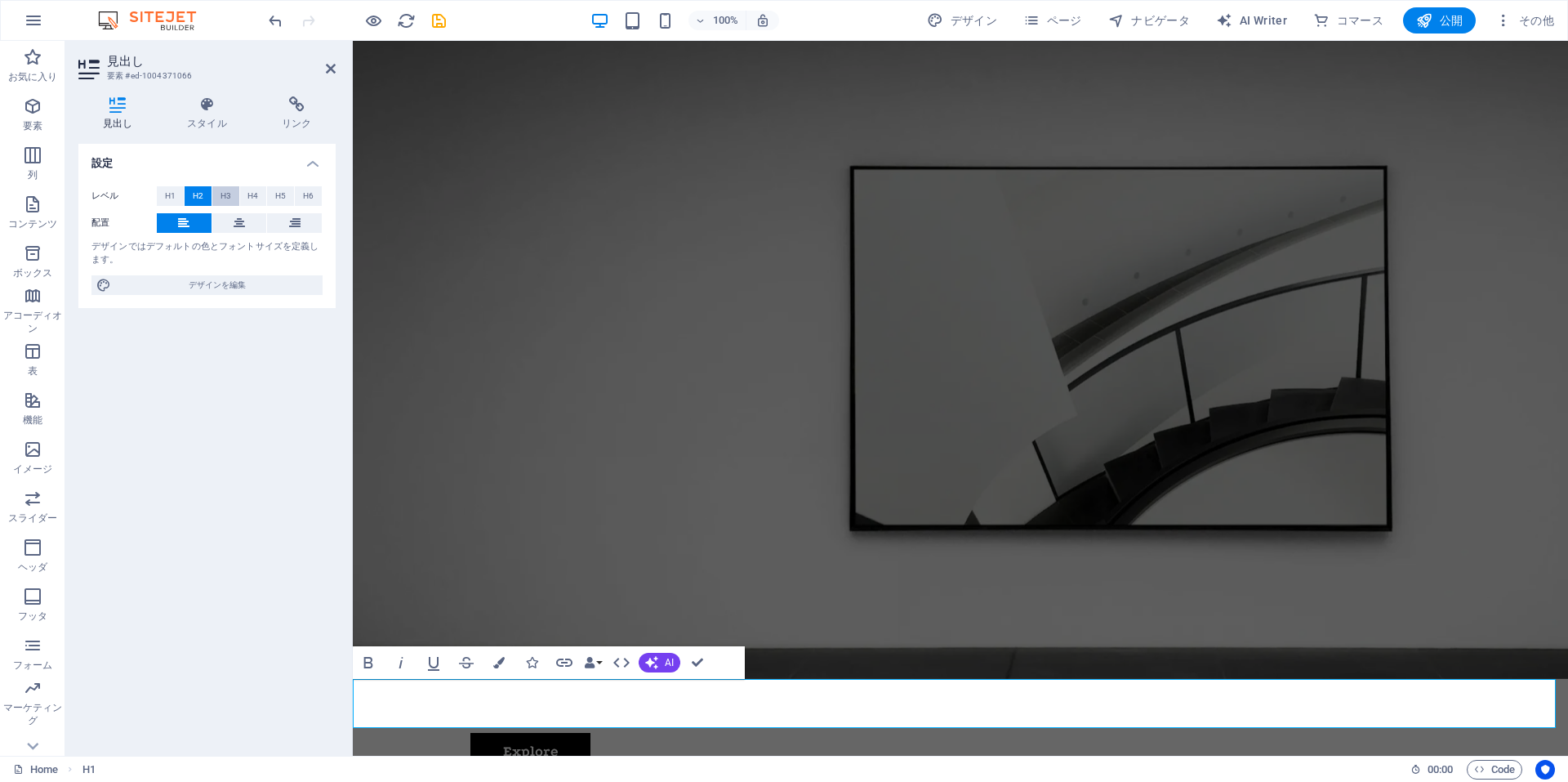
click at [228, 193] on span "H3" at bounding box center [226, 196] width 11 height 20
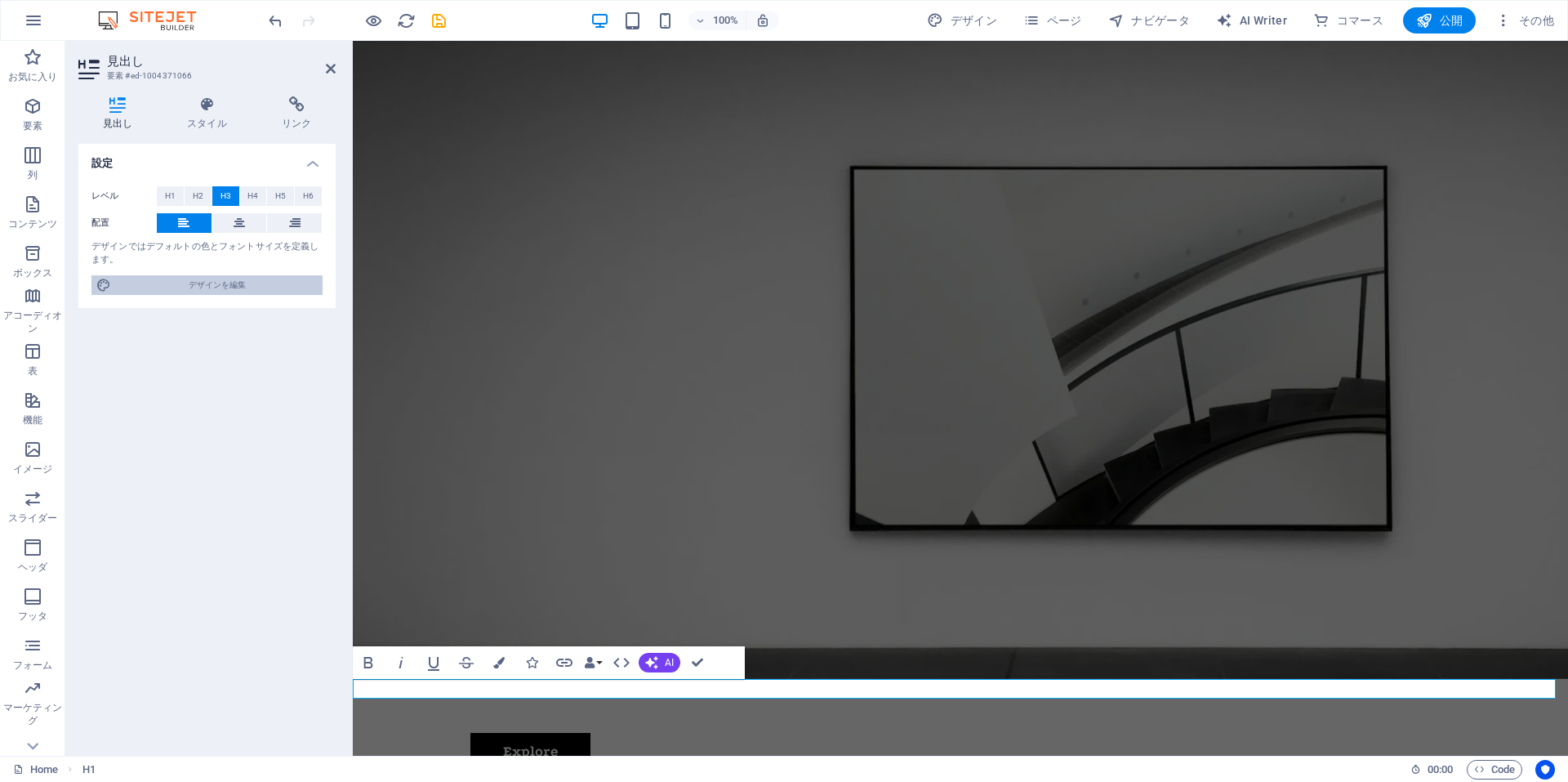
click at [225, 283] on span "デザインを編集" at bounding box center [217, 286] width 202 height 20
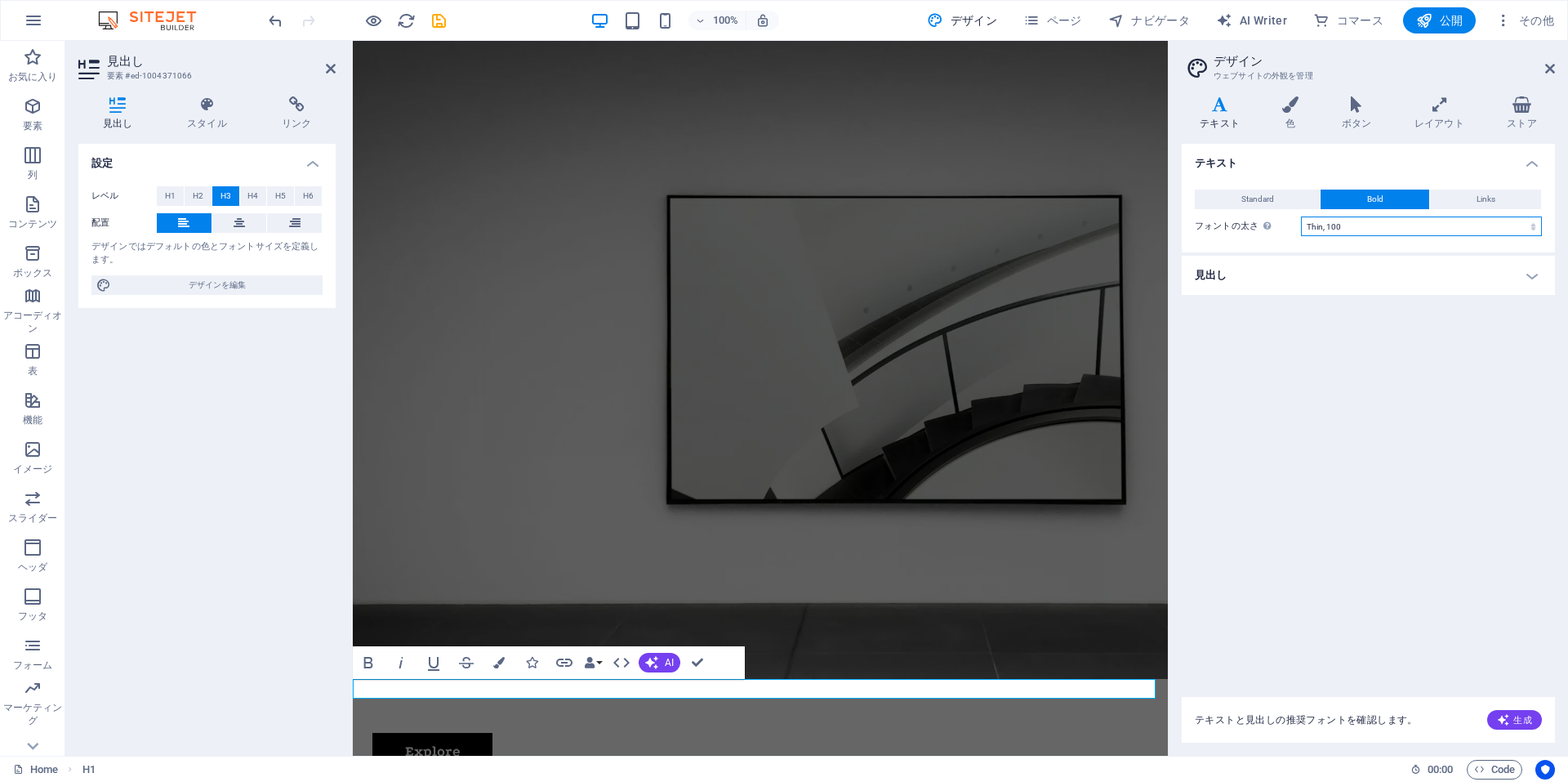
click at [1352, 230] on select "Thin, 100 Extra-light, 200 Light, 300 Regular, 400 Medium, 500 Semi-bold, 600 B…" at bounding box center [1422, 227] width 241 height 20
select select "300"
click at [1301, 217] on select "Thin, 100 Extra-light, 200 Light, 300 Regular, 400 Medium, 500 Semi-bold, 600 B…" at bounding box center [1422, 227] width 241 height 20
click at [1215, 194] on button "Standard" at bounding box center [1258, 199] width 125 height 20
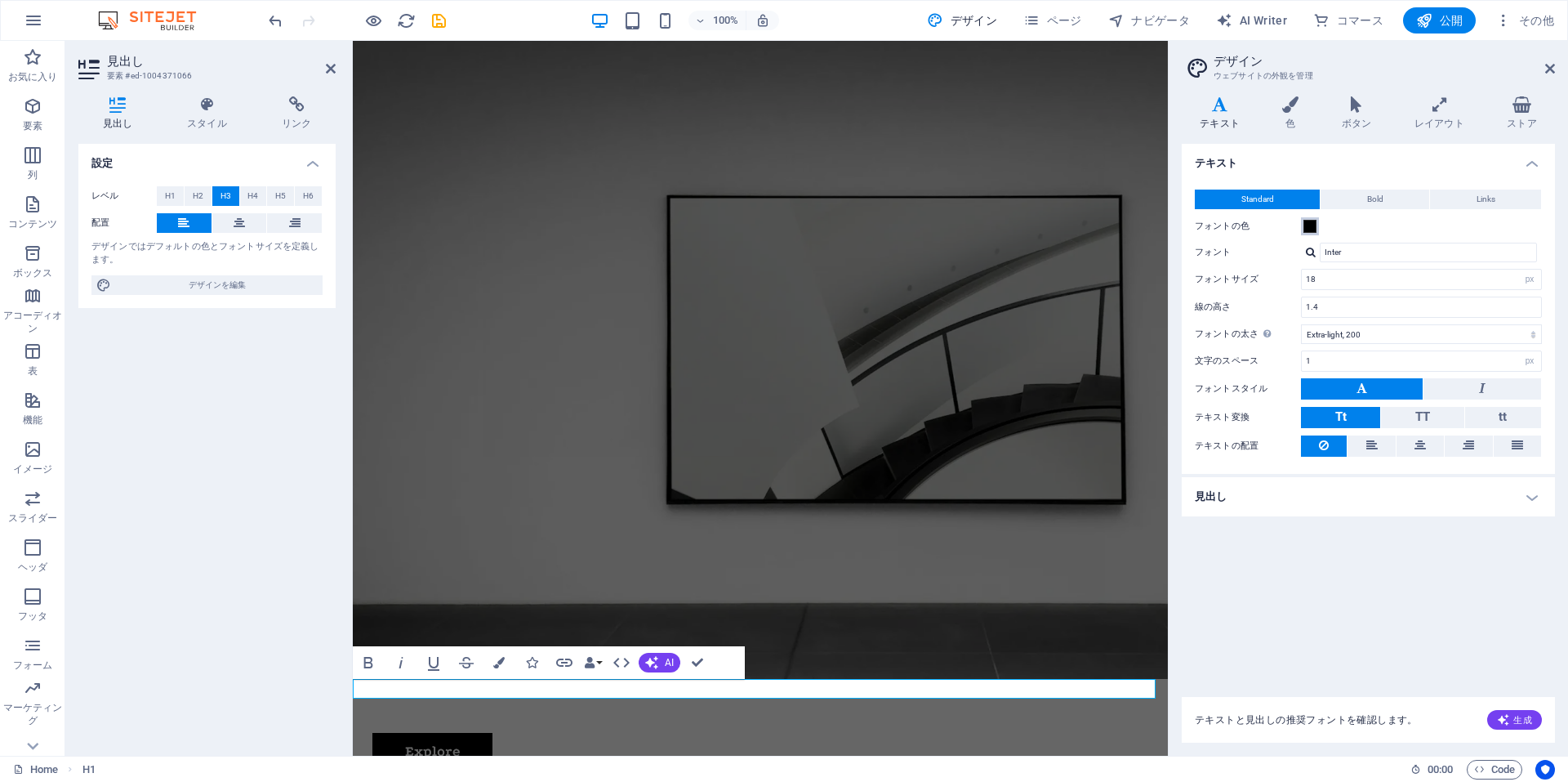
click at [1306, 225] on span at bounding box center [1309, 226] width 13 height 13
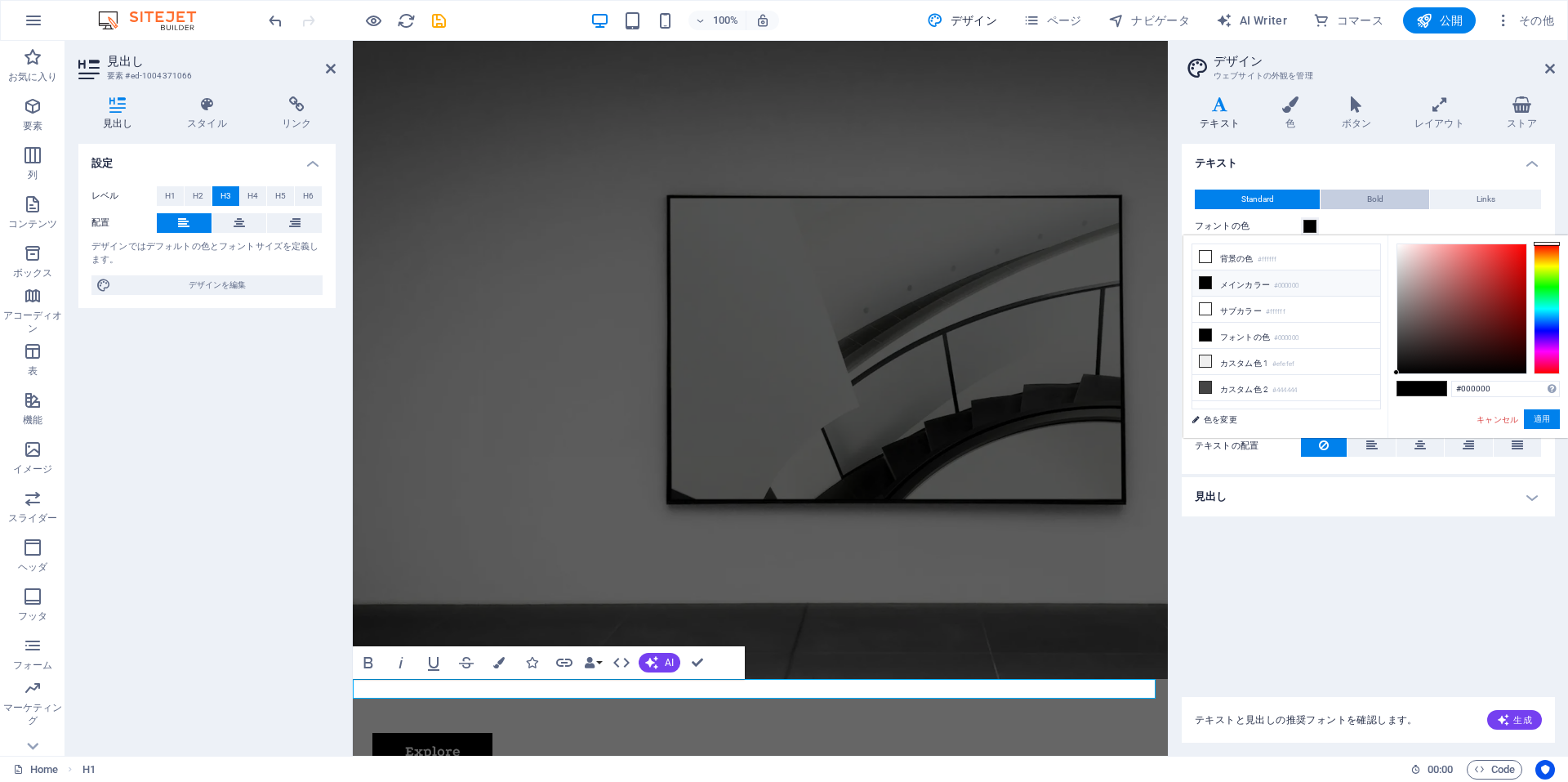
click at [1347, 200] on button "Bold" at bounding box center [1374, 199] width 108 height 20
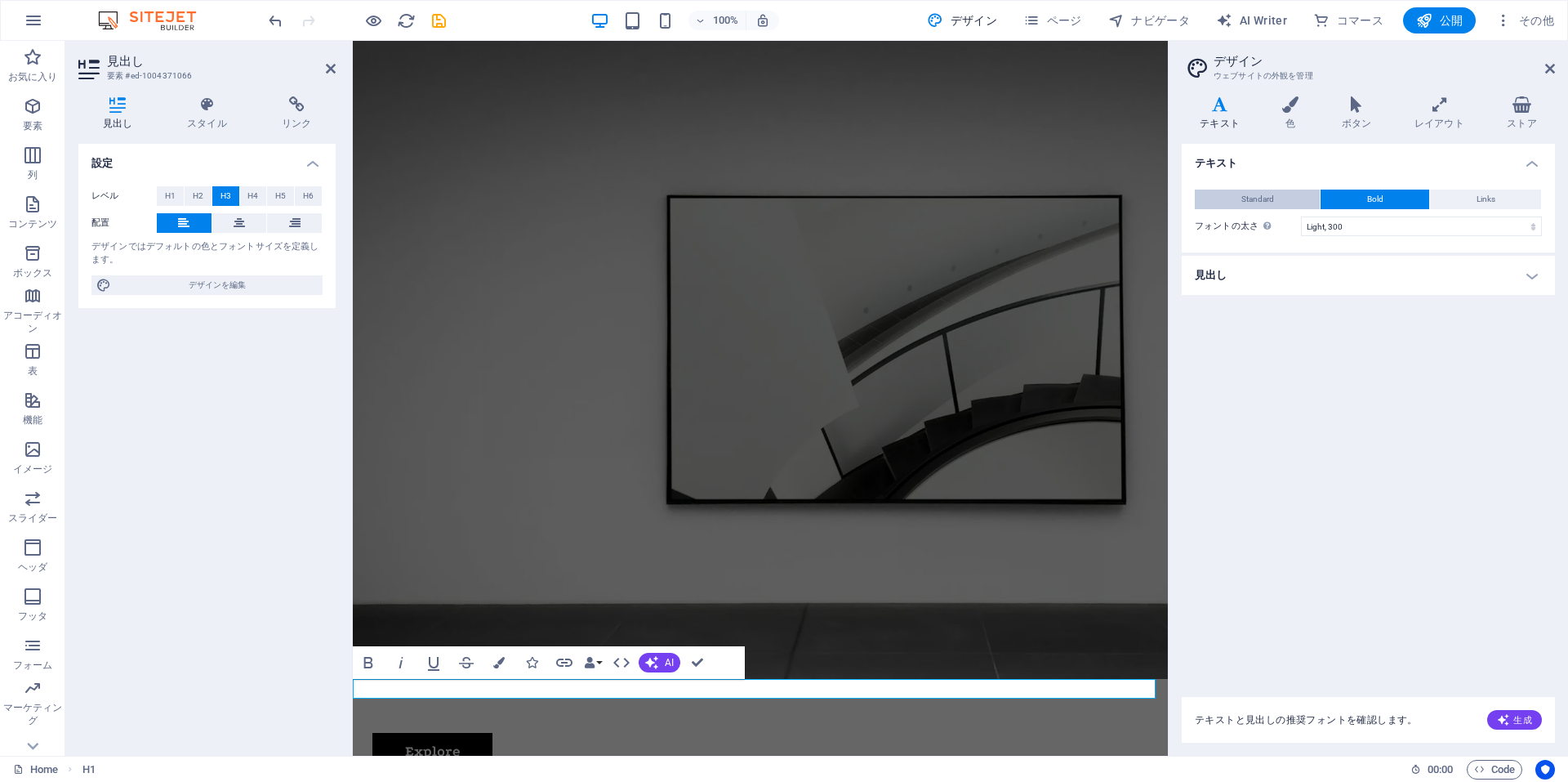
click at [1274, 196] on span "Standard" at bounding box center [1258, 199] width 33 height 20
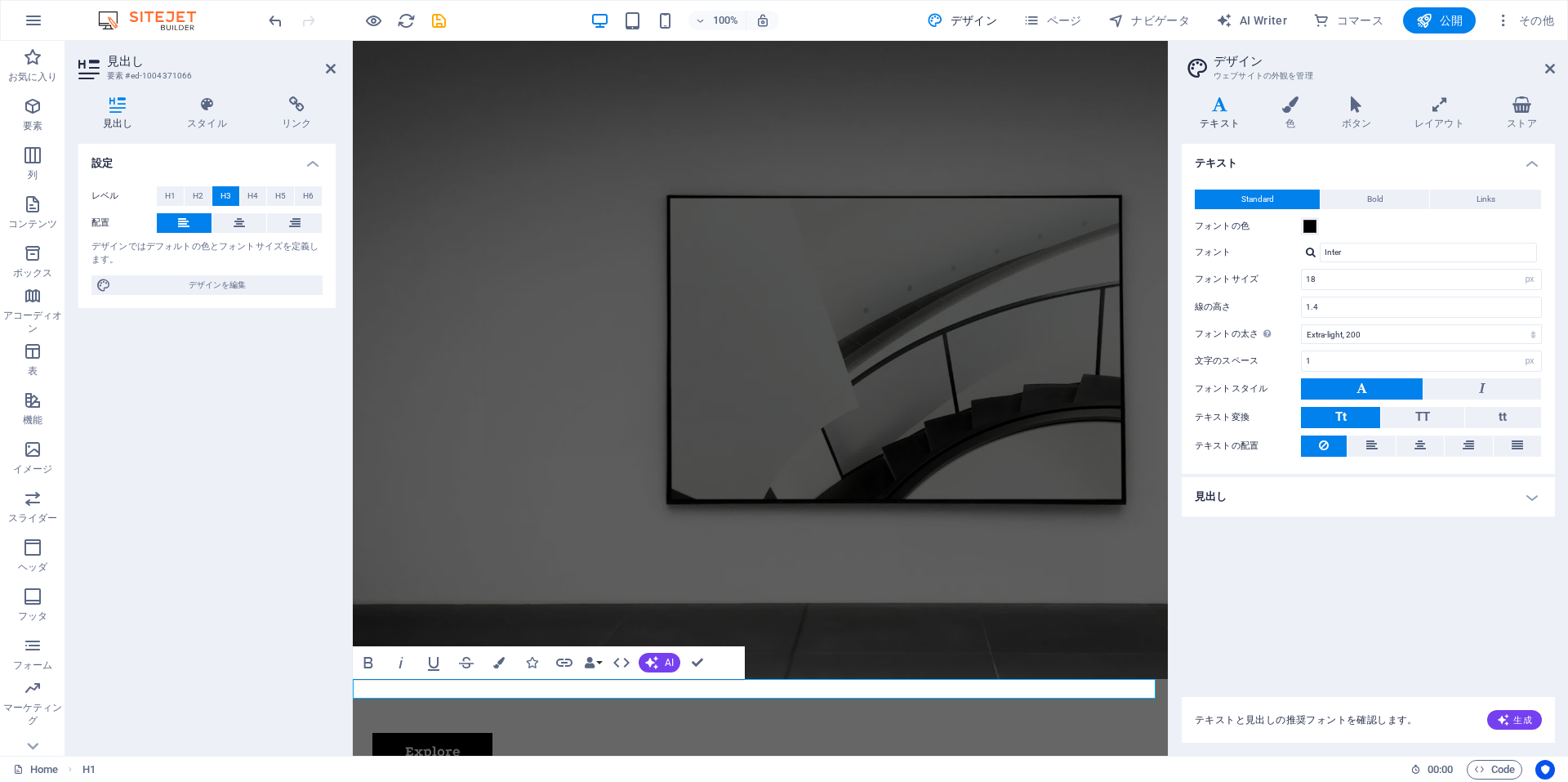
click at [1202, 105] on icon at bounding box center [1220, 104] width 76 height 16
click at [1318, 276] on input "18" at bounding box center [1421, 280] width 240 height 20
type input "1"
type input "9"
click at [1271, 272] on div "フォントサイズ 9 rem px" at bounding box center [1368, 279] width 347 height 21
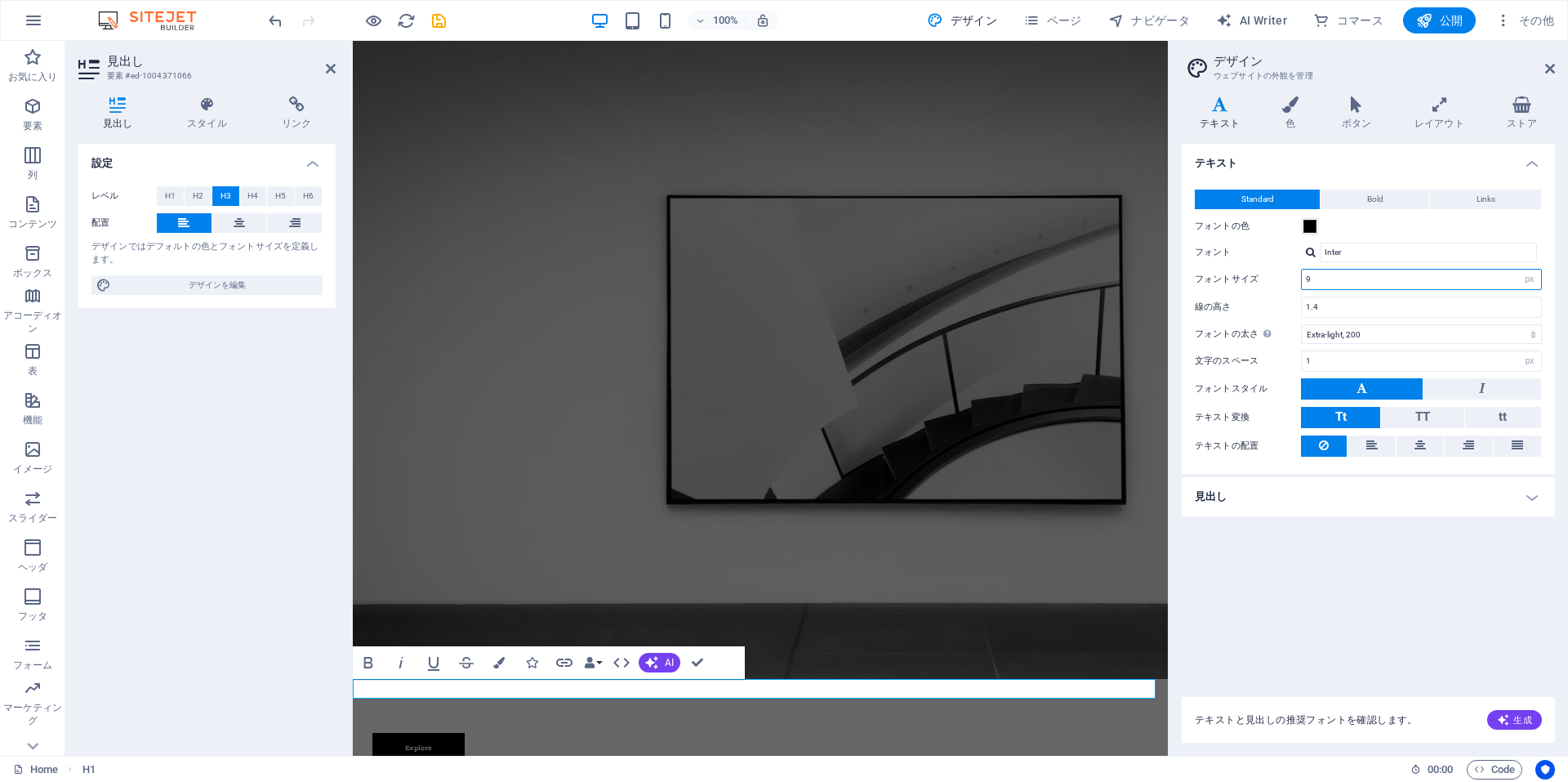
click at [1331, 282] on input "9" at bounding box center [1421, 280] width 240 height 20
type input "18"
click at [1346, 300] on input "1.4" at bounding box center [1421, 307] width 240 height 20
click at [1545, 67] on icon at bounding box center [1550, 68] width 10 height 13
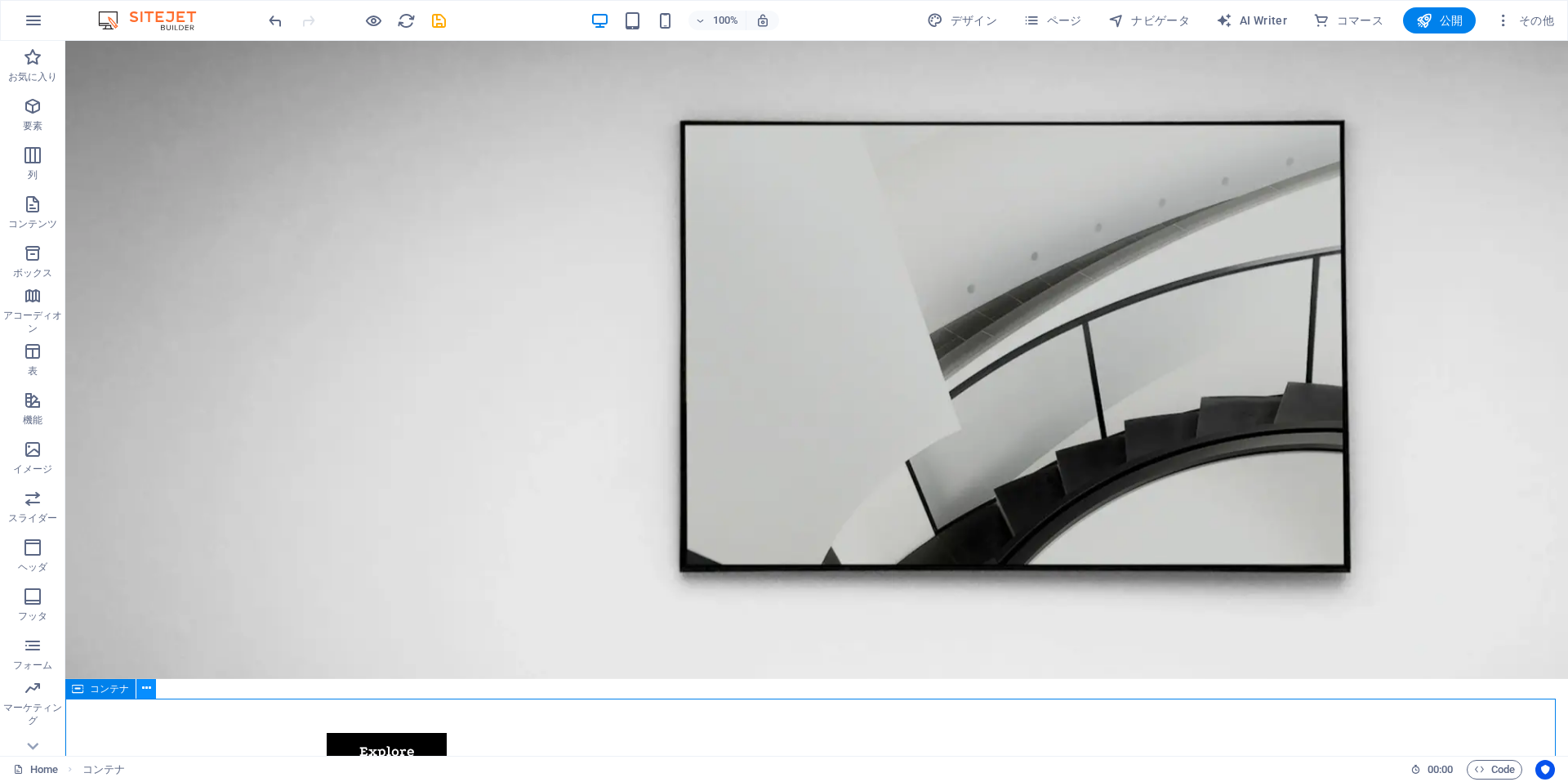
click at [151, 689] on button at bounding box center [146, 688] width 20 height 20
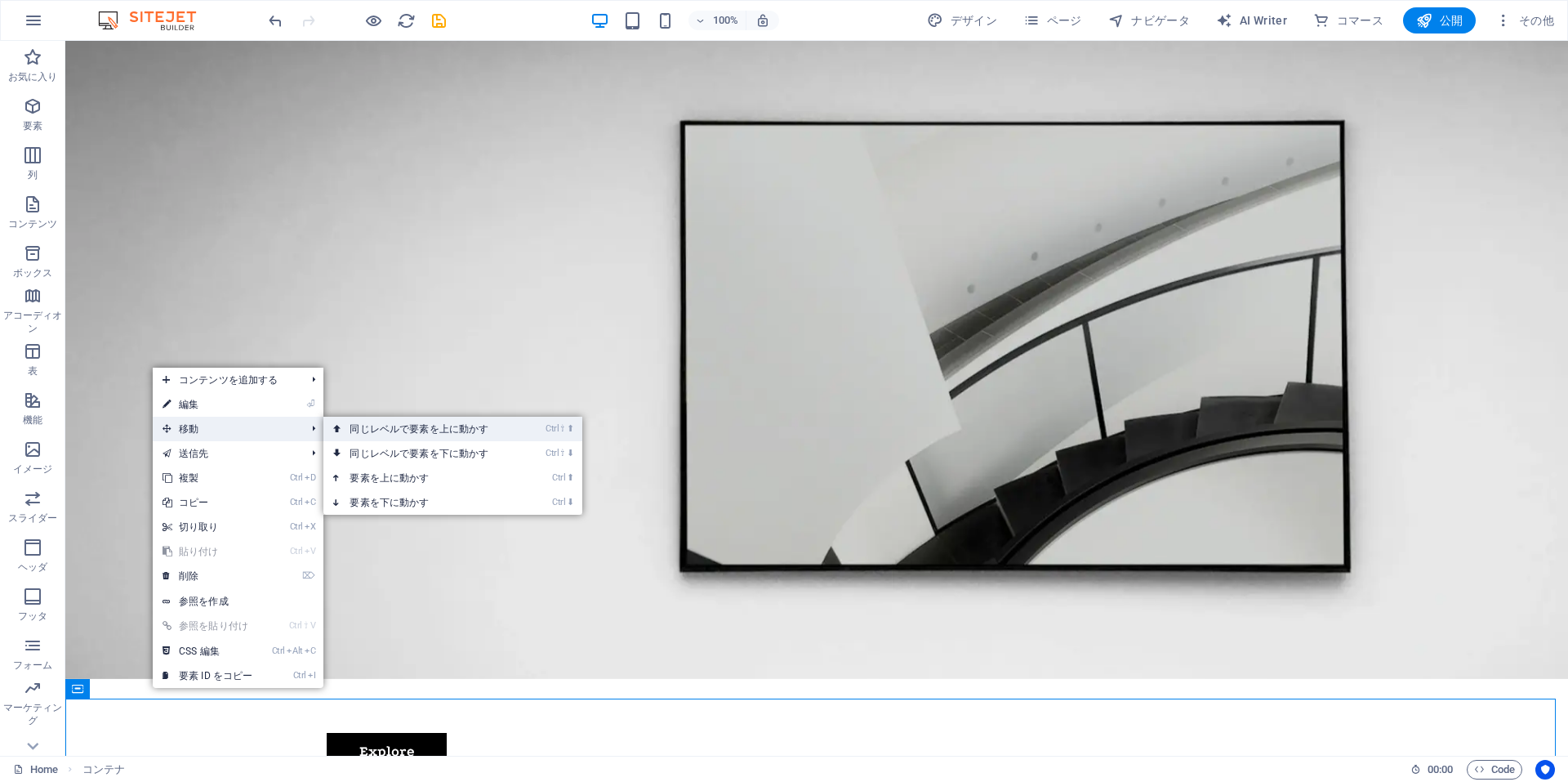
click at [362, 427] on link "Ctrl ⇧ ⬆ 同じレベルで要素を上に動かす" at bounding box center [422, 429] width 198 height 25
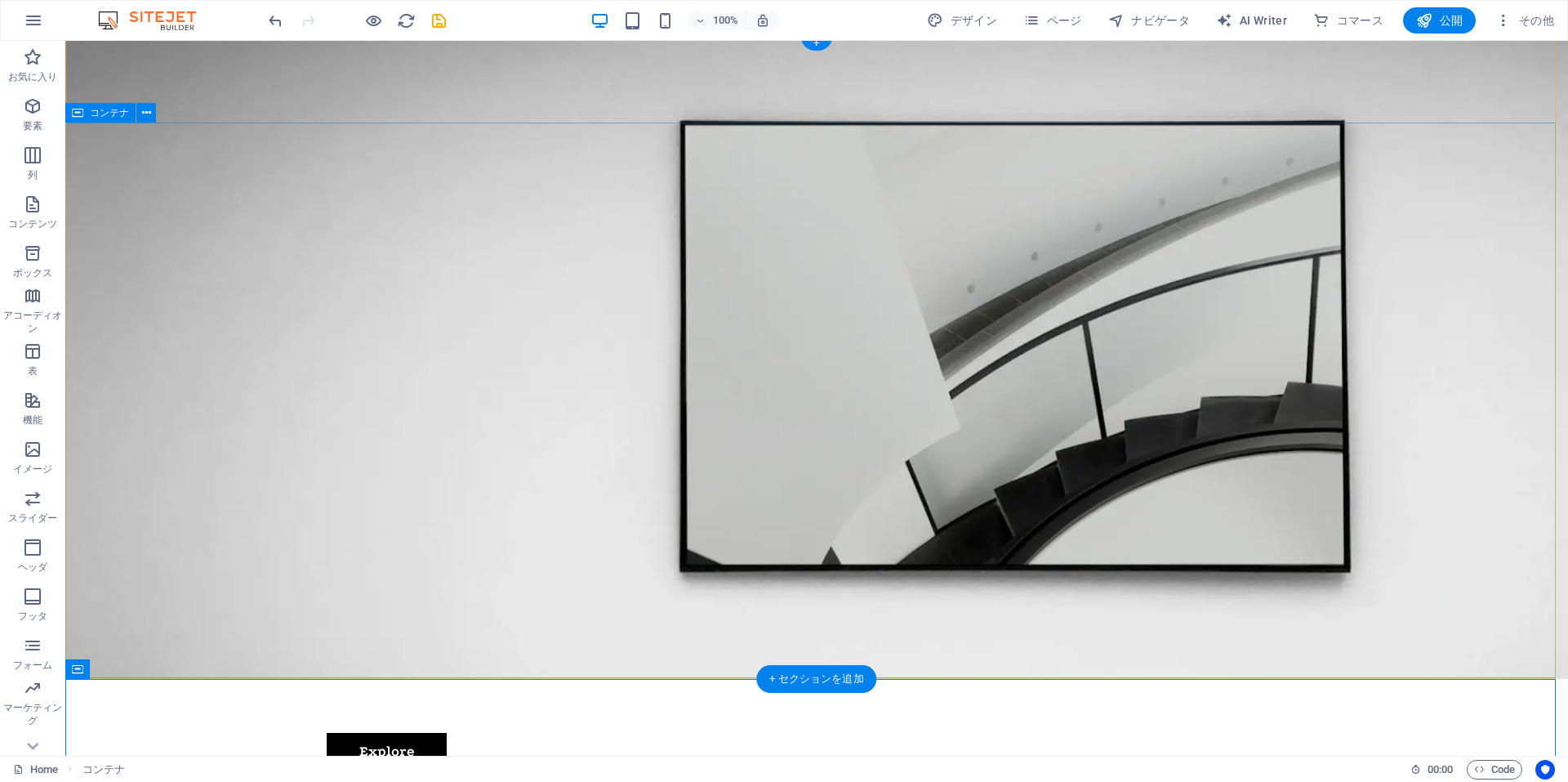
scroll to position [0, 0]
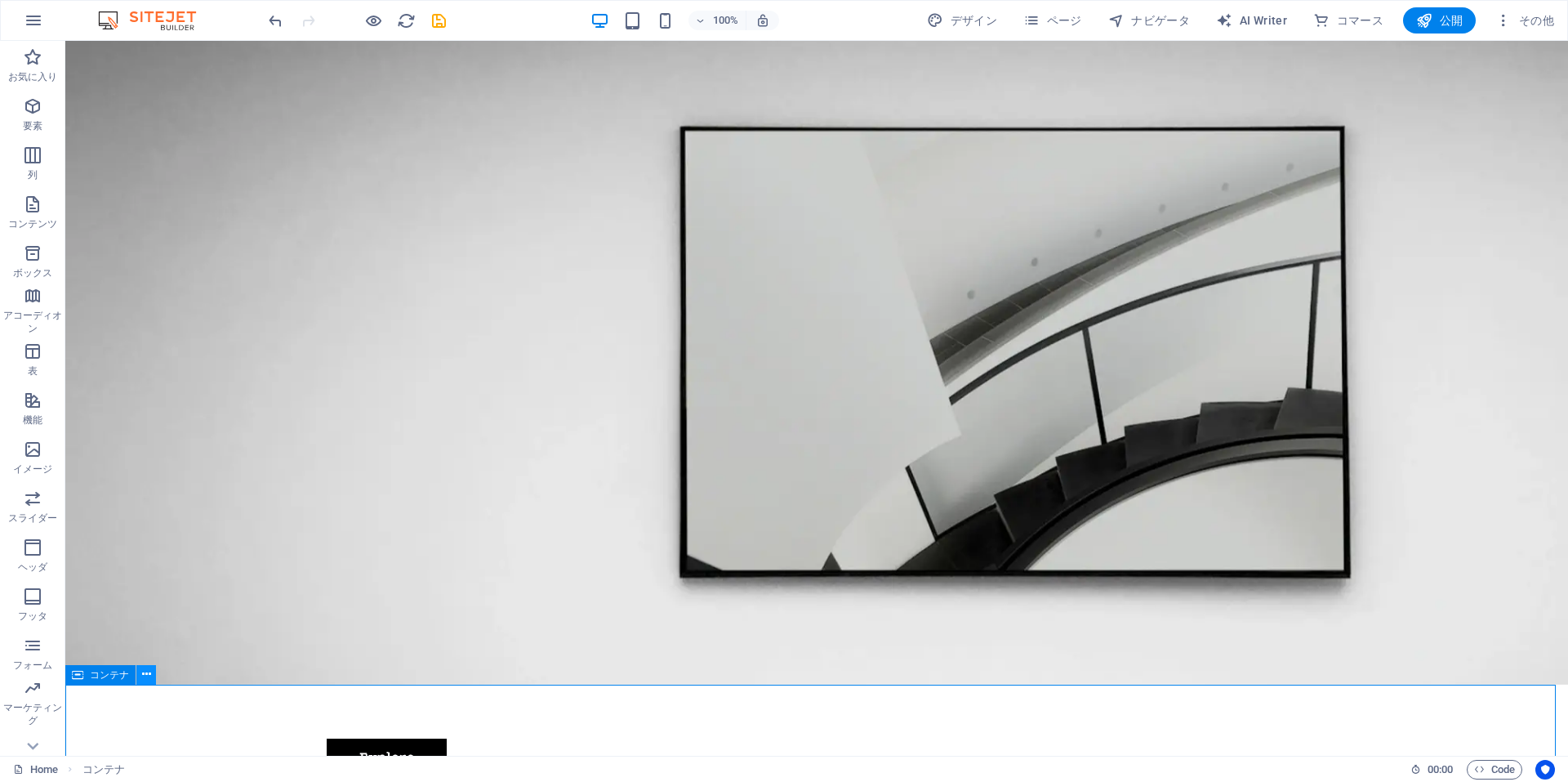
click at [143, 677] on icon at bounding box center [146, 674] width 9 height 17
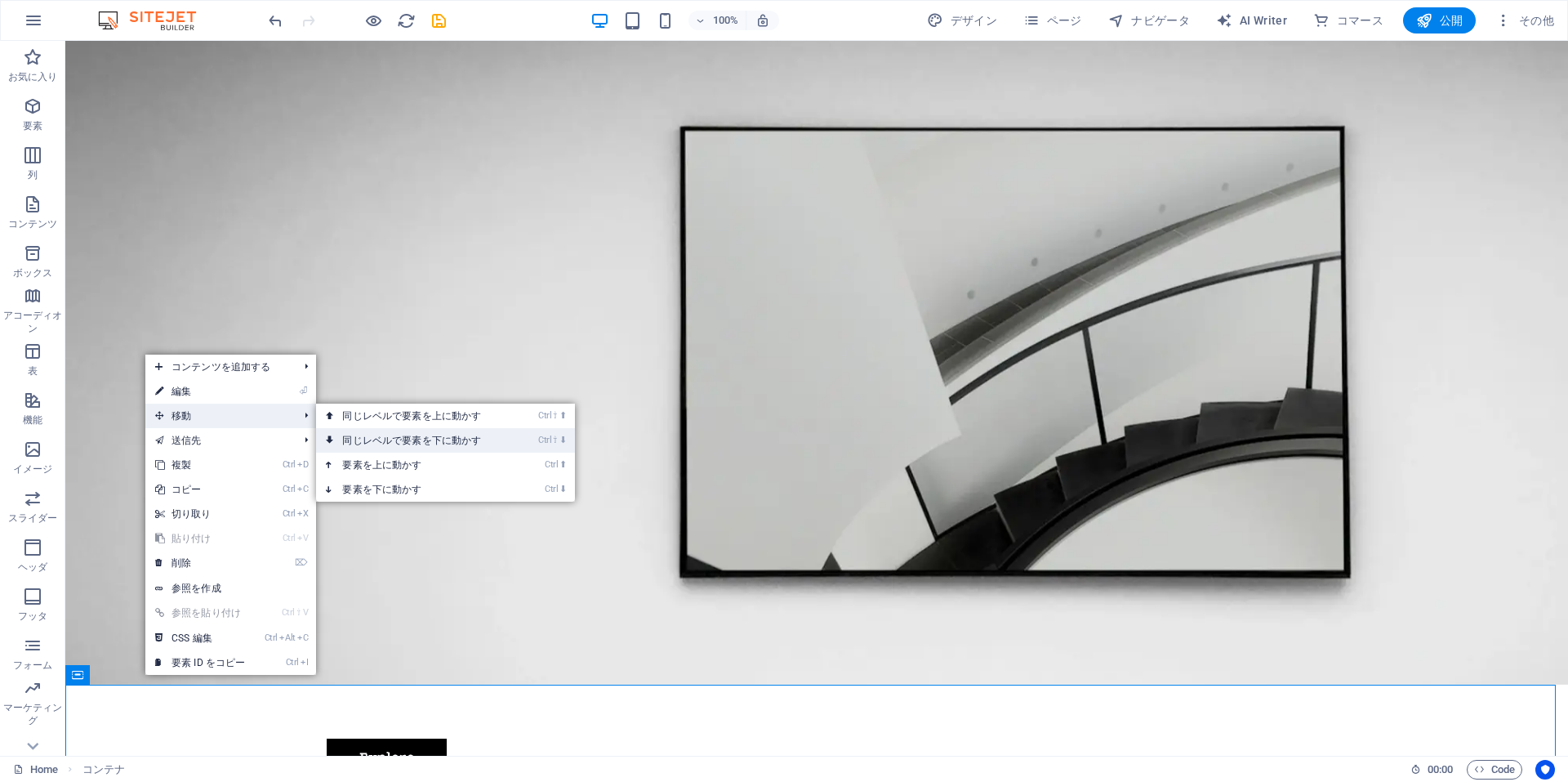
click at [385, 435] on link "Ctrl ⇧ ⬇ 同じレベルで要素を下に動かす" at bounding box center [415, 440] width 198 height 25
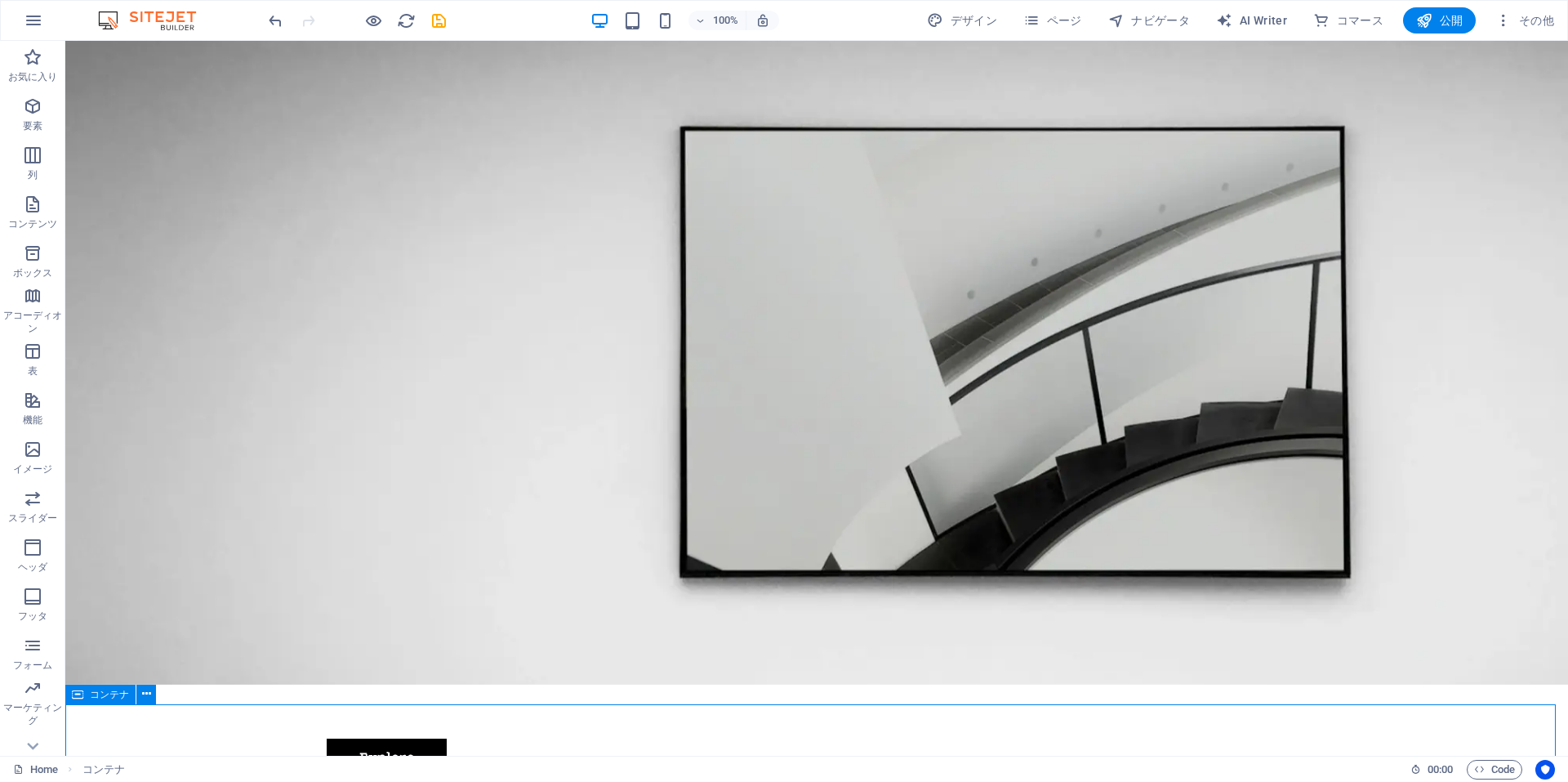
click at [79, 694] on icon at bounding box center [77, 694] width 11 height 20
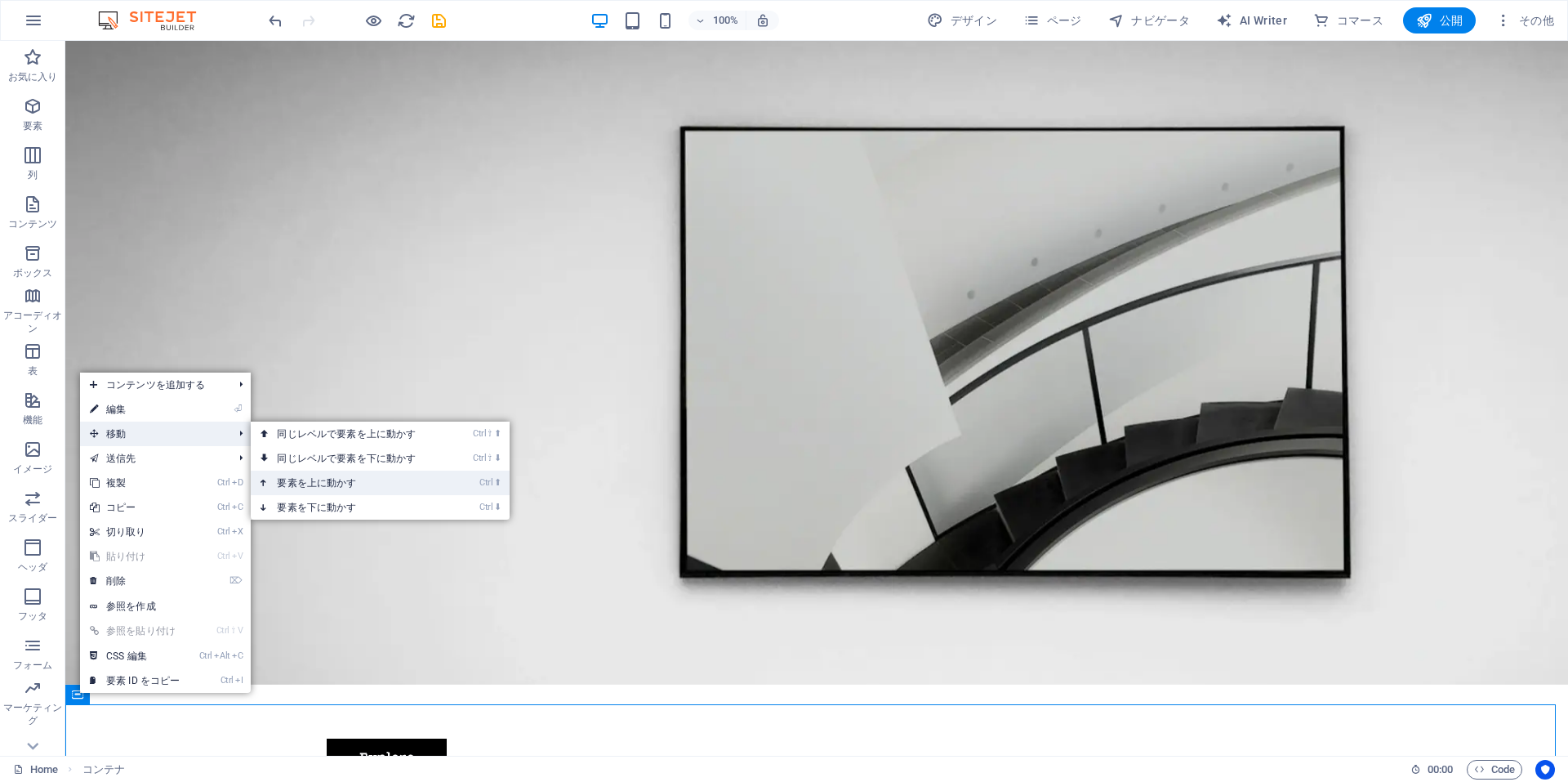
click at [312, 482] on link "Ctrl ⬆ 要素を上に動かす" at bounding box center [349, 483] width 198 height 25
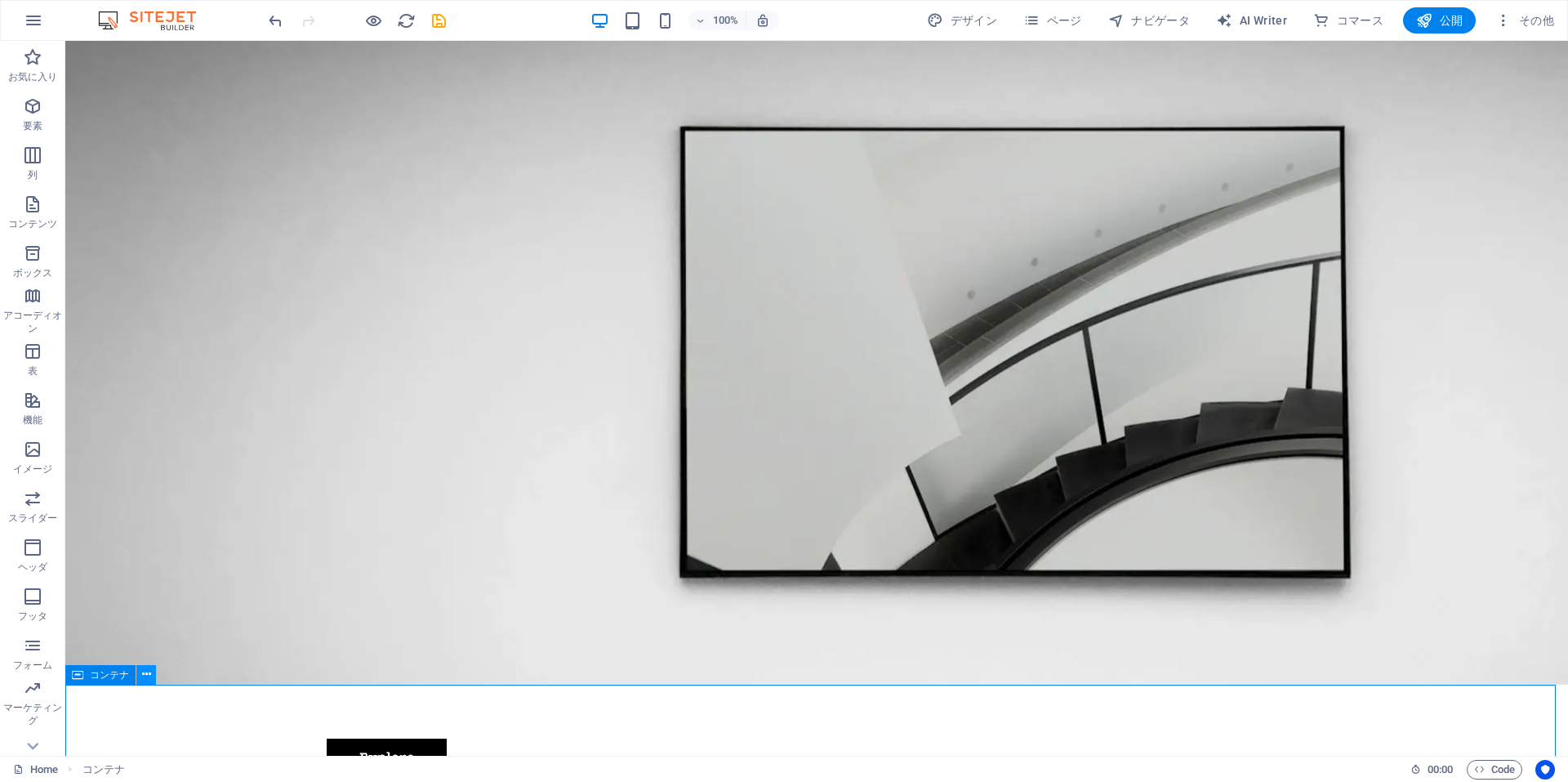
click at [148, 676] on icon at bounding box center [146, 674] width 9 height 17
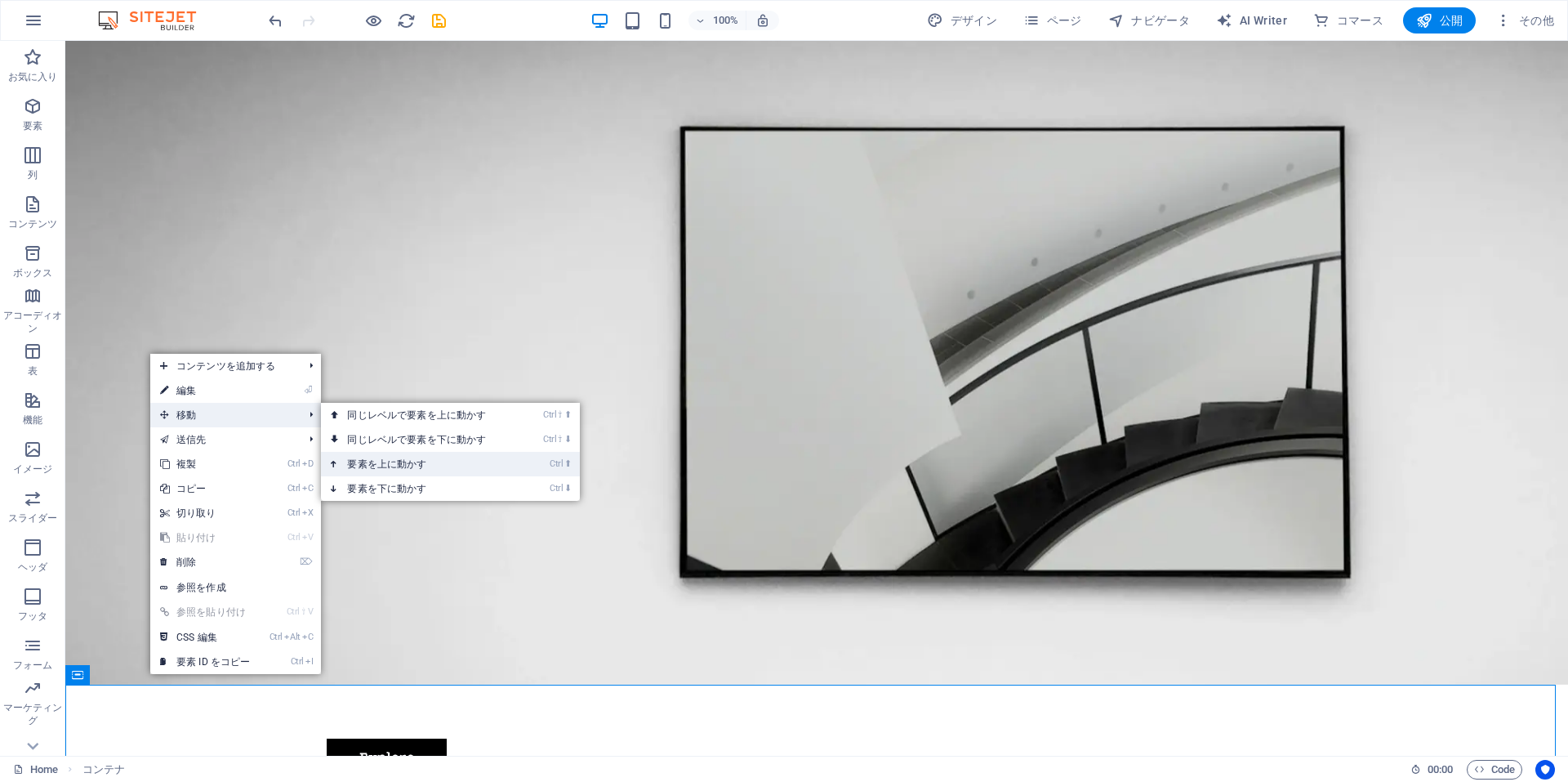
click at [359, 458] on link "Ctrl ⬆ 要素を上に動かす" at bounding box center [420, 464] width 198 height 25
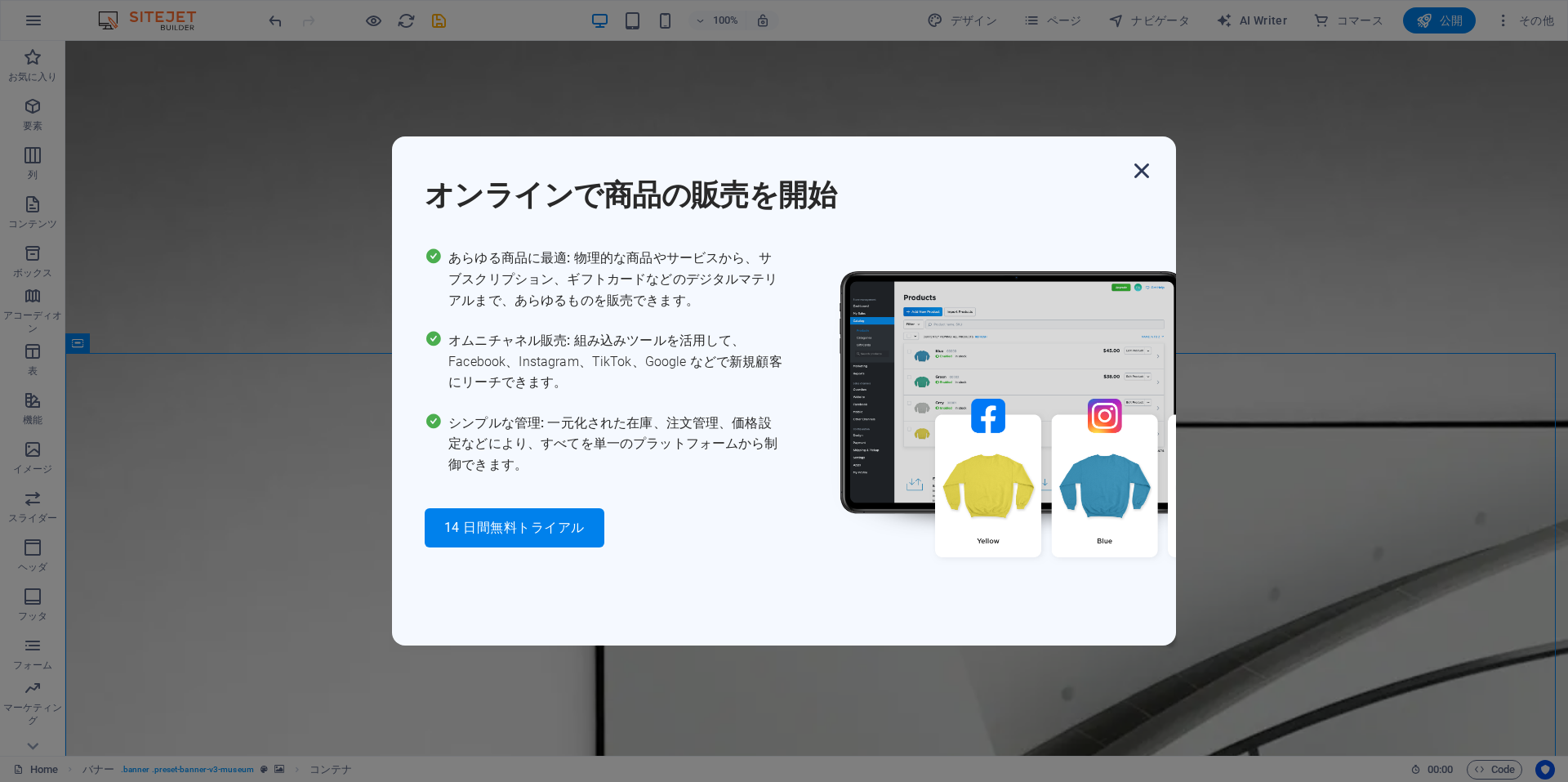
click at [1133, 171] on icon "button" at bounding box center [1142, 171] width 30 height 30
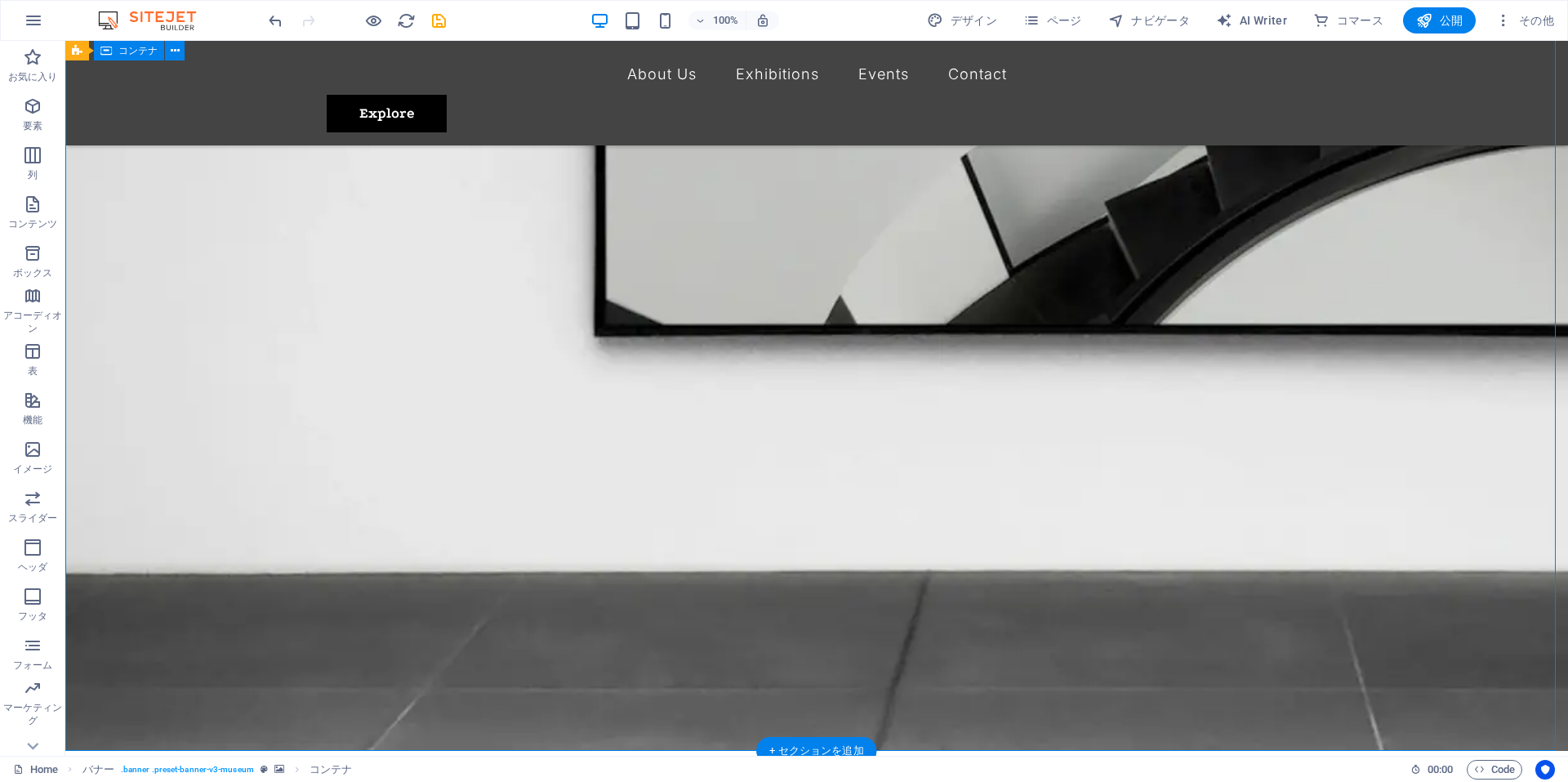
scroll to position [1143, 0]
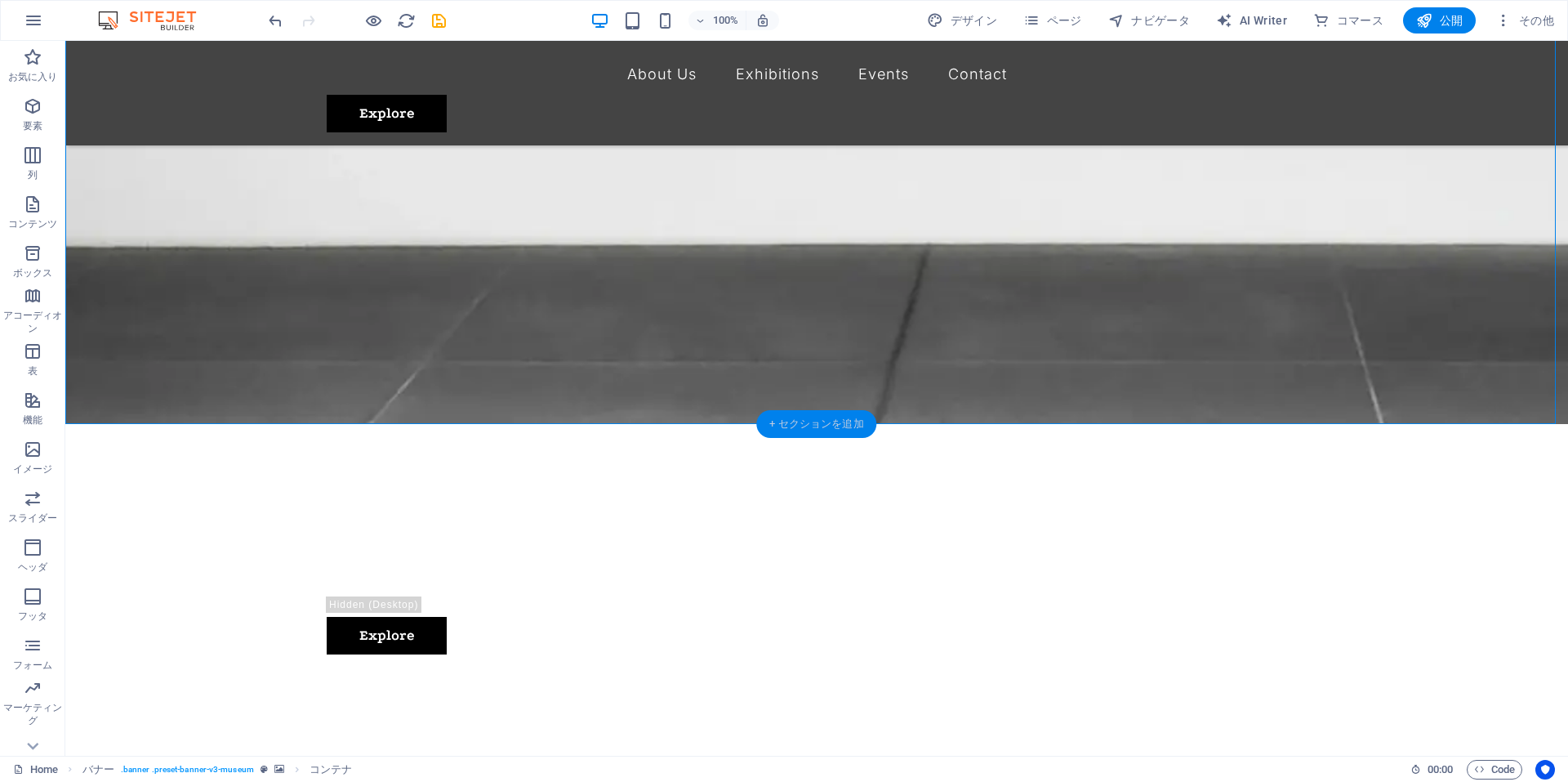
click at [823, 429] on div "+ セクションを追加" at bounding box center [816, 424] width 120 height 28
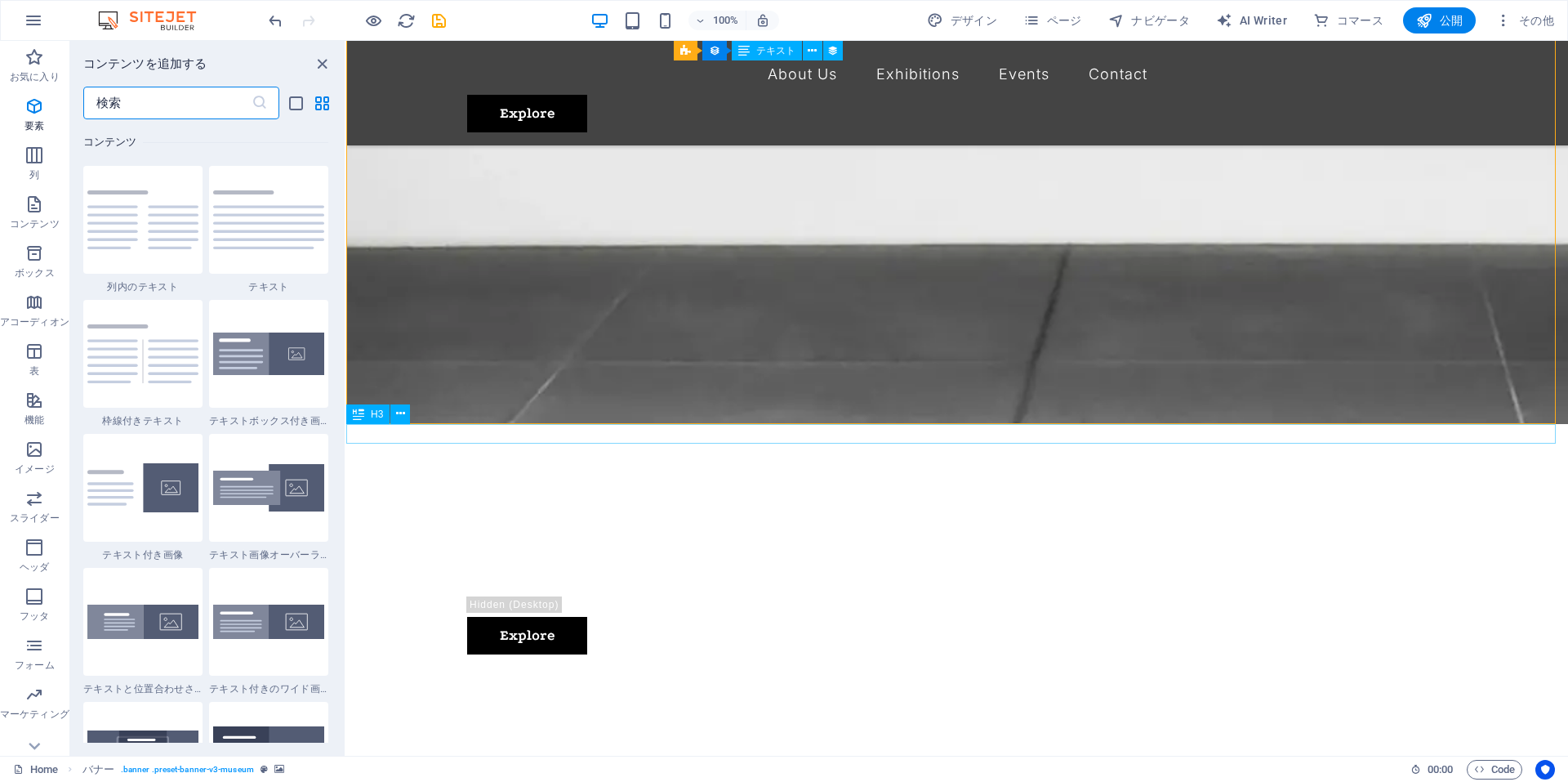
scroll to position [2857, 0]
click at [325, 62] on icon "close panel" at bounding box center [321, 64] width 19 height 19
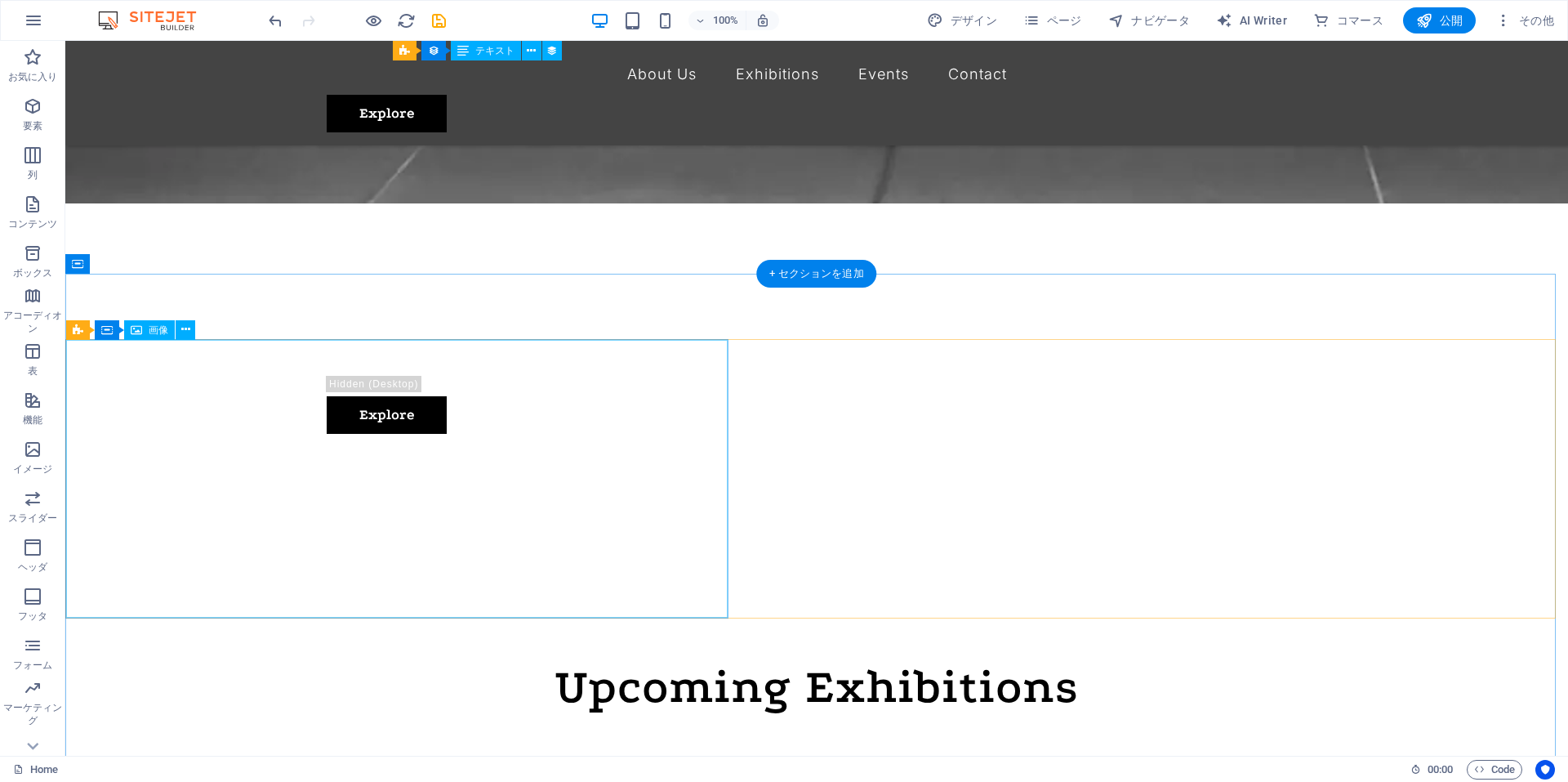
scroll to position [1309, 0]
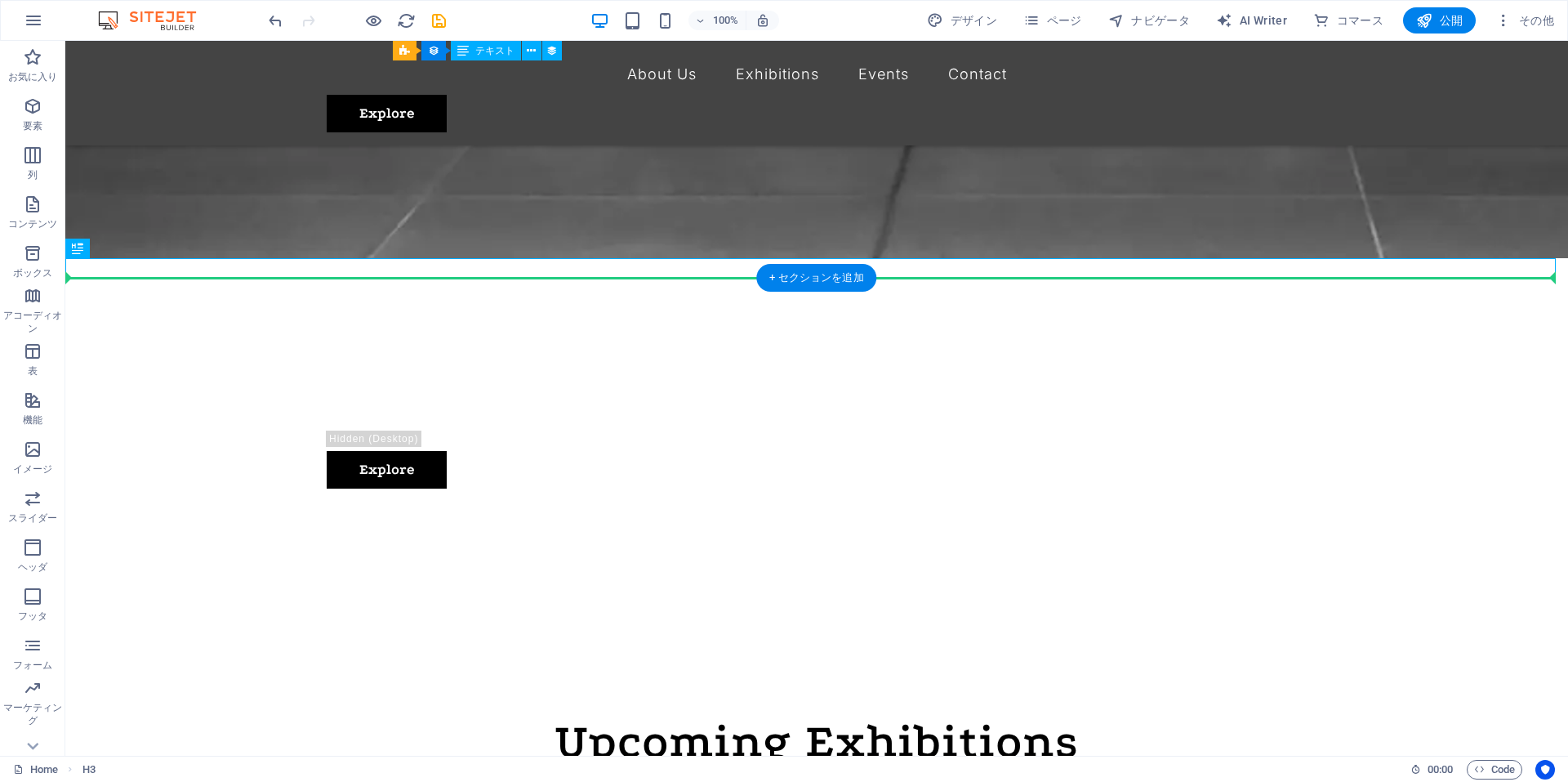
drag, startPoint x: 220, startPoint y: 268, endPoint x: 220, endPoint y: 291, distance: 23.0
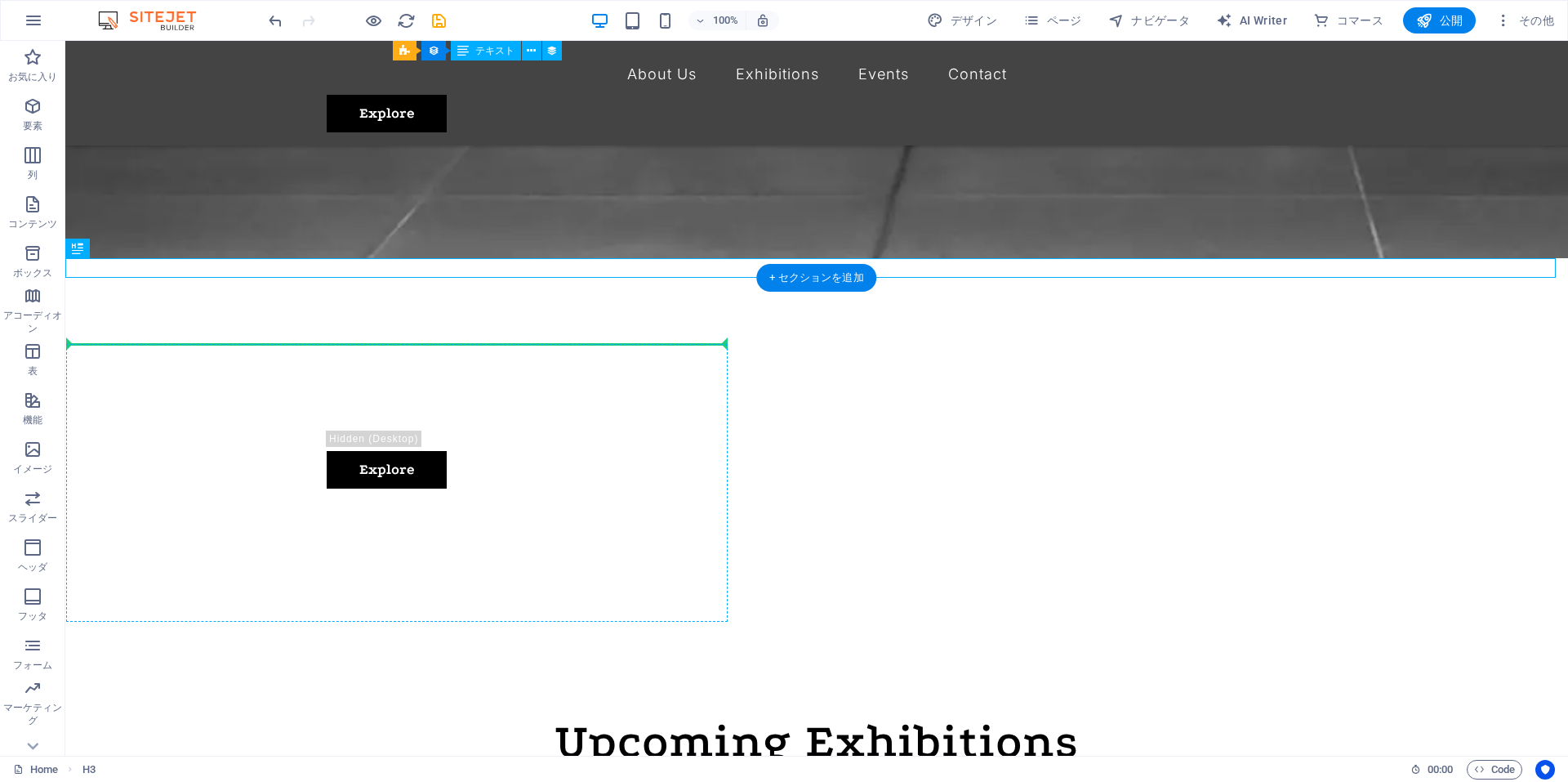
drag, startPoint x: 222, startPoint y: 269, endPoint x: 255, endPoint y: 446, distance: 180.0
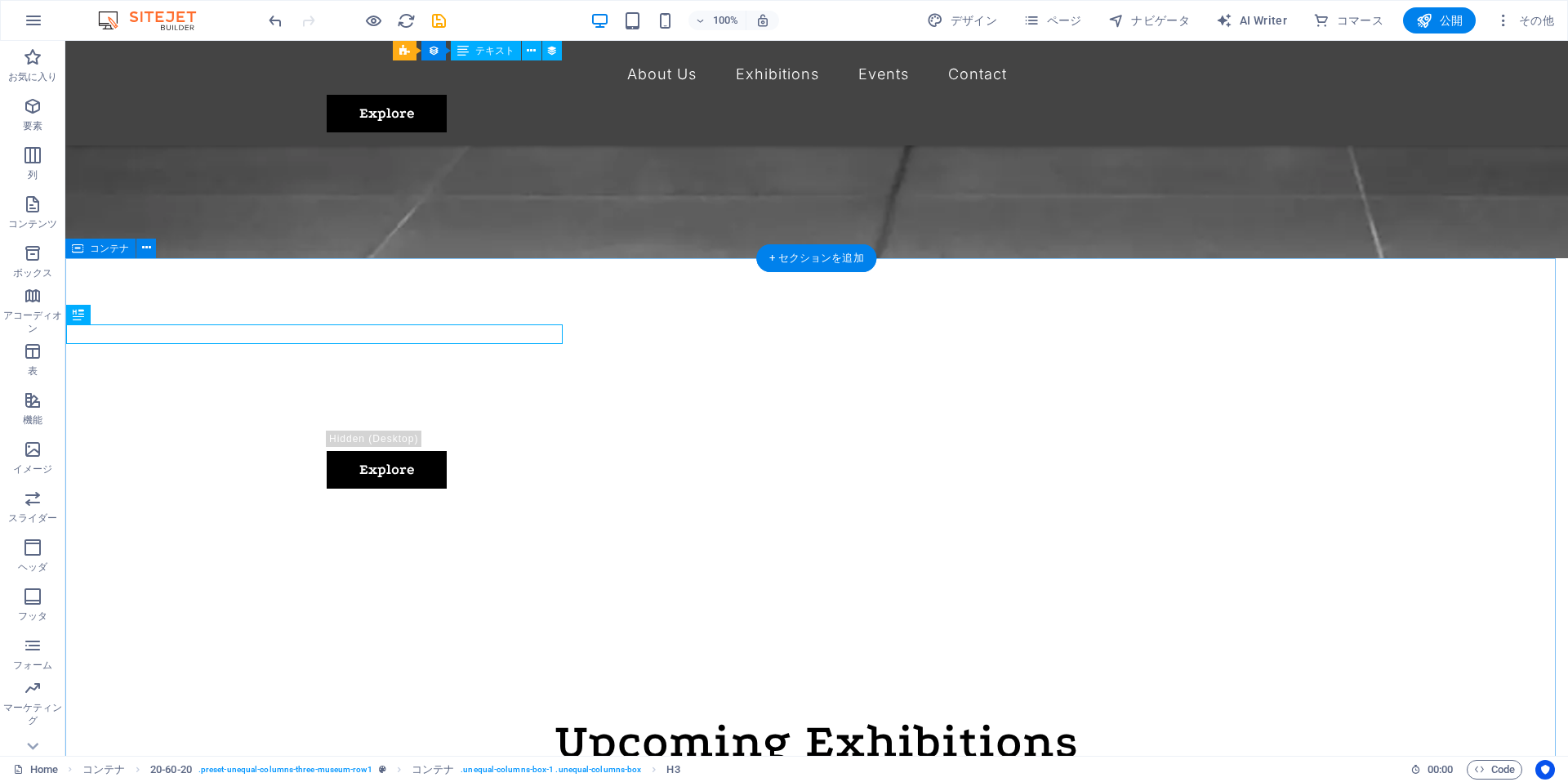
drag, startPoint x: 243, startPoint y: 322, endPoint x: 228, endPoint y: 325, distance: 15.3
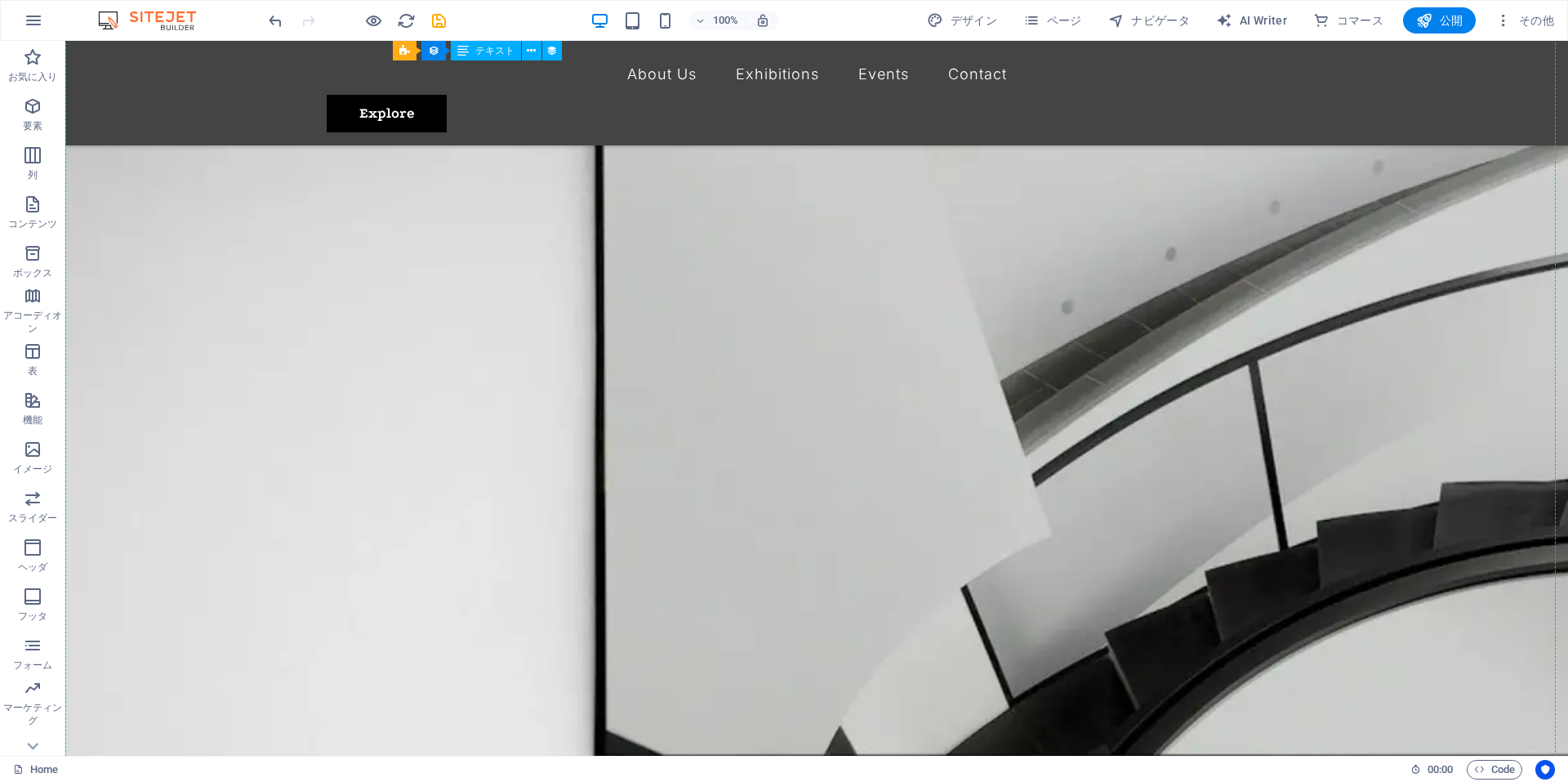
scroll to position [0, 0]
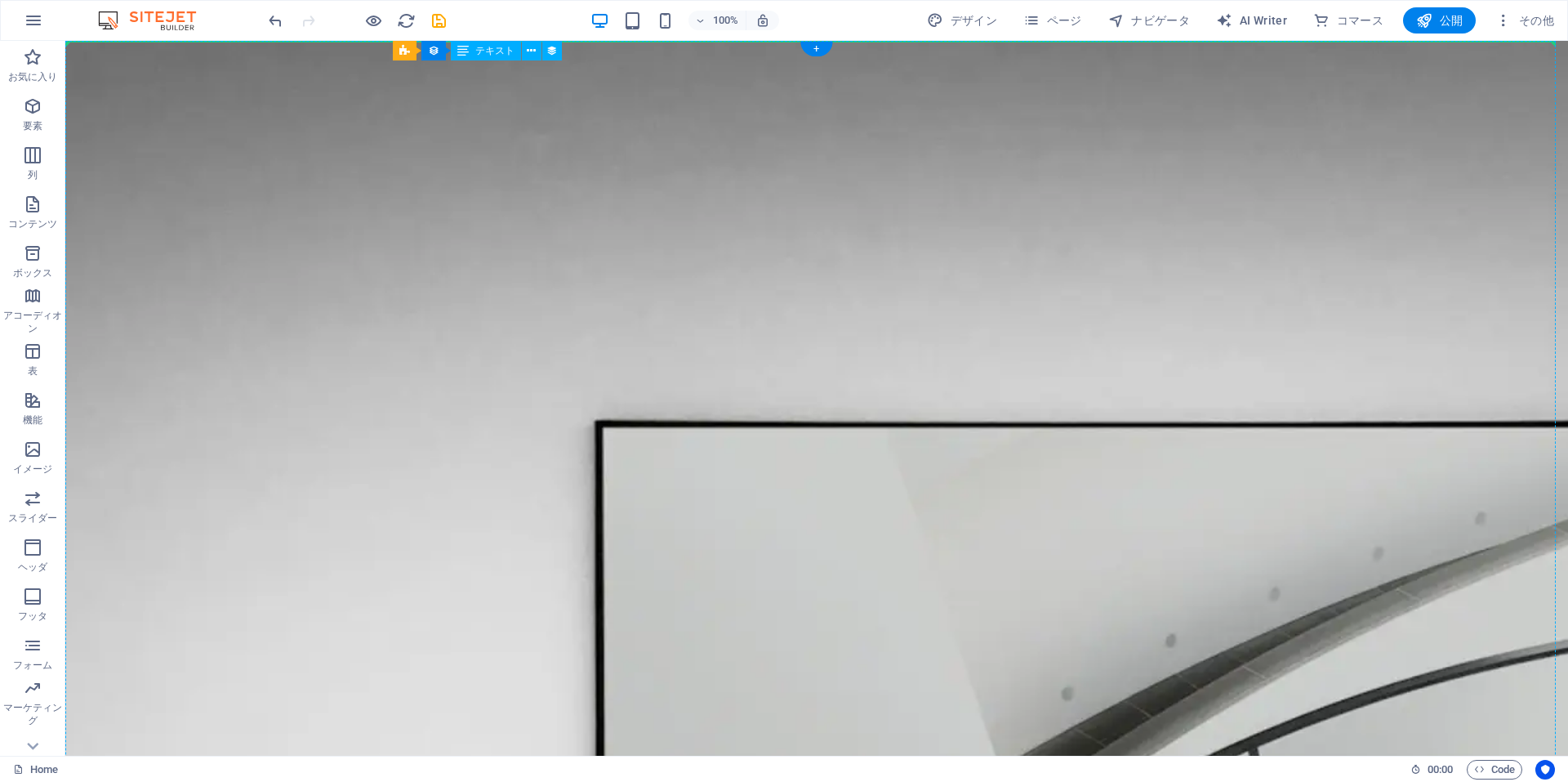
drag, startPoint x: 221, startPoint y: 338, endPoint x: 222, endPoint y: 95, distance: 243.0
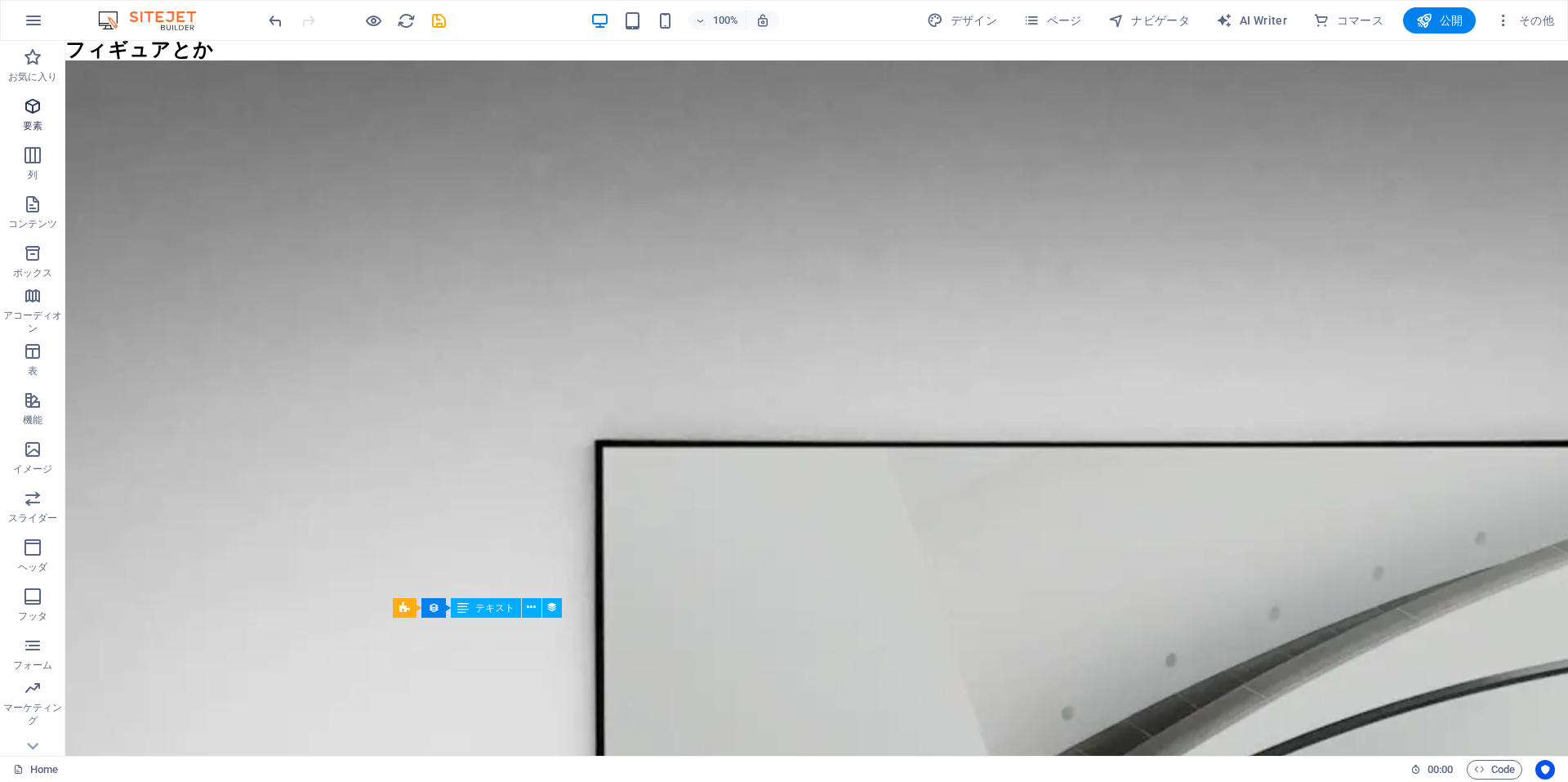
click at [28, 109] on icon "button" at bounding box center [33, 106] width 20 height 20
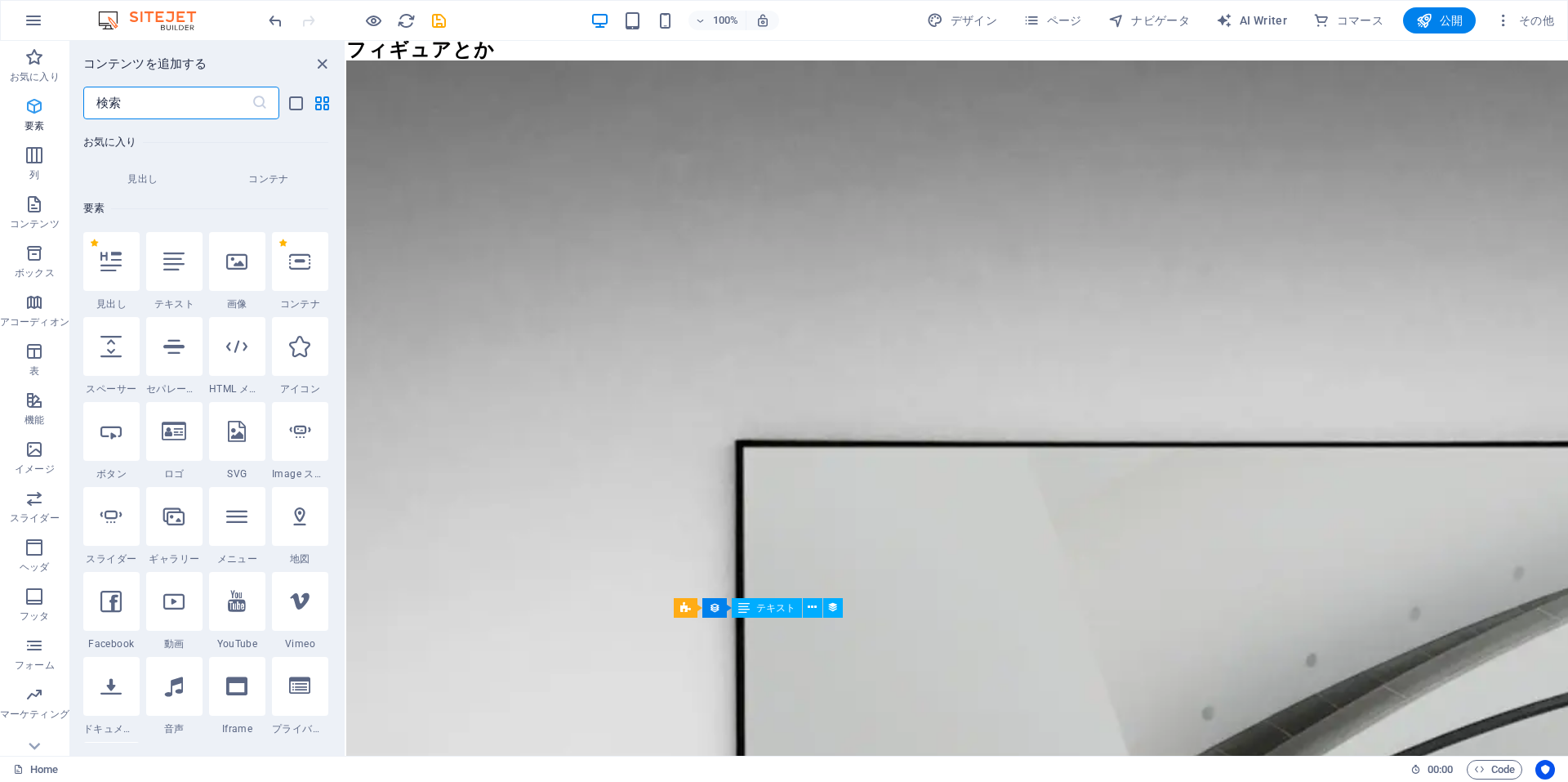
scroll to position [174, 0]
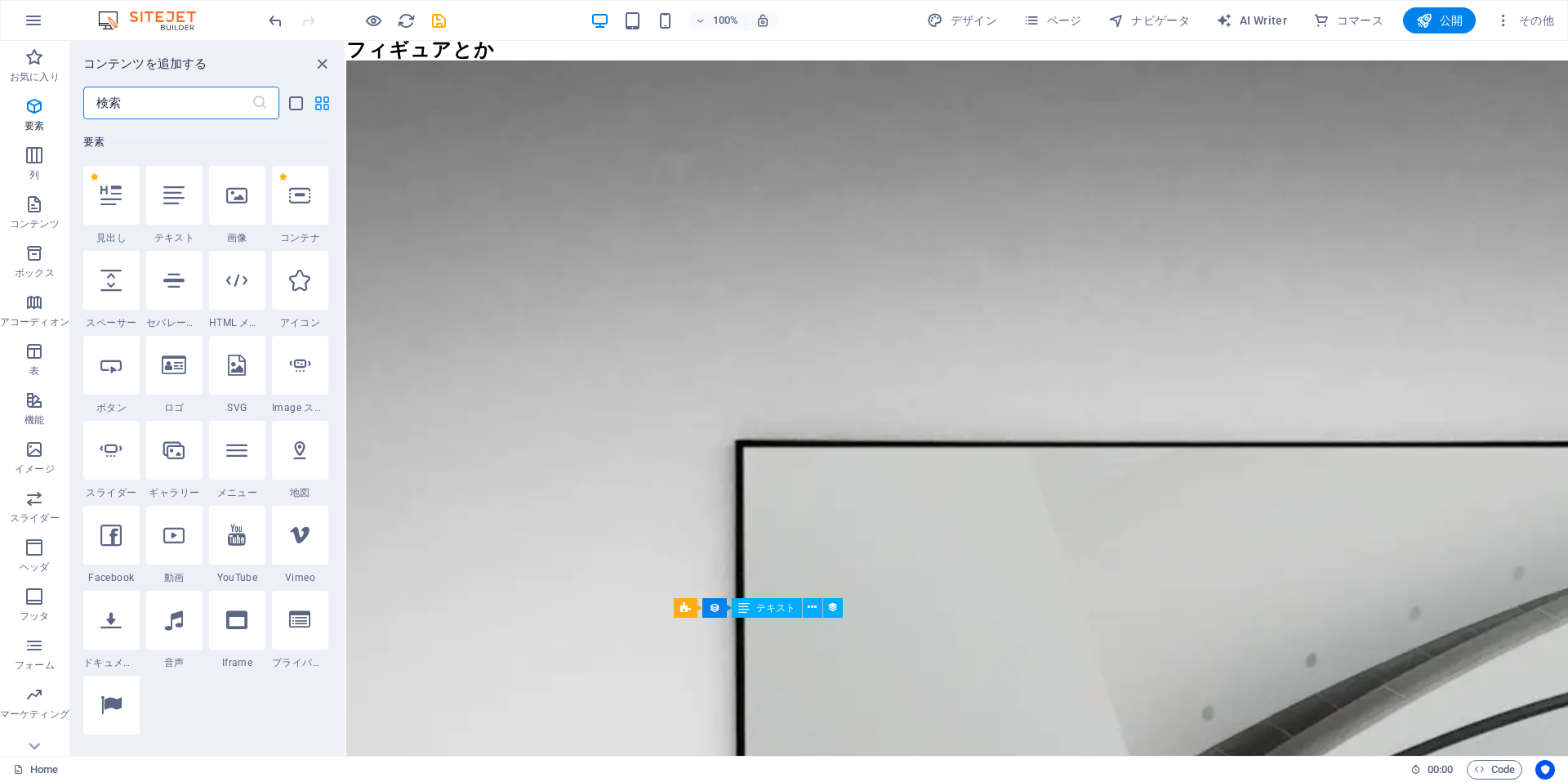
click at [325, 104] on icon "grid-view" at bounding box center [321, 102] width 19 height 19
click at [303, 98] on icon "list-view" at bounding box center [295, 102] width 19 height 19
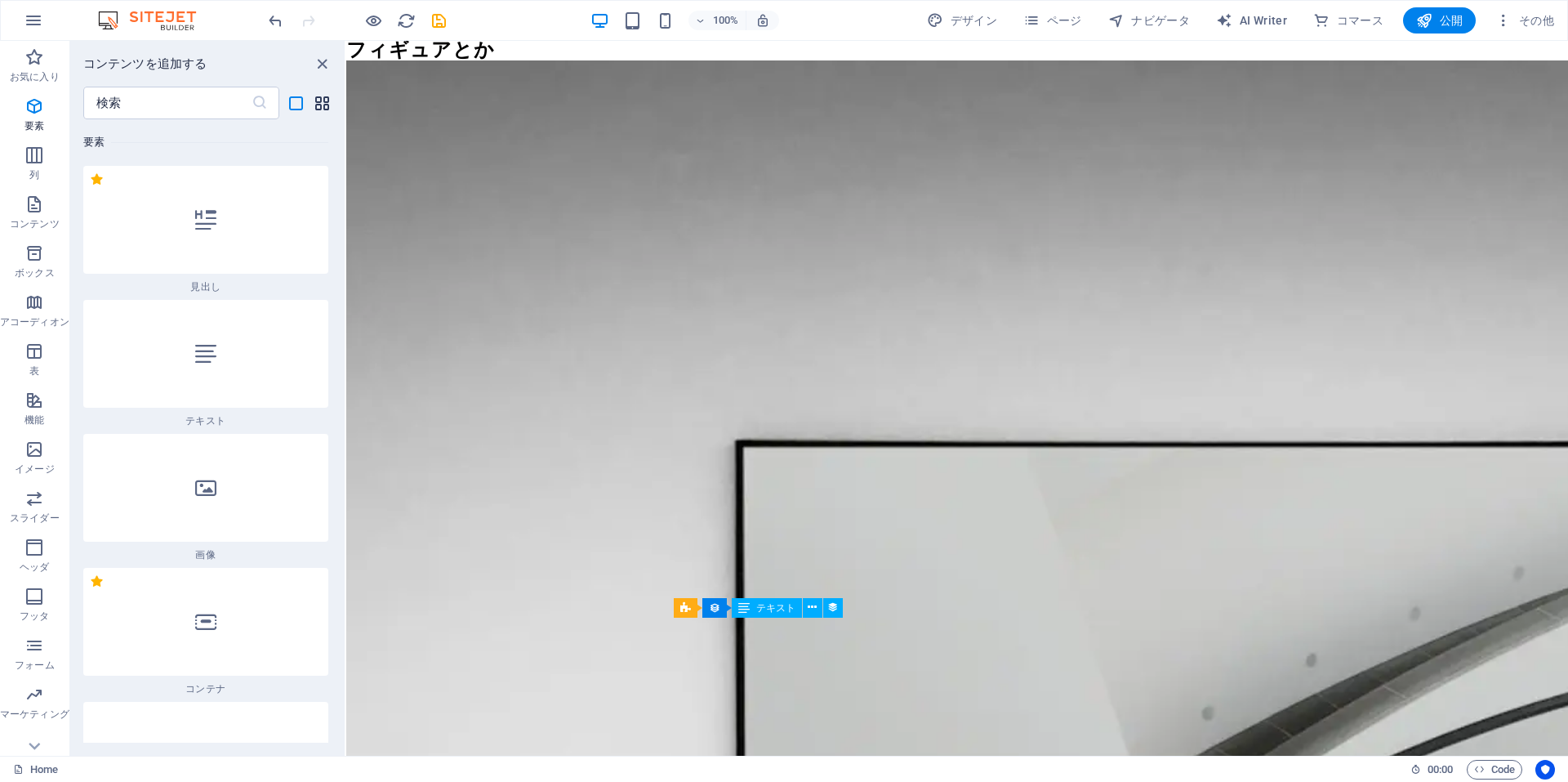
click at [316, 99] on icon "grid-view" at bounding box center [321, 102] width 19 height 19
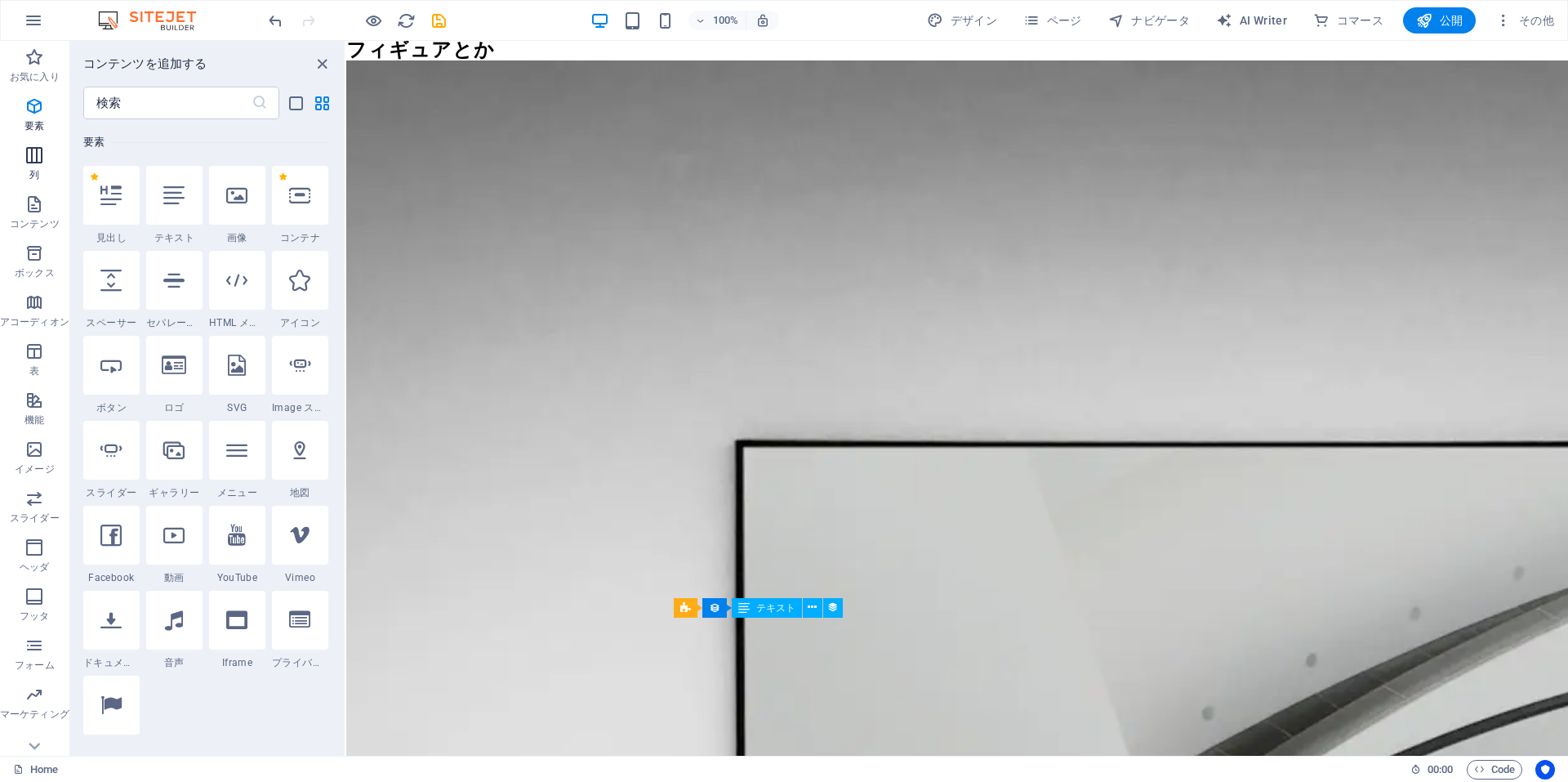
click at [26, 162] on icon "button" at bounding box center [35, 155] width 20 height 20
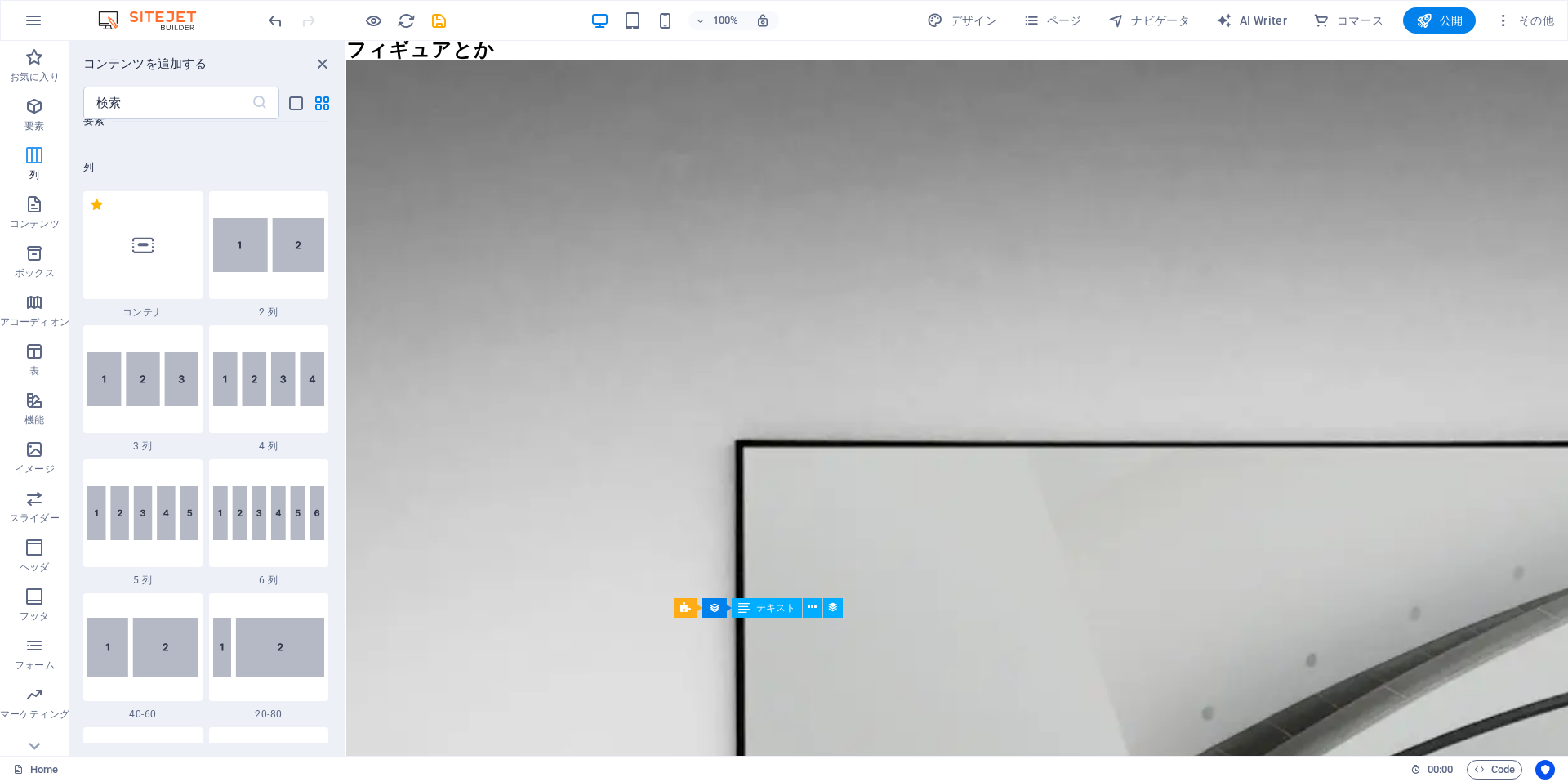
scroll to position [809, 0]
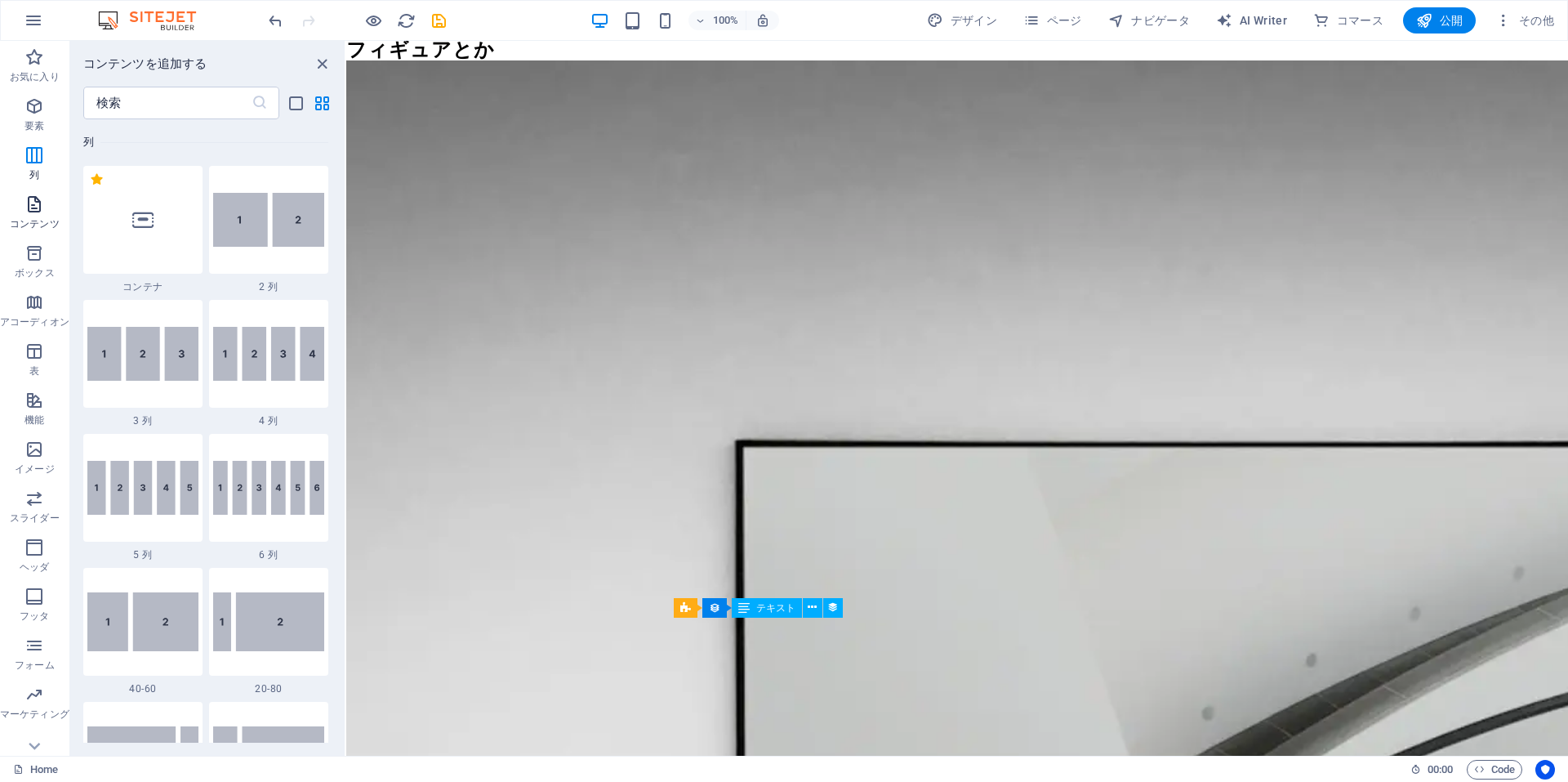
click at [33, 208] on icon "button" at bounding box center [35, 204] width 20 height 20
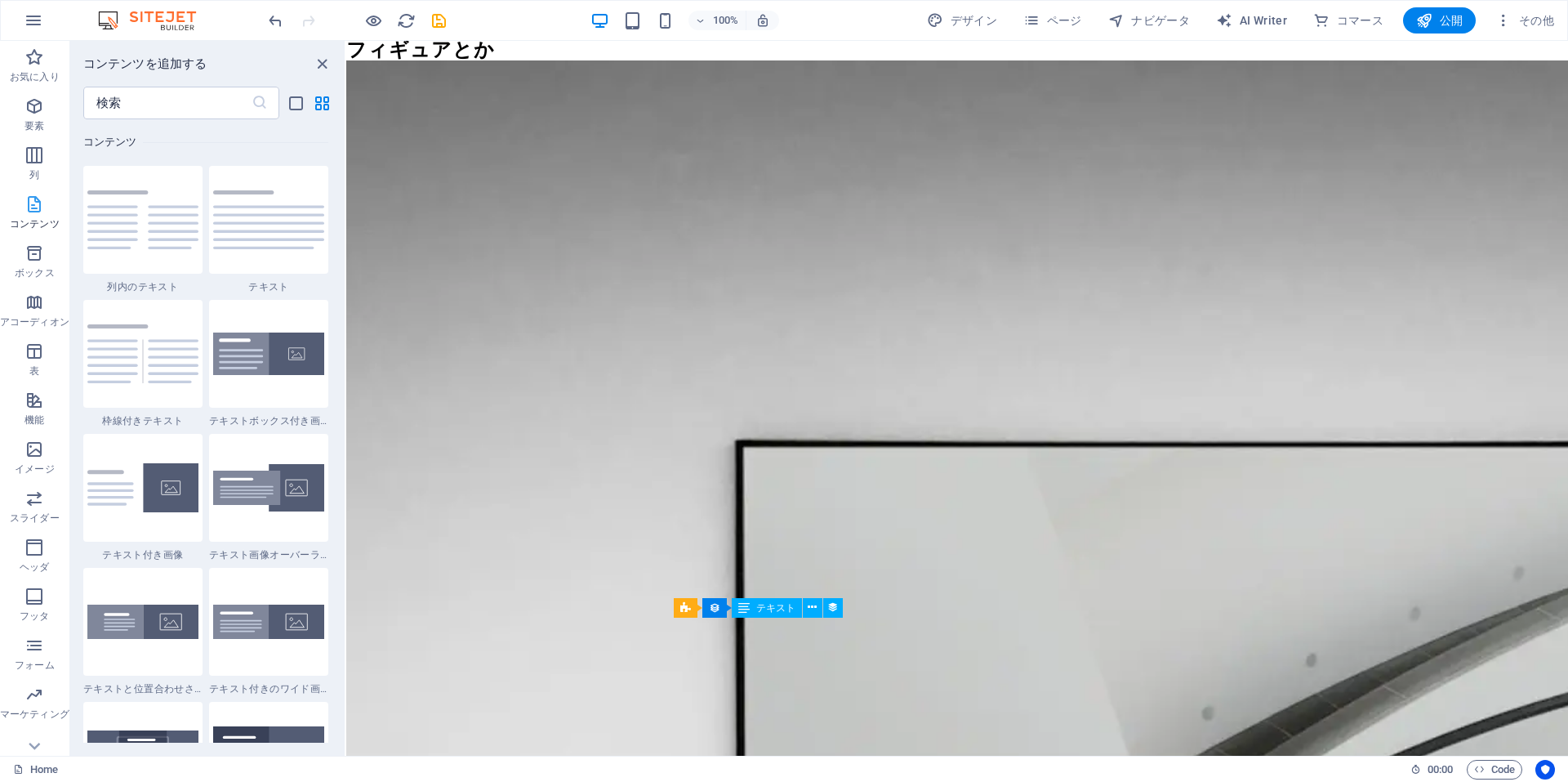
scroll to position [2857, 0]
click at [39, 250] on icon "button" at bounding box center [35, 254] width 20 height 20
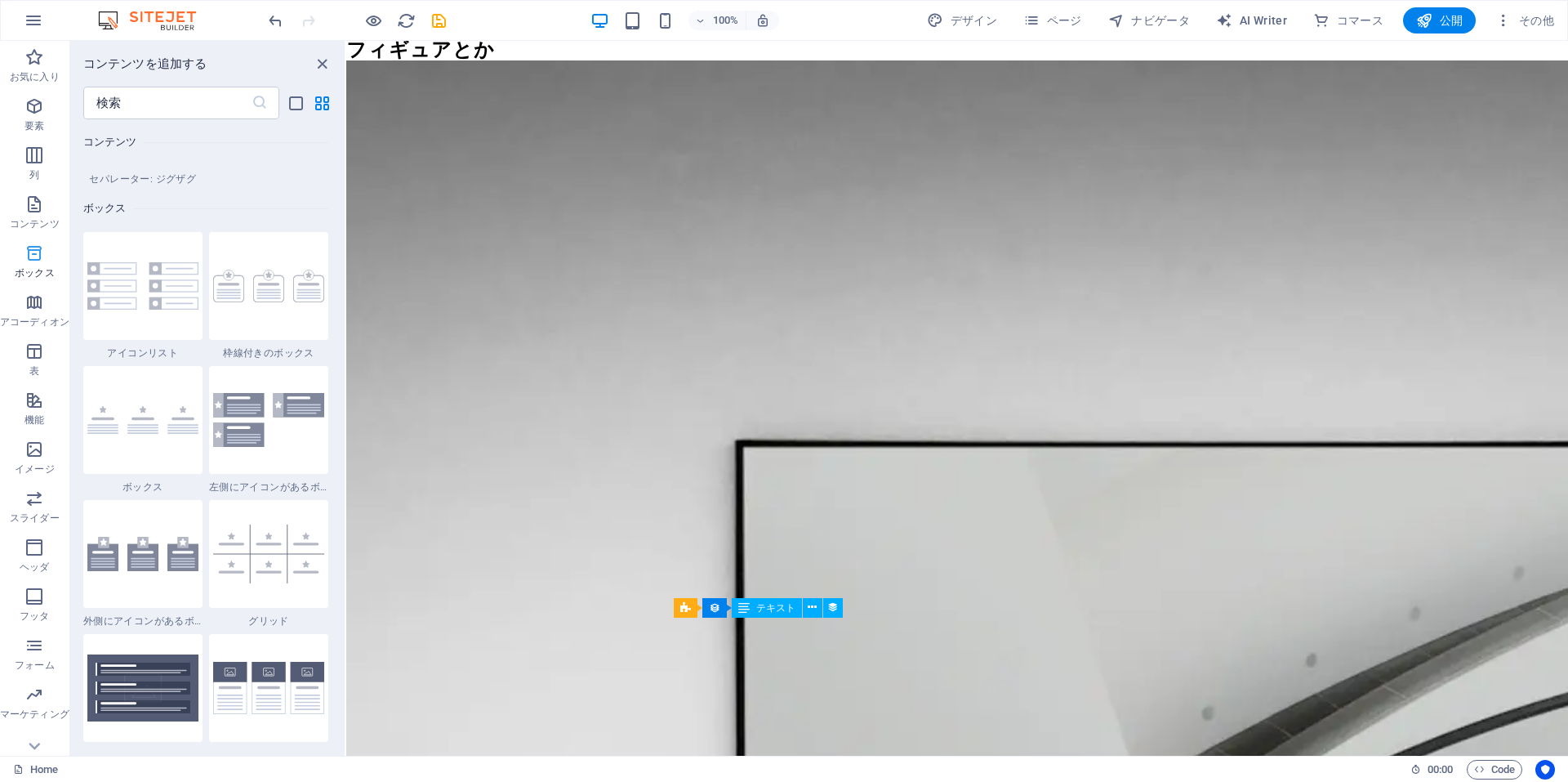
scroll to position [4505, 0]
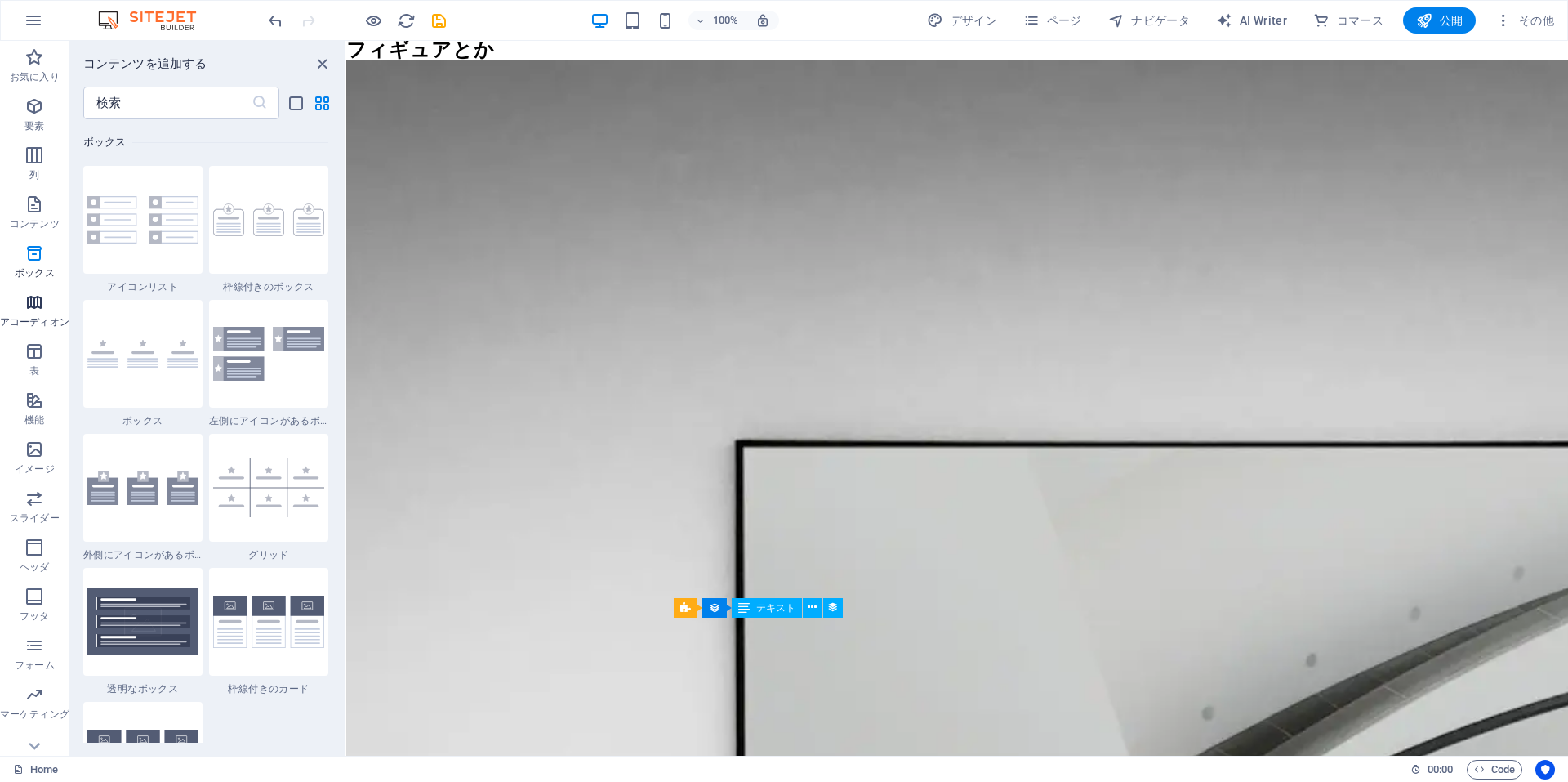
click at [39, 288] on button "アコーディオン" at bounding box center [35, 309] width 70 height 49
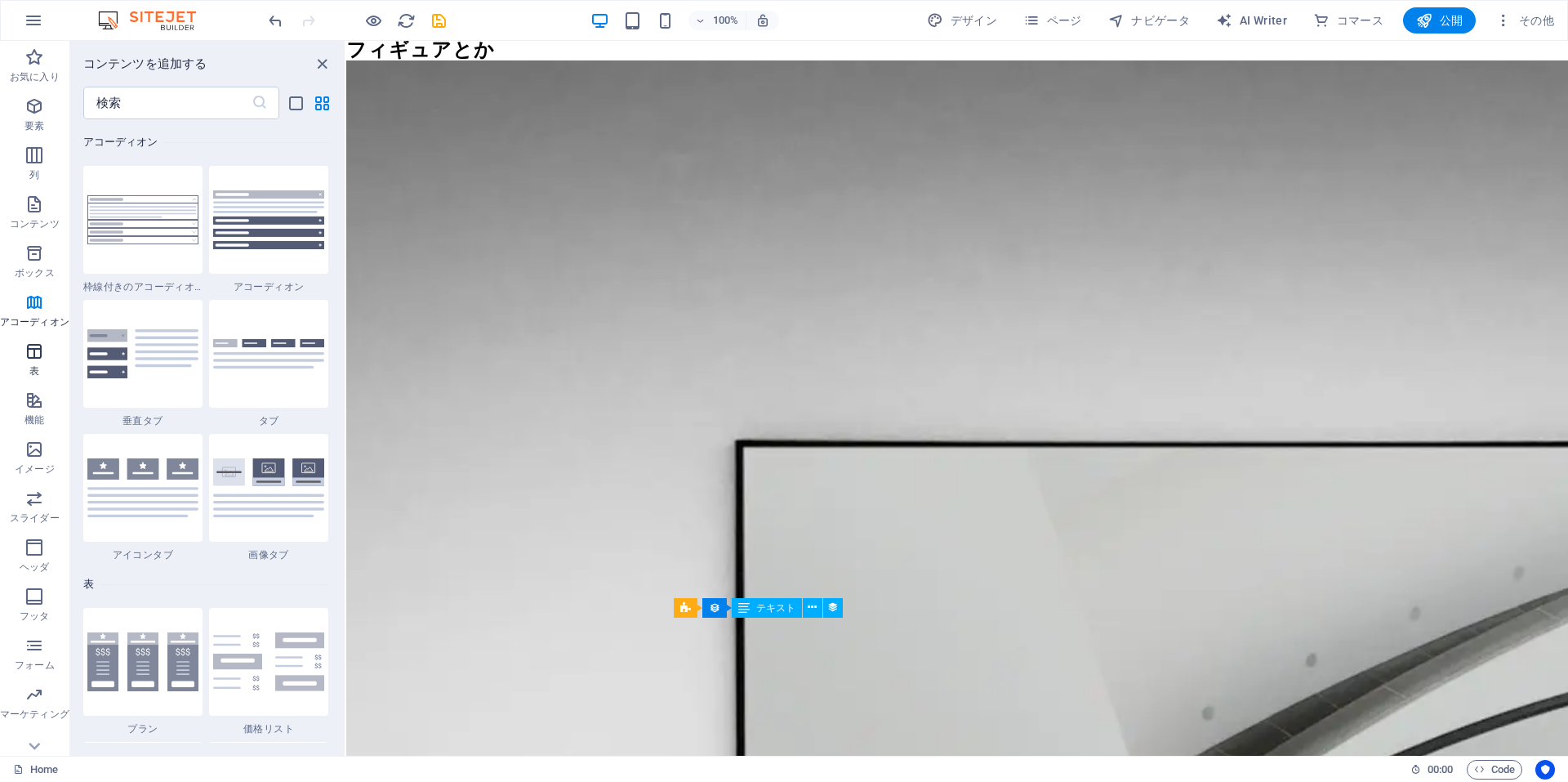
click at [35, 343] on icon "button" at bounding box center [35, 351] width 20 height 20
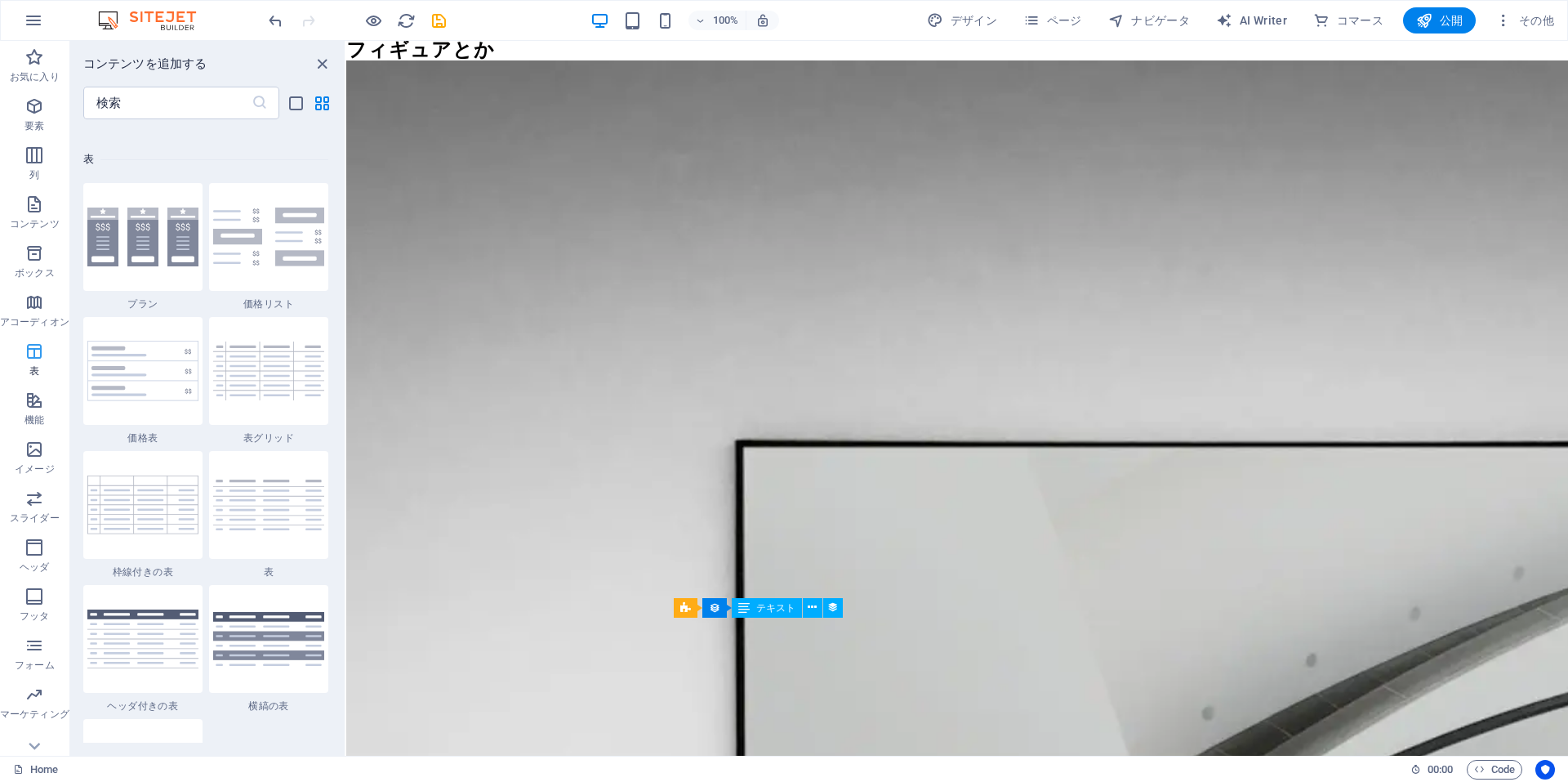
scroll to position [5656, 0]
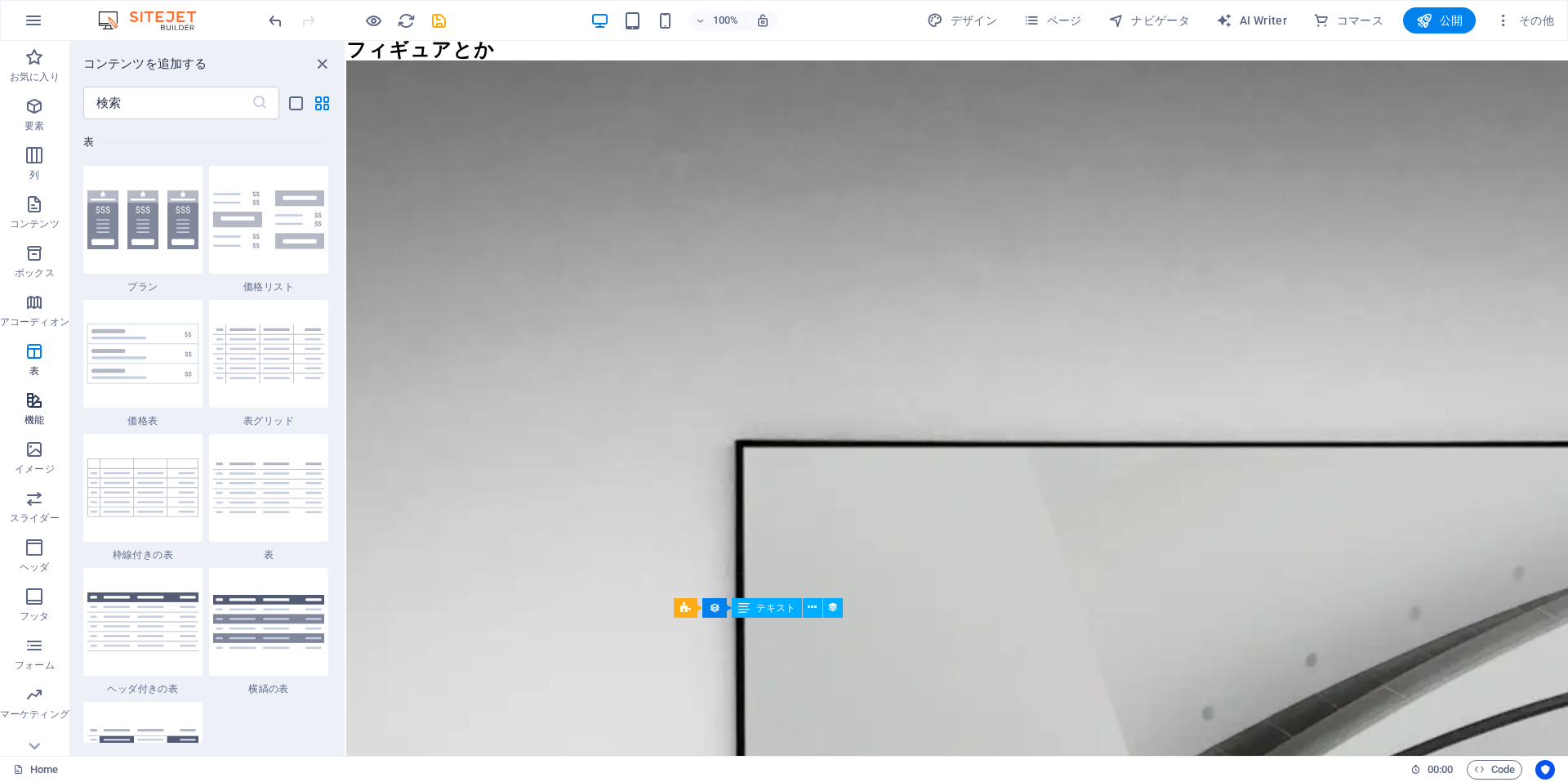
click at [39, 405] on icon "button" at bounding box center [35, 400] width 20 height 20
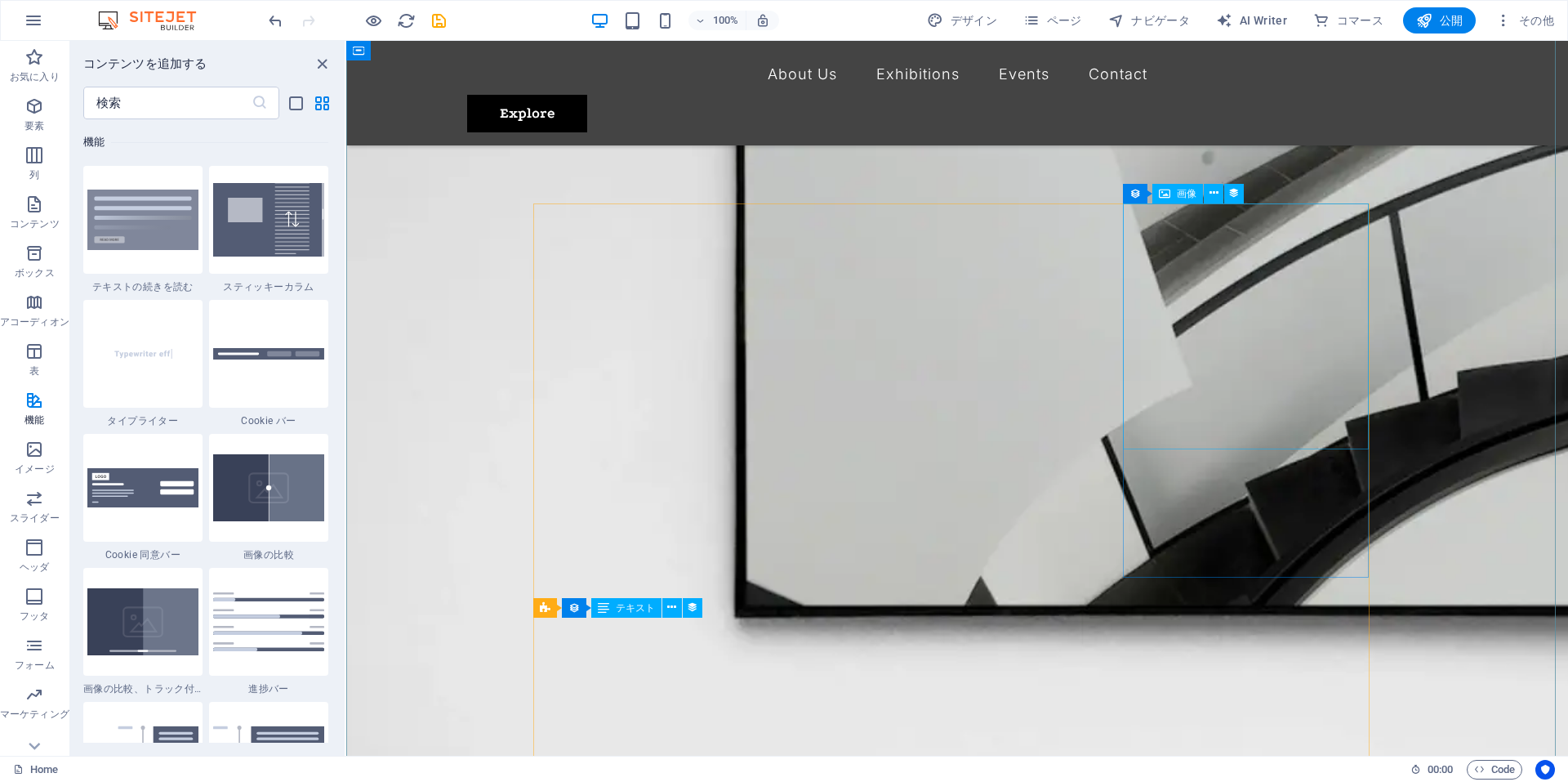
scroll to position [572, 0]
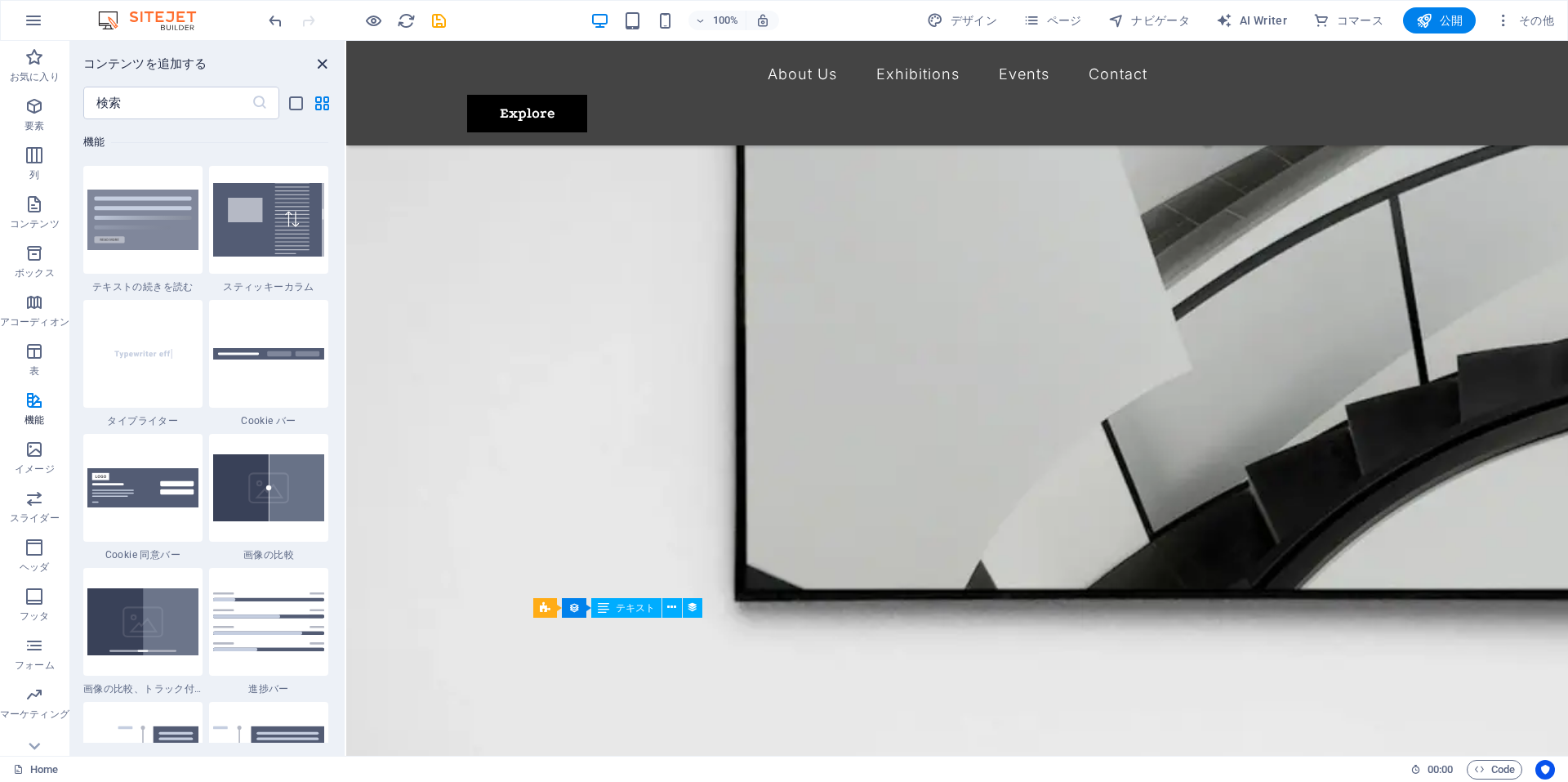
drag, startPoint x: 324, startPoint y: 65, endPoint x: 266, endPoint y: 27, distance: 69.3
click at [324, 65] on icon "close panel" at bounding box center [321, 64] width 19 height 19
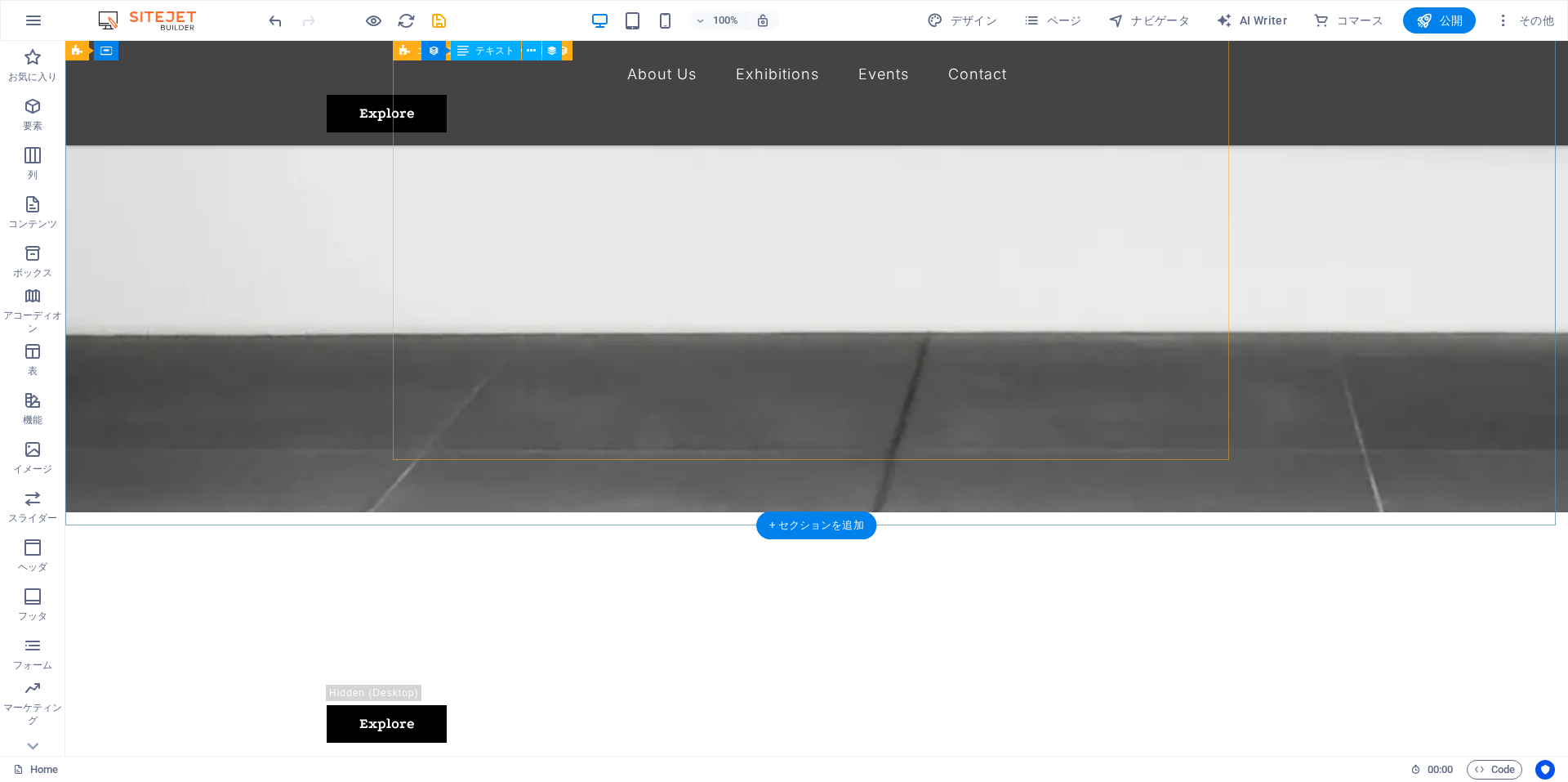
scroll to position [1062, 0]
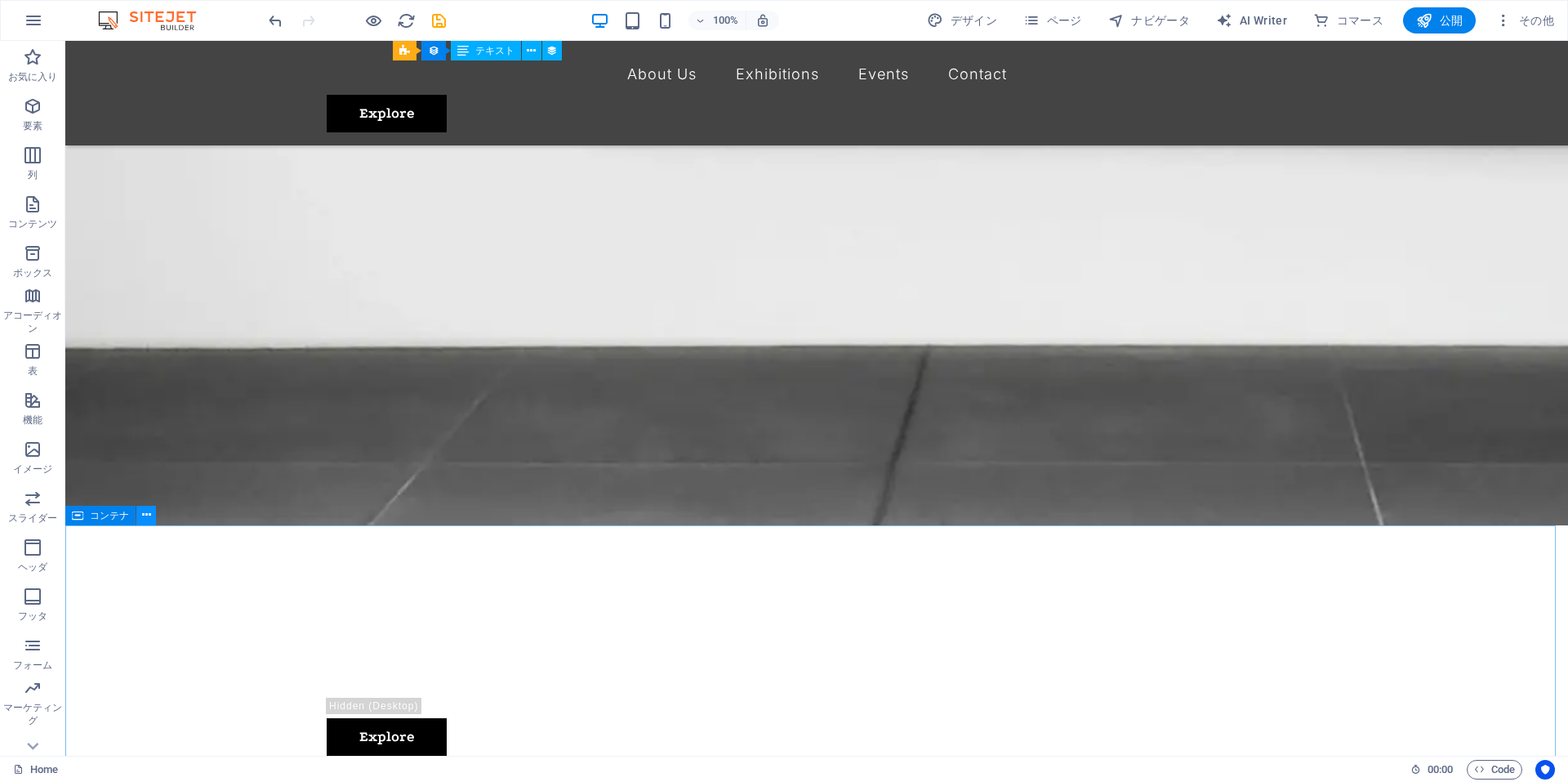
click at [148, 516] on icon at bounding box center [146, 514] width 9 height 17
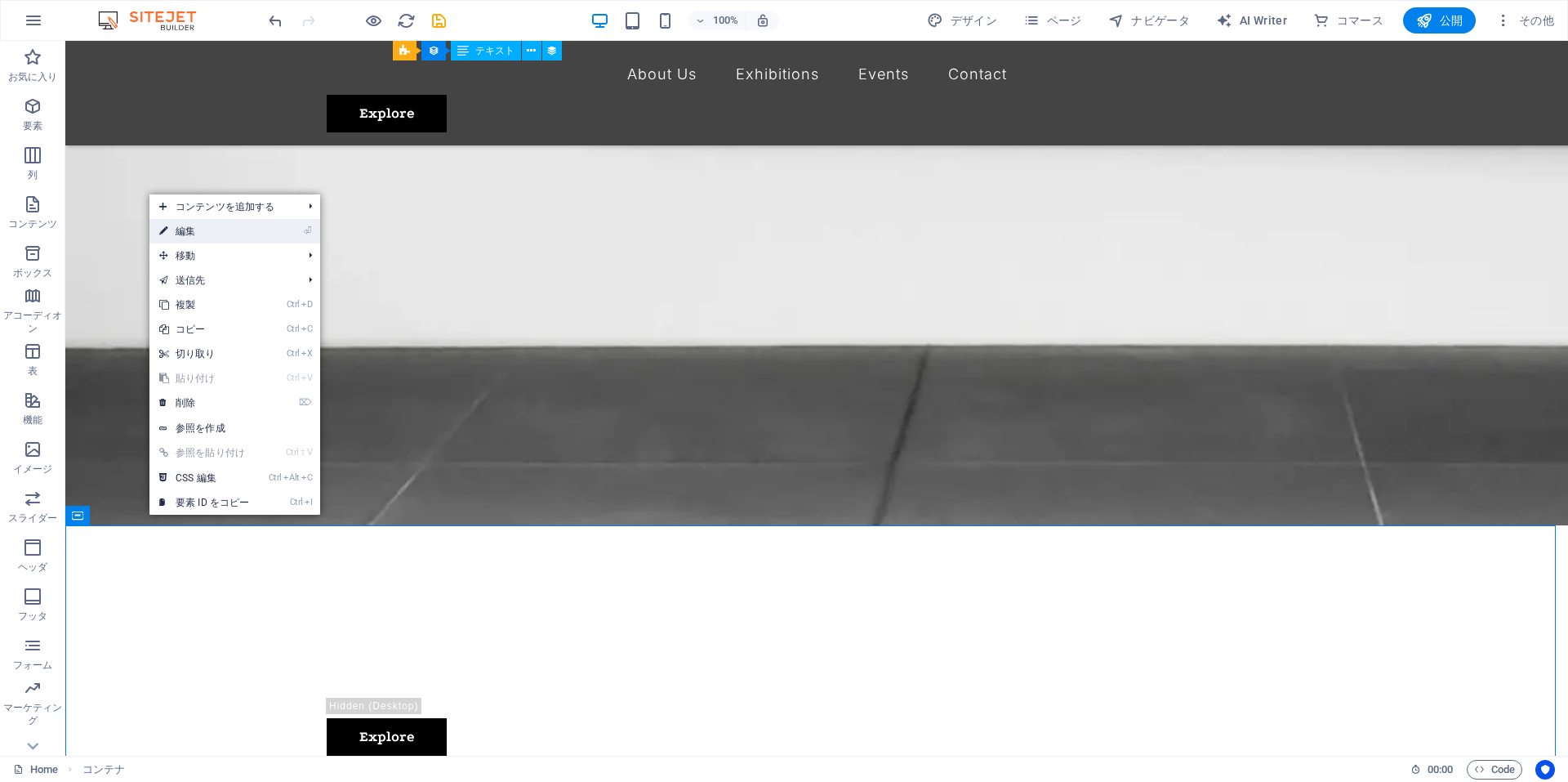
click at [212, 233] on link "⏎ 編集" at bounding box center [204, 231] width 109 height 25
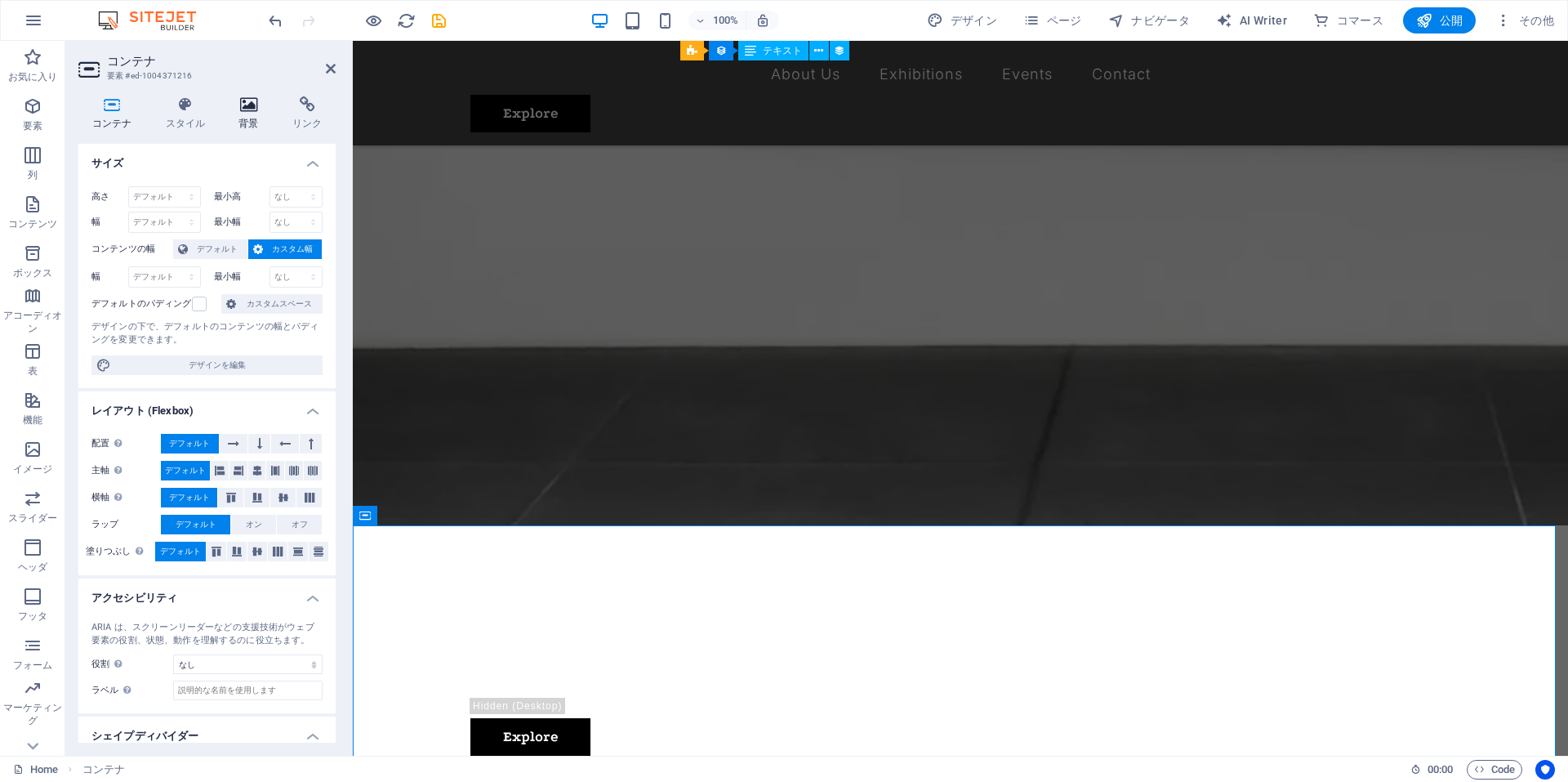
click at [249, 108] on icon at bounding box center [250, 104] width 48 height 16
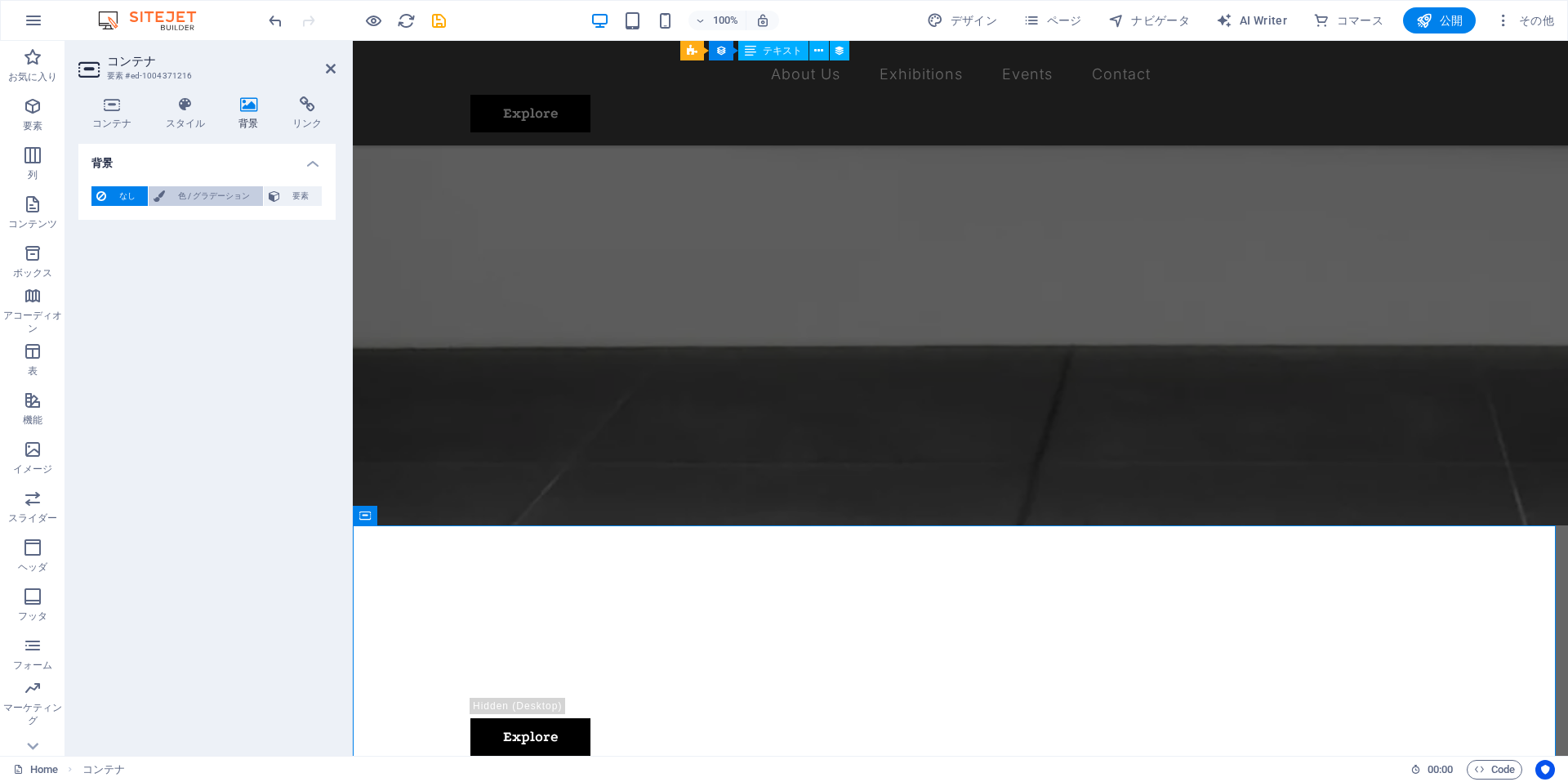
click at [226, 198] on span "色 / グラデーション" at bounding box center [214, 196] width 88 height 20
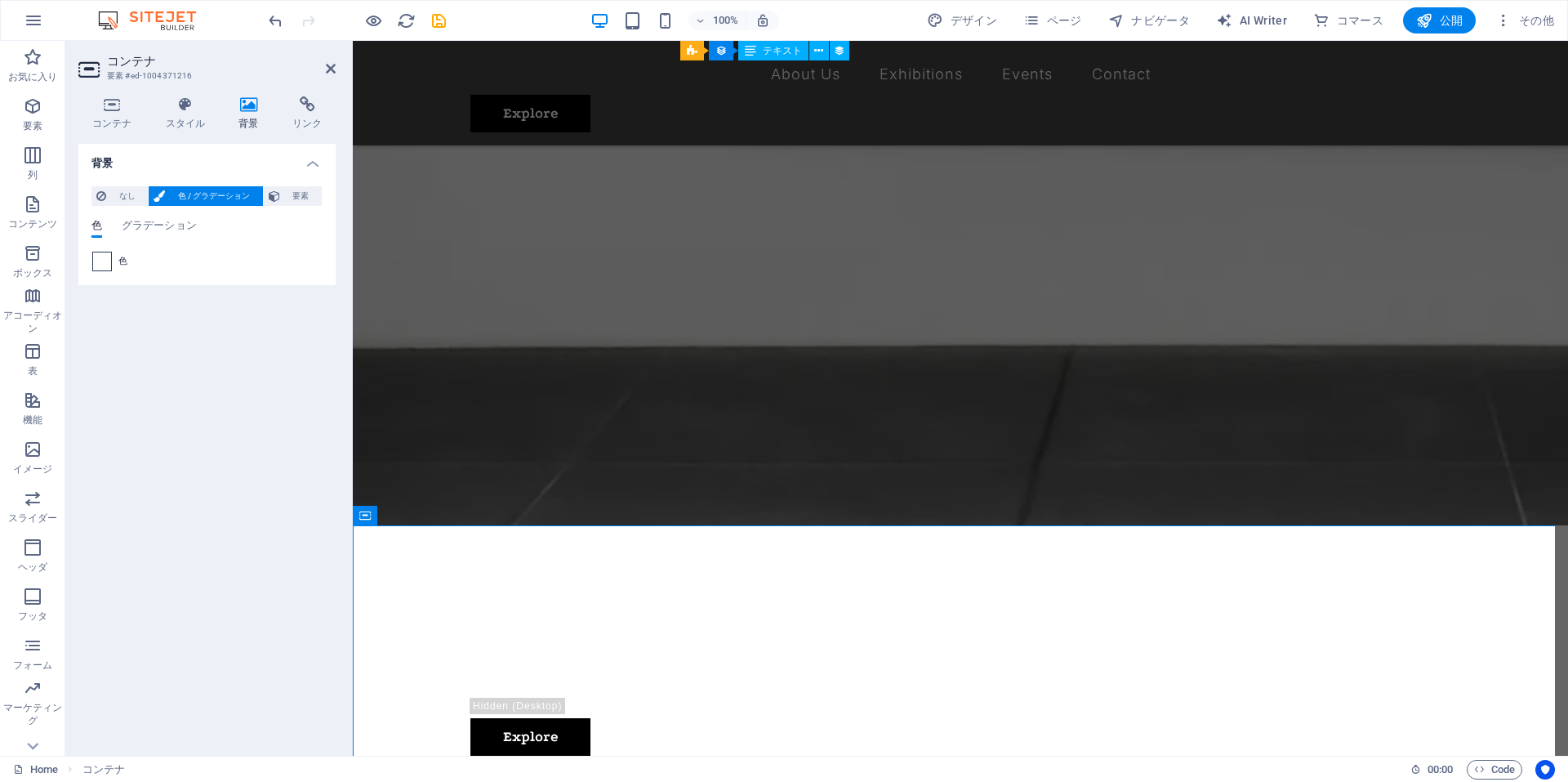
click at [94, 263] on span at bounding box center [102, 262] width 18 height 18
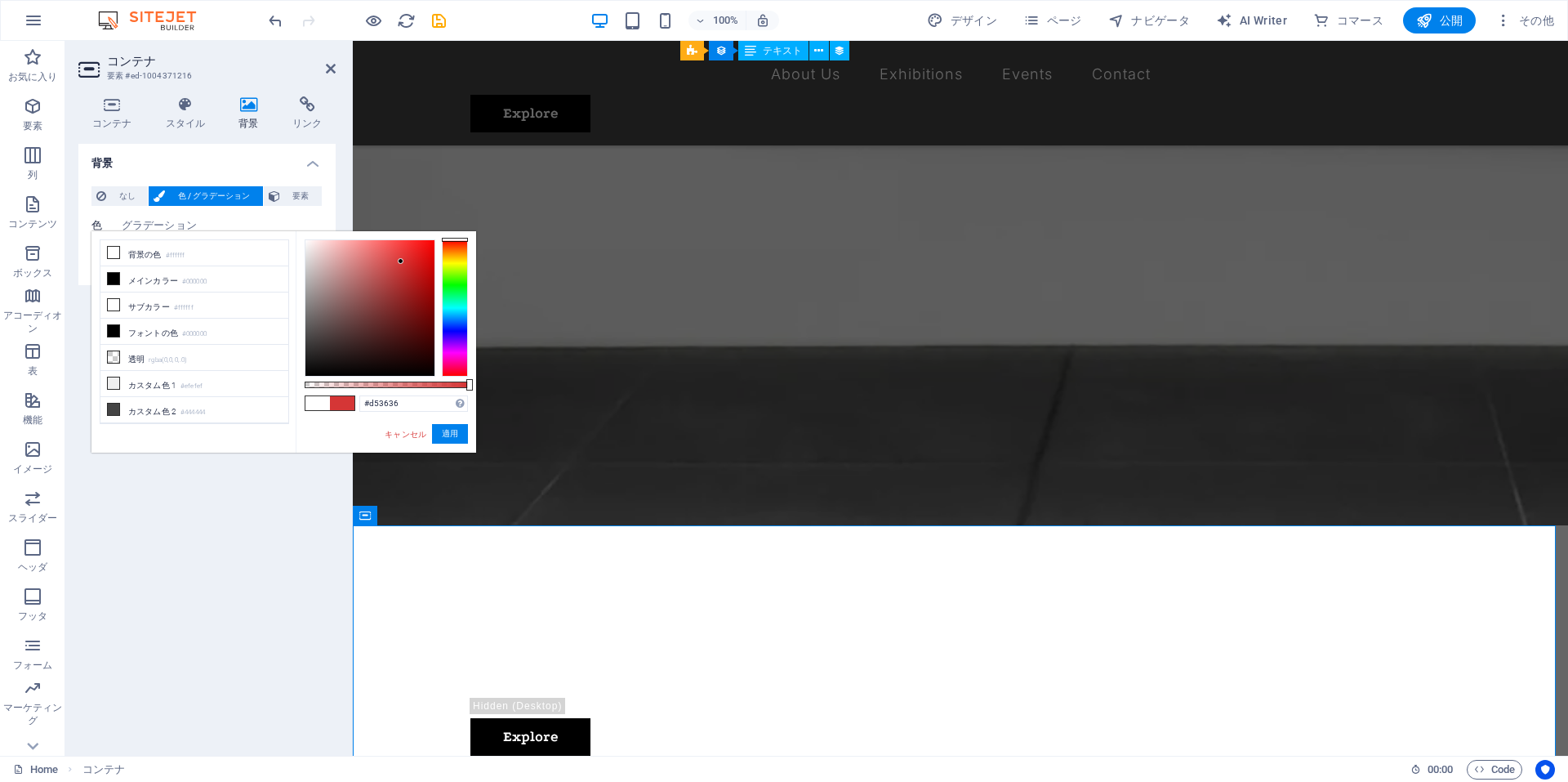
click at [401, 262] on div at bounding box center [370, 307] width 129 height 135
type input "#faf3f3"
click at [307, 242] on div at bounding box center [370, 307] width 129 height 135
click at [330, 71] on icon at bounding box center [331, 68] width 10 height 13
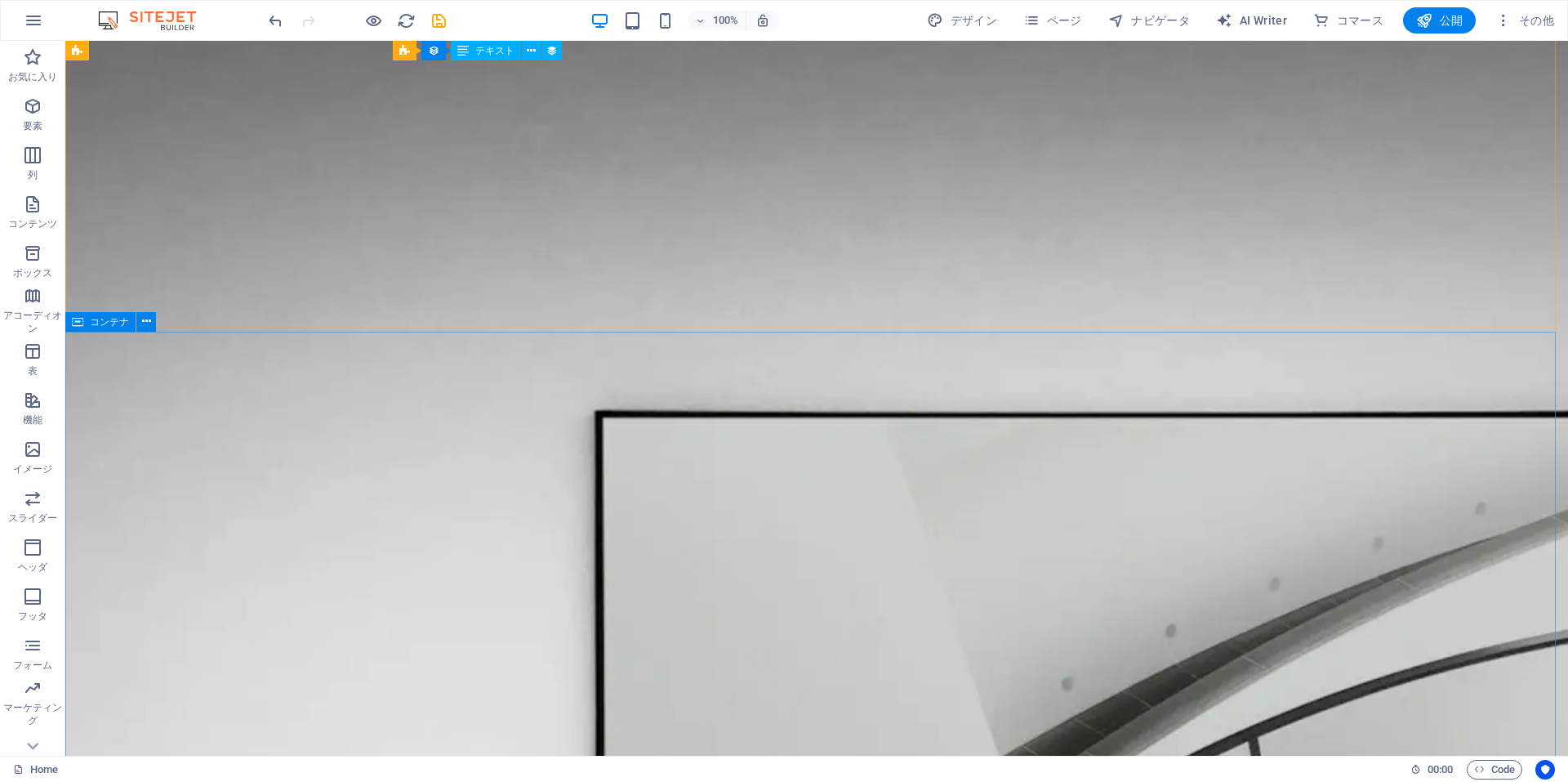
scroll to position [0, 0]
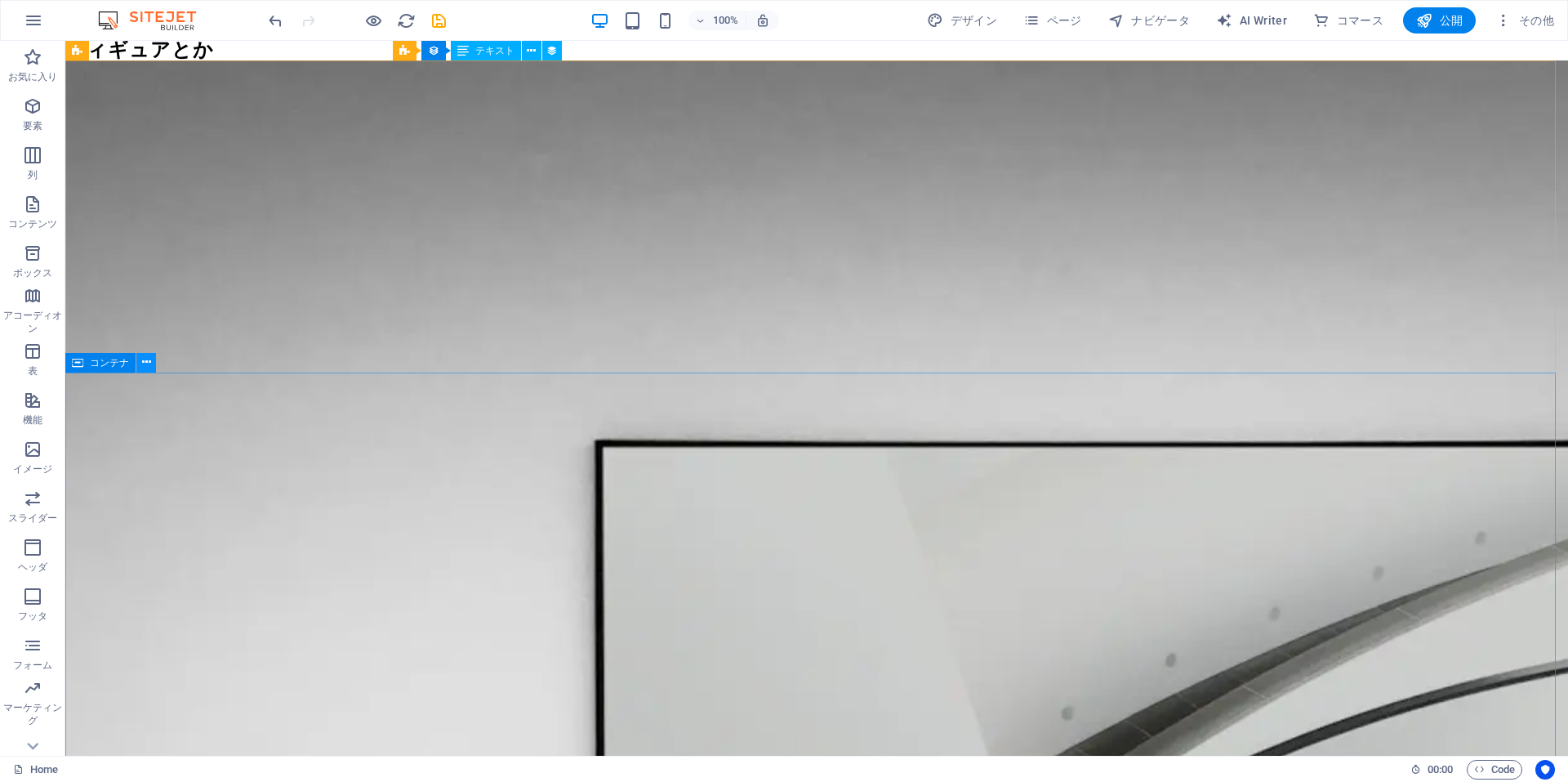
click at [142, 362] on icon at bounding box center [146, 361] width 9 height 17
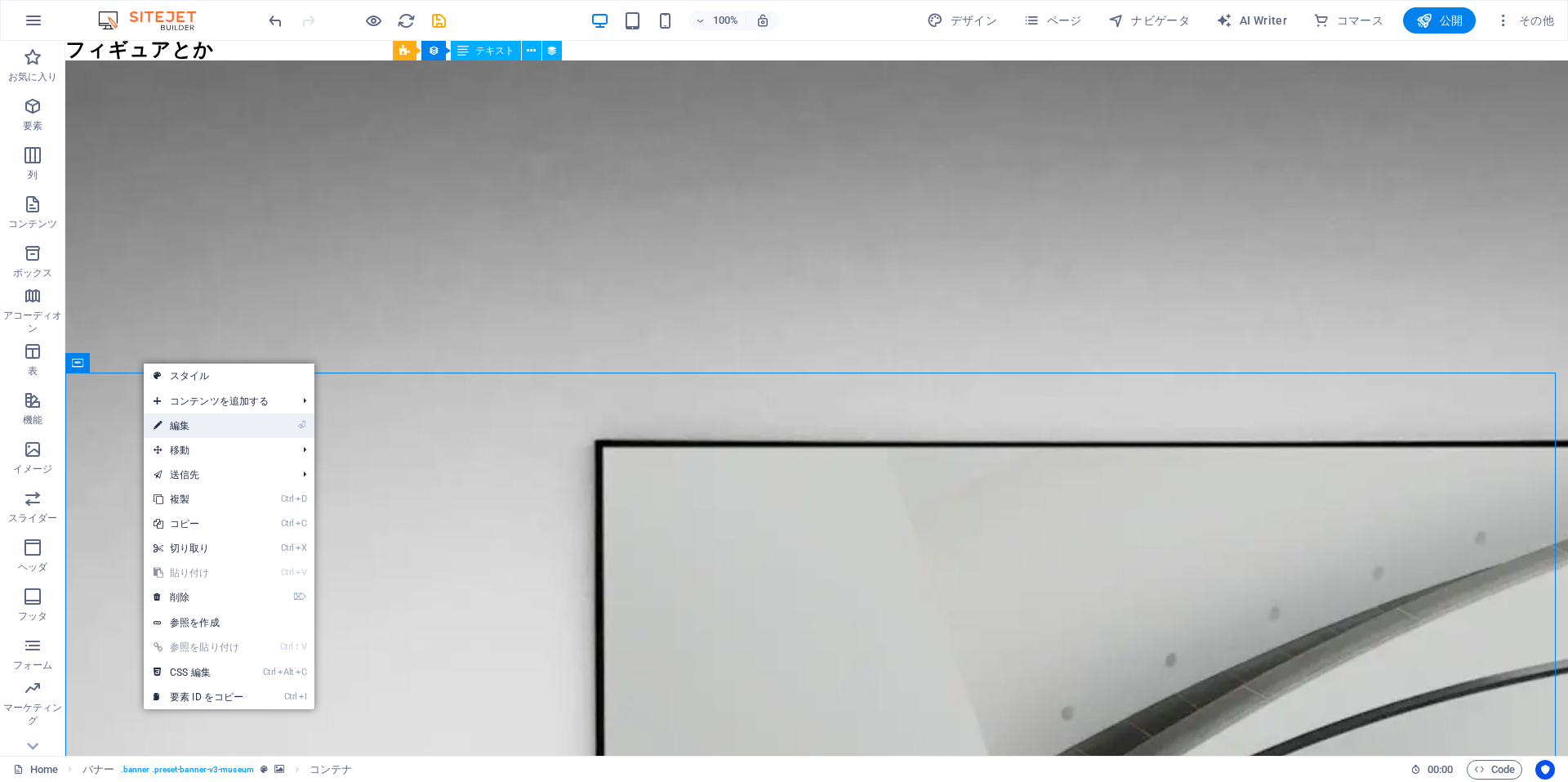
click at [184, 428] on link "⏎ 編集" at bounding box center [198, 425] width 109 height 25
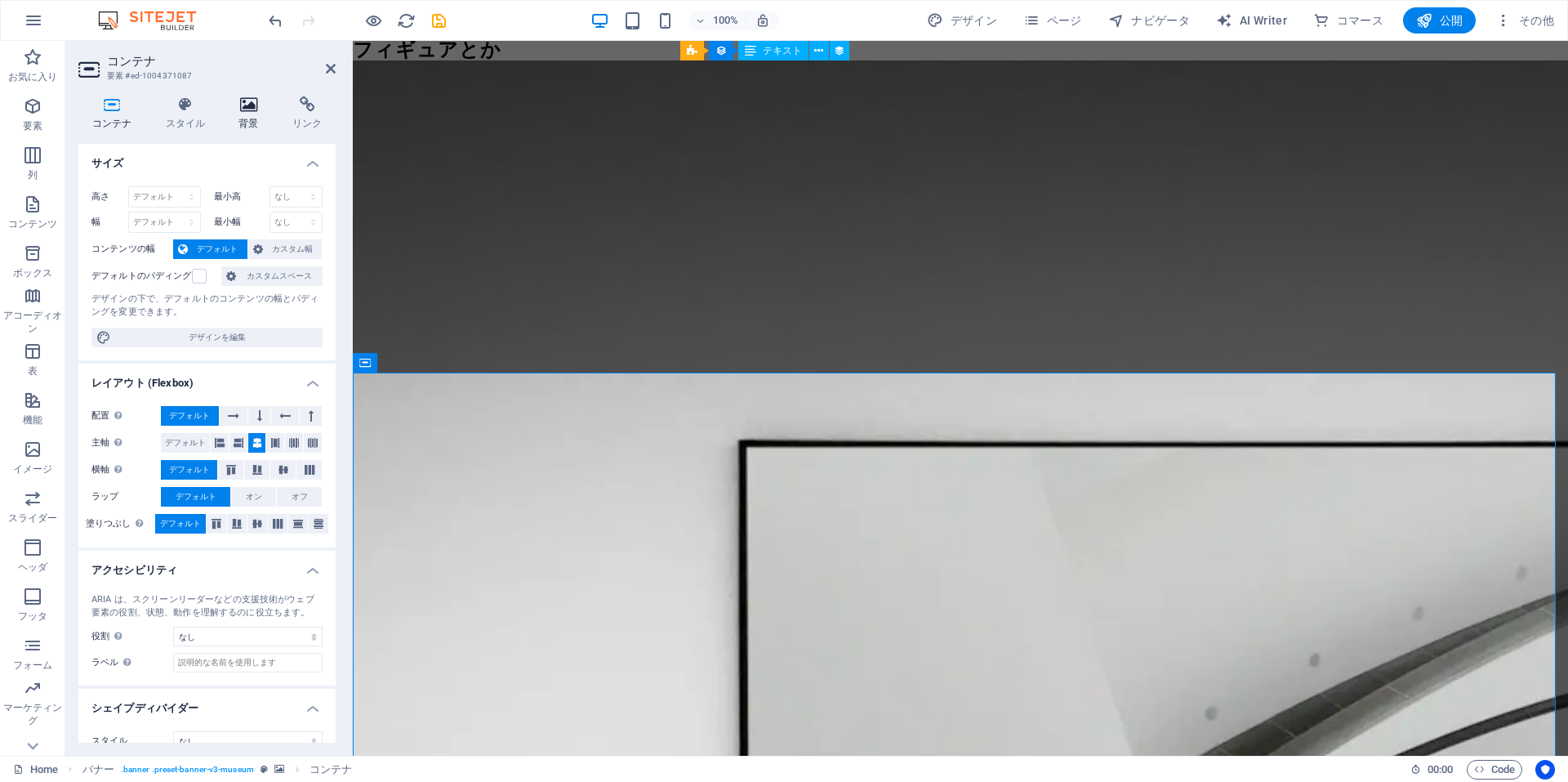
click at [244, 109] on icon at bounding box center [250, 104] width 48 height 16
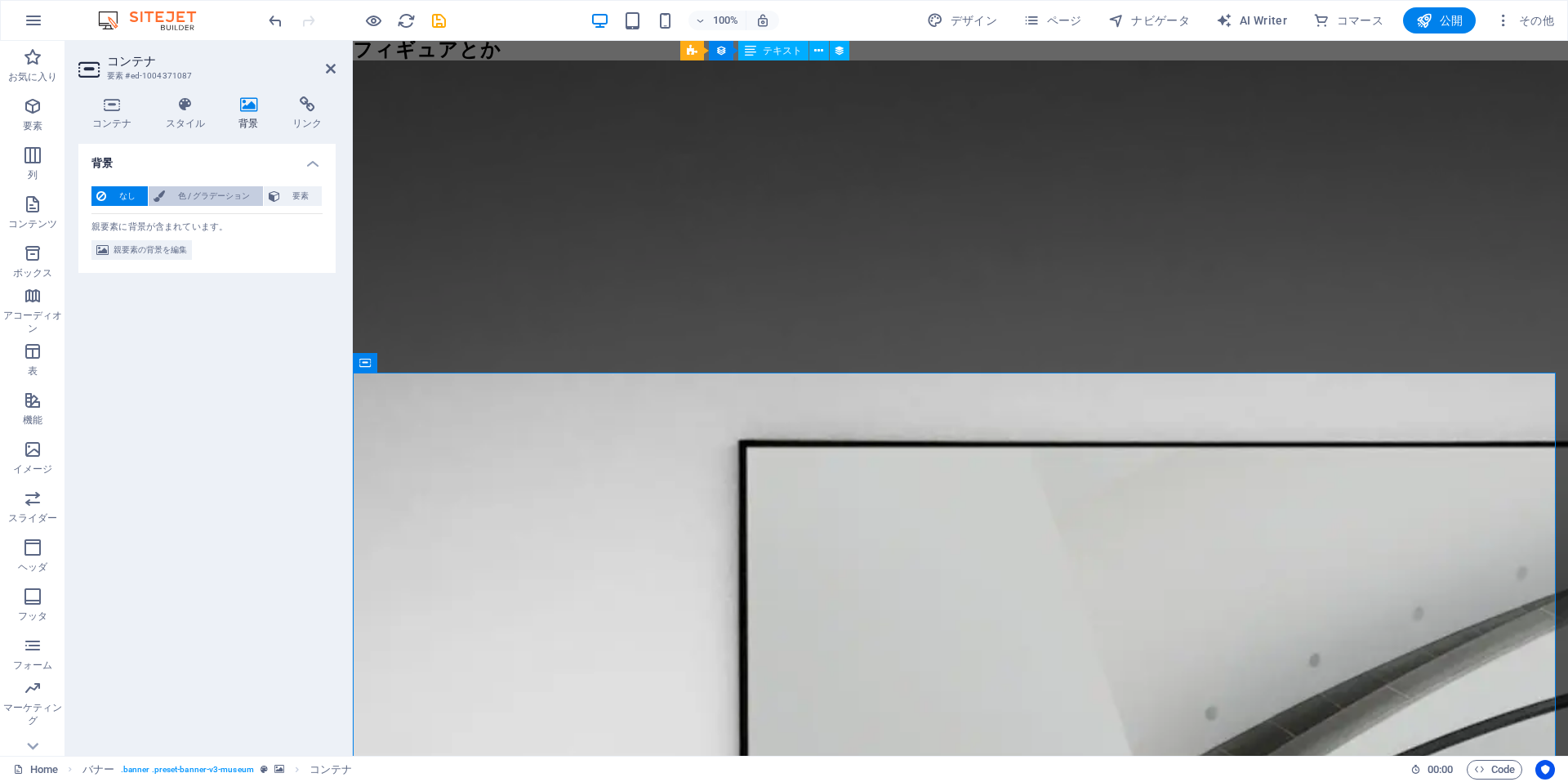
click at [202, 187] on span "色 / グラデーション" at bounding box center [214, 196] width 88 height 20
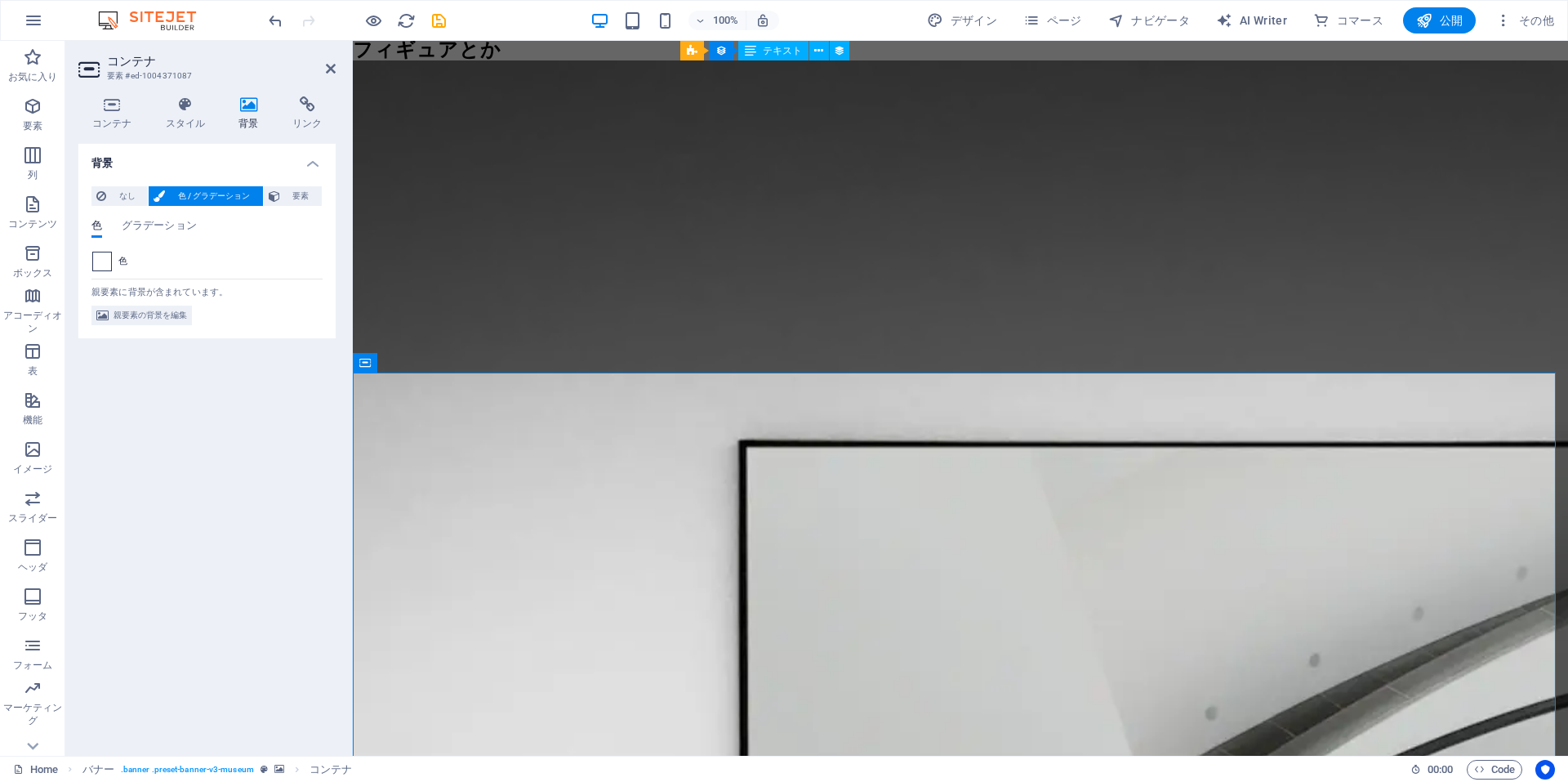
click at [103, 261] on span at bounding box center [102, 262] width 18 height 18
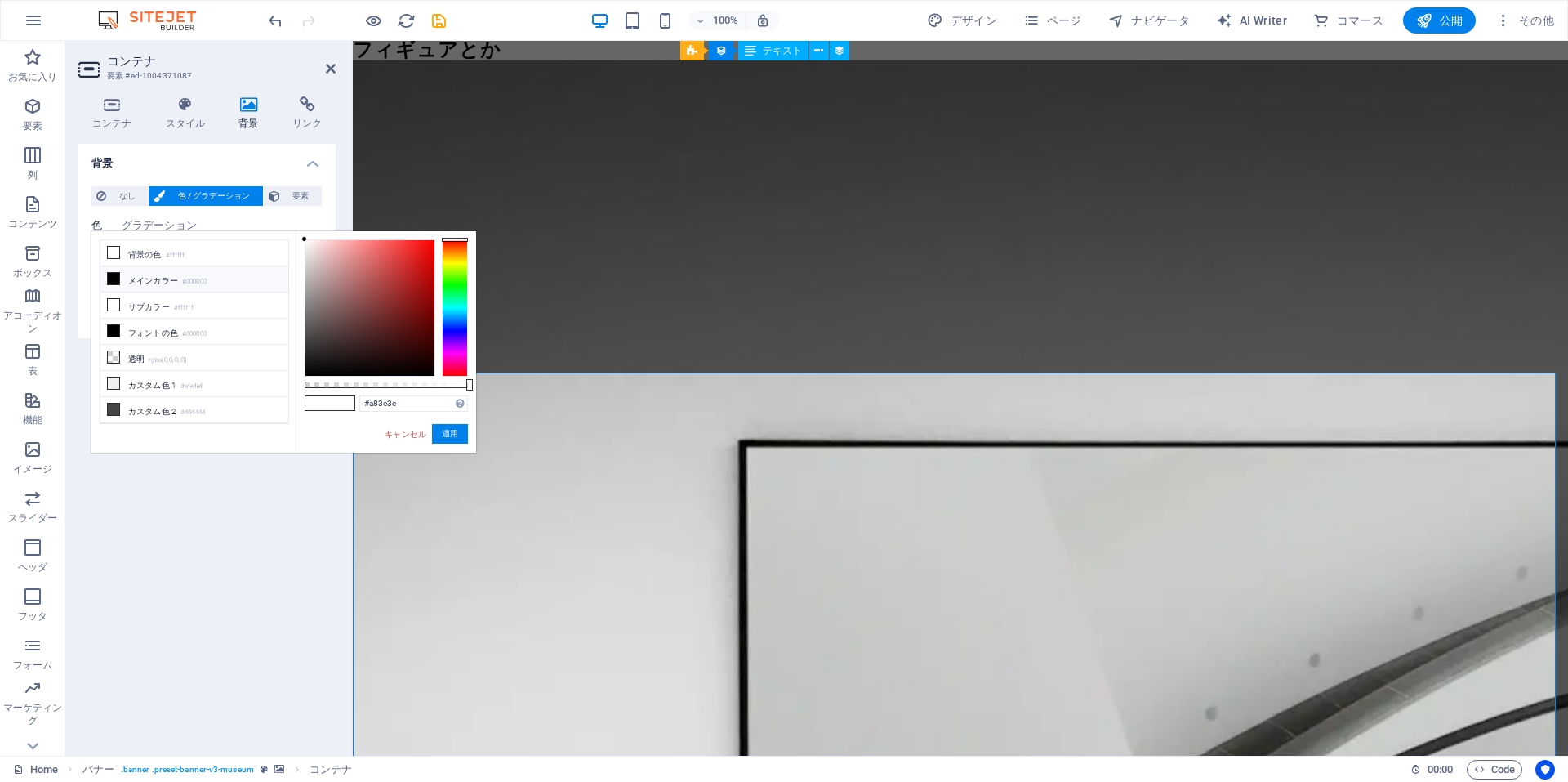
click at [385, 285] on div at bounding box center [370, 307] width 129 height 135
type input "#ffffff"
click at [305, 240] on div at bounding box center [370, 307] width 129 height 135
click at [449, 439] on button "適用" at bounding box center [450, 434] width 36 height 20
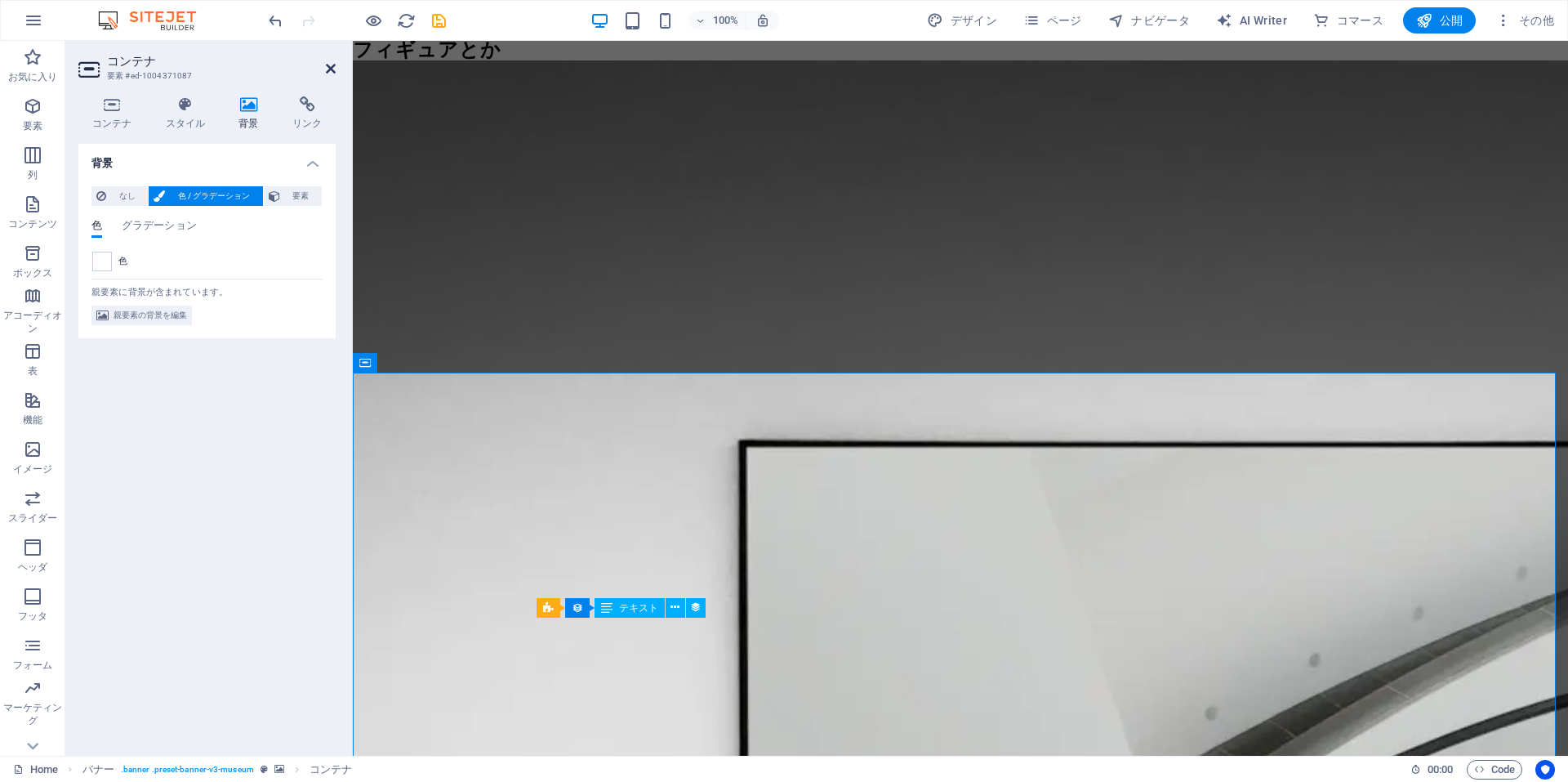
drag, startPoint x: 329, startPoint y: 69, endPoint x: 264, endPoint y: 31, distance: 75.3
click at [329, 68] on icon at bounding box center [331, 68] width 10 height 13
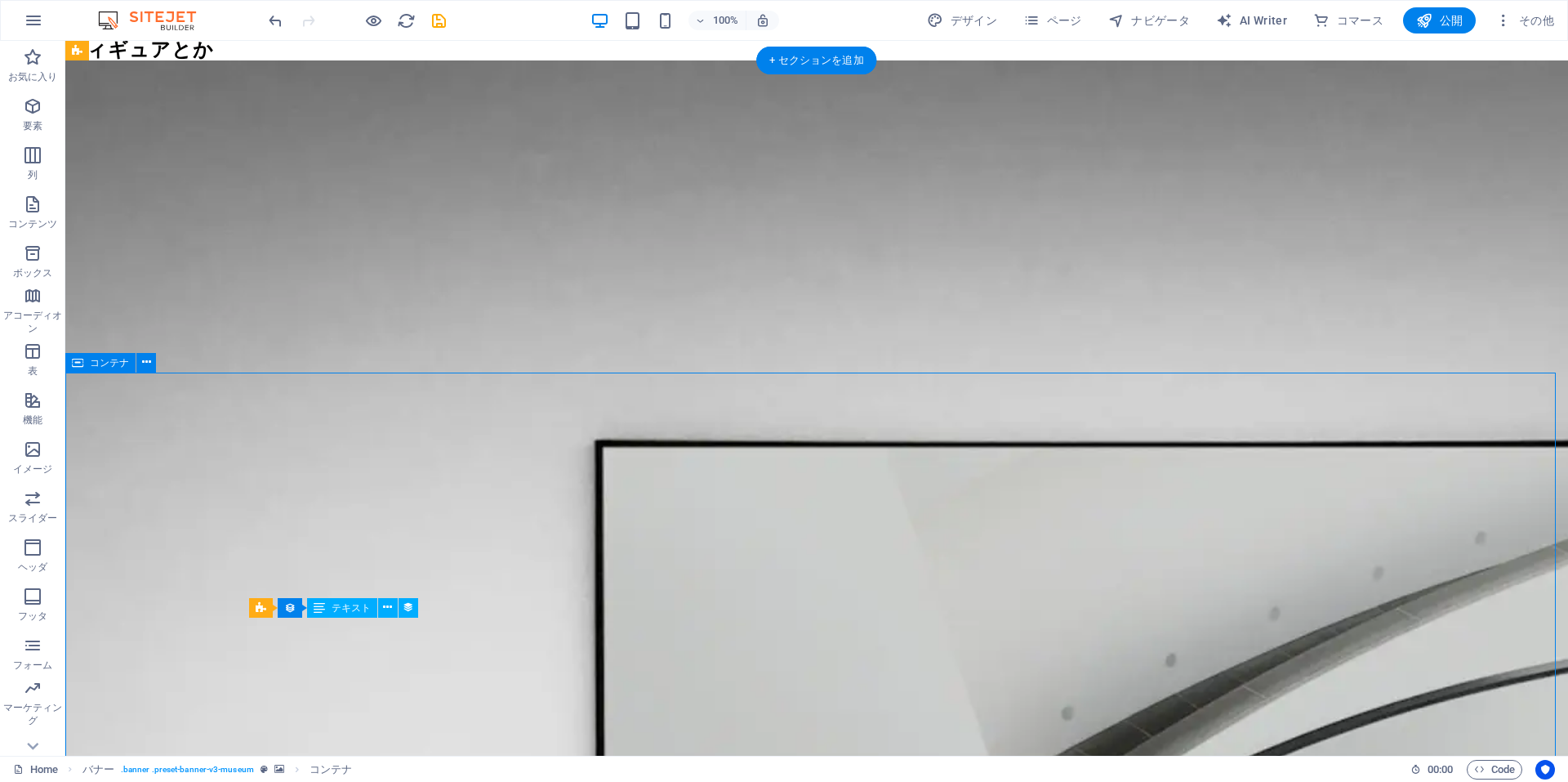
drag, startPoint x: 600, startPoint y: 445, endPoint x: 536, endPoint y: 396, distance: 80.6
click at [190, 54] on icon at bounding box center [193, 51] width 9 height 17
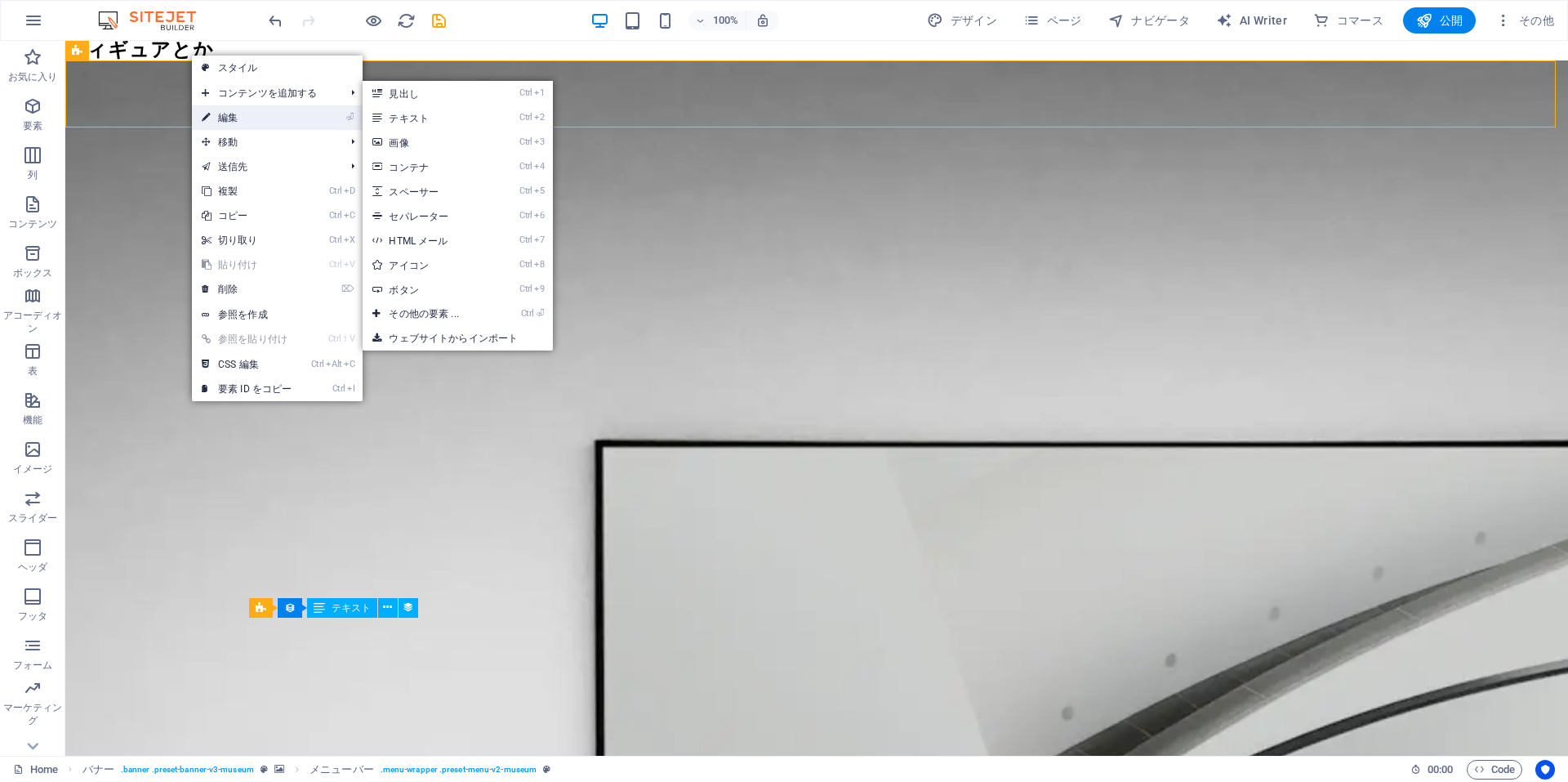
click at [209, 116] on icon at bounding box center [206, 117] width 8 height 25
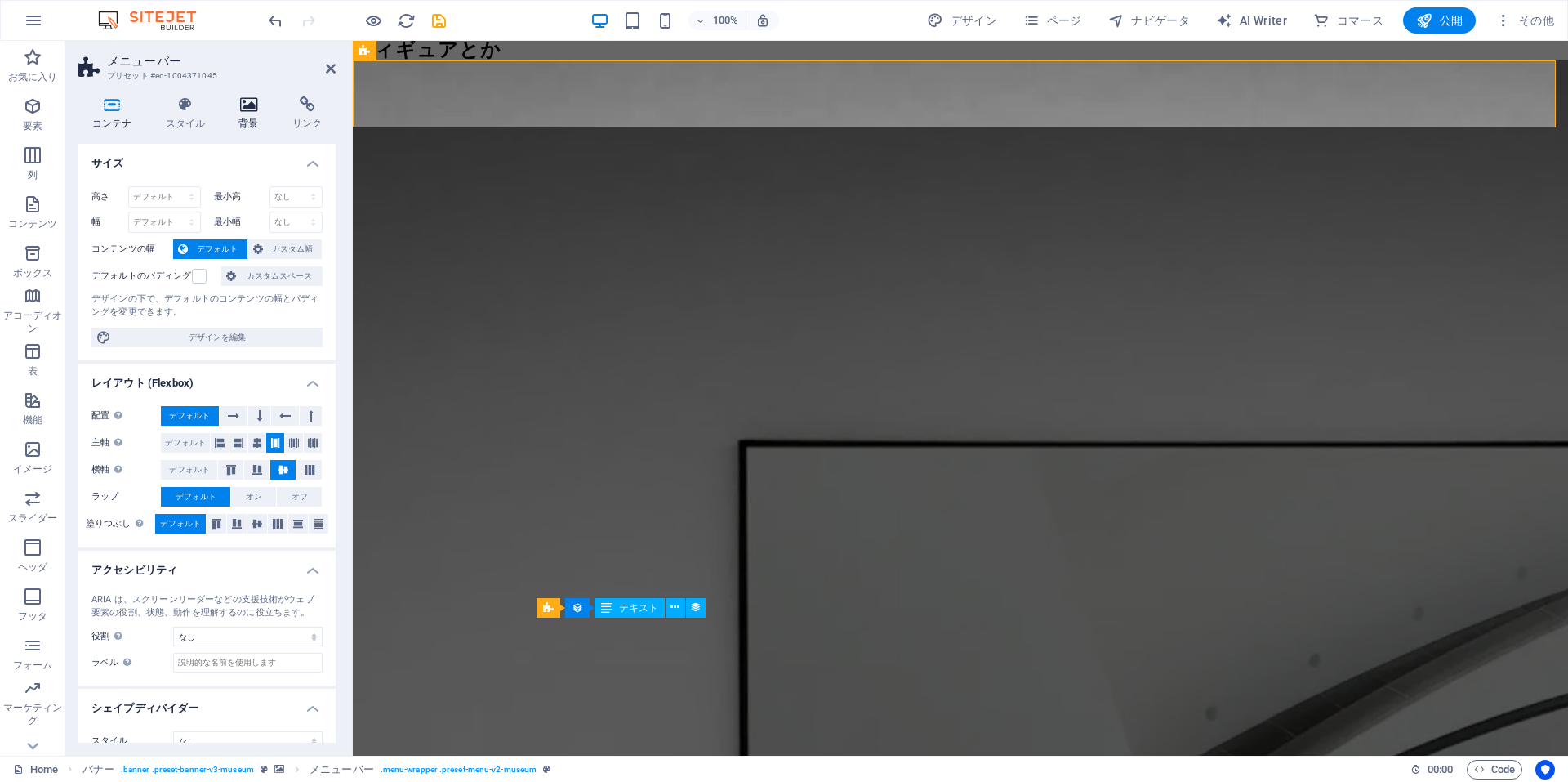
click at [243, 109] on icon at bounding box center [250, 104] width 48 height 16
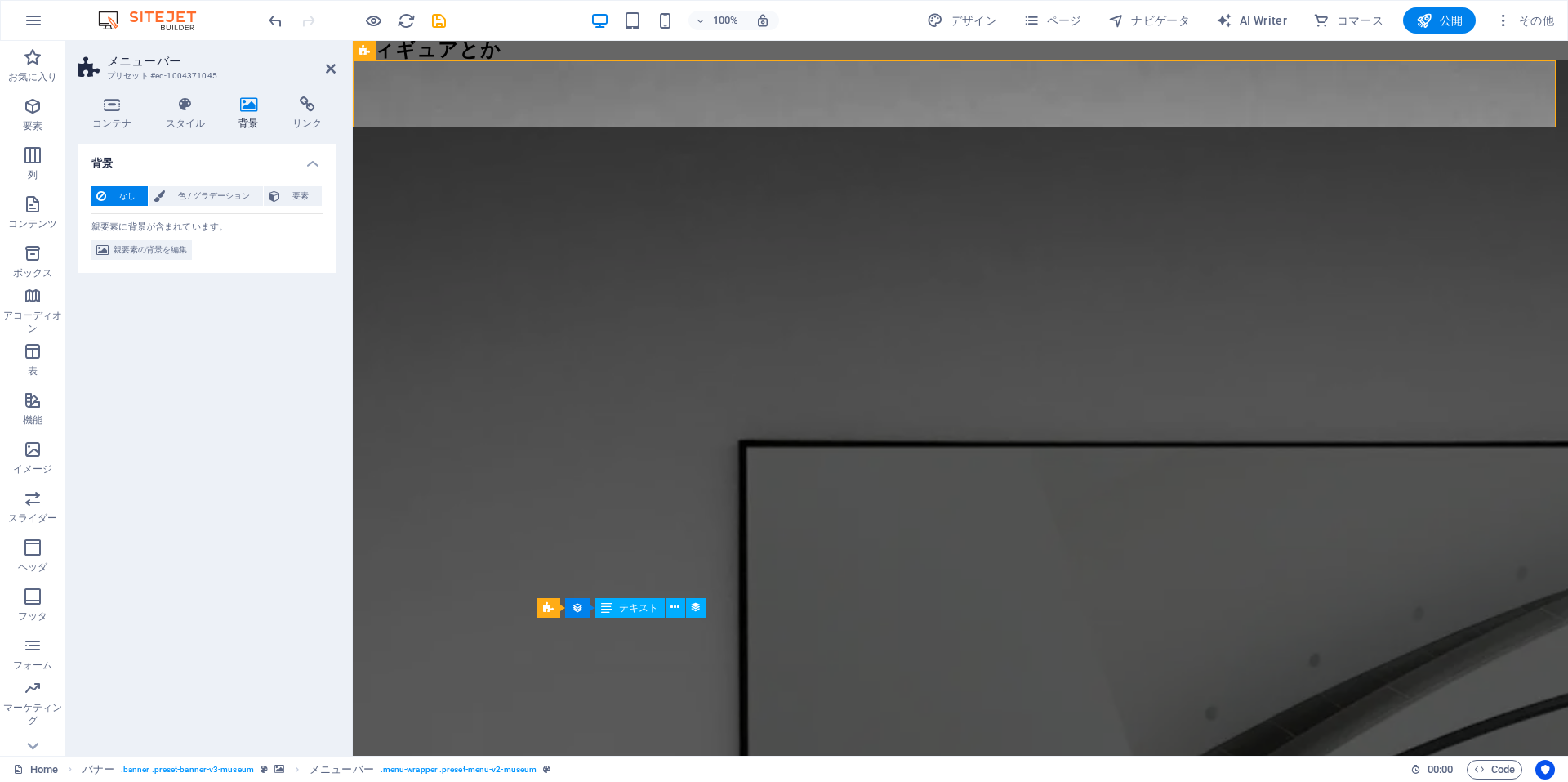
click at [208, 181] on div "なし 色 / グラデーション 要素 背景を全幅に伸ばす 色オーバーレイ 背景の上にオーバーレイを配置して背景を色付けします パララックス 0 % 画像 Ima…" at bounding box center [207, 223] width 258 height 100
click at [208, 192] on span "色 / グラデーション" at bounding box center [214, 196] width 88 height 20
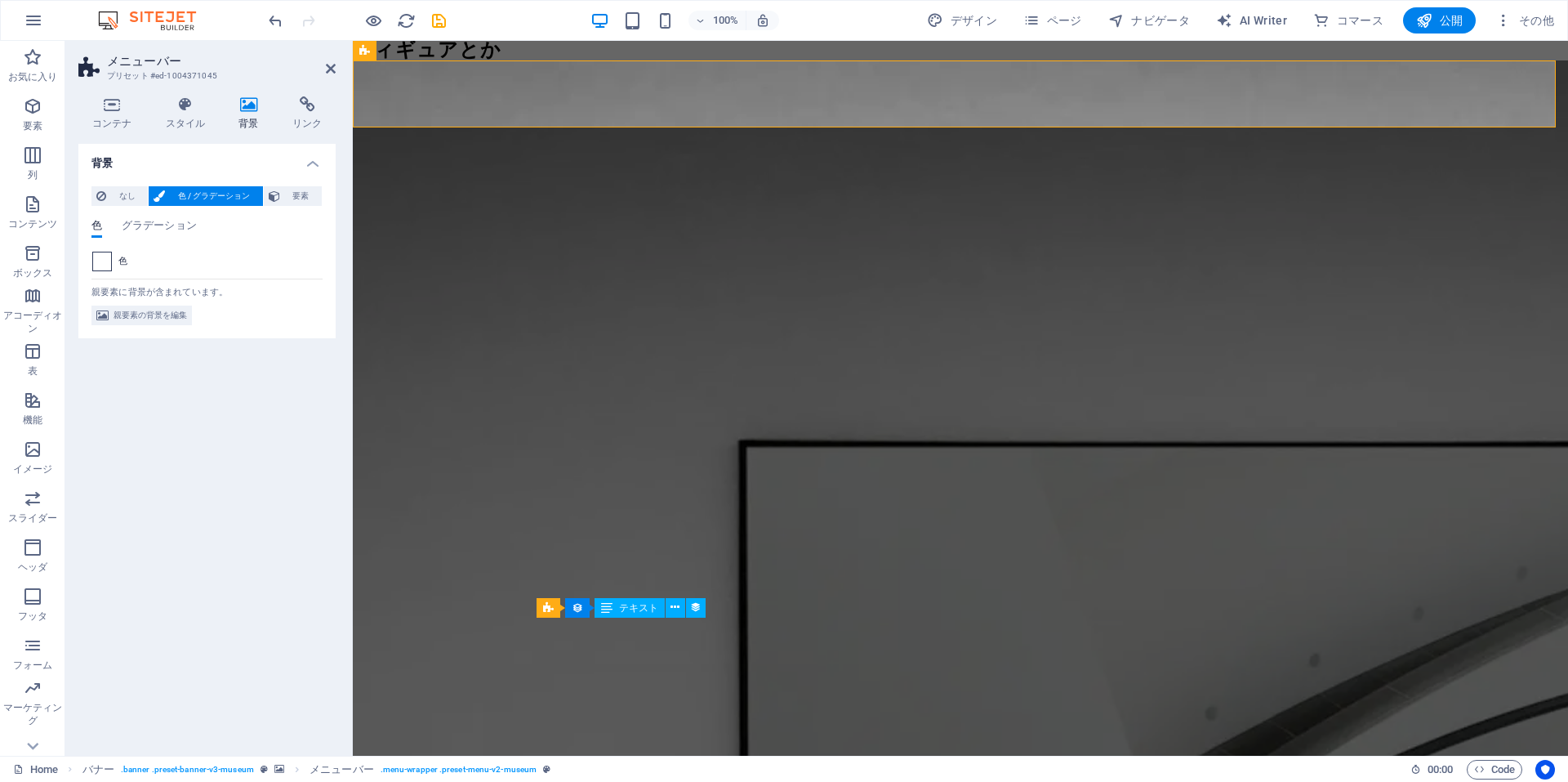
click at [100, 262] on span at bounding box center [102, 262] width 18 height 18
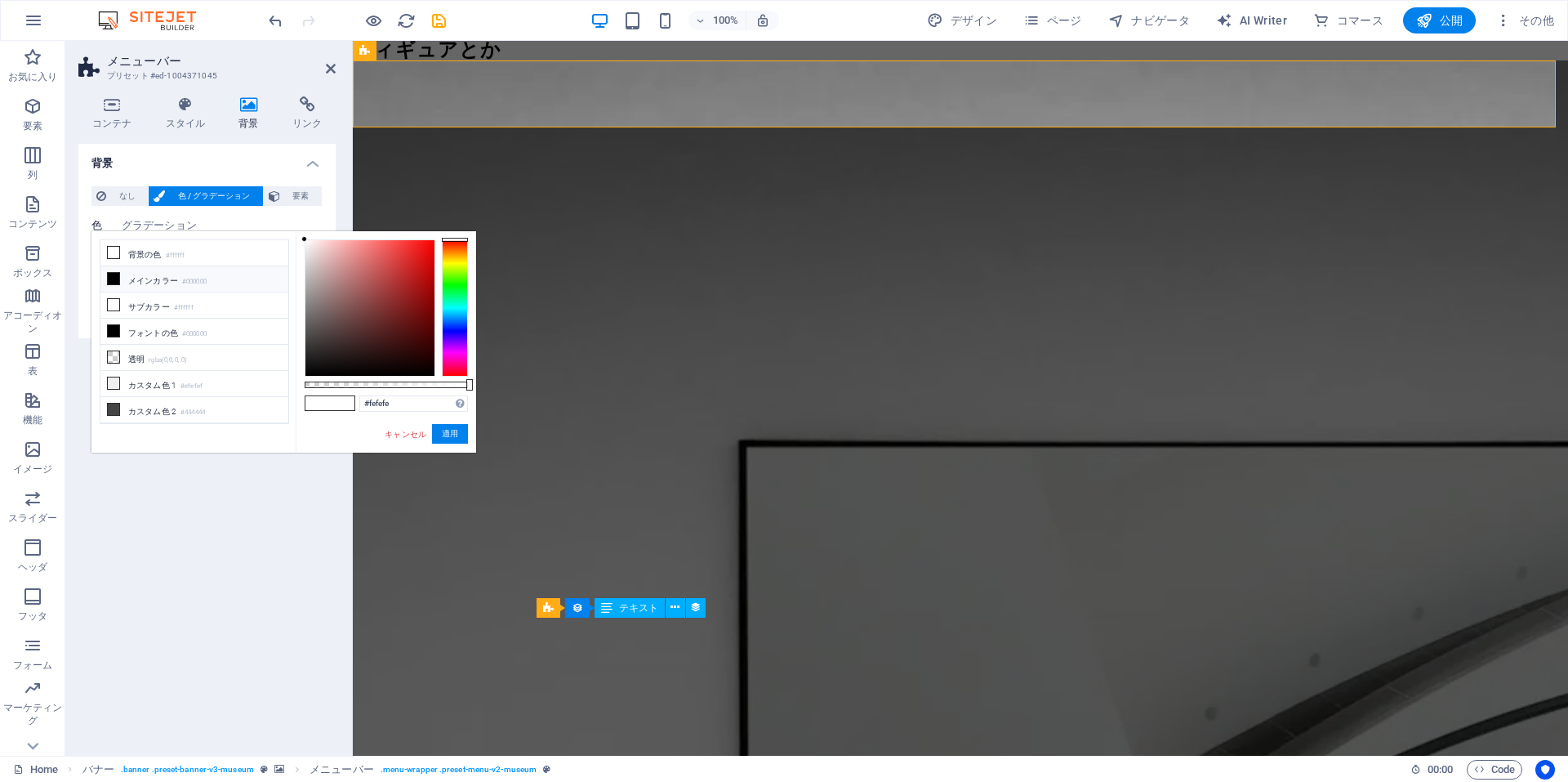
type input "#ffffff"
drag, startPoint x: 304, startPoint y: 240, endPoint x: 289, endPoint y: 231, distance: 17.5
click at [289, 231] on div "less 背景の色 #ffffff メインカラー #000000 サブカラー #ffffff フォントの色" at bounding box center [284, 341] width 385 height 221
drag, startPoint x: 448, startPoint y: 435, endPoint x: 95, endPoint y: 393, distance: 355.5
click at [448, 435] on button "適用" at bounding box center [450, 434] width 36 height 20
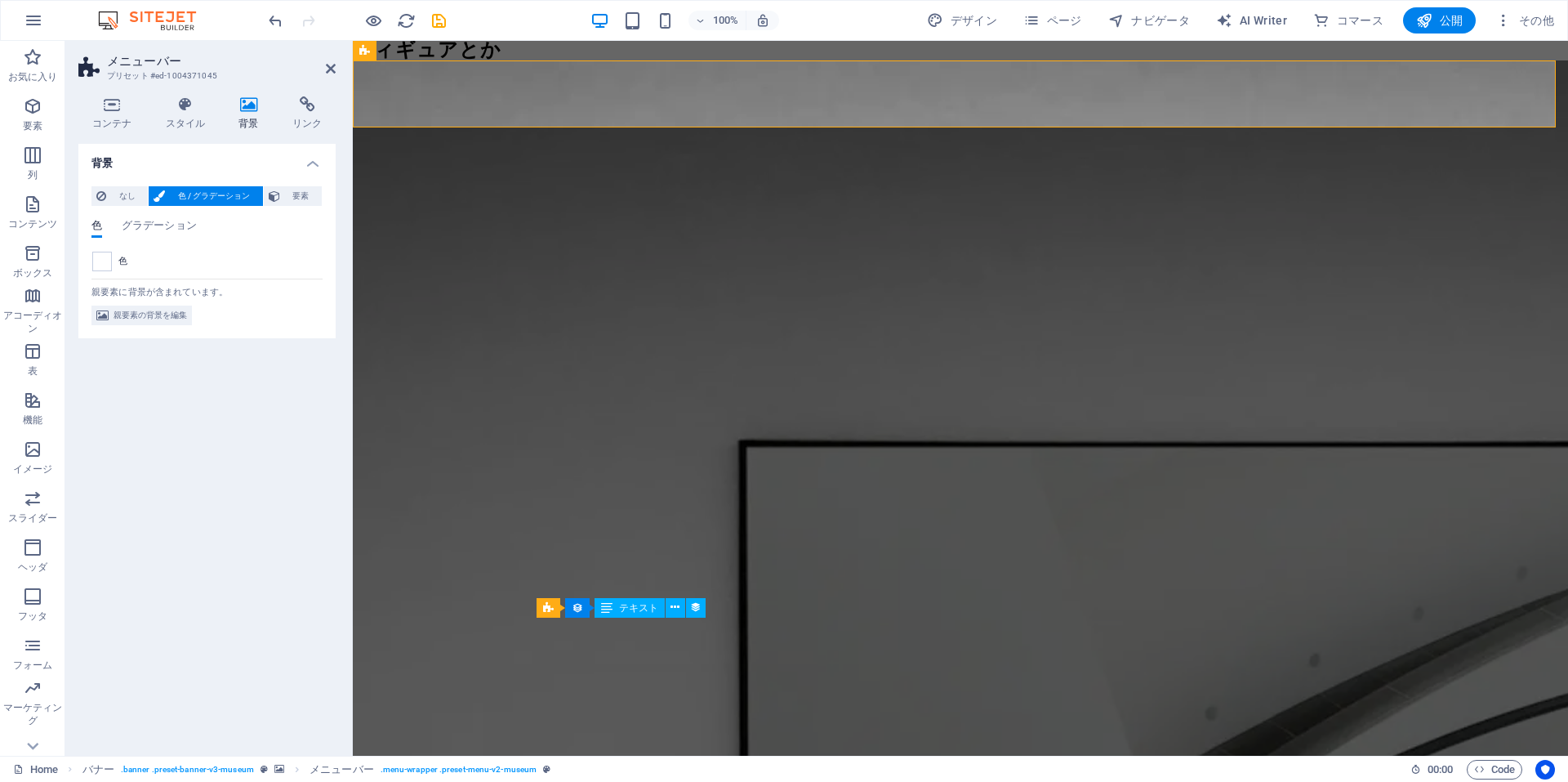
click at [335, 62] on aside "メニューバー プリセット #ed-1004371045 コンテナ スタイル 背景 リンク サイズ 高さ デフォルト px rem % vh vw 最小高 なし…" at bounding box center [209, 398] width 288 height 714
click at [327, 70] on icon at bounding box center [331, 68] width 10 height 13
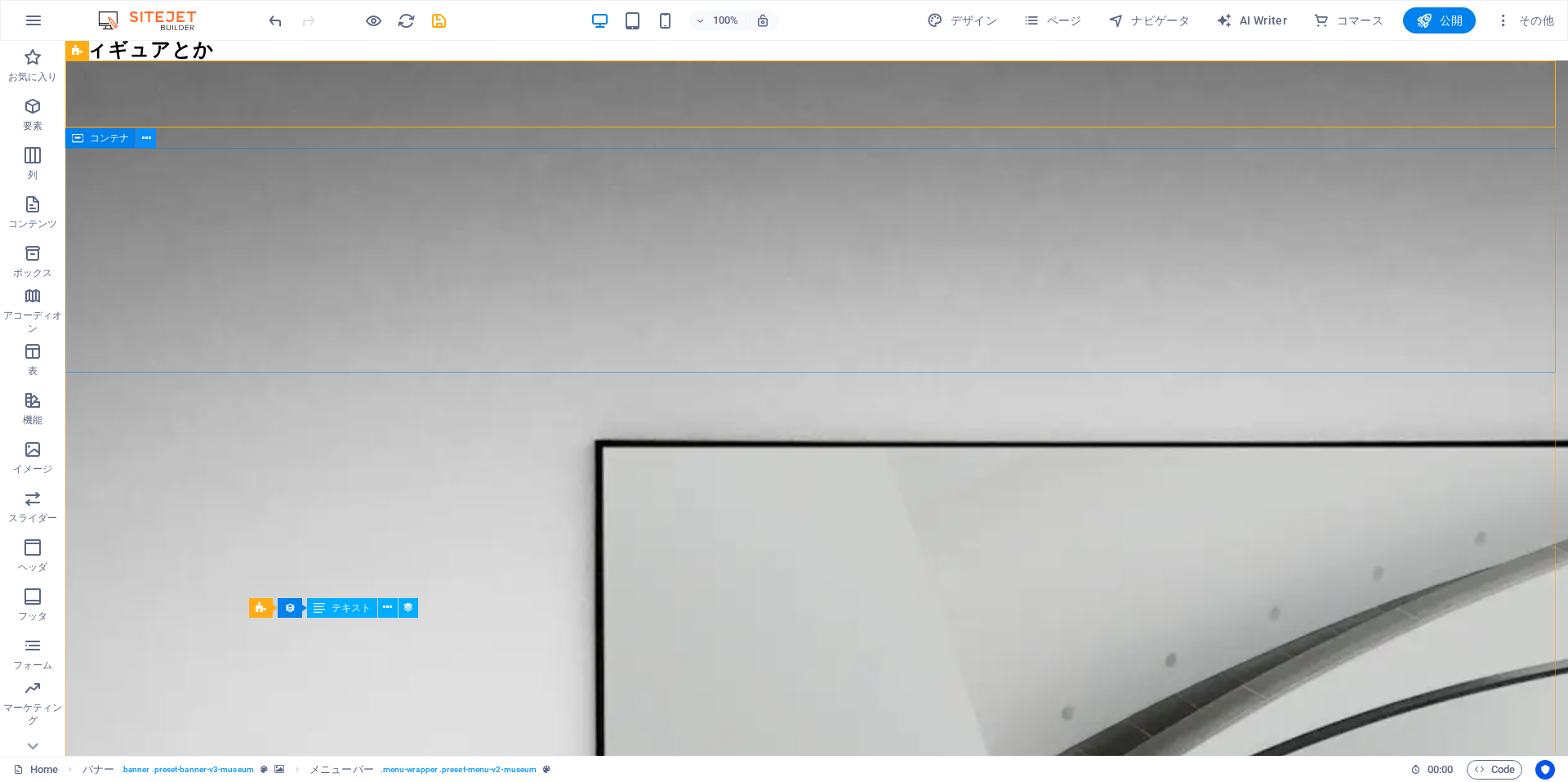
click at [142, 139] on icon at bounding box center [146, 138] width 9 height 17
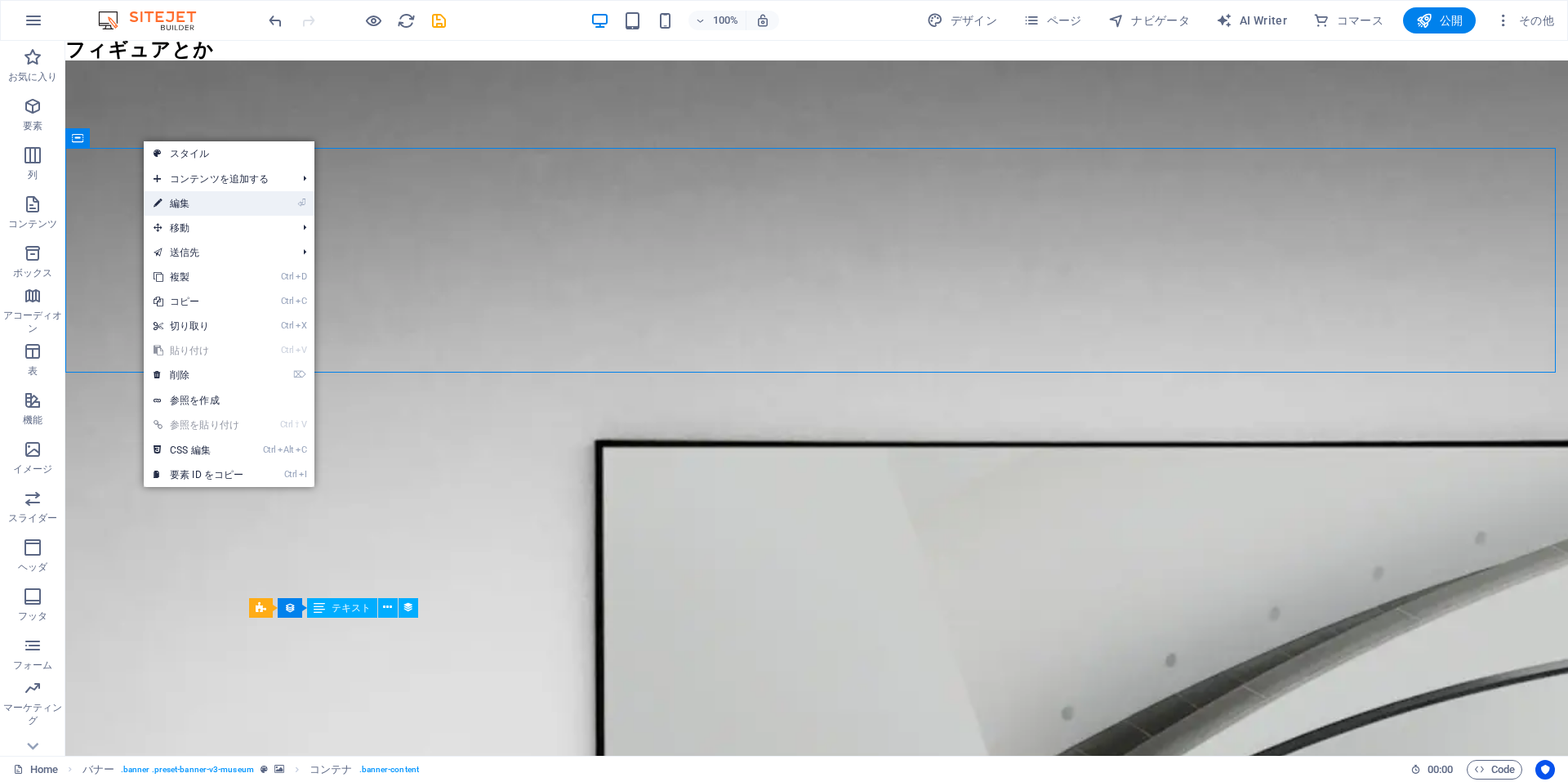
click at [171, 202] on link "⏎ 編集" at bounding box center [198, 203] width 109 height 25
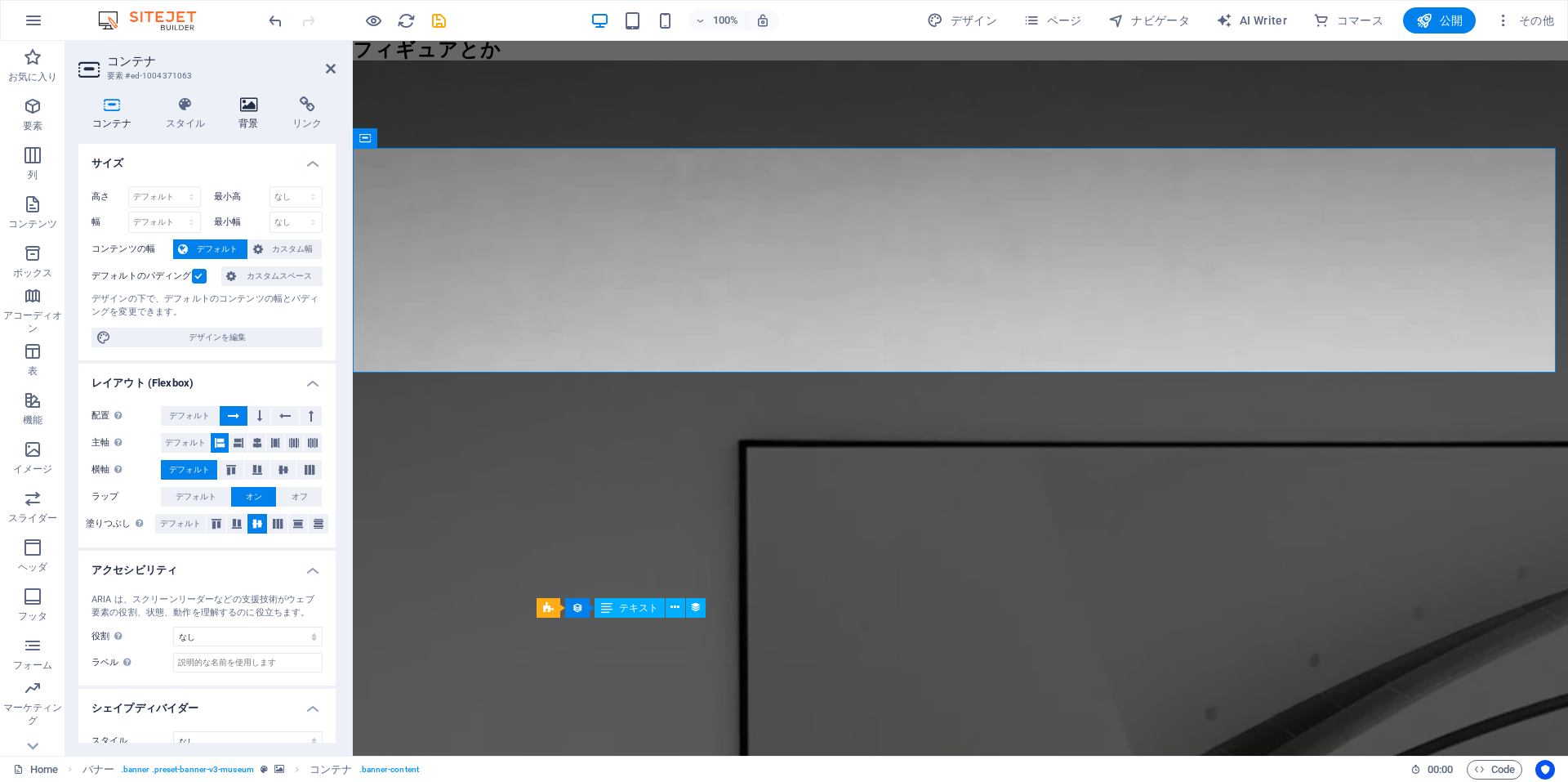
click at [249, 110] on icon at bounding box center [250, 104] width 48 height 16
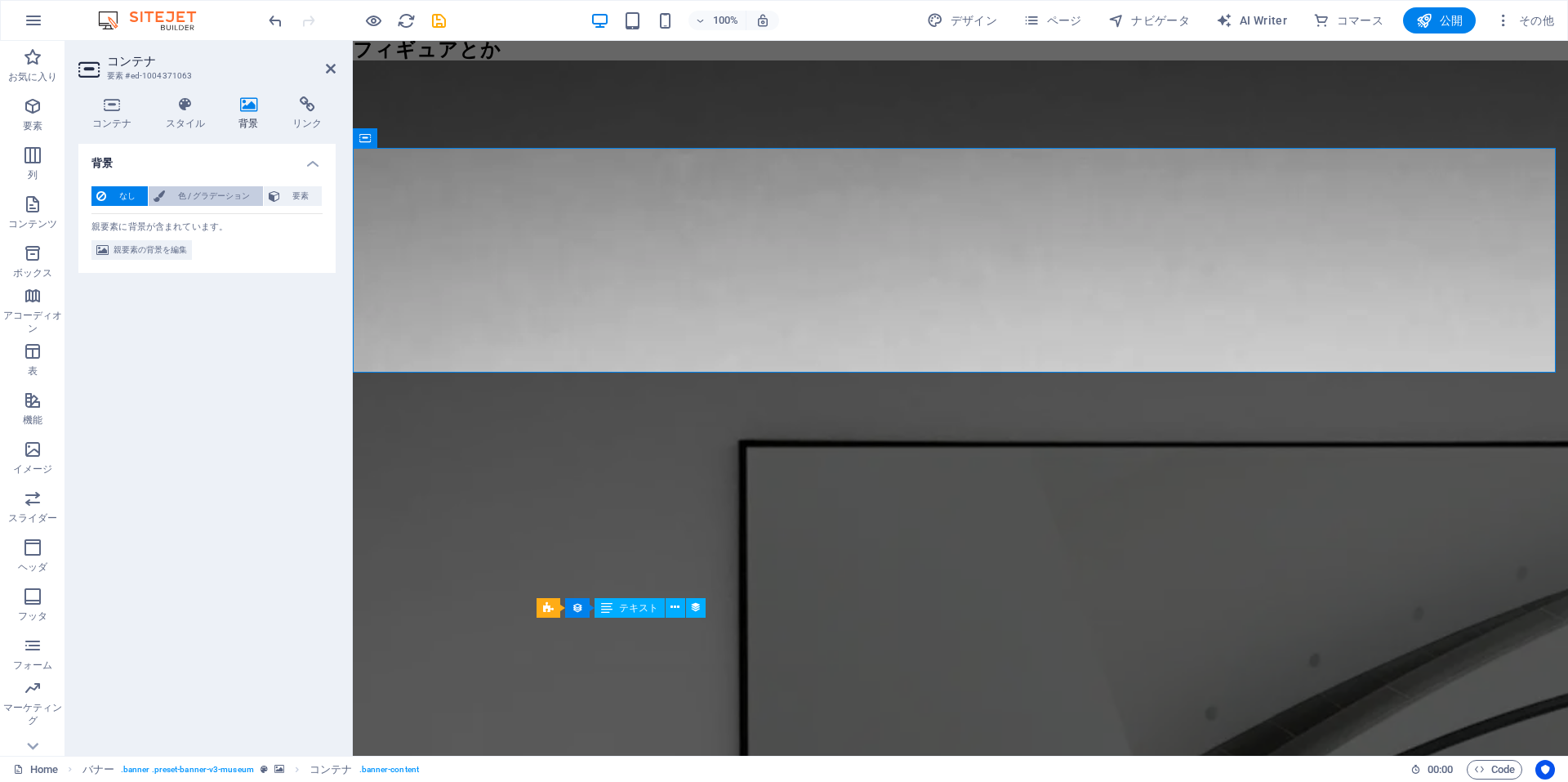
click at [178, 196] on span "色 / グラデーション" at bounding box center [214, 196] width 88 height 20
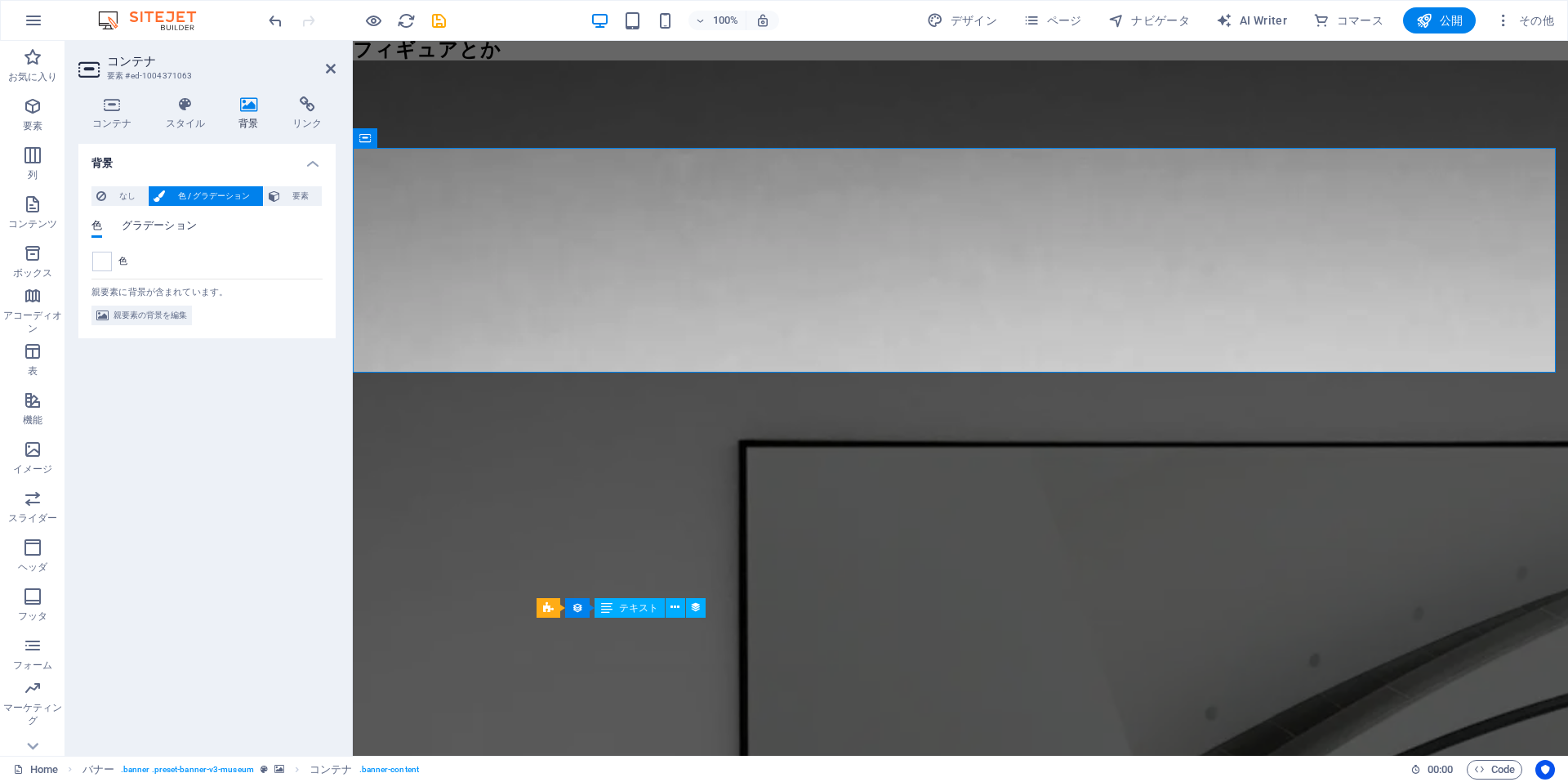
drag, startPoint x: 109, startPoint y: 258, endPoint x: 128, endPoint y: 235, distance: 29.8
click at [113, 253] on div "色" at bounding box center [207, 262] width 230 height 20
click at [332, 68] on icon at bounding box center [331, 68] width 10 height 13
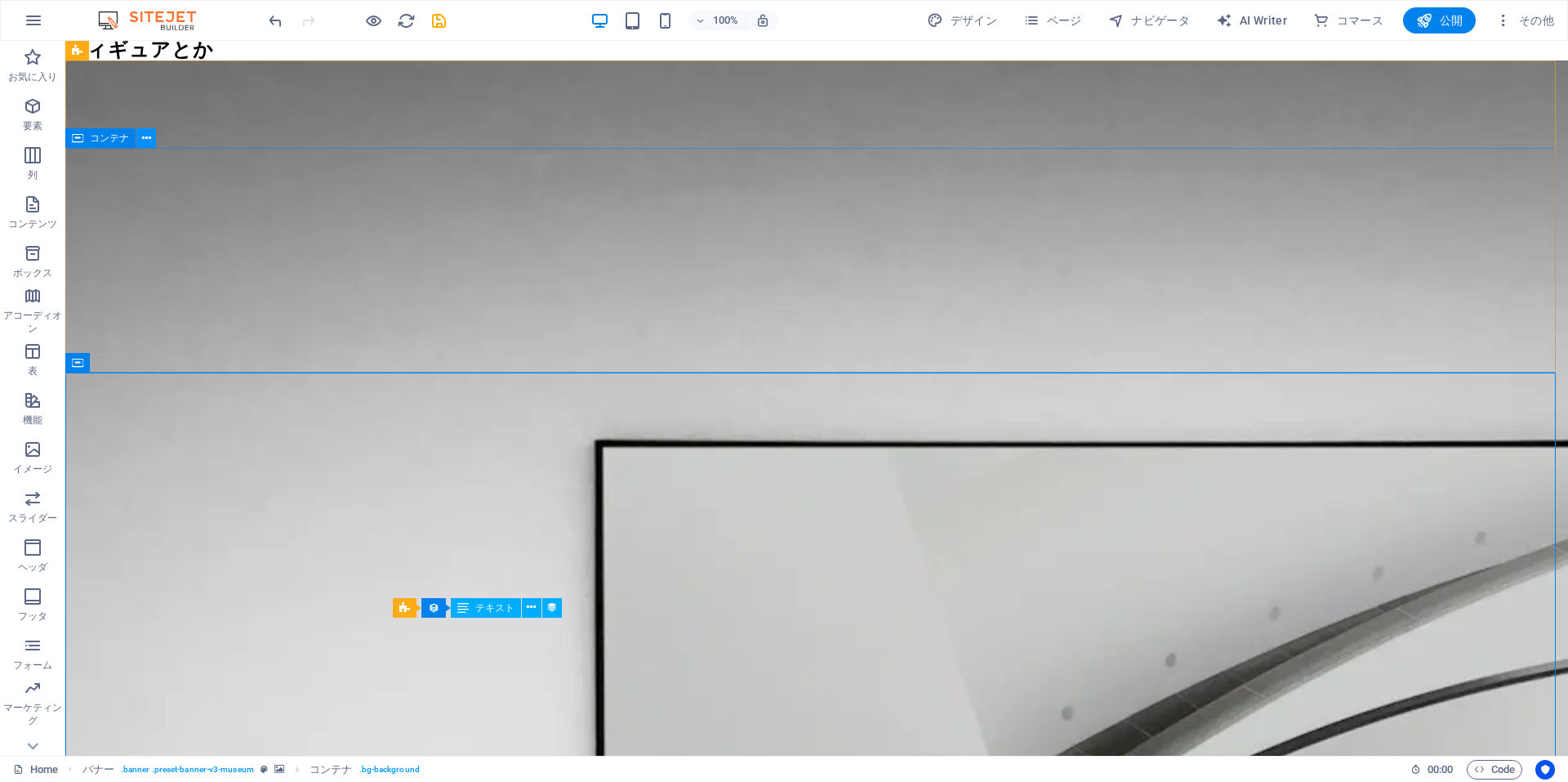
click at [140, 140] on button at bounding box center [146, 138] width 20 height 20
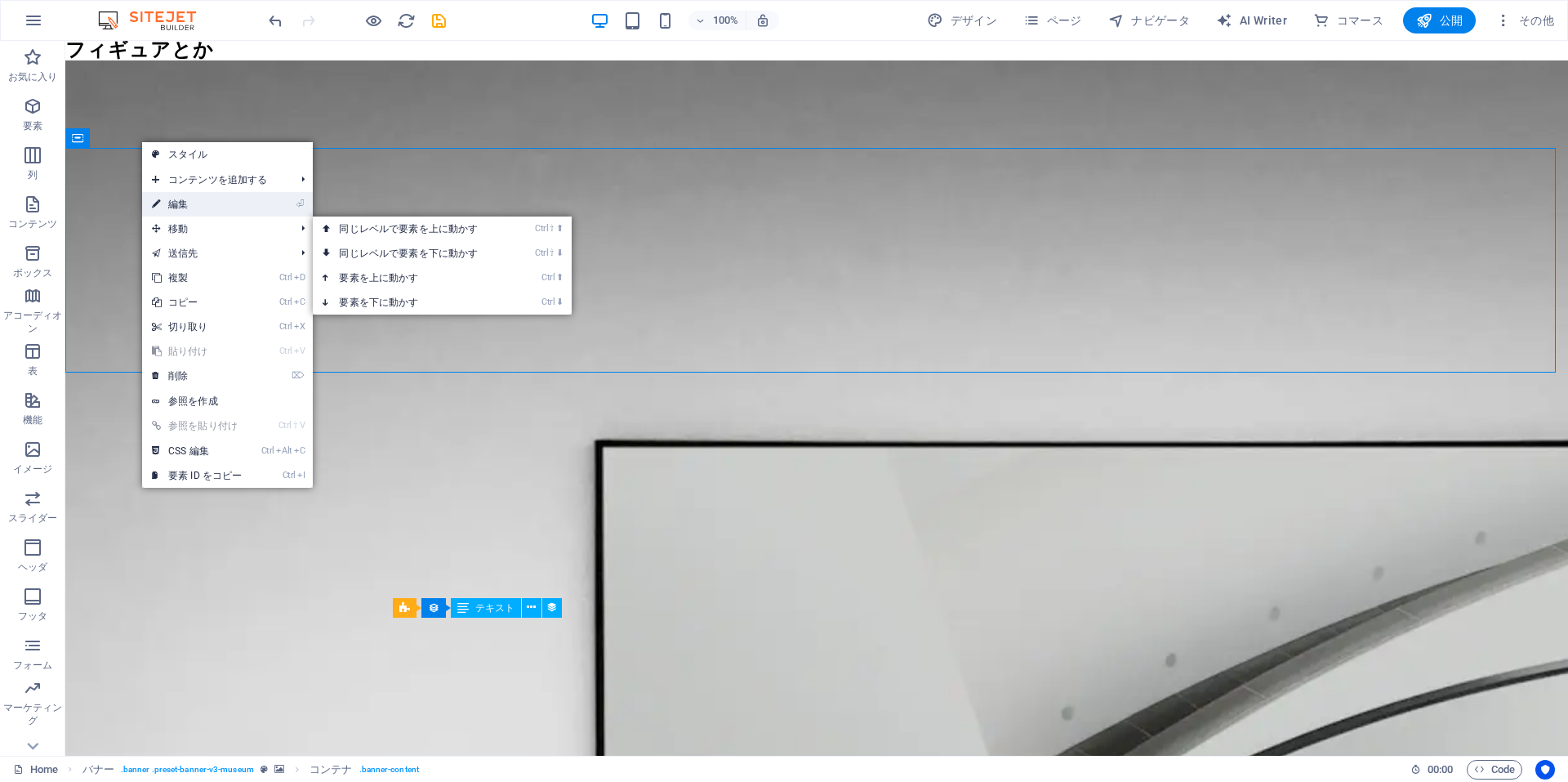
click at [172, 200] on link "⏎ 編集" at bounding box center [197, 204] width 109 height 25
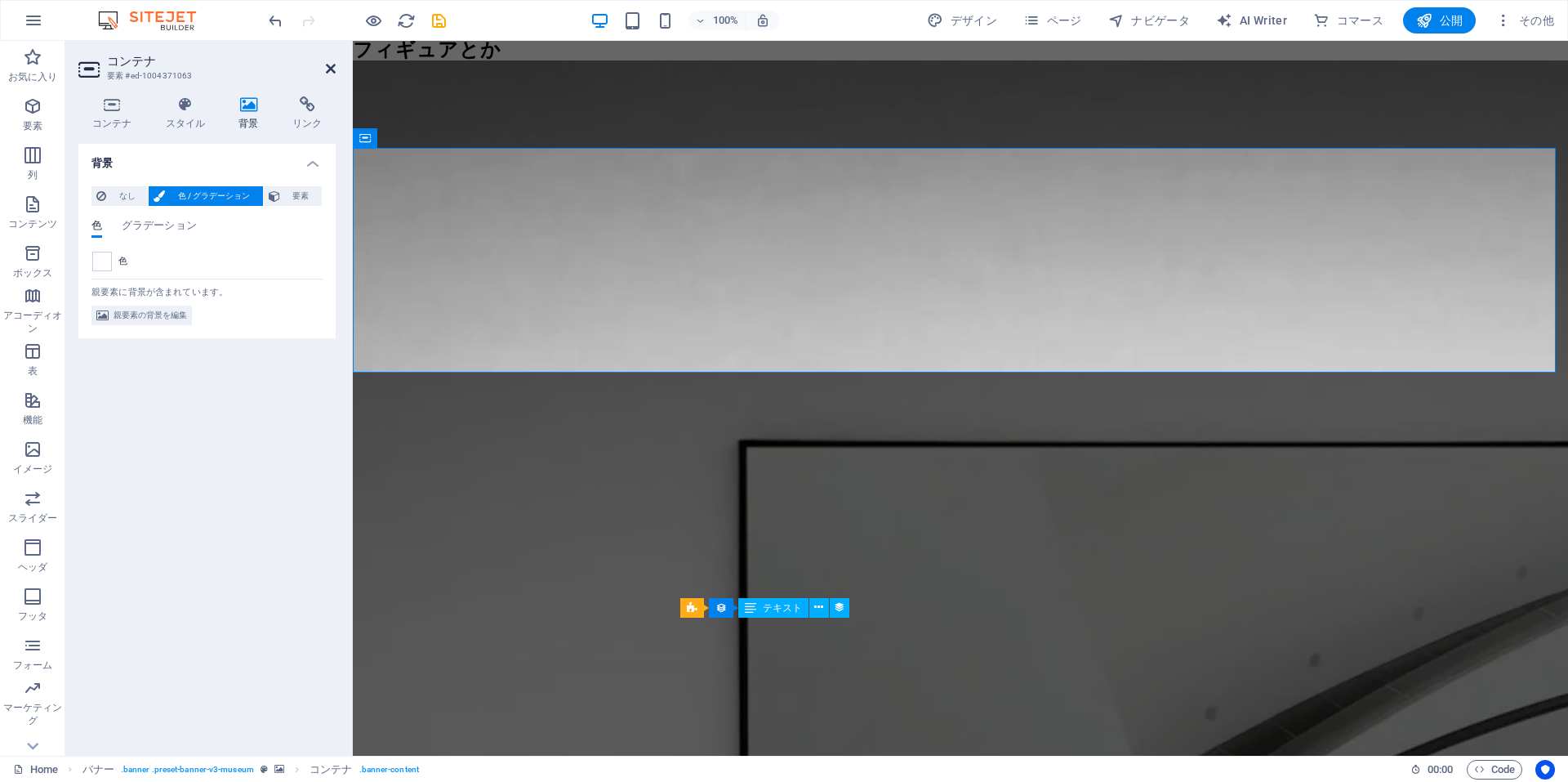
click at [330, 64] on icon at bounding box center [331, 68] width 10 height 13
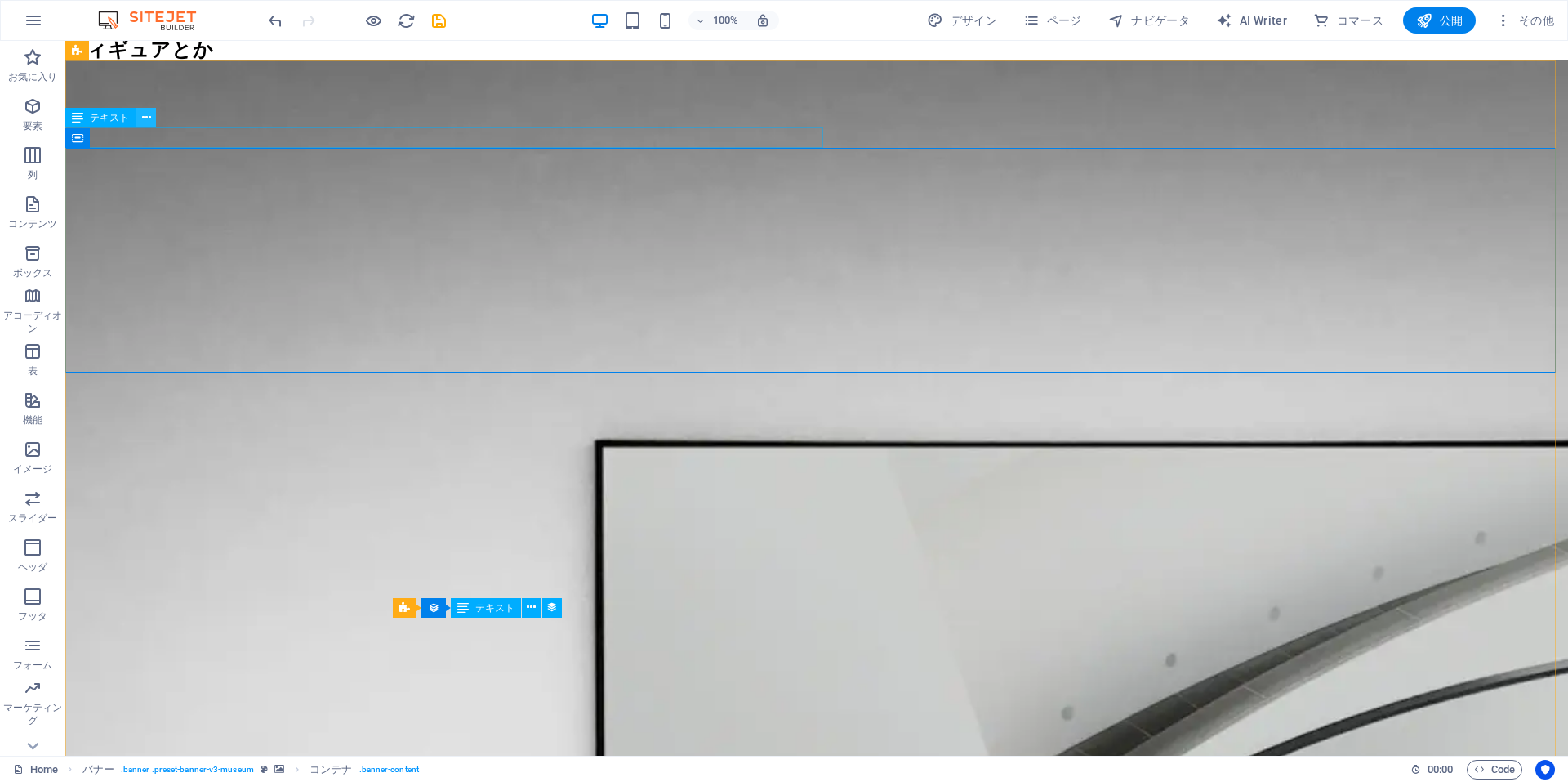
click at [145, 120] on icon at bounding box center [146, 117] width 9 height 17
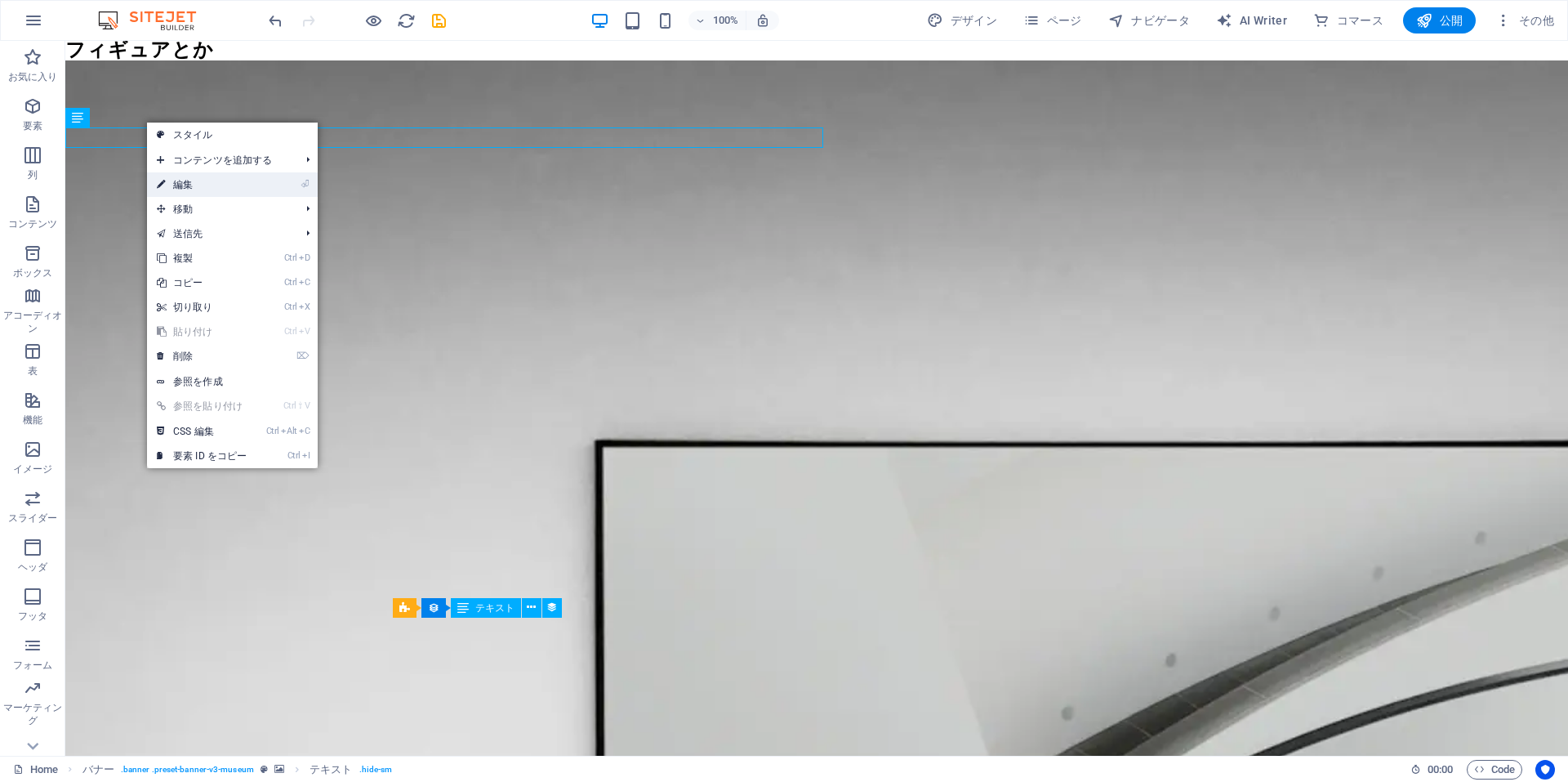
click at [189, 186] on link "⏎ 編集" at bounding box center [202, 184] width 109 height 25
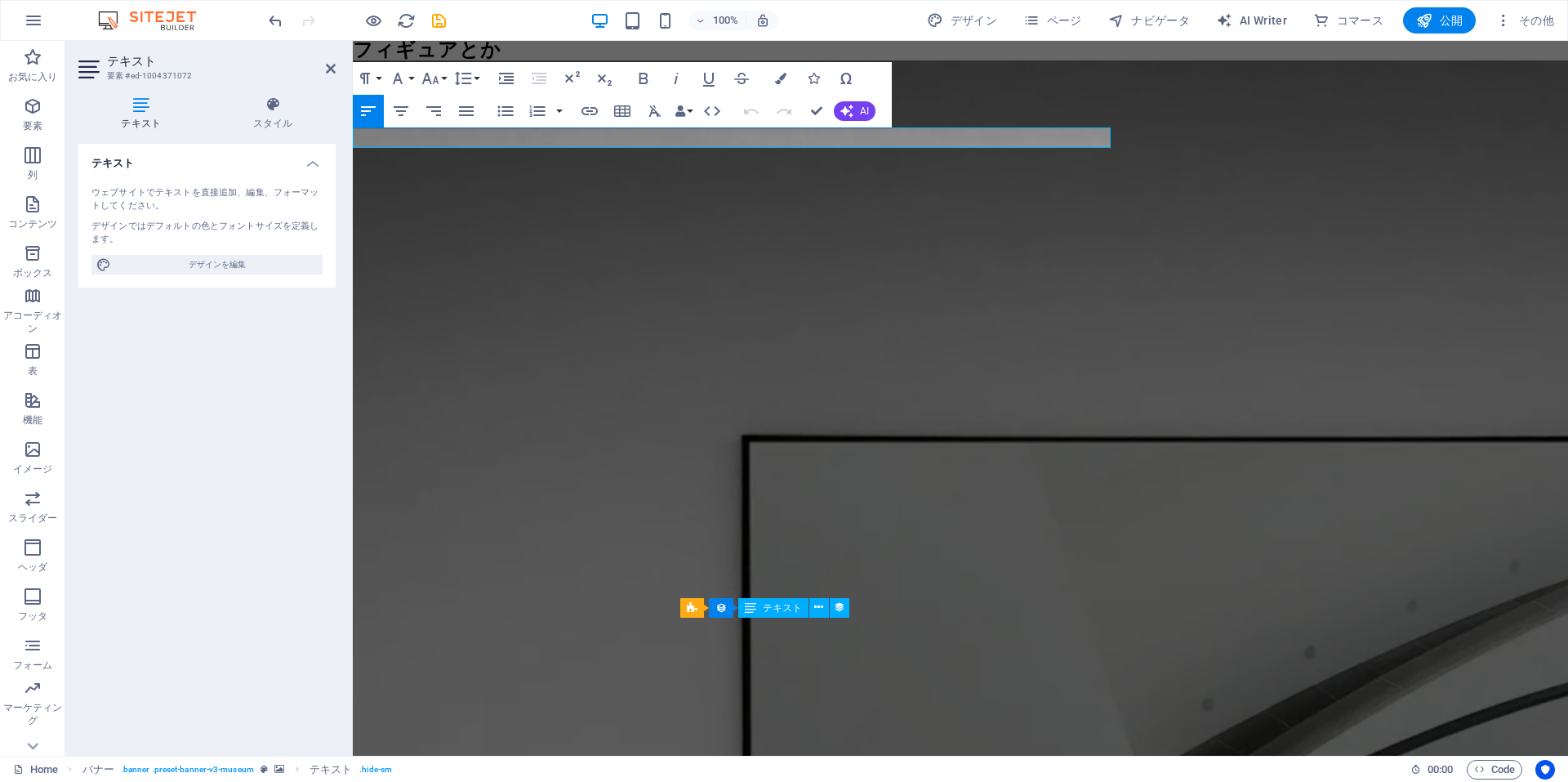
click at [89, 60] on icon at bounding box center [91, 70] width 25 height 26
drag, startPoint x: 328, startPoint y: 76, endPoint x: 263, endPoint y: 34, distance: 77.4
click at [328, 76] on link at bounding box center [331, 69] width 10 height 14
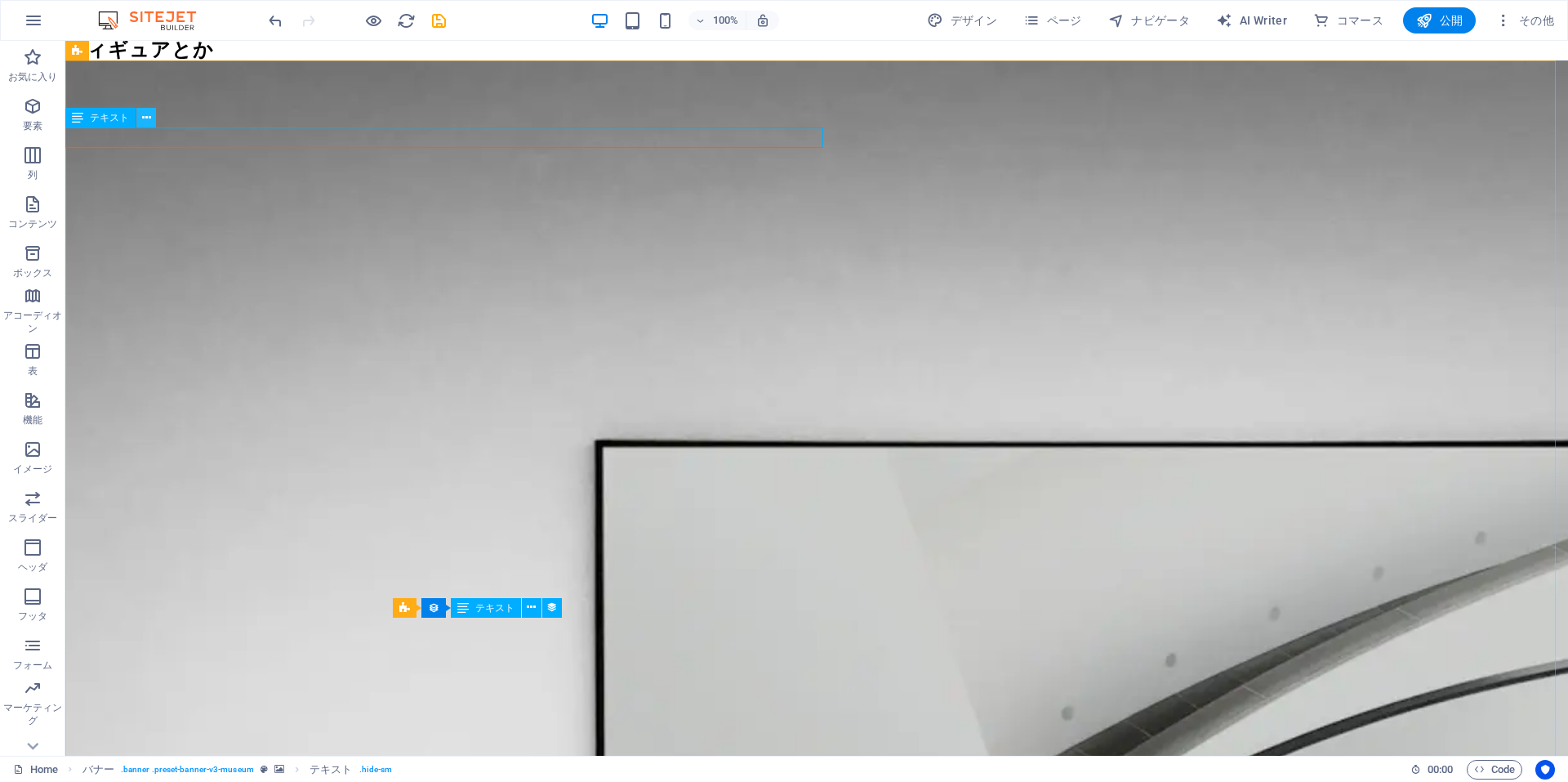
click at [145, 120] on icon at bounding box center [146, 117] width 9 height 17
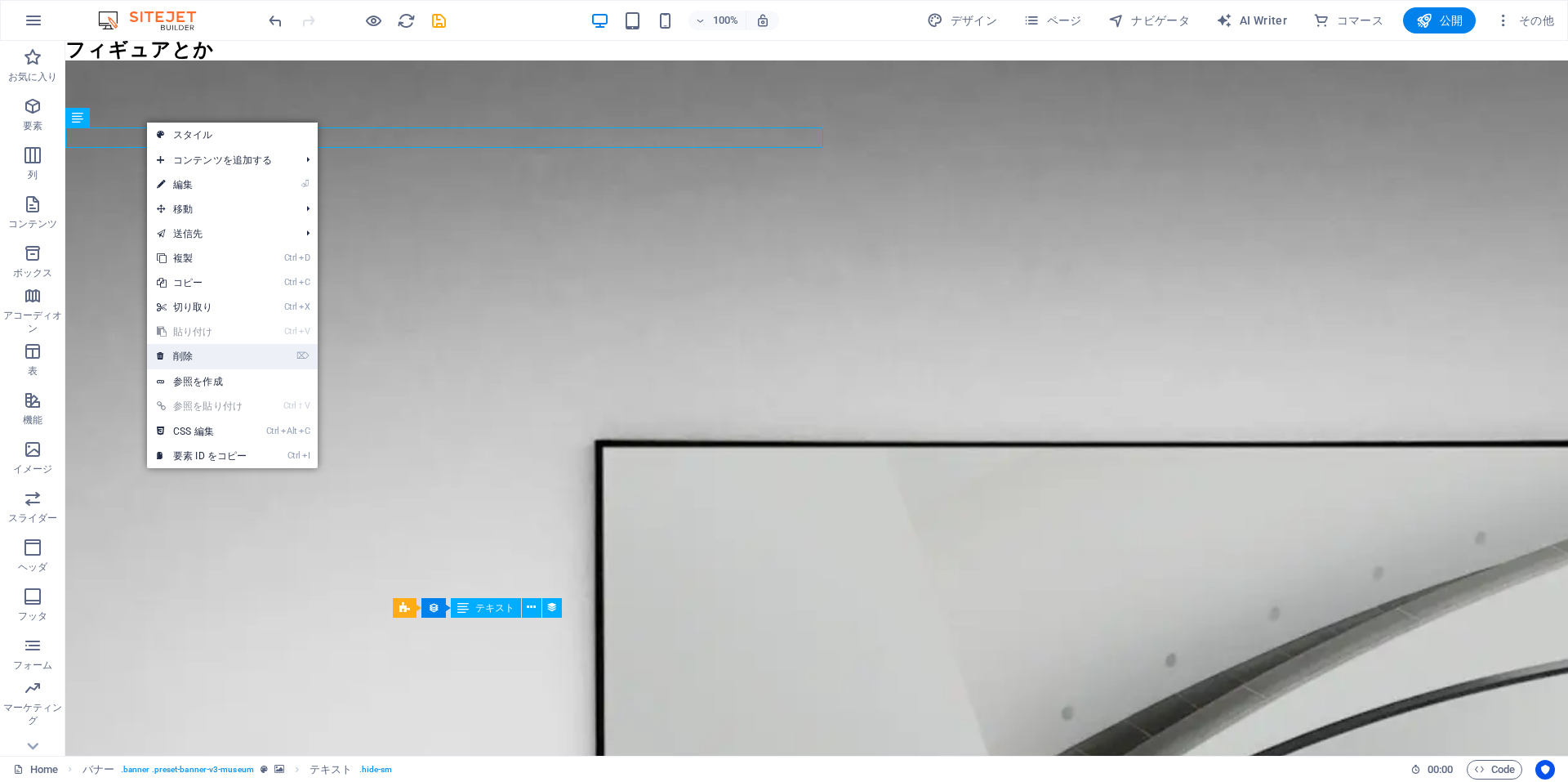
click at [182, 353] on link "⌦ 削除" at bounding box center [202, 356] width 109 height 25
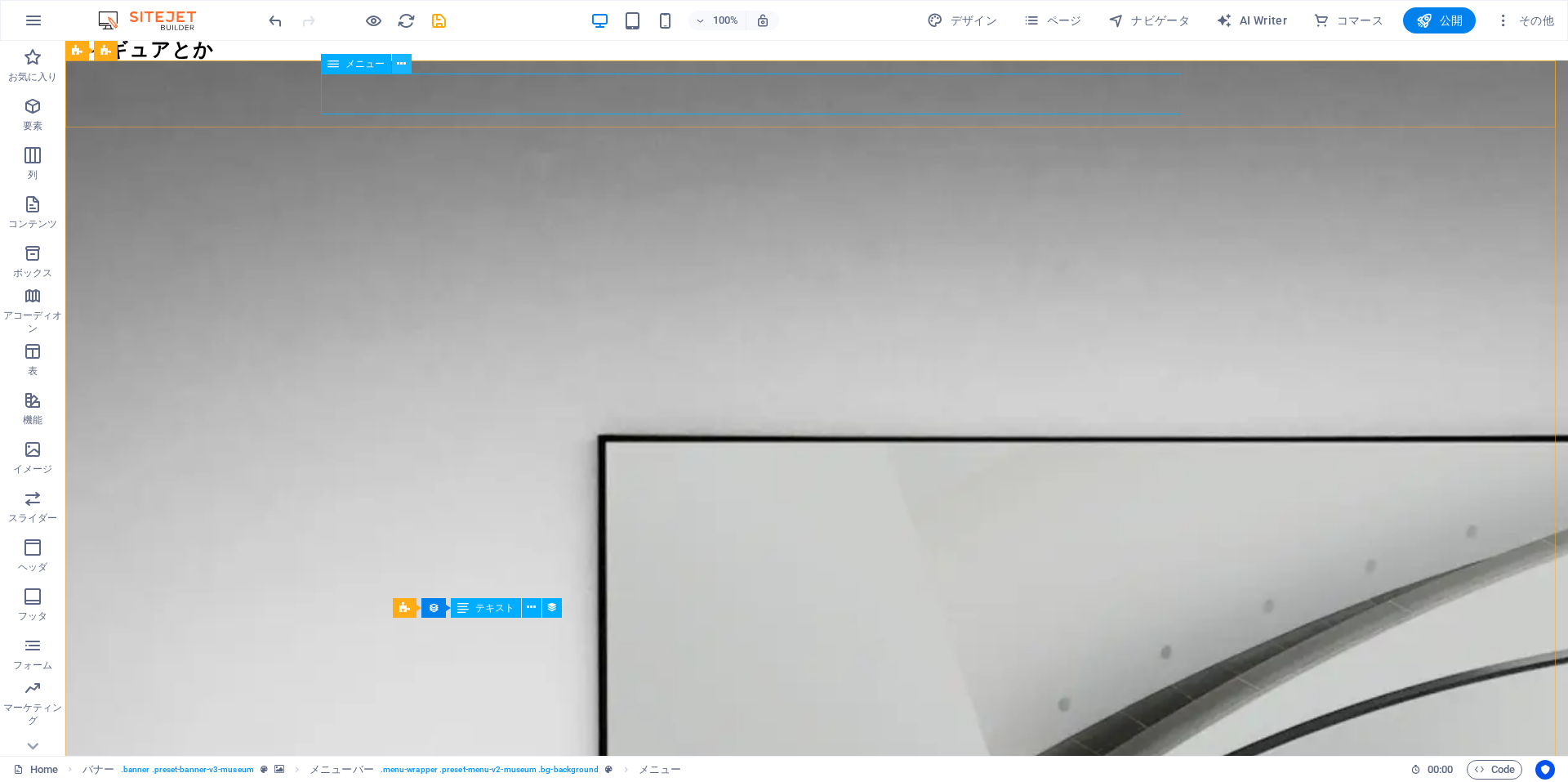
click at [399, 71] on icon at bounding box center [401, 64] width 9 height 17
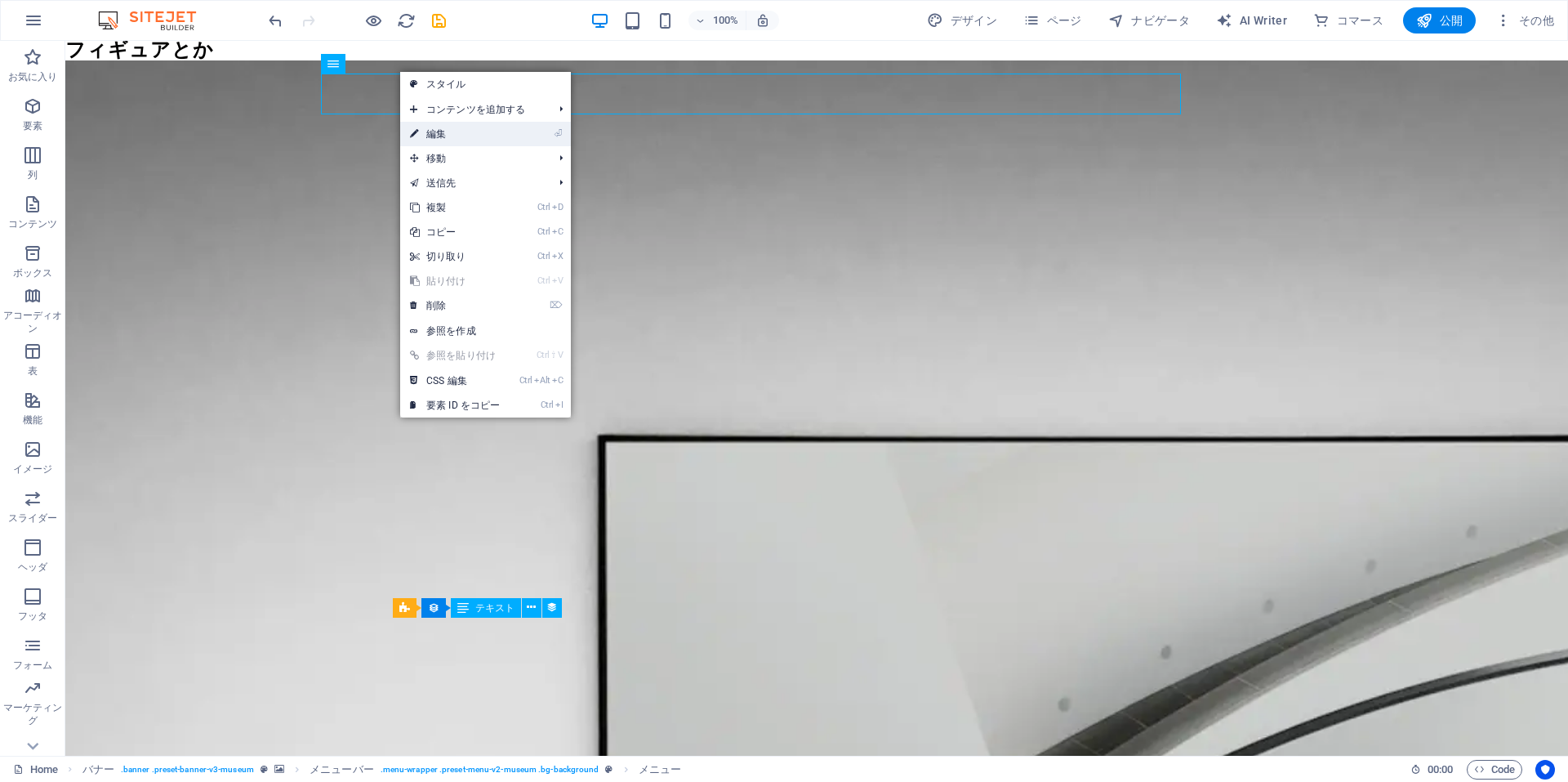
click at [420, 131] on link "⏎ 編集" at bounding box center [455, 133] width 109 height 25
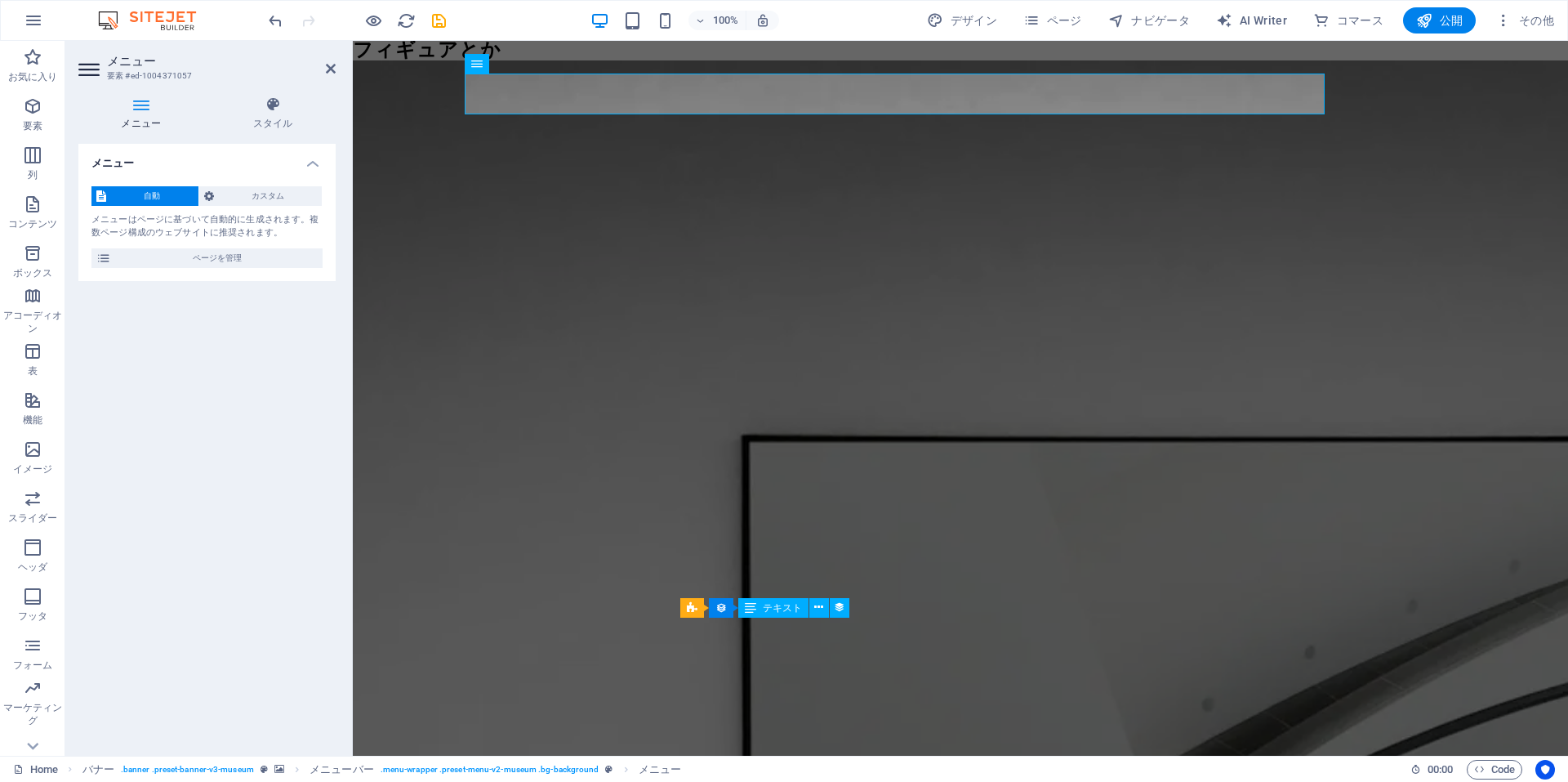
click at [276, 94] on div "メニュー スタイル メニュー 自動 カスタム メニューはページに基づいて自動的に生成されます。複数ページ構成のウェブサイトに推奨されます。 ページを管理 メニ…" at bounding box center [207, 420] width 284 height 673
click at [272, 109] on icon at bounding box center [274, 104] width 125 height 16
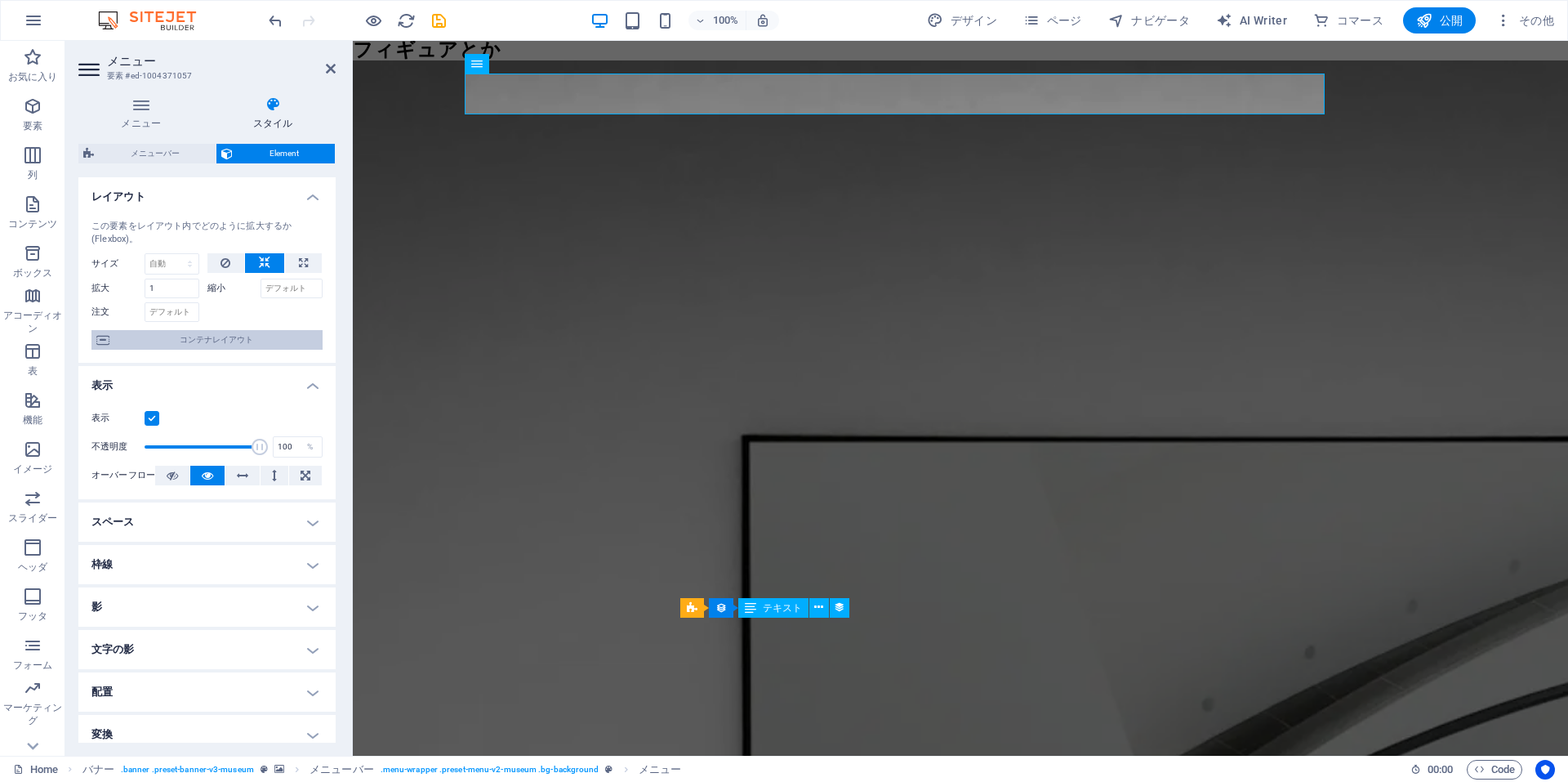
click at [194, 339] on span "コンテナレイアウト" at bounding box center [216, 340] width 203 height 20
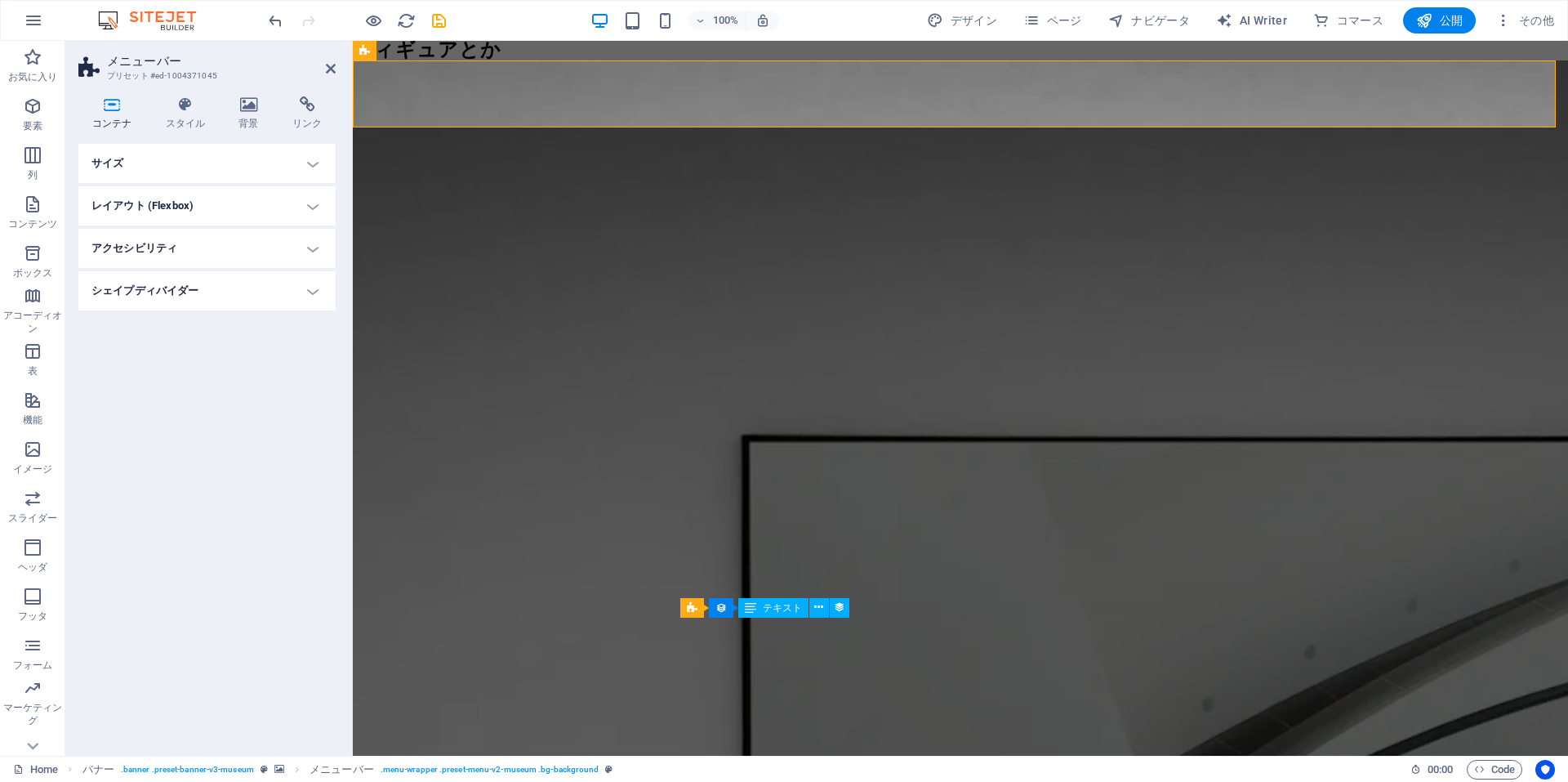
click at [303, 162] on h4 "サイズ" at bounding box center [207, 162] width 258 height 39
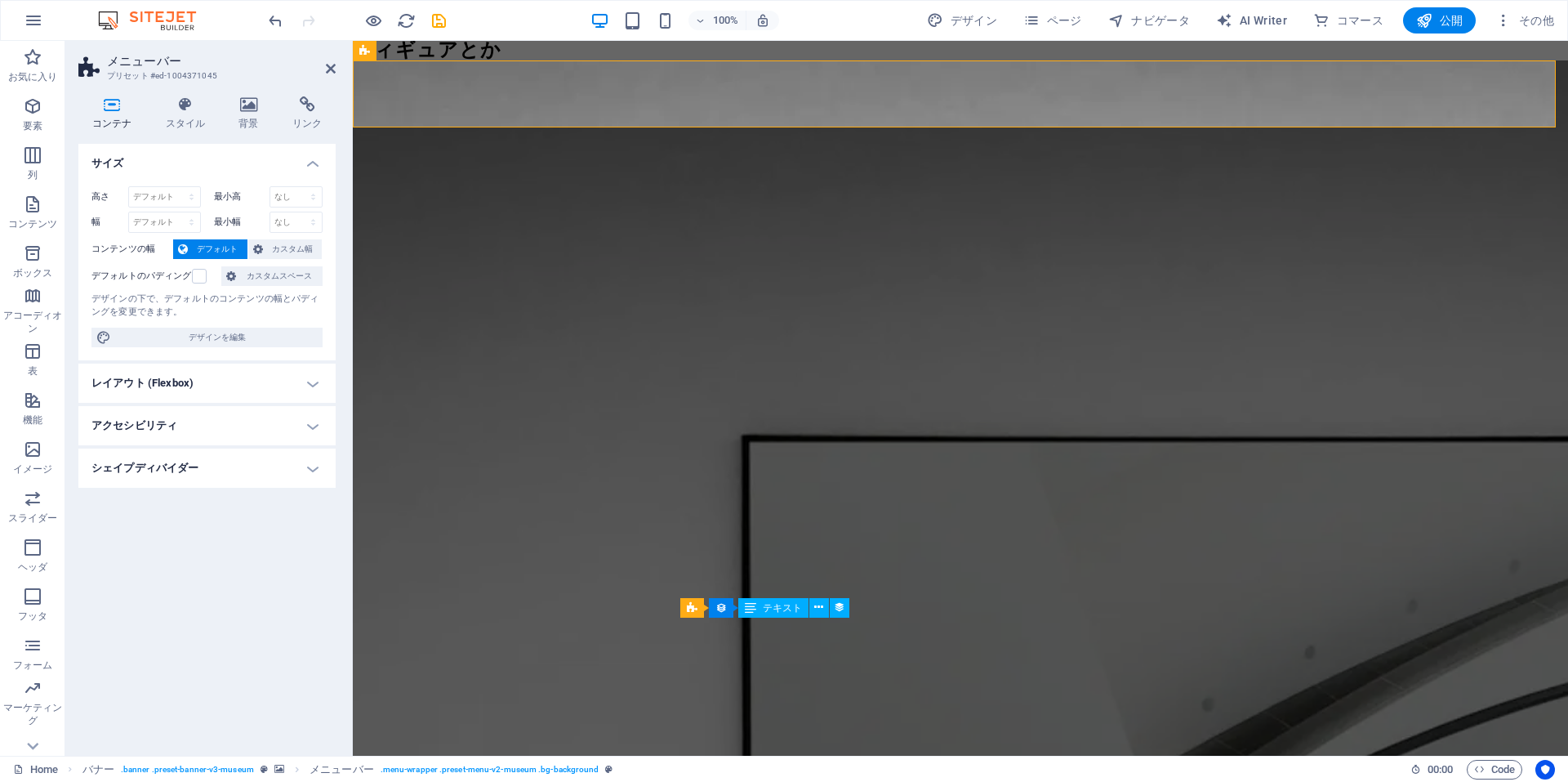
click at [303, 162] on h4 "サイズ" at bounding box center [207, 158] width 258 height 30
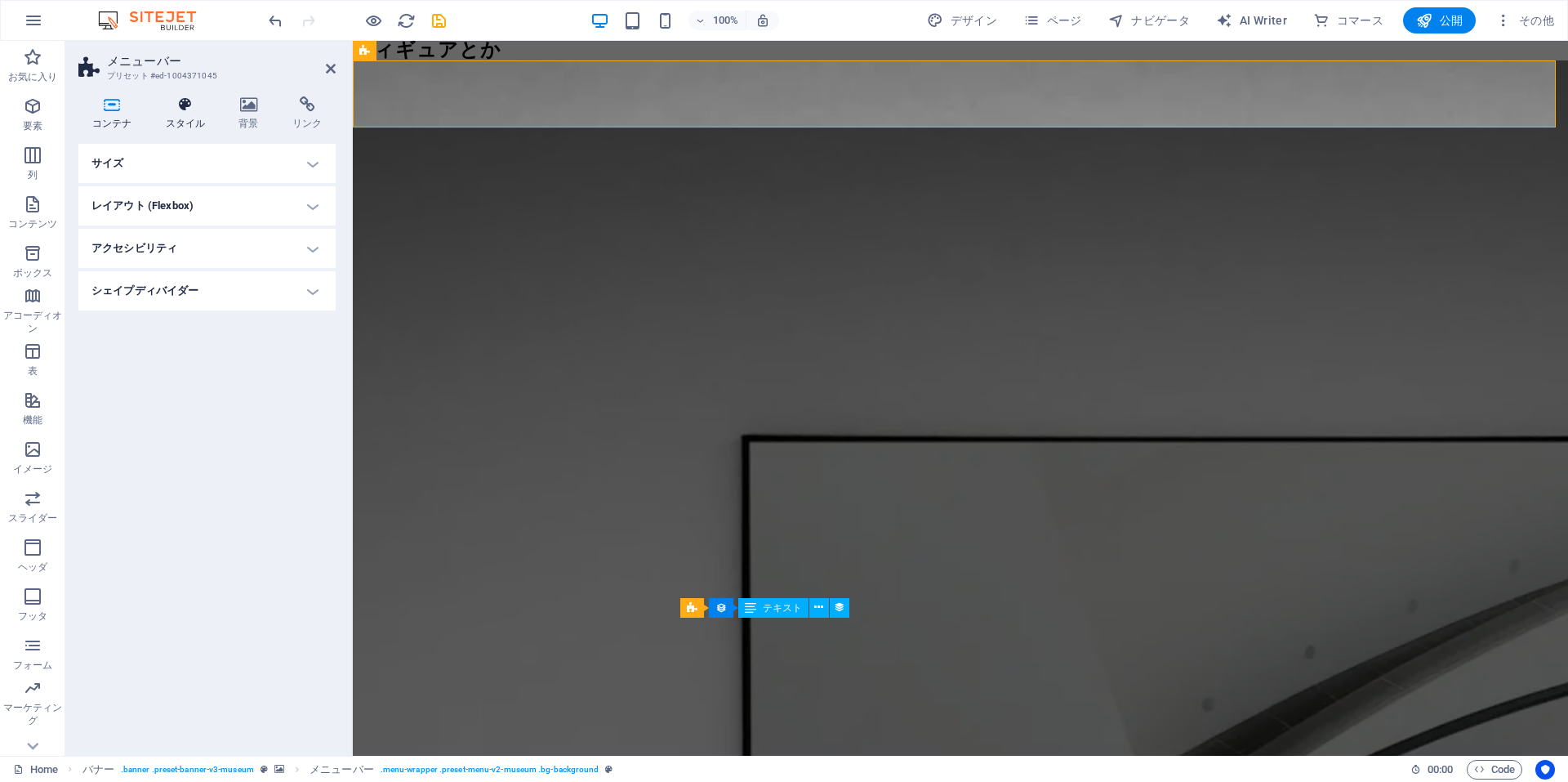
click at [194, 98] on icon at bounding box center [185, 104] width 67 height 16
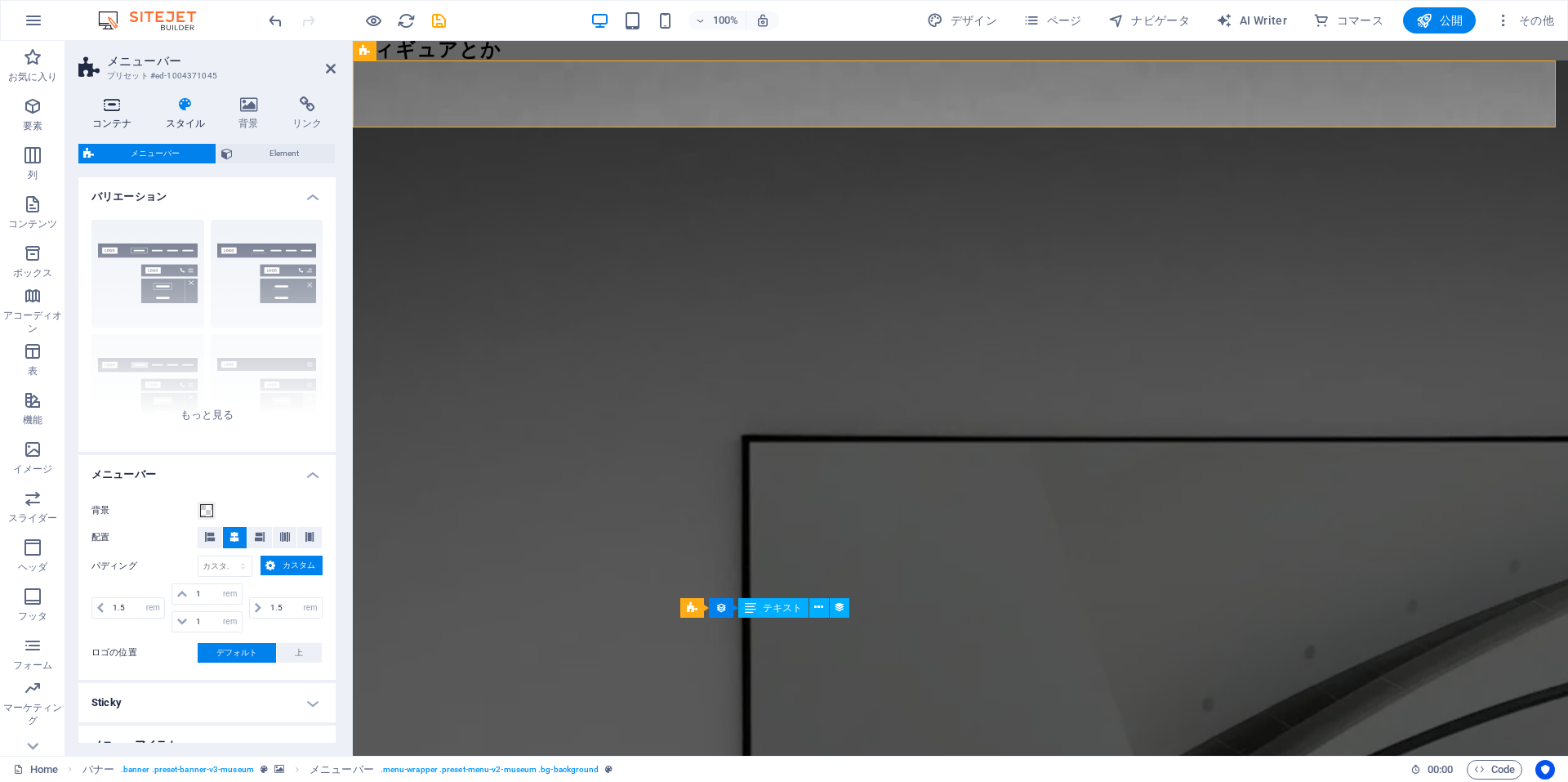
click at [116, 107] on icon at bounding box center [111, 104] width 67 height 16
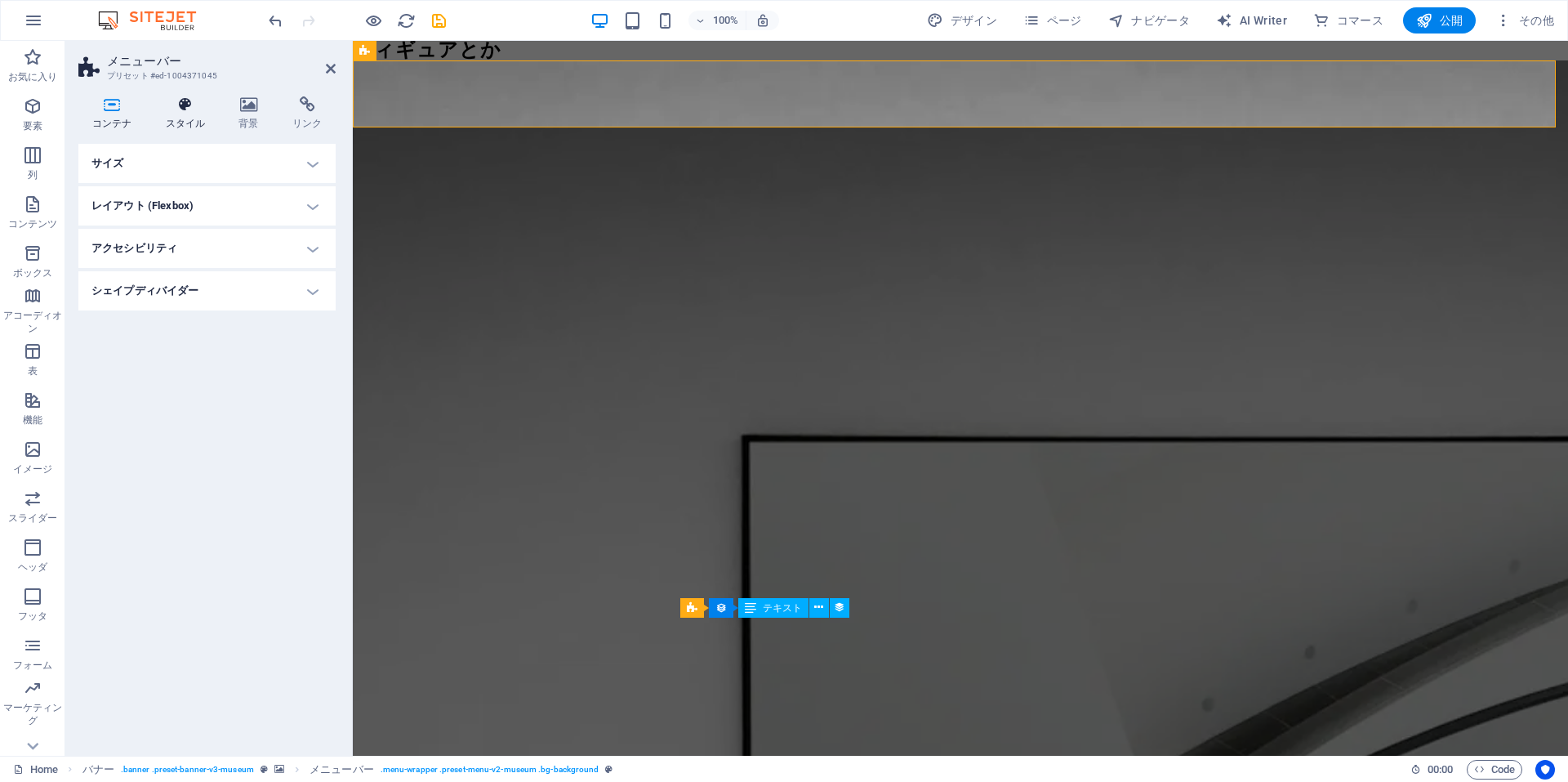
click at [198, 115] on h4 "スタイル" at bounding box center [189, 113] width 74 height 34
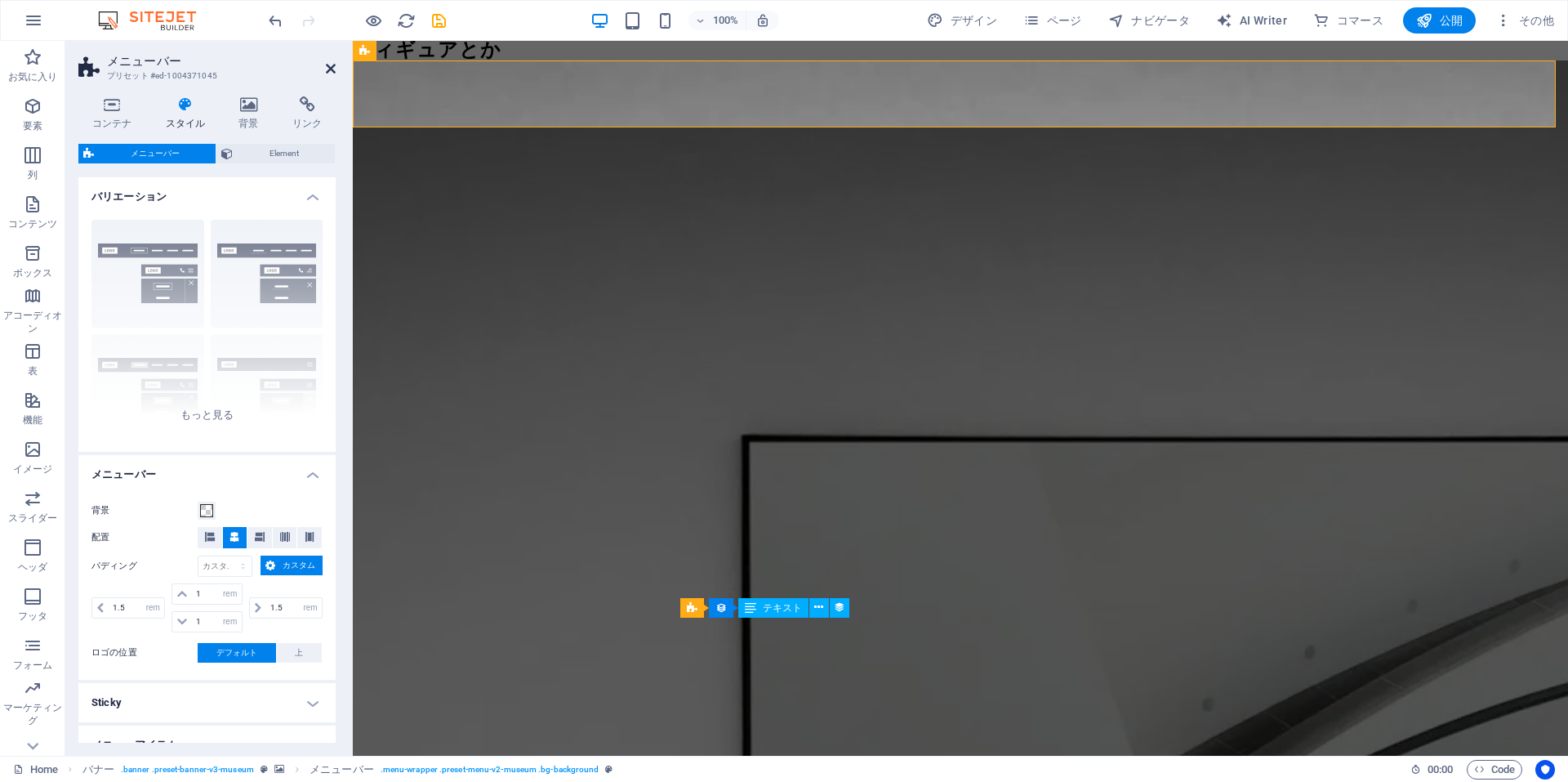
click at [326, 71] on icon at bounding box center [331, 68] width 10 height 13
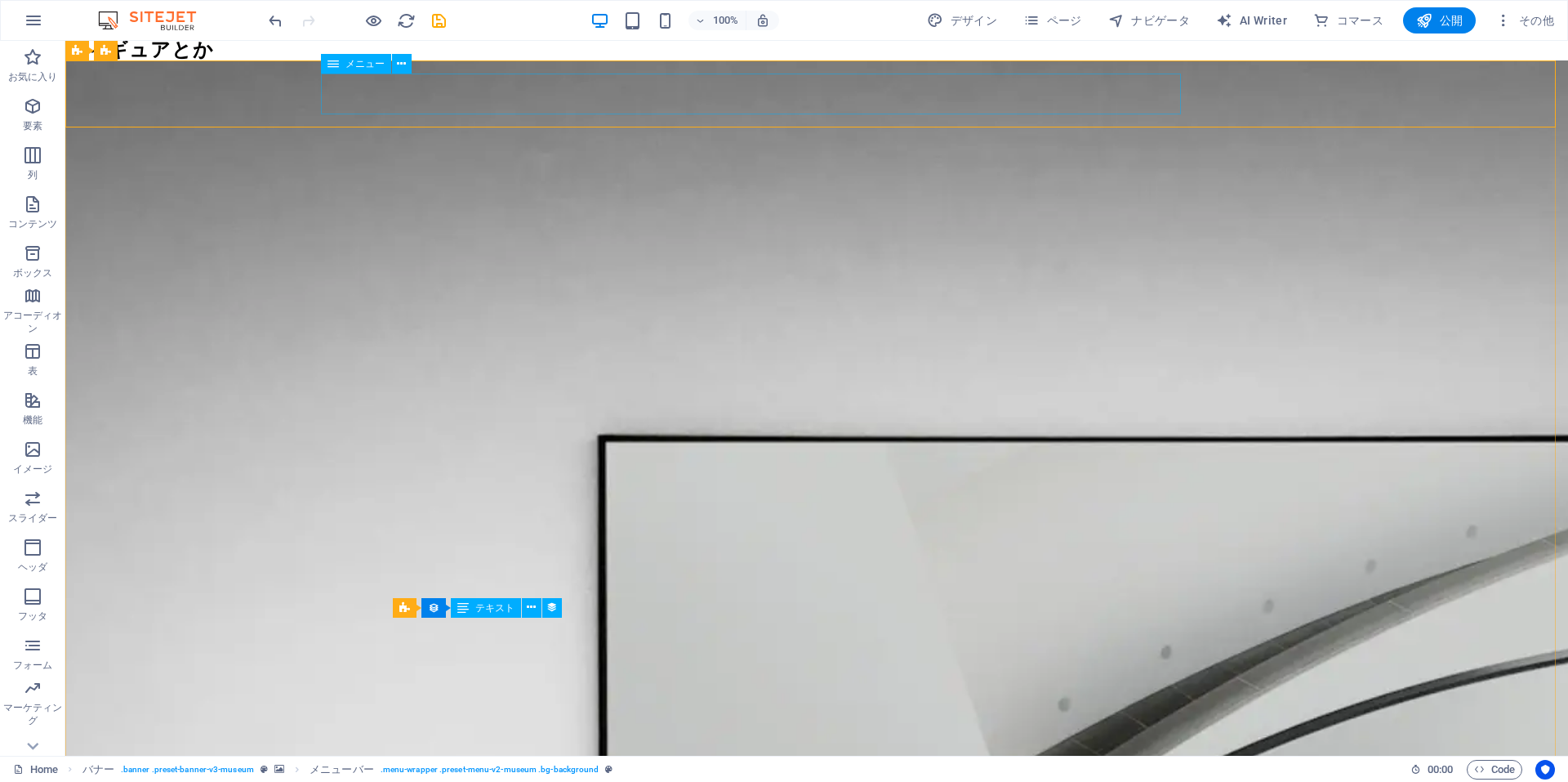
click at [336, 64] on icon at bounding box center [332, 64] width 11 height 20
click at [404, 65] on icon at bounding box center [401, 64] width 9 height 17
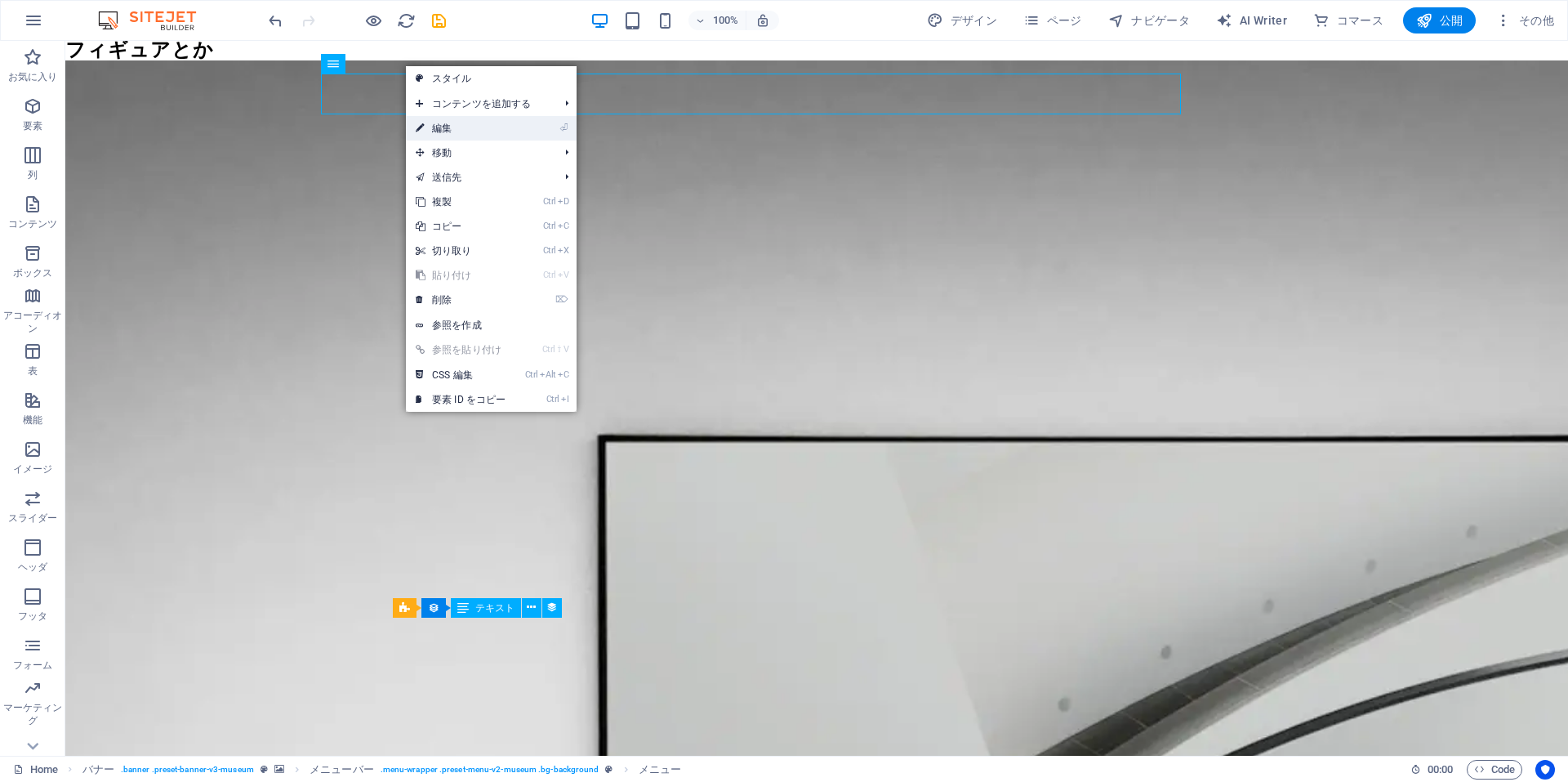
click at [440, 124] on link "⏎ 編集" at bounding box center [461, 128] width 109 height 25
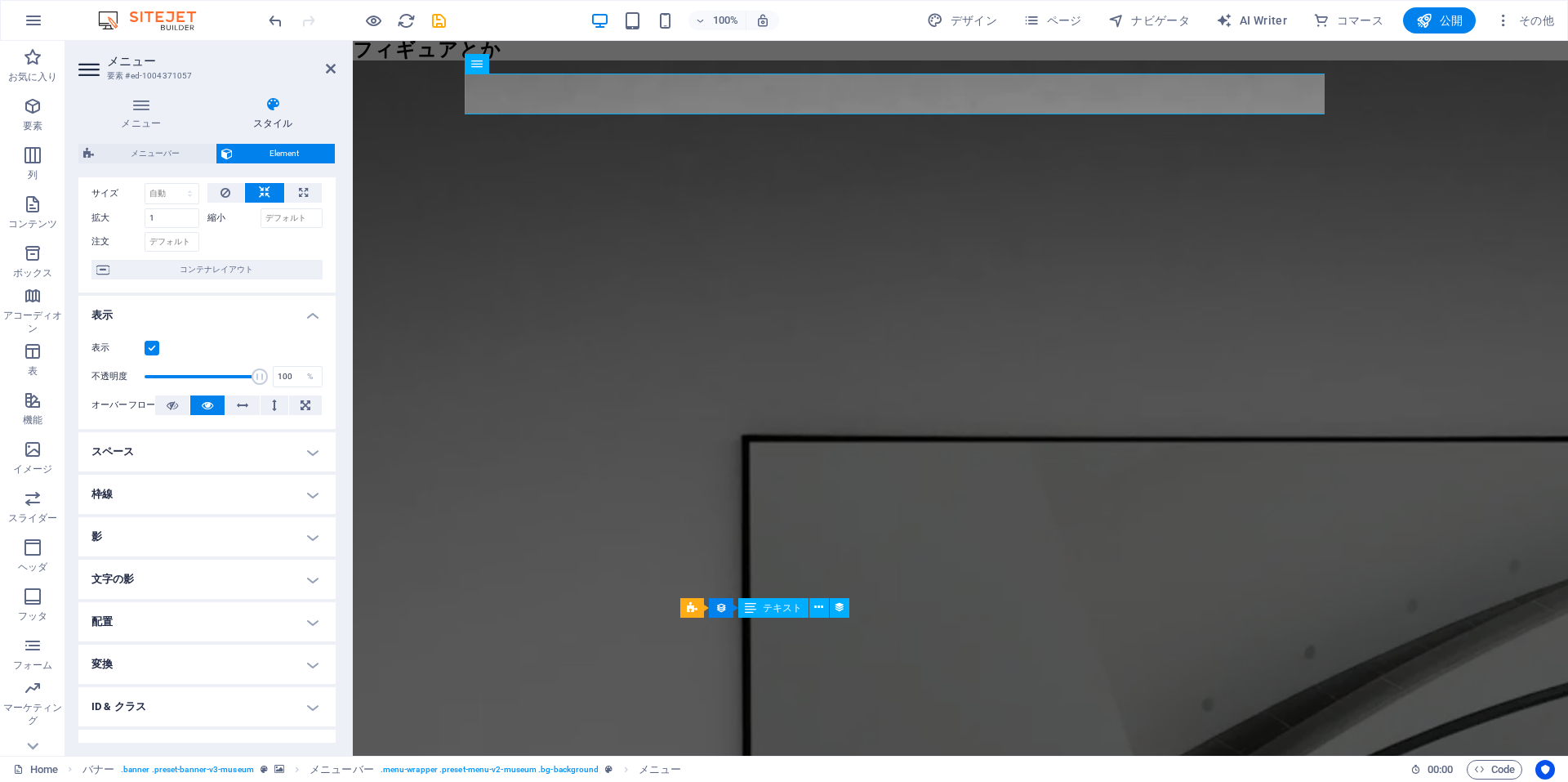
scroll to position [139, 0]
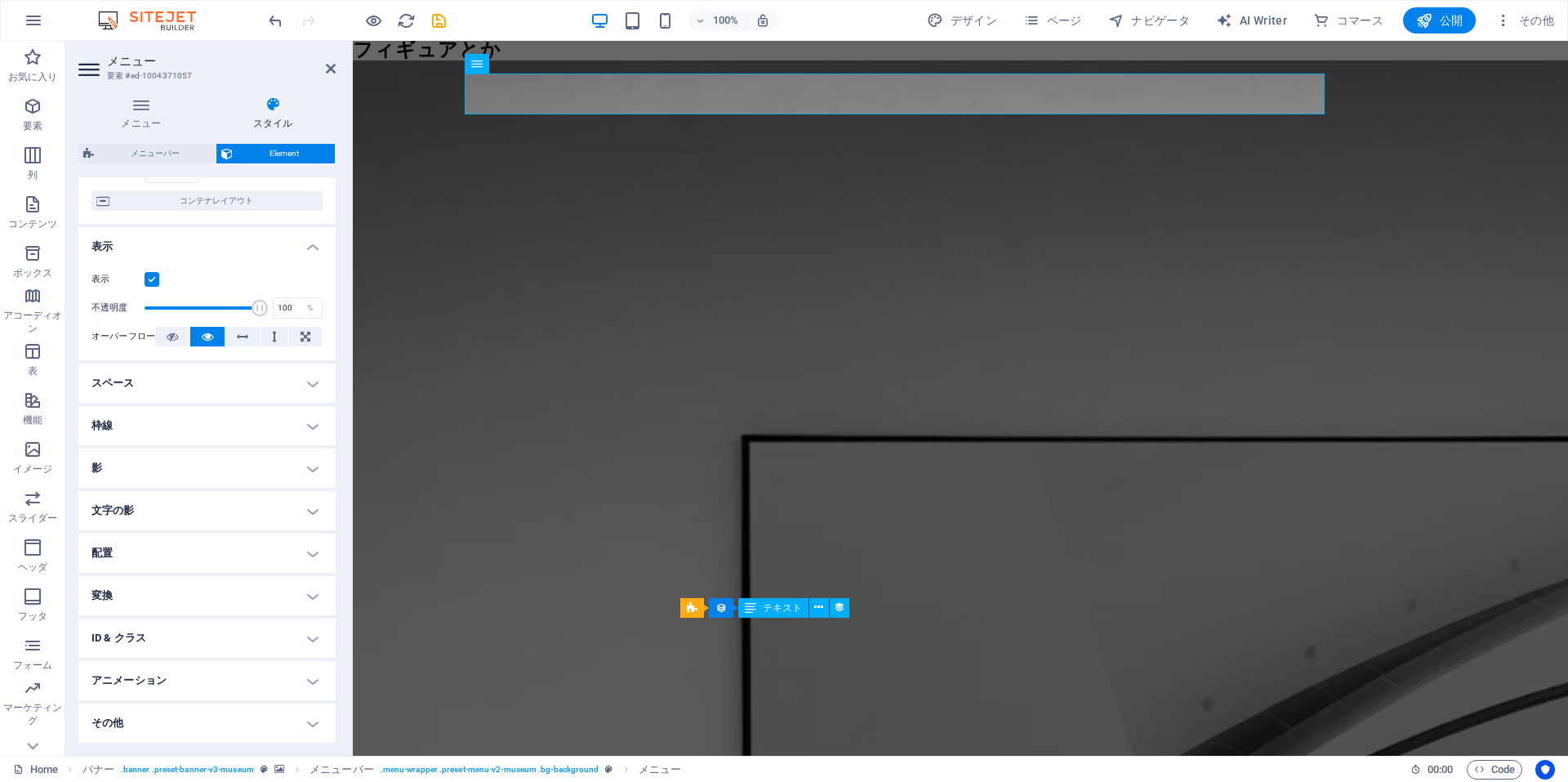
click at [208, 415] on h4 "枠線" at bounding box center [207, 425] width 258 height 39
click at [198, 531] on h4 "影" at bounding box center [207, 533] width 258 height 39
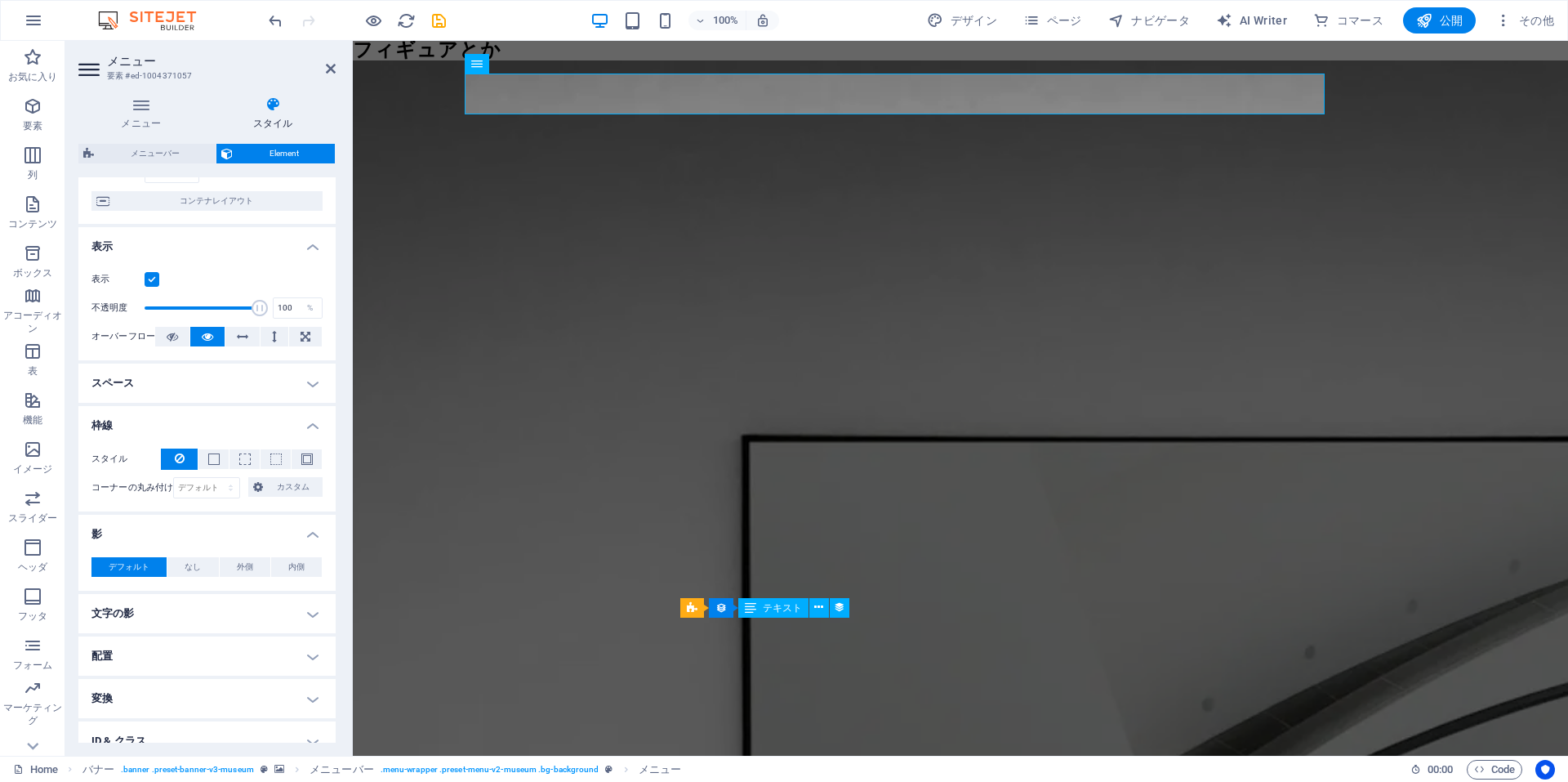
scroll to position [242, 0]
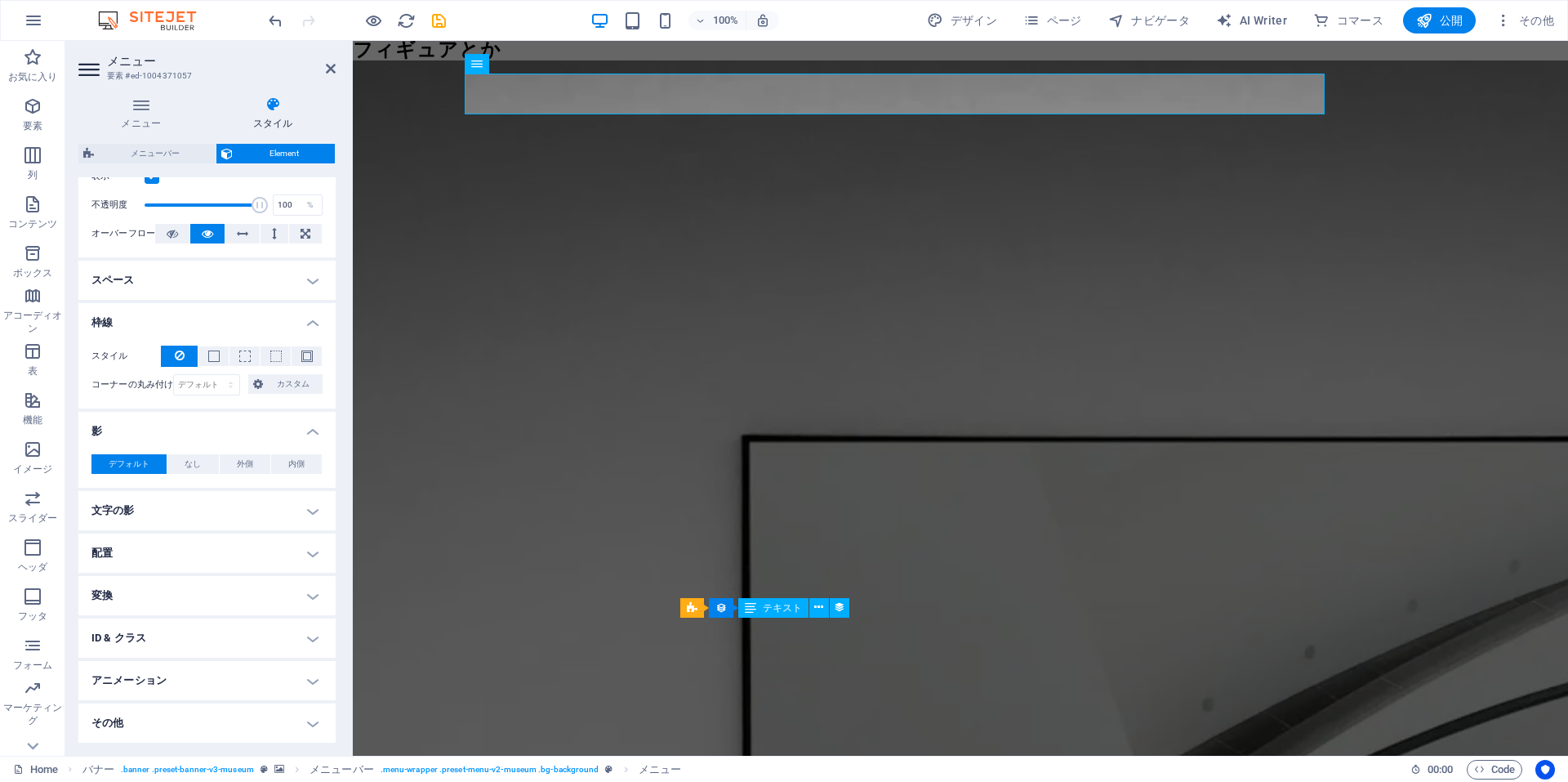
click at [211, 517] on h4 "文字の影" at bounding box center [207, 509] width 258 height 39
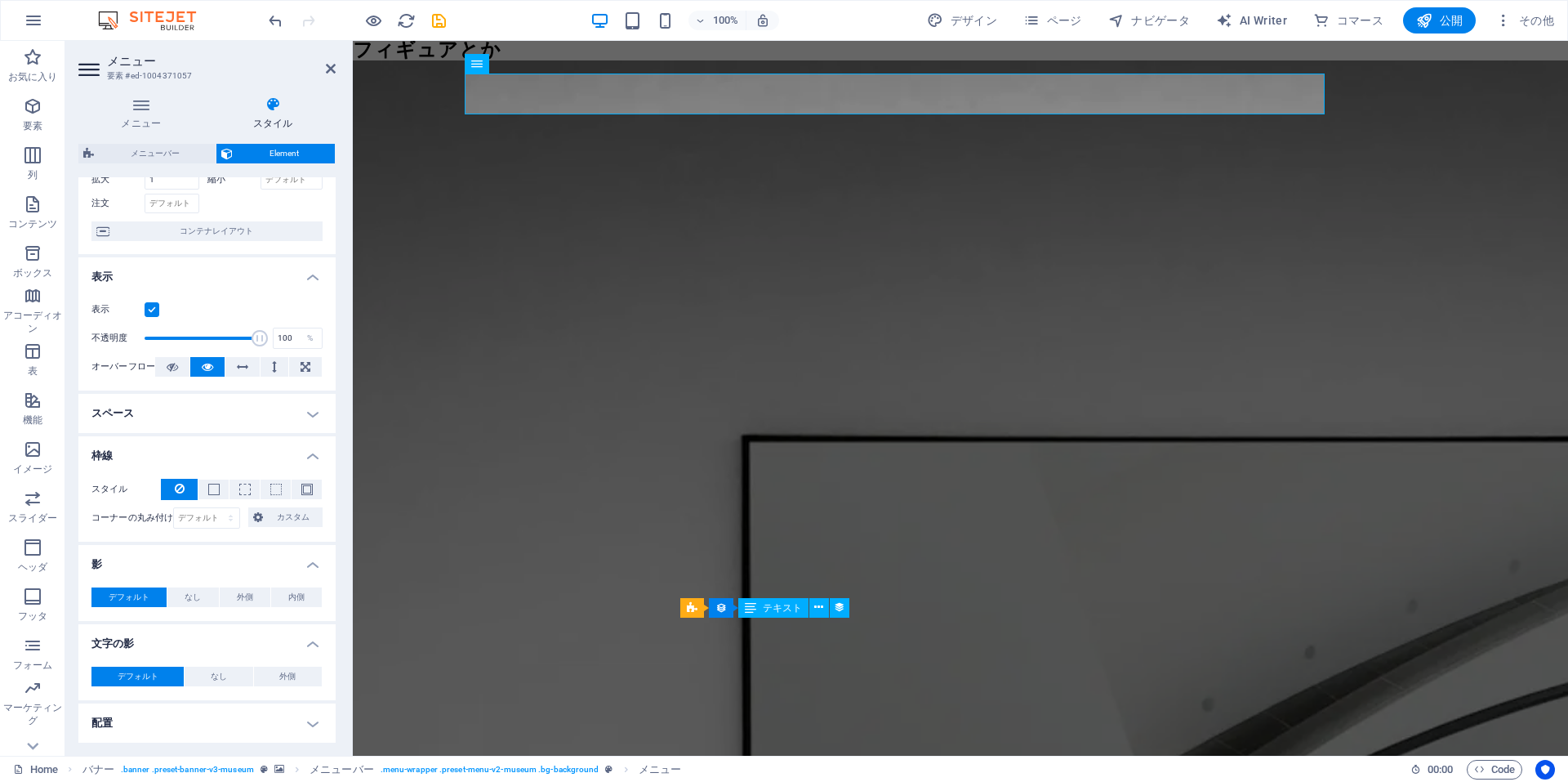
scroll to position [0, 0]
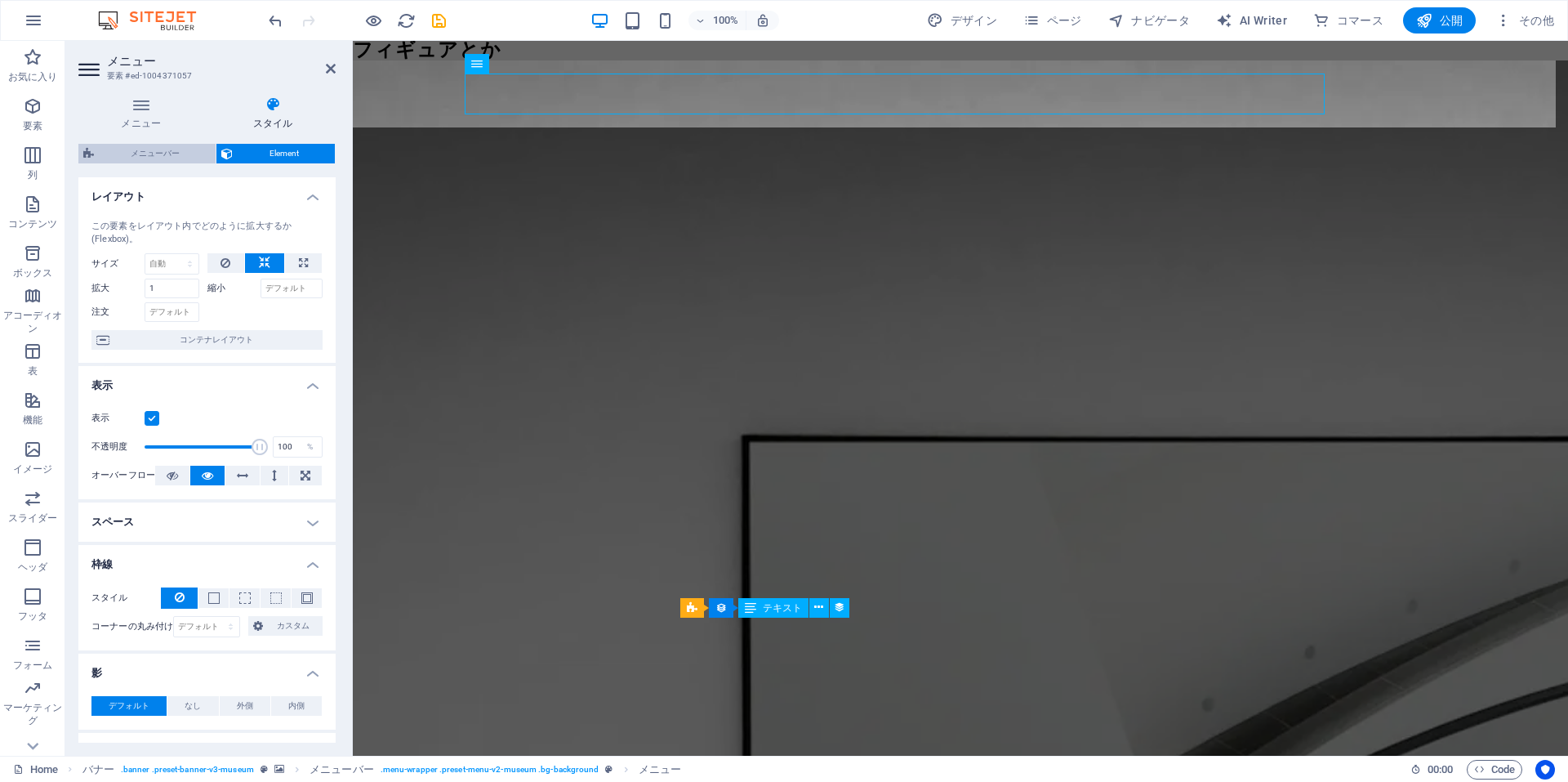
click at [179, 159] on span "メニューバー" at bounding box center [154, 153] width 111 height 20
select select "rem"
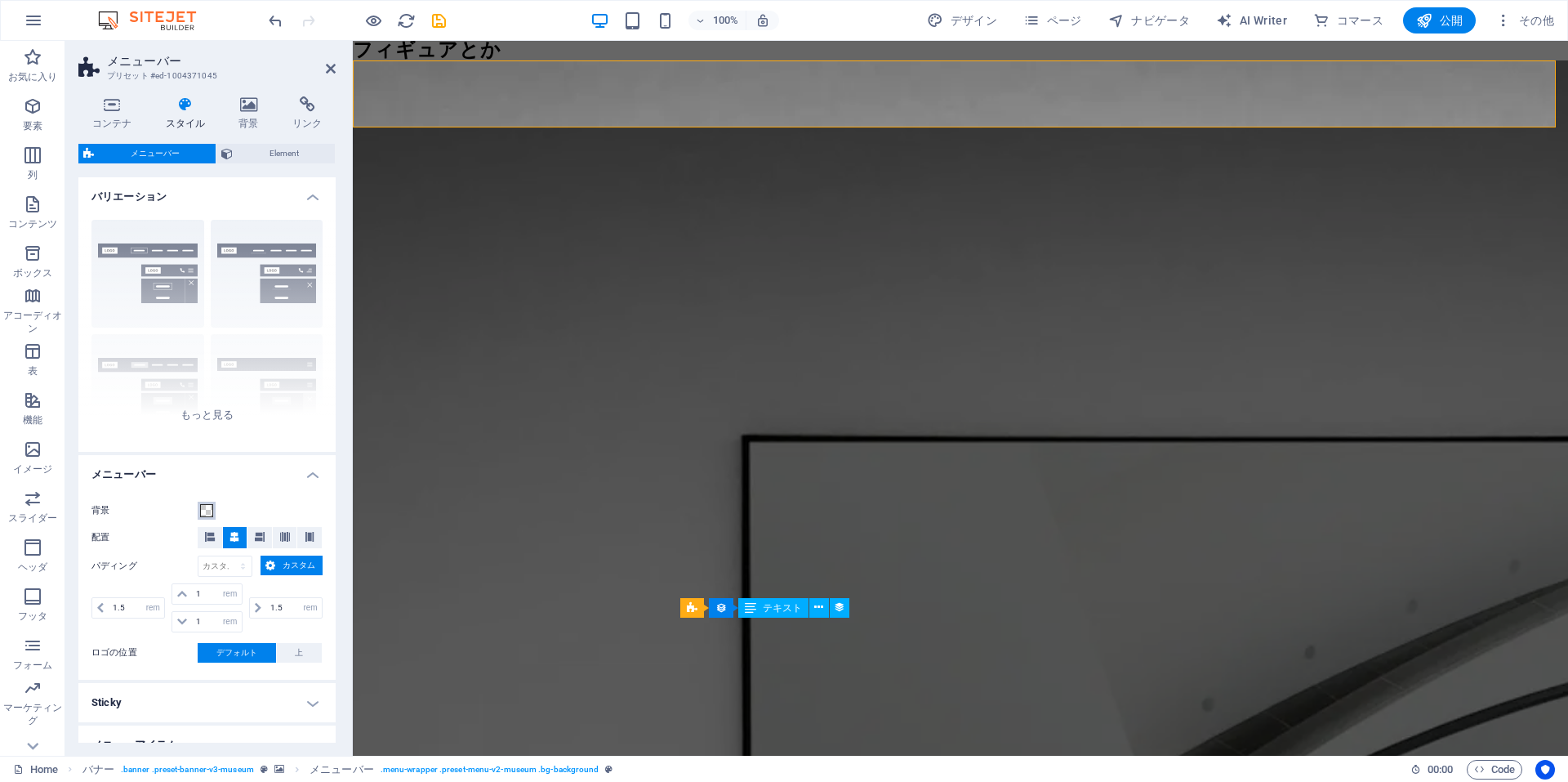
click at [210, 513] on span at bounding box center [206, 509] width 13 height 13
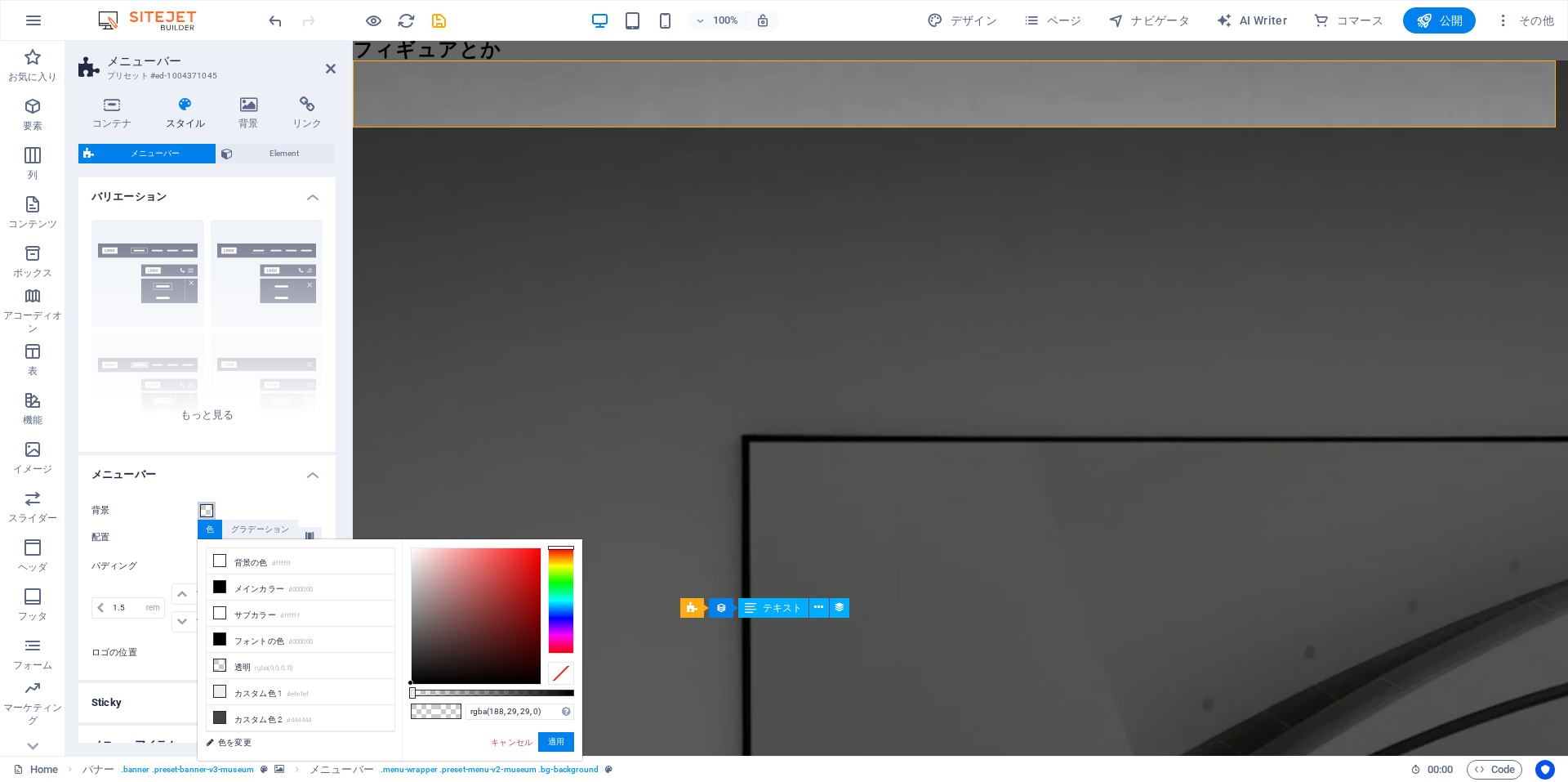
click at [520, 582] on div at bounding box center [477, 616] width 129 height 135
click at [500, 581] on div at bounding box center [477, 616] width 129 height 135
drag, startPoint x: 506, startPoint y: 570, endPoint x: 485, endPoint y: 625, distance: 58.9
click at [486, 628] on div at bounding box center [477, 616] width 129 height 135
click at [483, 606] on div at bounding box center [477, 616] width 129 height 135
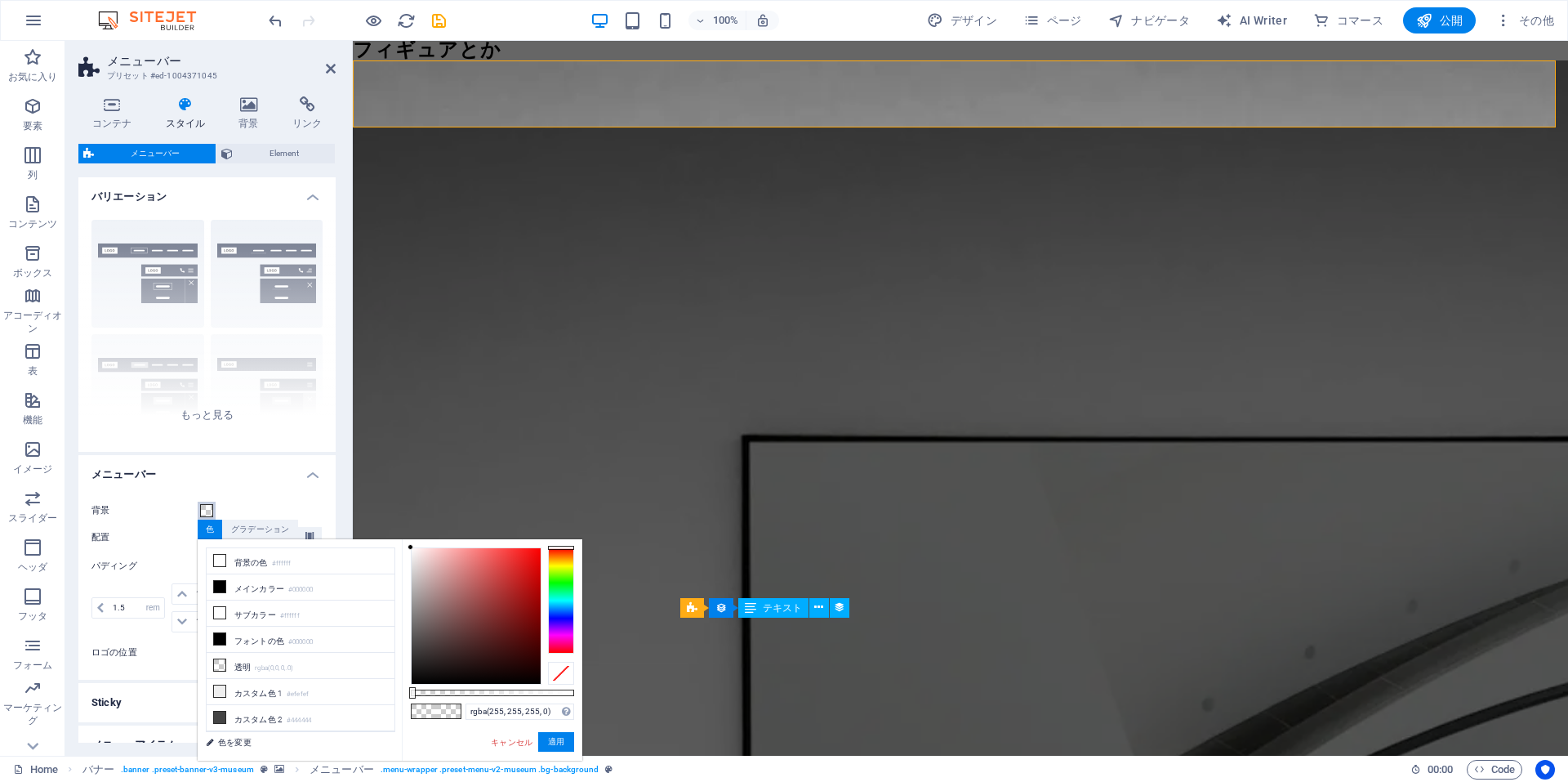
drag, startPoint x: 450, startPoint y: 567, endPoint x: 390, endPoint y: 526, distance: 72.7
click at [390, 526] on body "Individual Home お気に入り 要素 列 コンテンツ ボックス アコーディオン 表 機能 イメージ スライダー ヘッダ フッタ フォーム マーケテ…" at bounding box center [784, 391] width 1568 height 782
click at [272, 583] on li "メインカラー #000000" at bounding box center [300, 587] width 188 height 26
click at [219, 586] on icon at bounding box center [219, 586] width 11 height 11
click at [214, 615] on icon at bounding box center [219, 612] width 11 height 11
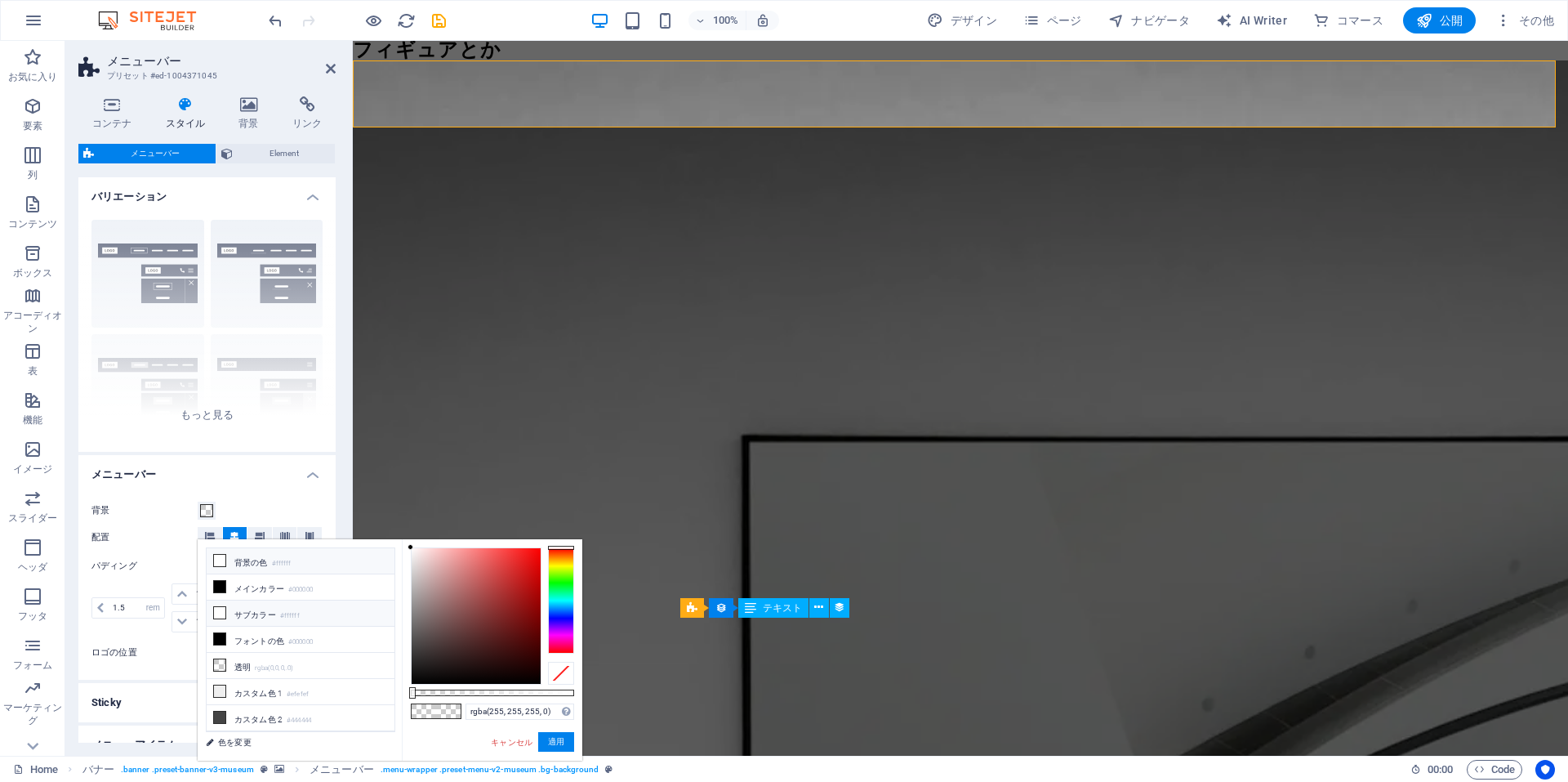
click at [215, 609] on icon at bounding box center [219, 612] width 11 height 11
click at [216, 586] on icon at bounding box center [219, 586] width 11 height 11
click at [531, 567] on div at bounding box center [477, 616] width 129 height 135
drag, startPoint x: 527, startPoint y: 567, endPoint x: 377, endPoint y: 691, distance: 194.6
click at [381, 694] on div "less 背景の色 #ffffff メインカラー #000000 サブカラー #ffffff フォントの色" at bounding box center [390, 650] width 385 height 221
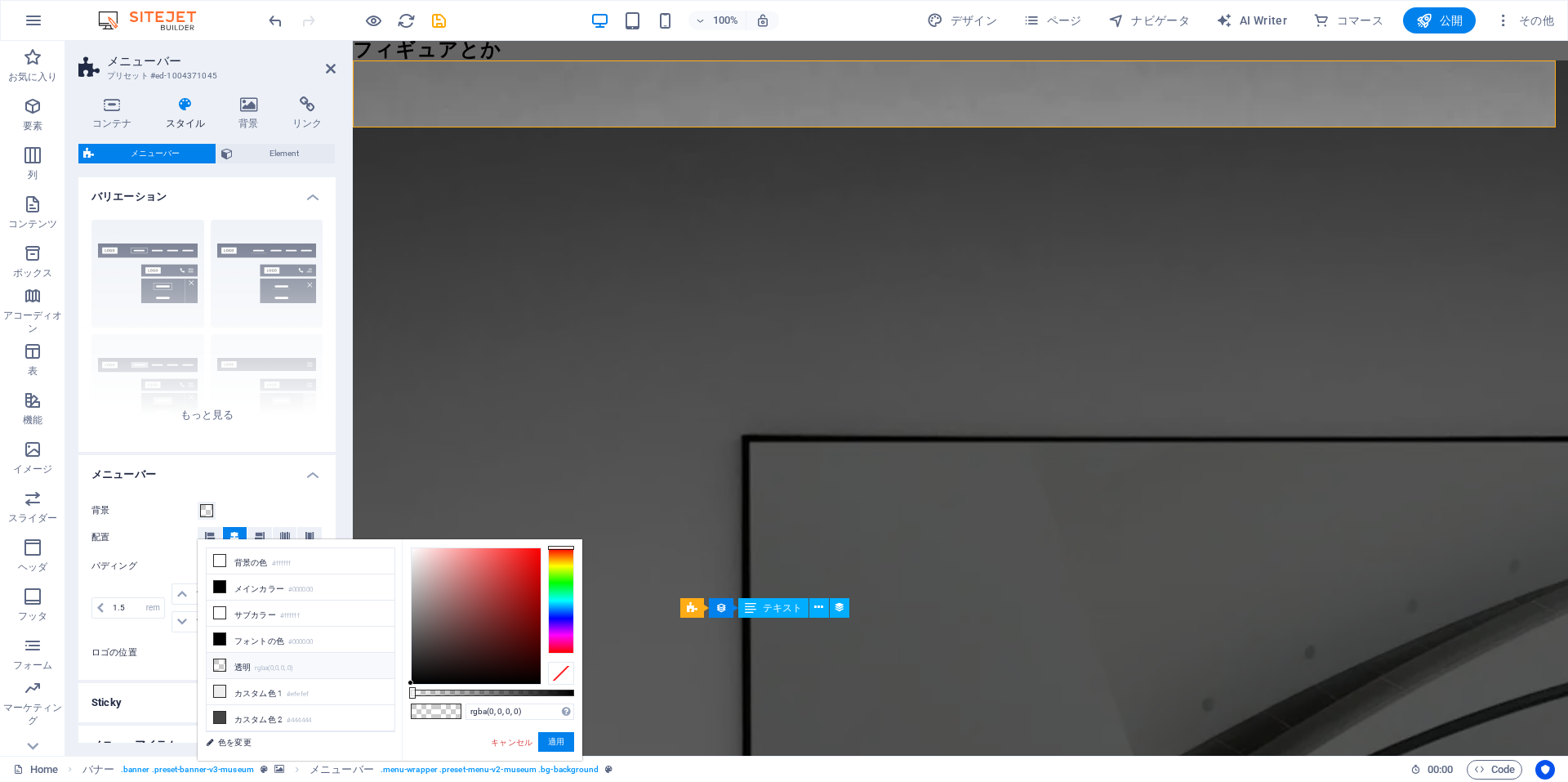
click at [219, 667] on icon at bounding box center [219, 664] width 11 height 11
click at [219, 662] on icon at bounding box center [219, 664] width 11 height 11
click at [490, 581] on div at bounding box center [477, 616] width 129 height 135
type input "rgba(0, 0, 0, 0)"
drag, startPoint x: 426, startPoint y: 666, endPoint x: 392, endPoint y: 692, distance: 42.8
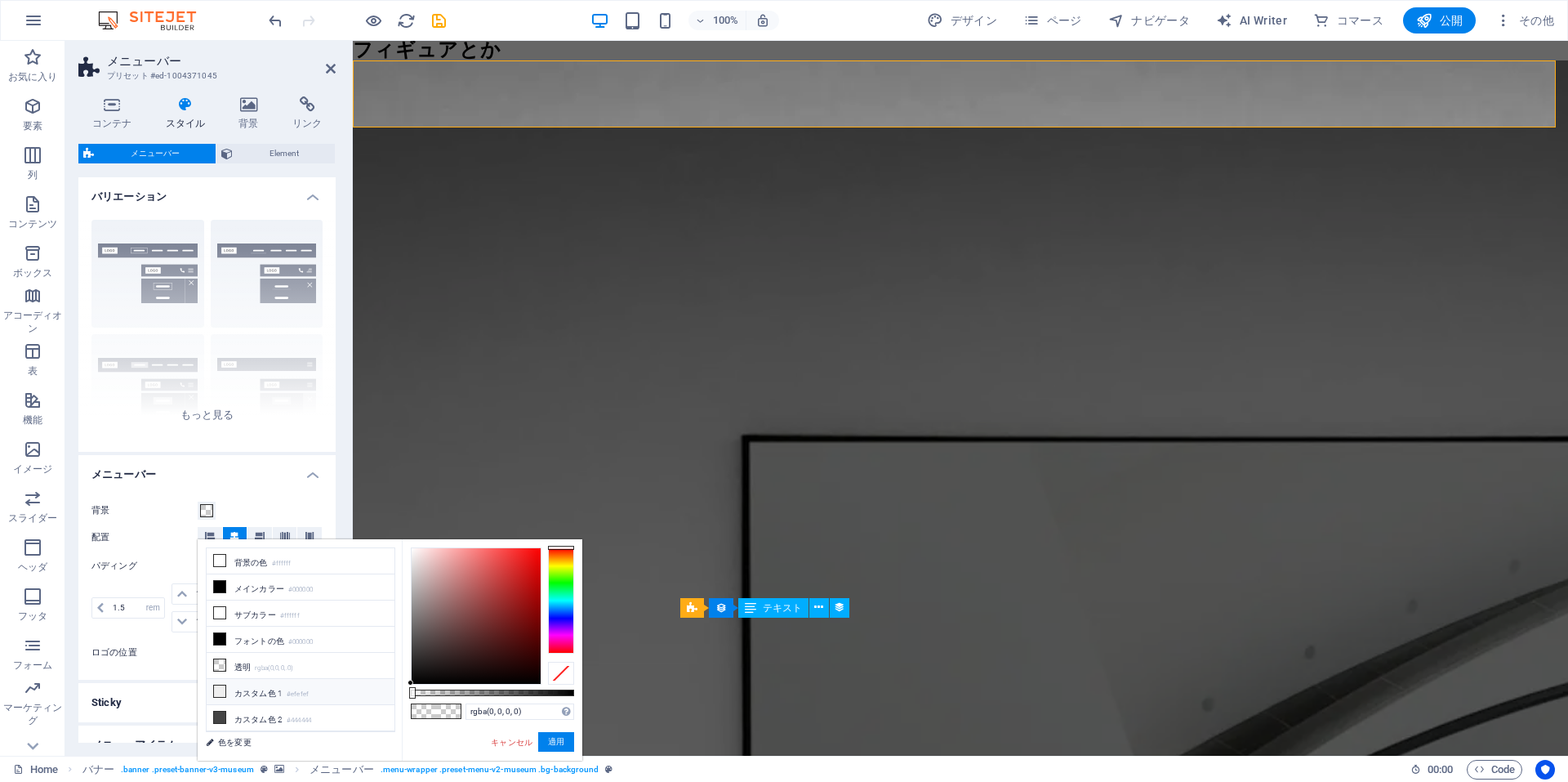
click at [392, 692] on div "less 背景の色 #ffffff メインカラー #000000 サブカラー #ffffff フォントの色" at bounding box center [390, 650] width 385 height 221
click at [223, 431] on div "枠線 中央 デフォルト 固定 Loki トリガー ワイド XXL" at bounding box center [207, 329] width 258 height 245
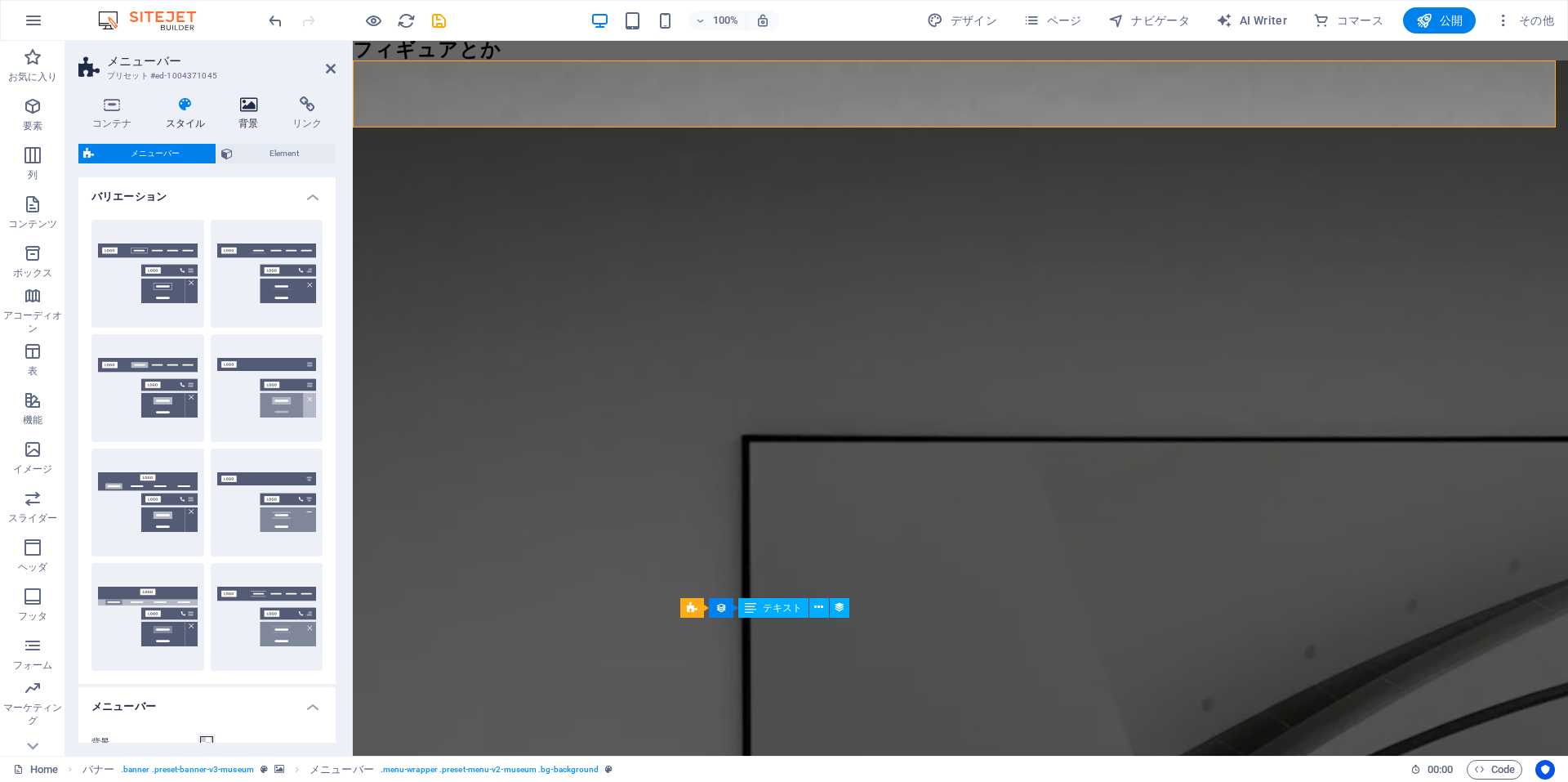
click at [253, 110] on icon at bounding box center [250, 104] width 48 height 16
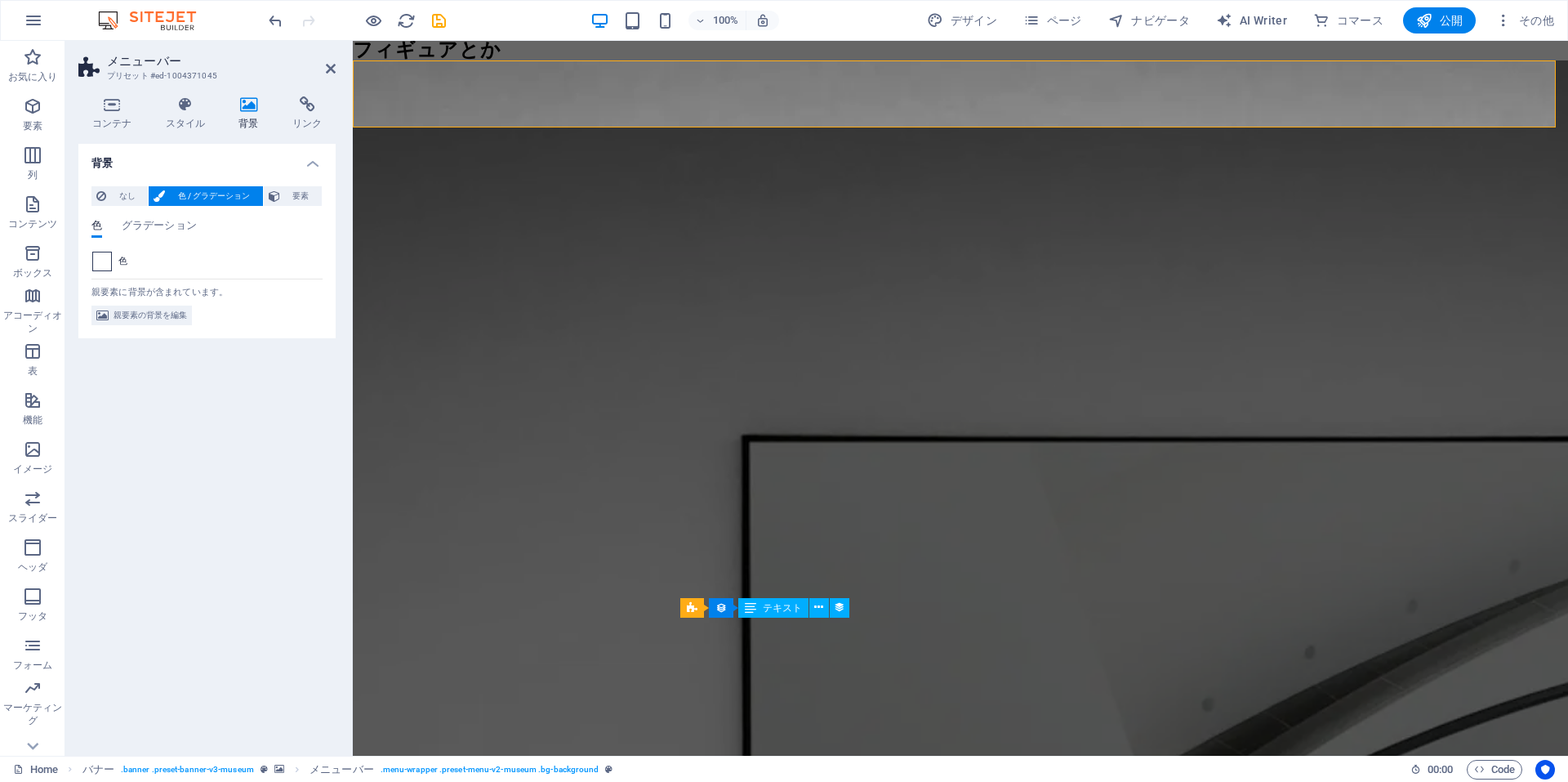
click at [101, 261] on span at bounding box center [102, 262] width 18 height 18
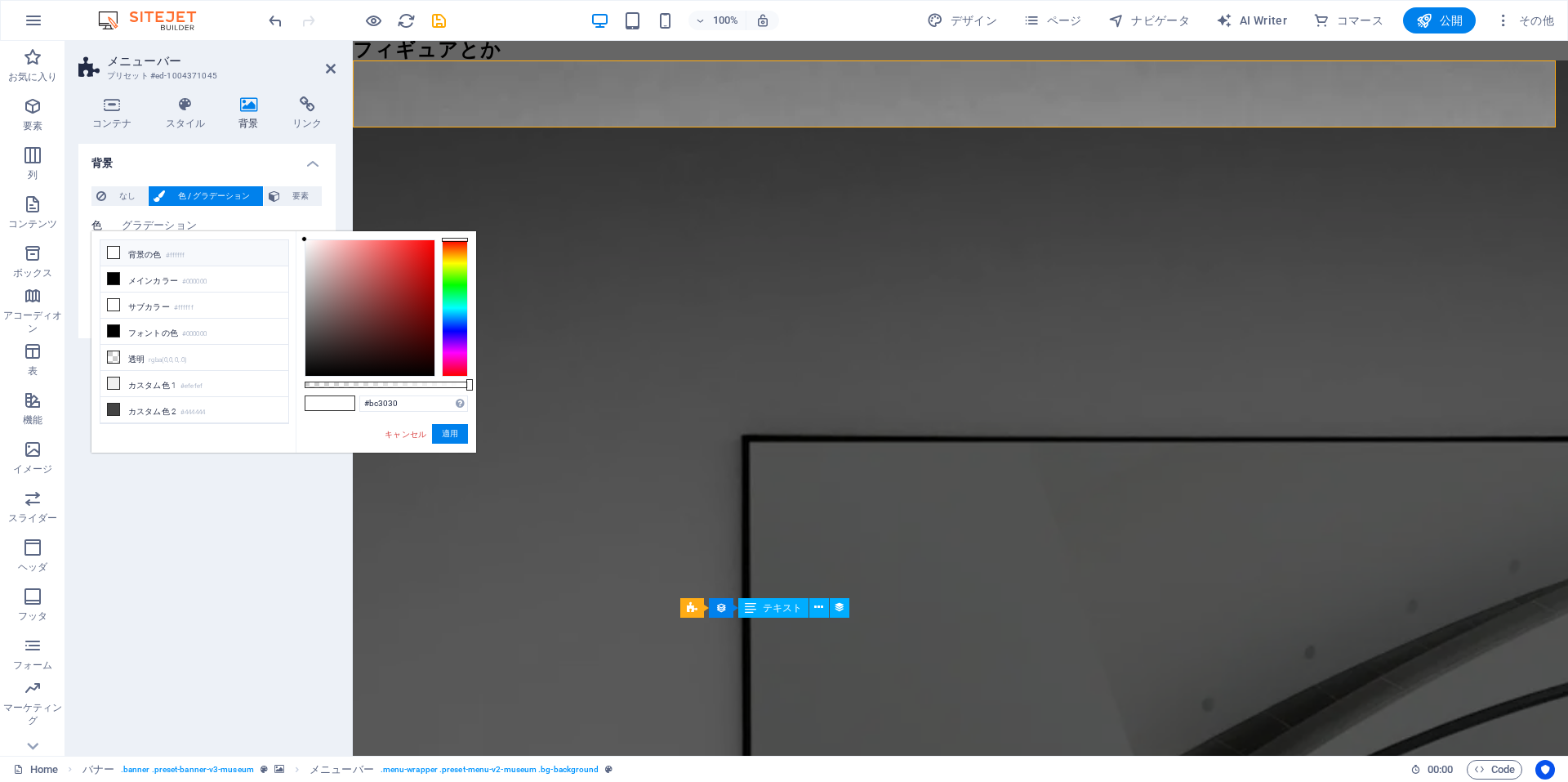
click at [401, 275] on div at bounding box center [370, 307] width 129 height 135
type input "#000000"
drag, startPoint x: 318, startPoint y: 367, endPoint x: 285, endPoint y: 386, distance: 38.1
click at [288, 386] on div "less 背景の色 #ffffff メインカラー #000000 サブカラー #ffffff フォントの色" at bounding box center [284, 341] width 385 height 221
click at [436, 436] on button "適用" at bounding box center [450, 434] width 36 height 20
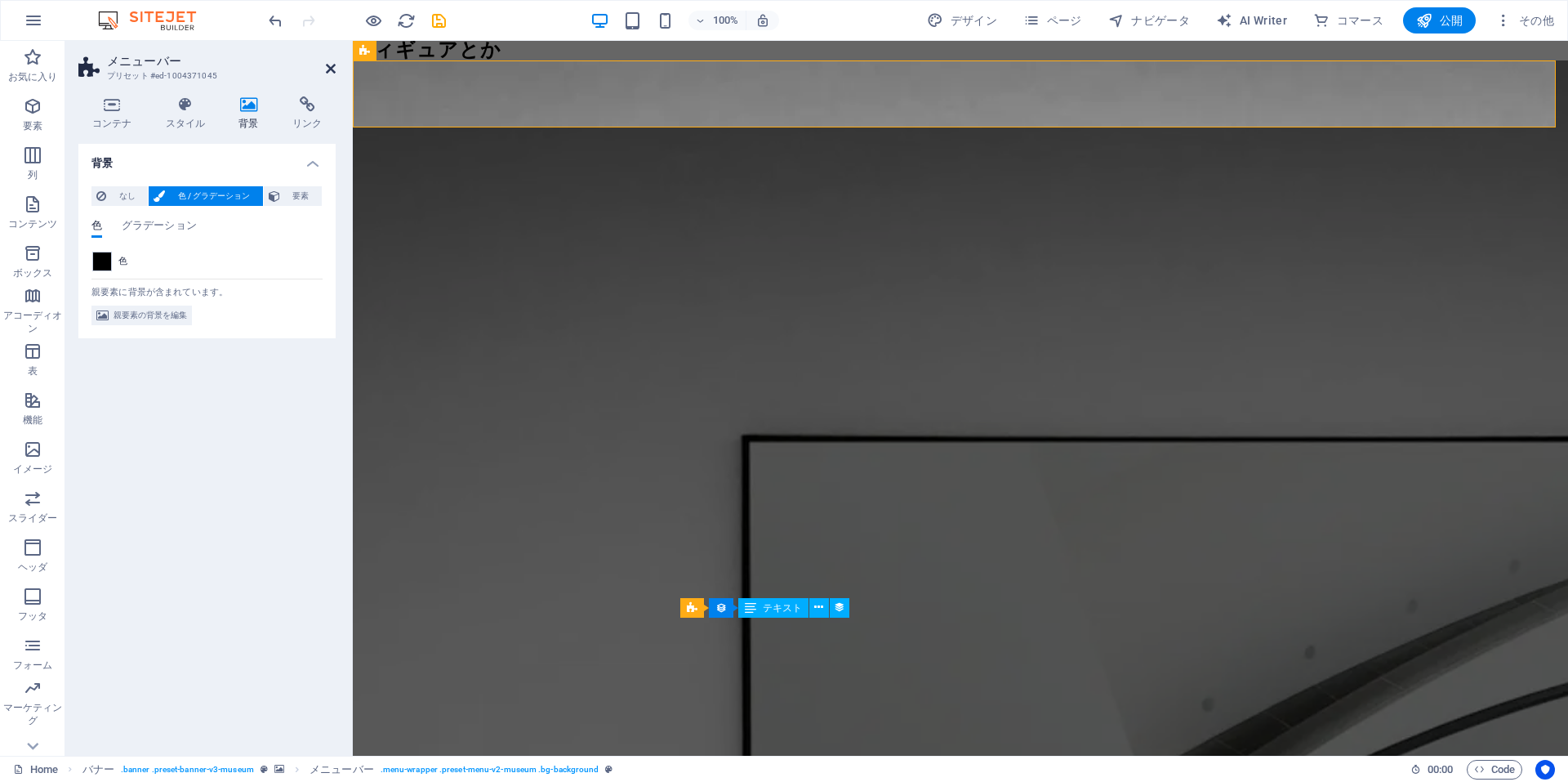
click at [326, 69] on icon at bounding box center [331, 68] width 10 height 13
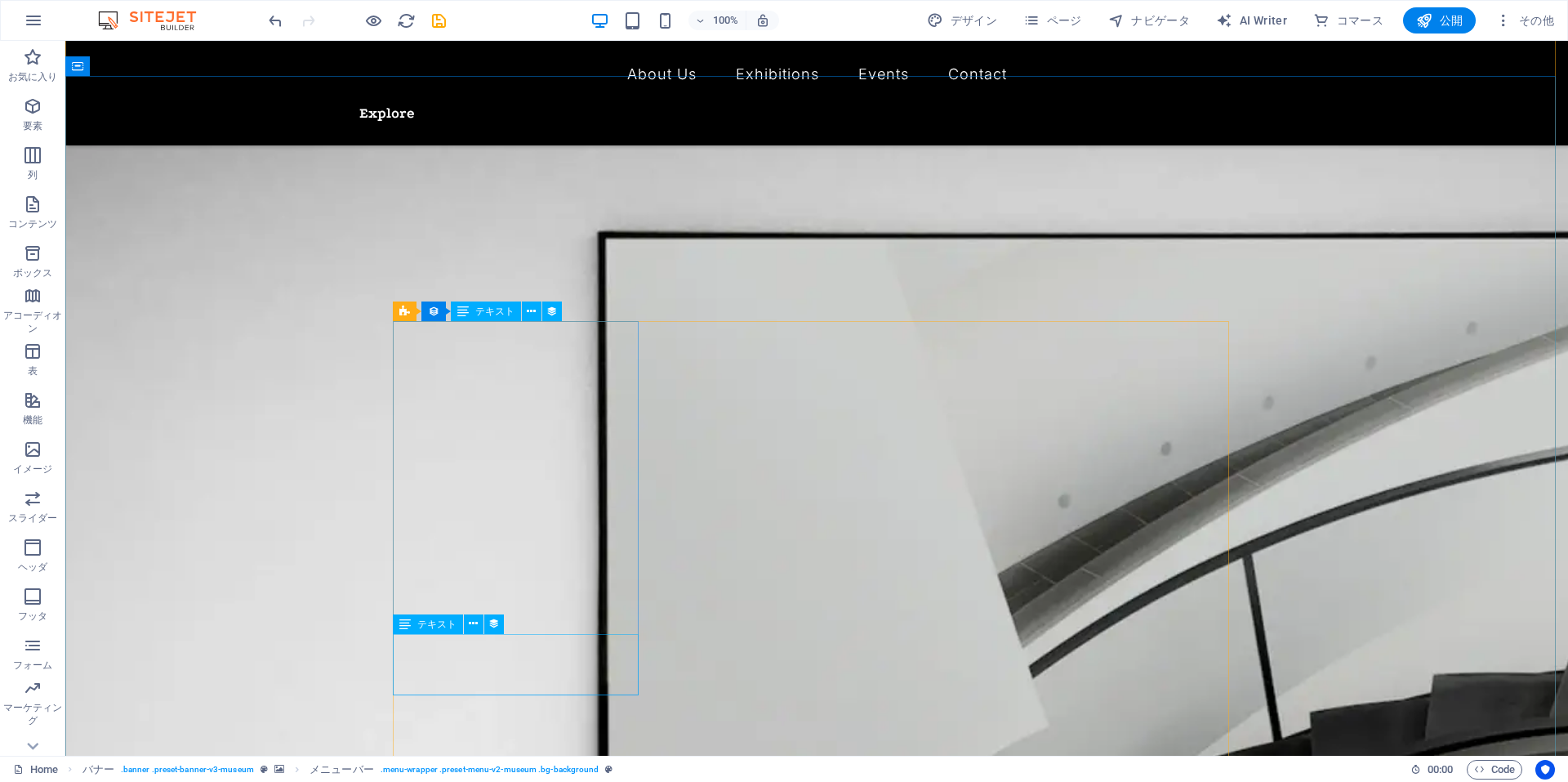
scroll to position [326, 0]
